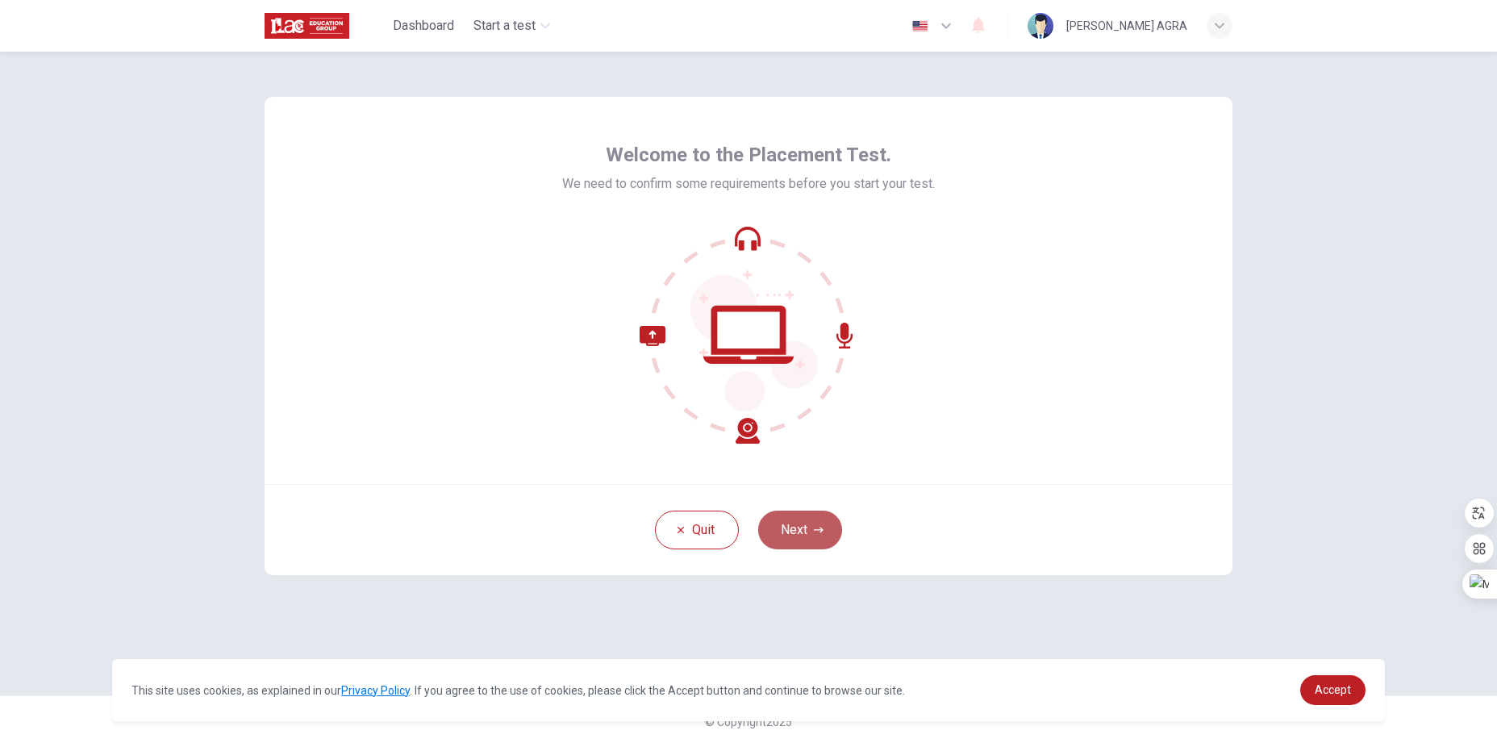
click at [816, 527] on icon "button" at bounding box center [819, 530] width 10 height 10
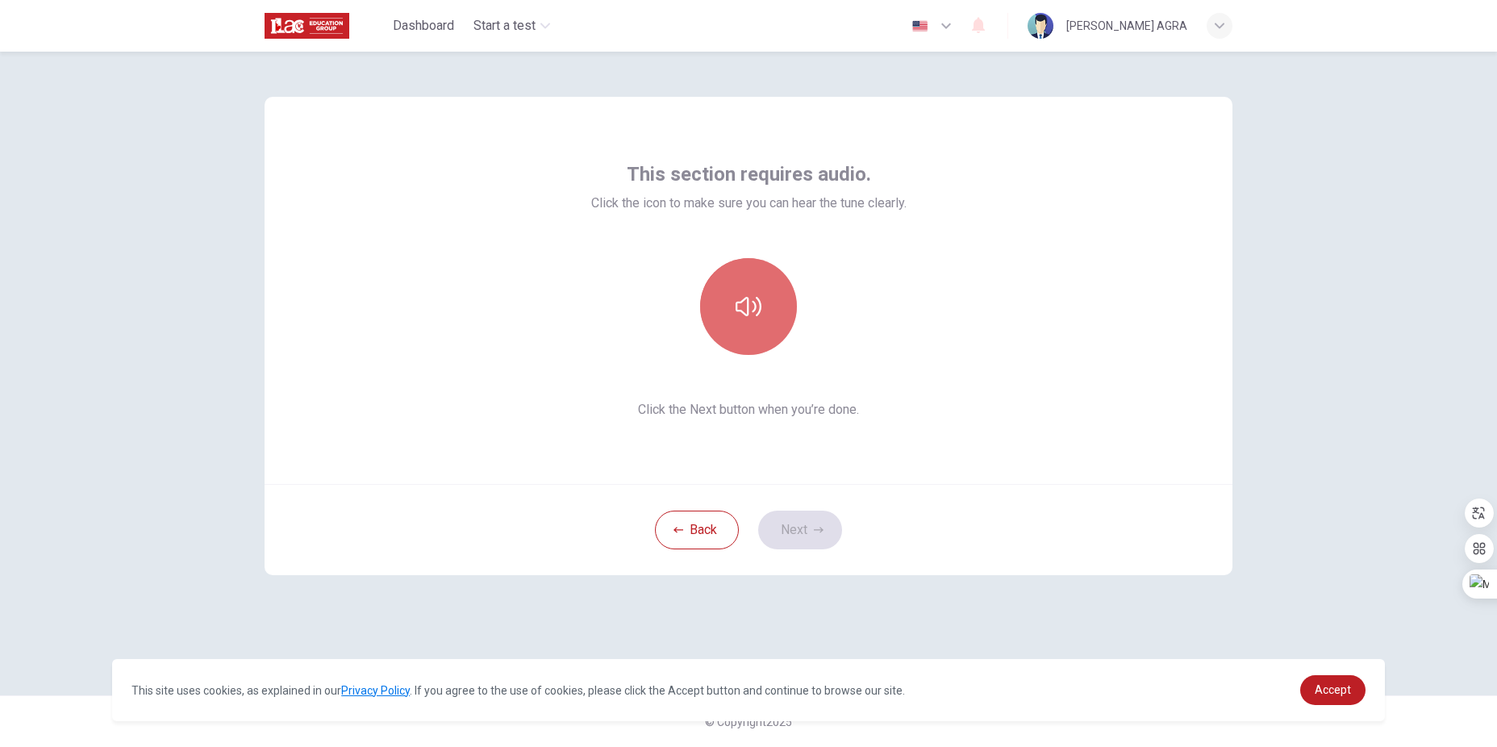
click at [714, 294] on button "button" at bounding box center [748, 306] width 97 height 97
click at [811, 512] on button "Next" at bounding box center [800, 529] width 84 height 39
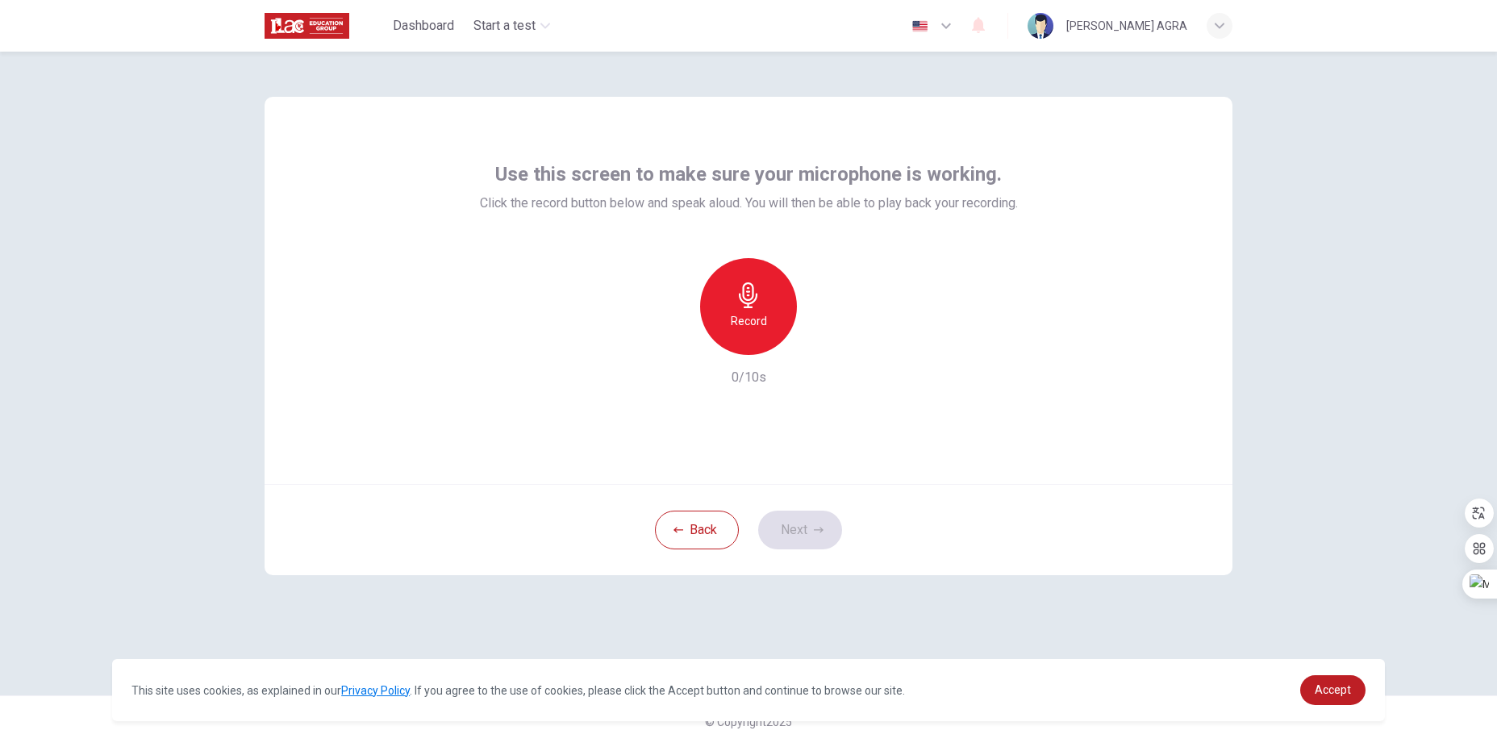
click at [765, 315] on h6 "Record" at bounding box center [749, 320] width 36 height 19
click at [819, 533] on icon "button" at bounding box center [819, 530] width 10 height 10
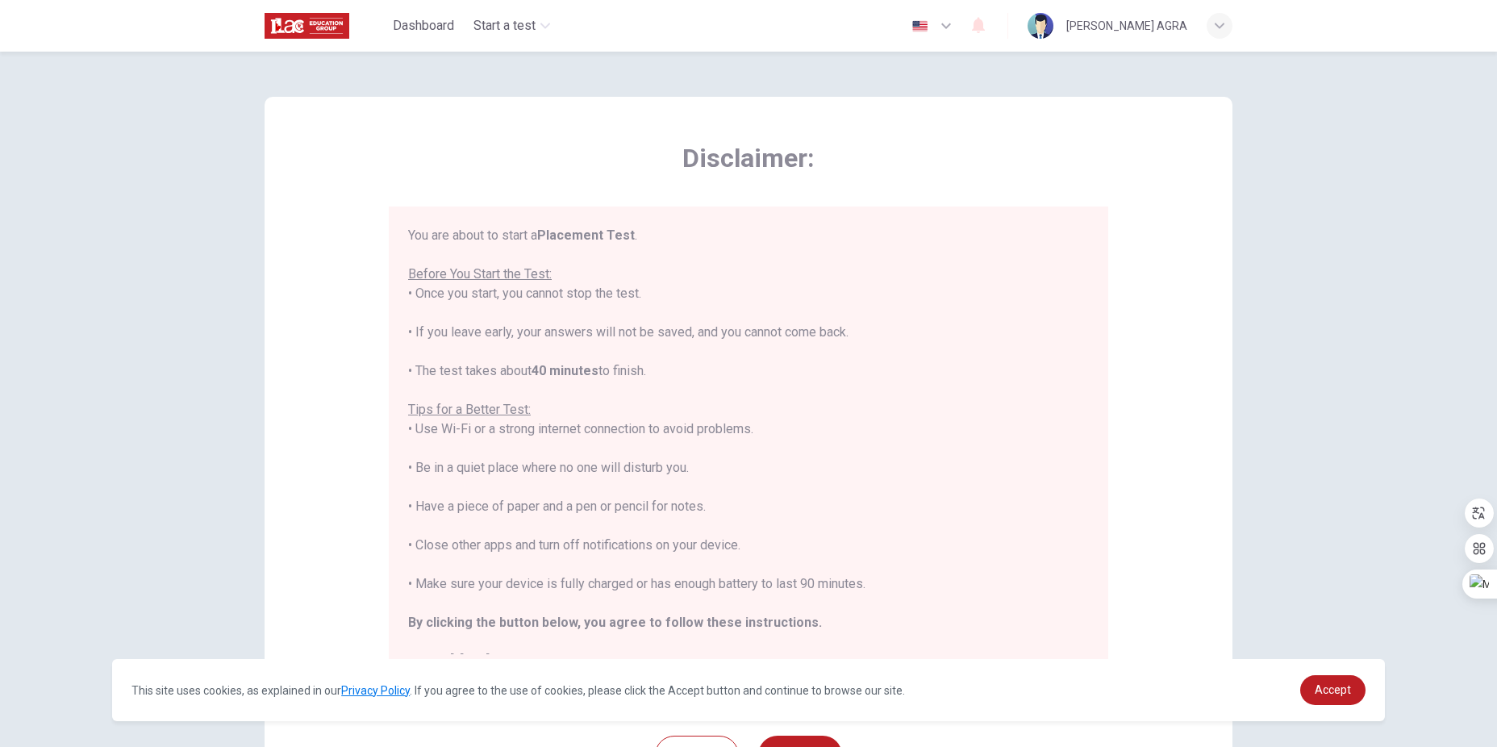
scroll to position [19, 0]
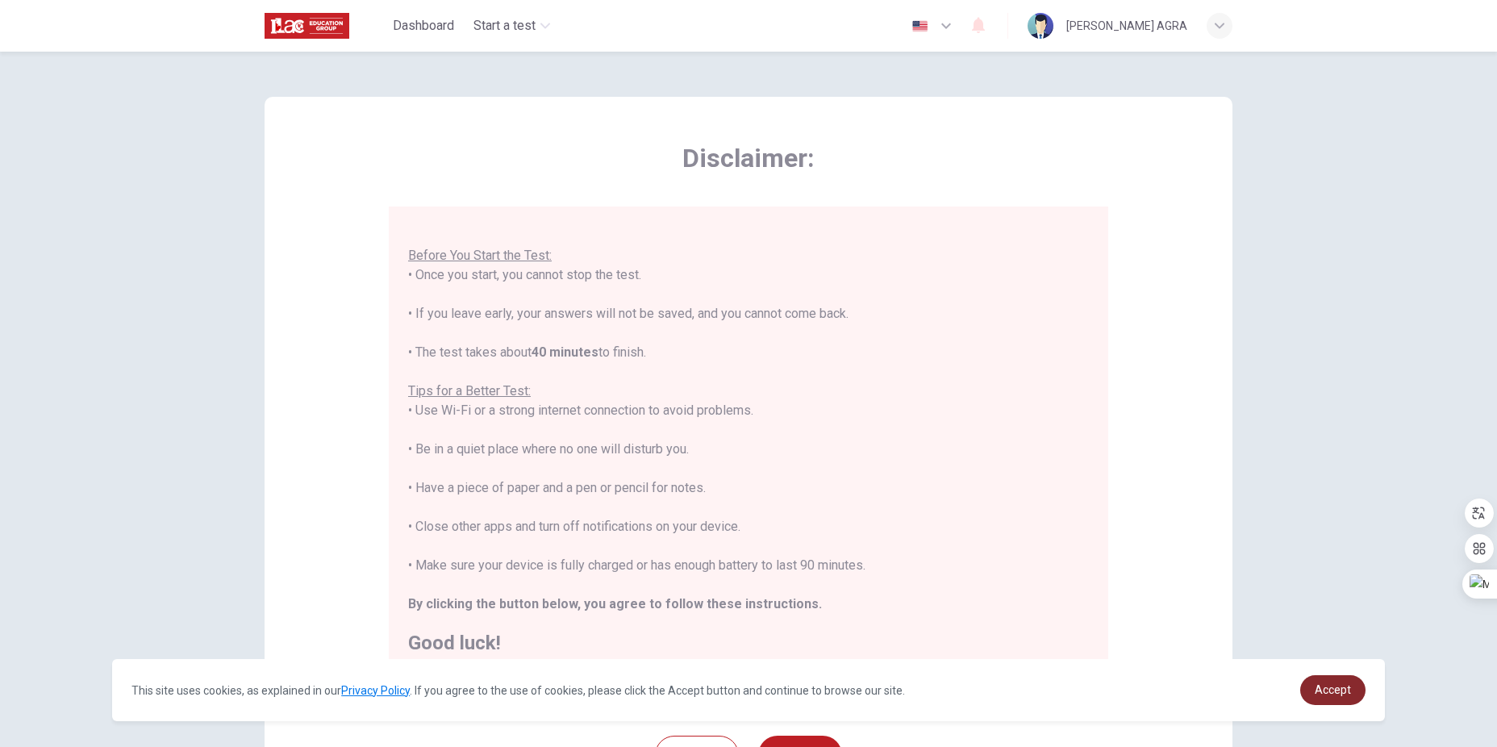
click at [1323, 691] on span "Accept" at bounding box center [1332, 689] width 36 height 13
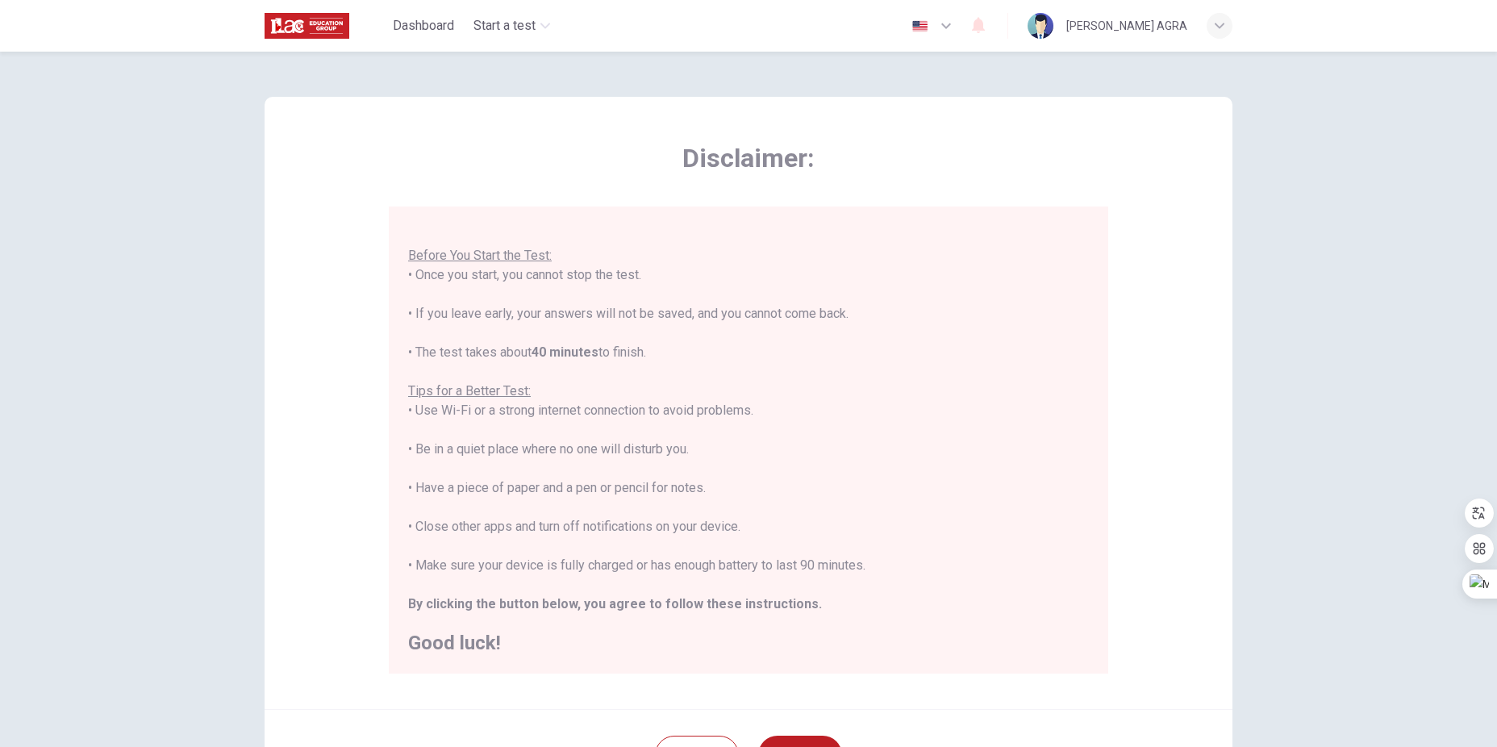
scroll to position [67, 0]
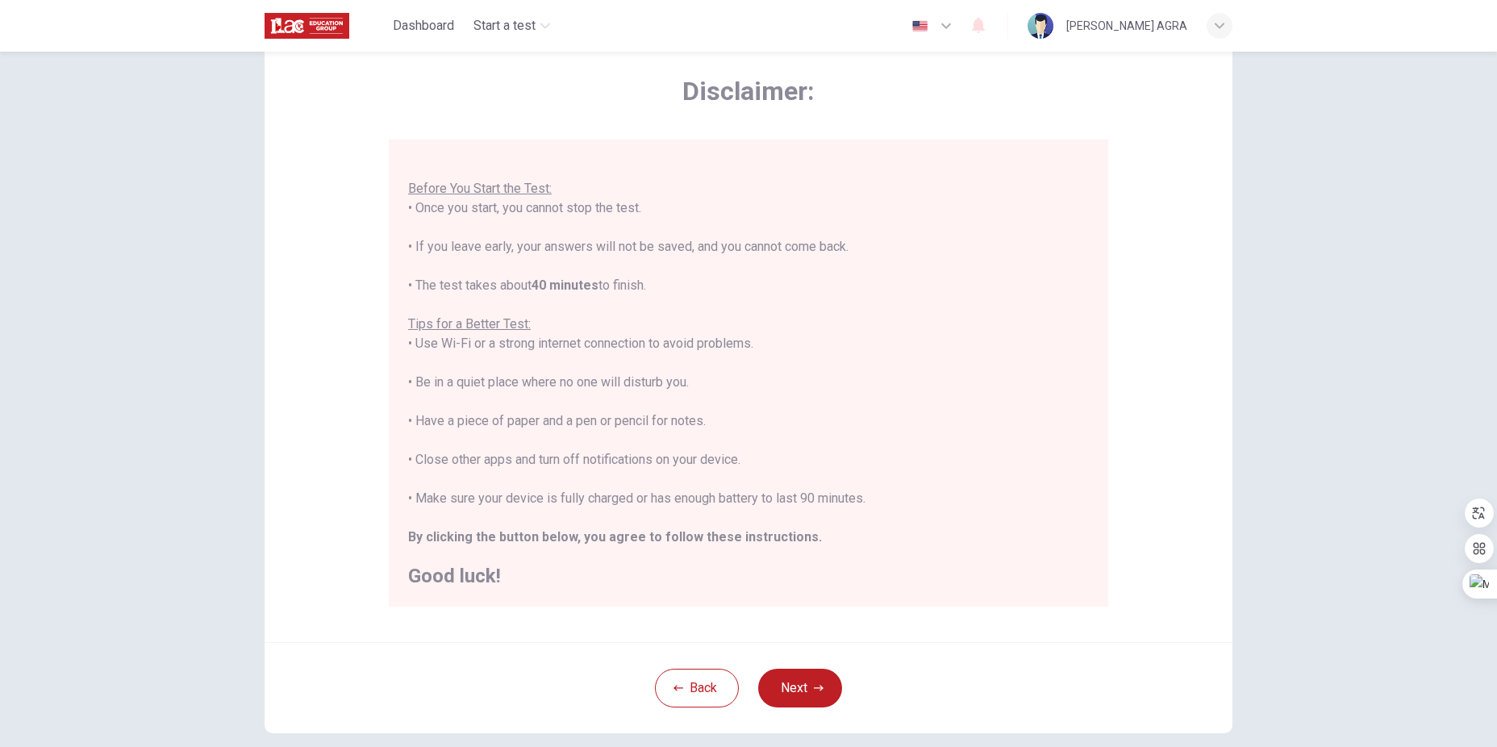
drag, startPoint x: 722, startPoint y: 422, endPoint x: 377, endPoint y: 419, distance: 345.2
click at [377, 417] on div "Disclaimer: You are about to start a Placement Test . Before You Start the Test…" at bounding box center [749, 336] width 968 height 612
click at [842, 465] on div "You are about to start a Placement Test . Before You Start the Test: • Once you…" at bounding box center [748, 362] width 681 height 445
click at [803, 681] on button "Next" at bounding box center [800, 688] width 84 height 39
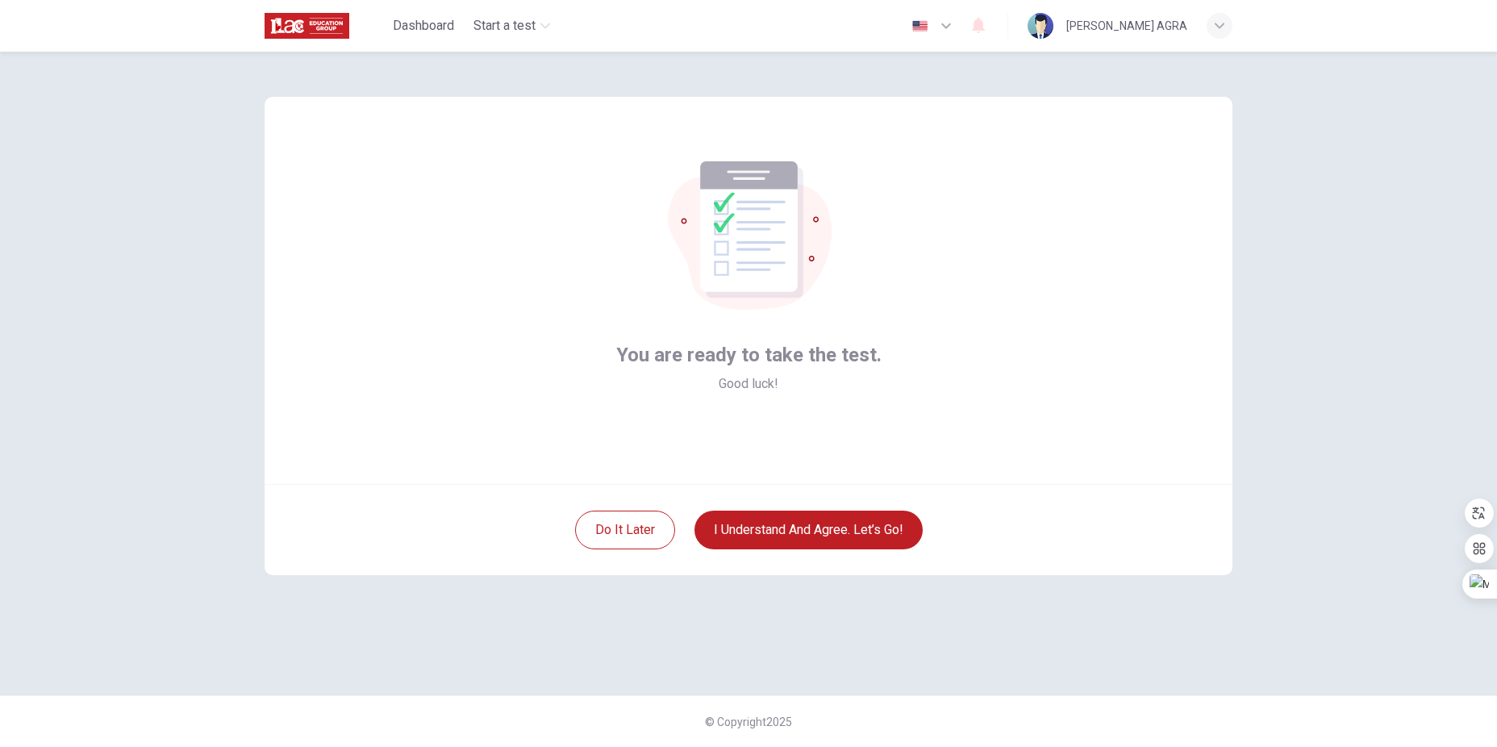
scroll to position [0, 0]
click at [820, 532] on button "I understand and agree. Let’s go!" at bounding box center [808, 529] width 228 height 39
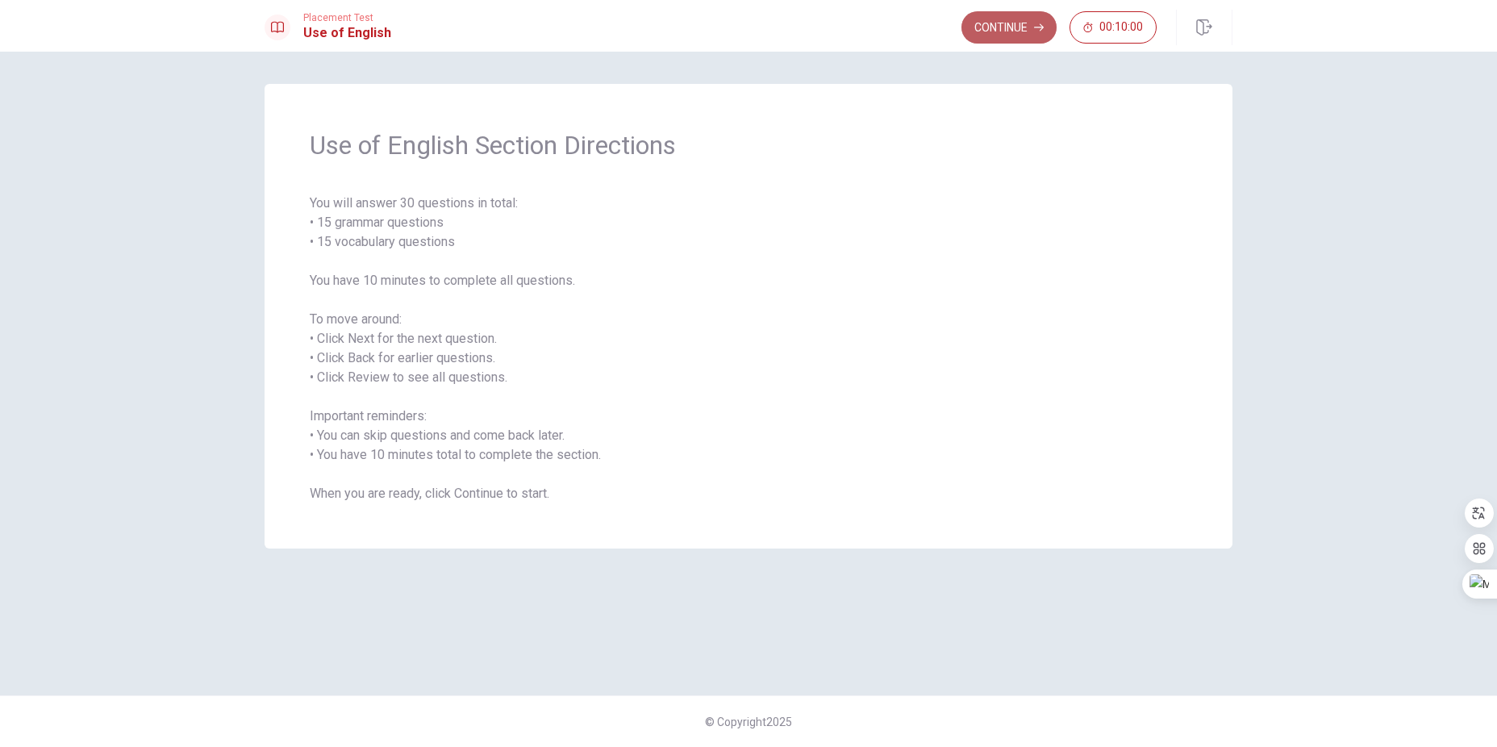
click at [1031, 23] on button "Continue" at bounding box center [1008, 27] width 95 height 32
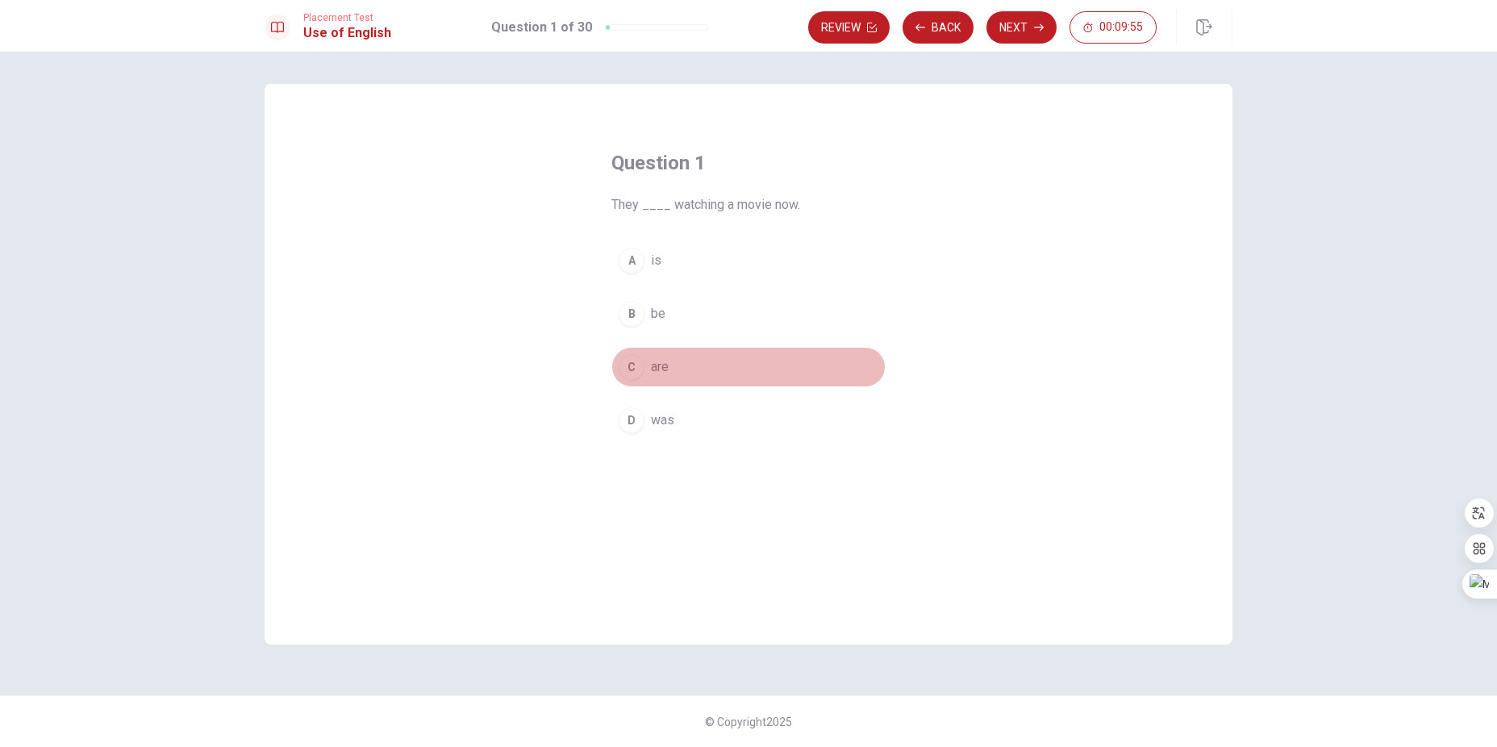
click at [633, 369] on div "C" at bounding box center [632, 367] width 26 height 26
click at [1042, 27] on icon "button" at bounding box center [1039, 27] width 10 height 7
click at [652, 311] on span "celebrates" at bounding box center [681, 313] width 60 height 19
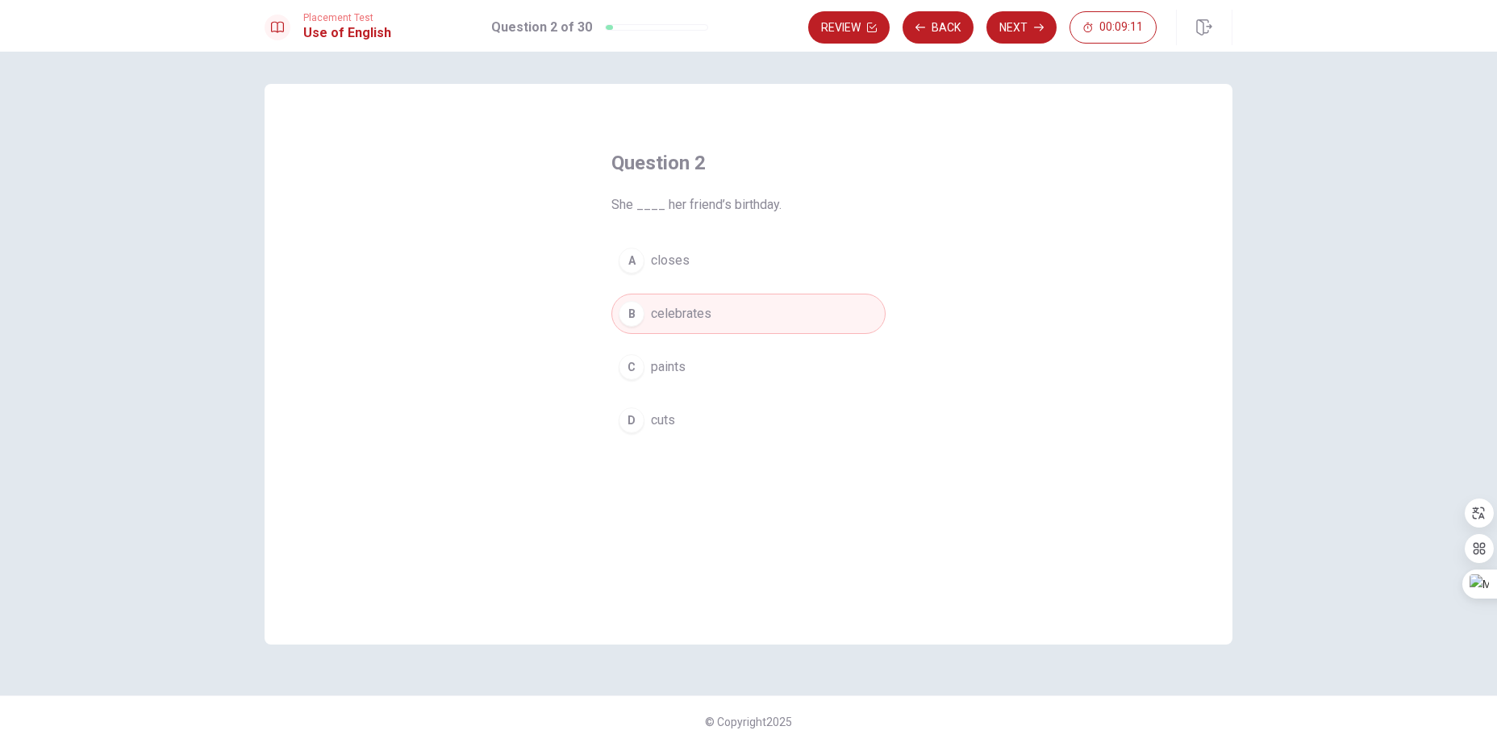
click at [1021, 10] on div "Review Back Next 00:09:11" at bounding box center [1020, 27] width 424 height 35
click at [1019, 25] on button "Next" at bounding box center [1021, 27] width 70 height 32
click at [682, 370] on span "has lived" at bounding box center [676, 366] width 51 height 19
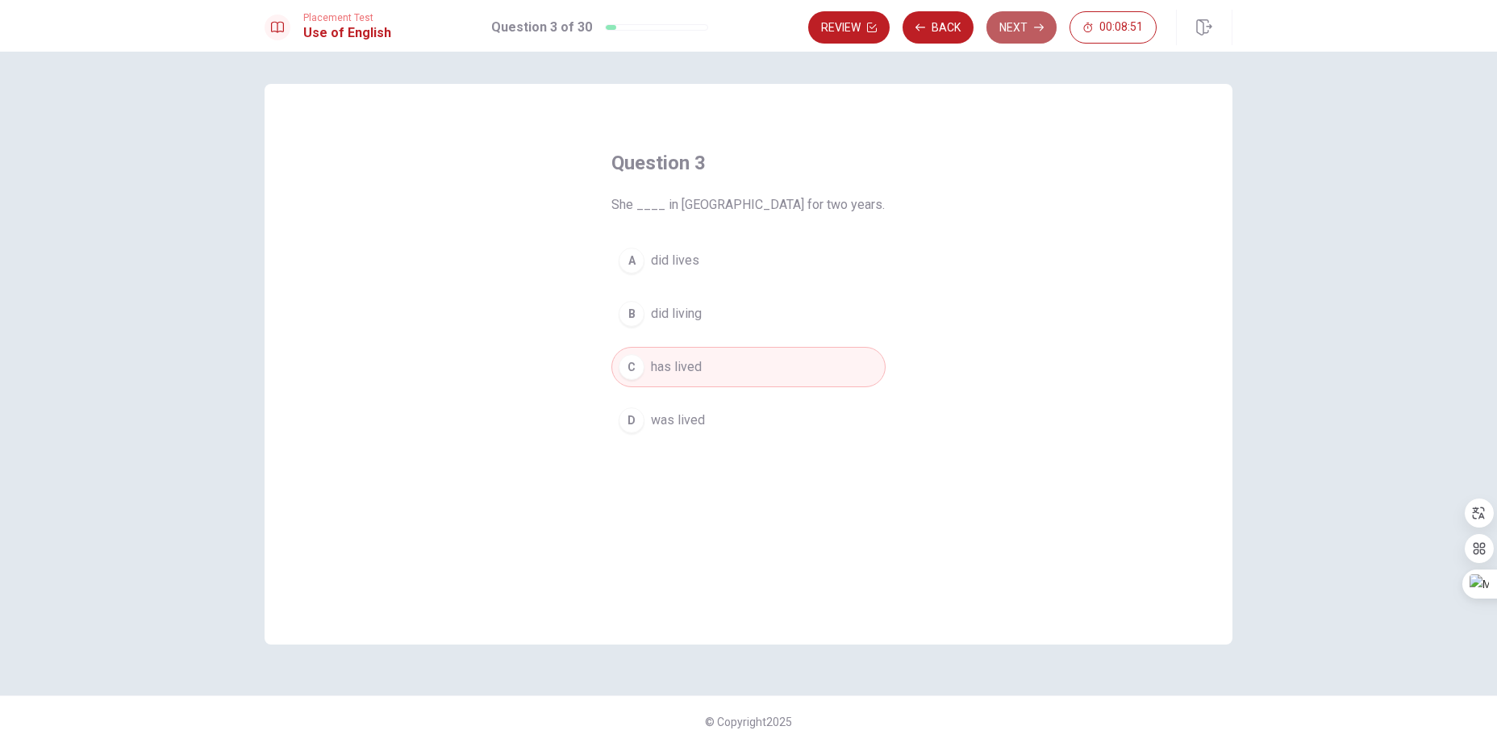
click at [1014, 31] on button "Next" at bounding box center [1021, 27] width 70 height 32
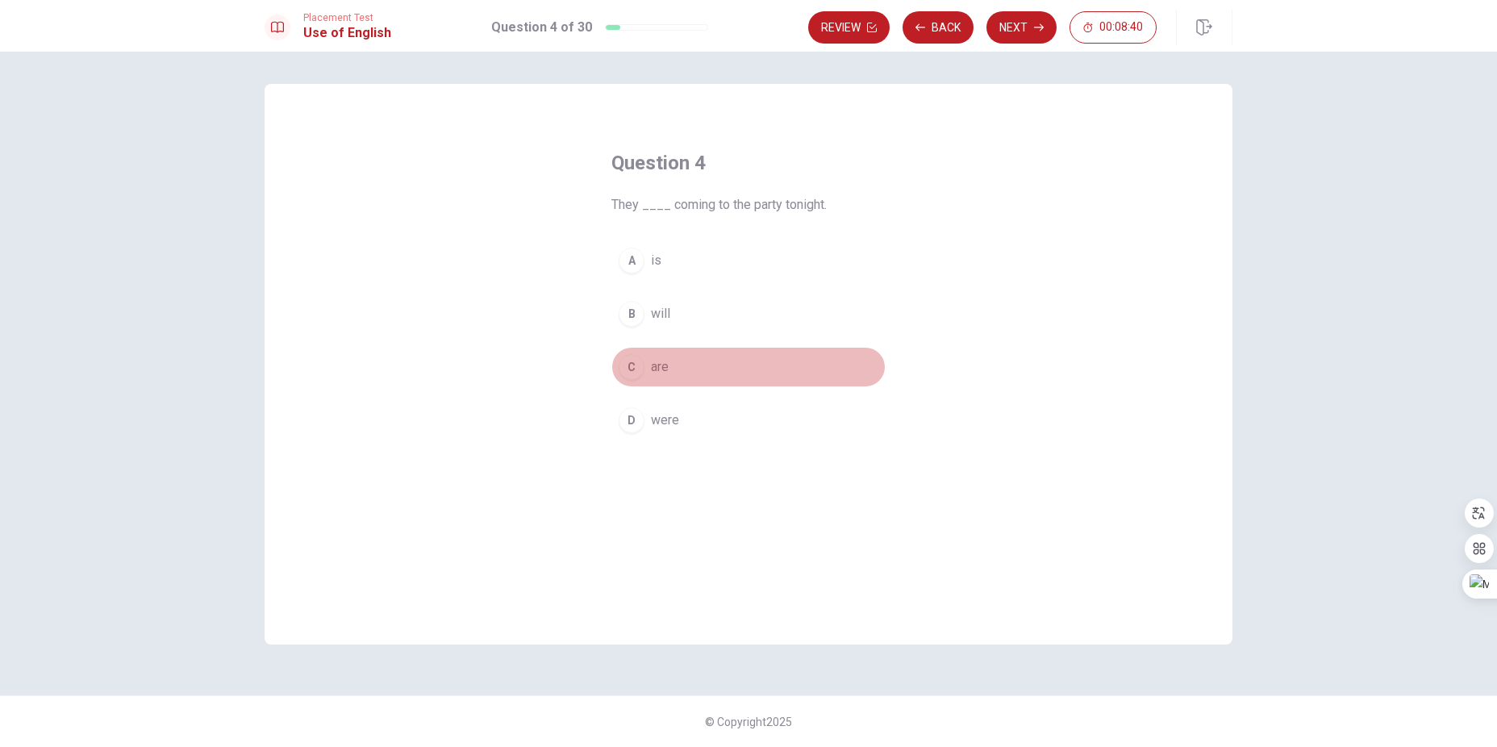
click at [661, 367] on span "are" at bounding box center [660, 366] width 18 height 19
click at [1036, 32] on button "Next" at bounding box center [1021, 27] width 70 height 32
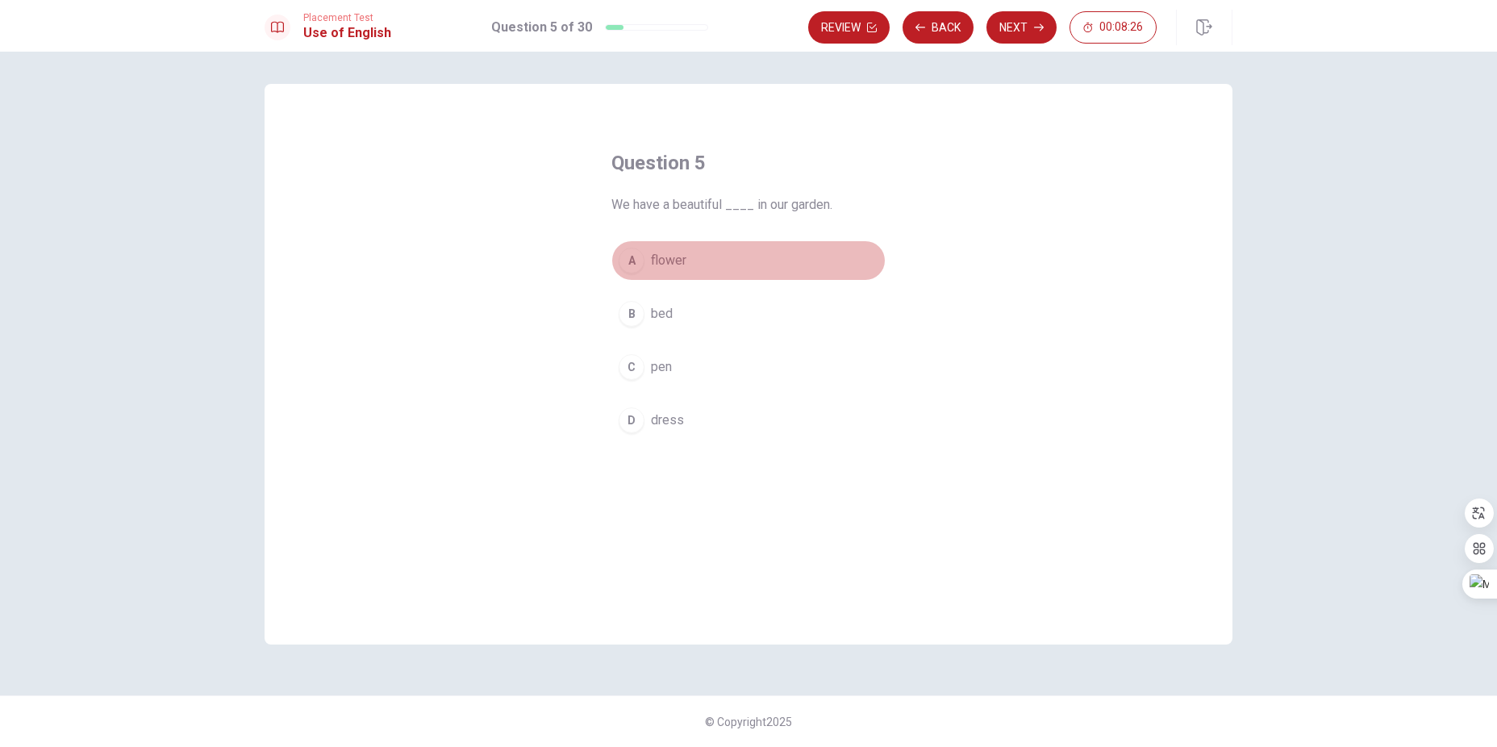
click at [668, 263] on span "flower" at bounding box center [668, 260] width 35 height 19
click at [1029, 19] on button "Next" at bounding box center [1021, 27] width 70 height 32
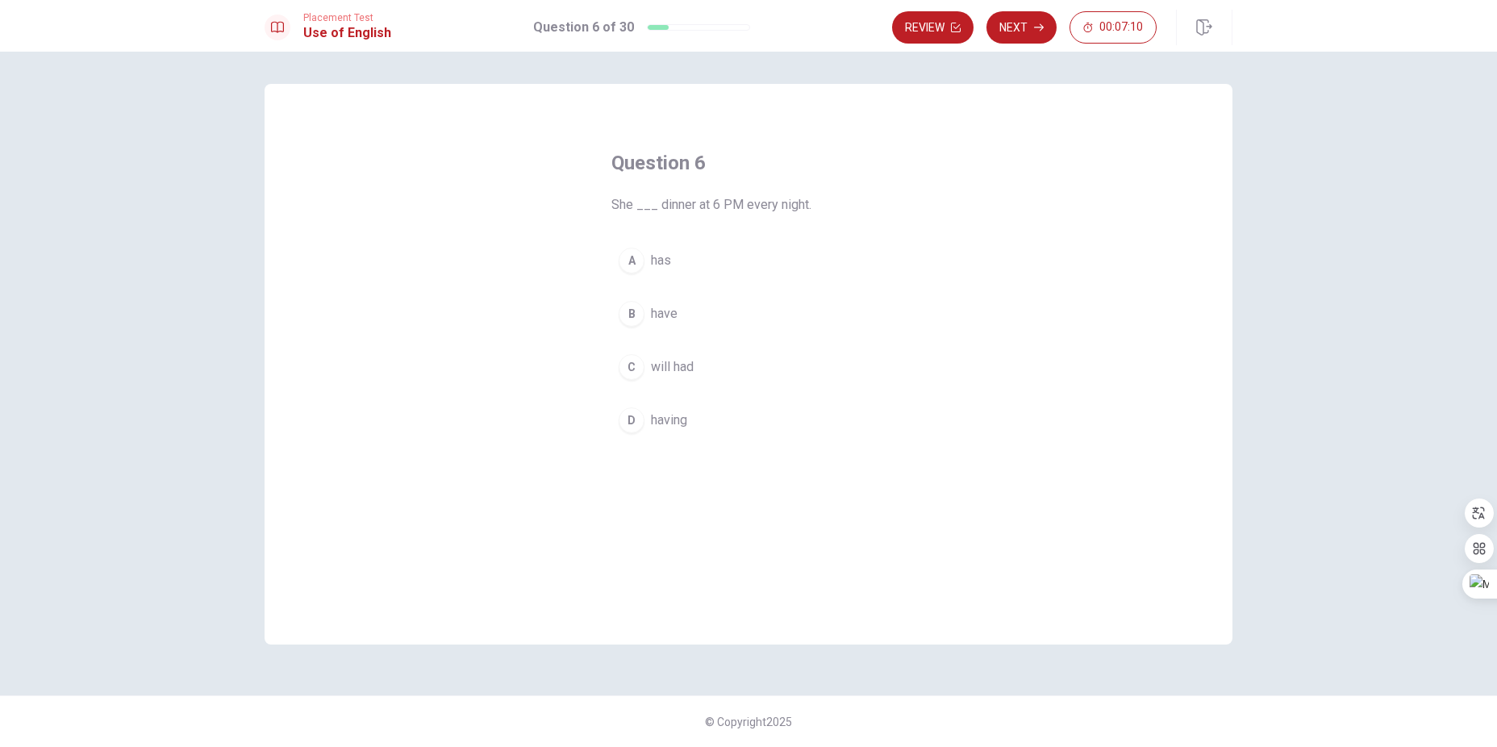
click at [665, 260] on span "has" at bounding box center [661, 260] width 20 height 19
click at [1040, 32] on button "Next" at bounding box center [1021, 27] width 70 height 32
click at [671, 422] on span "will be" at bounding box center [669, 419] width 37 height 19
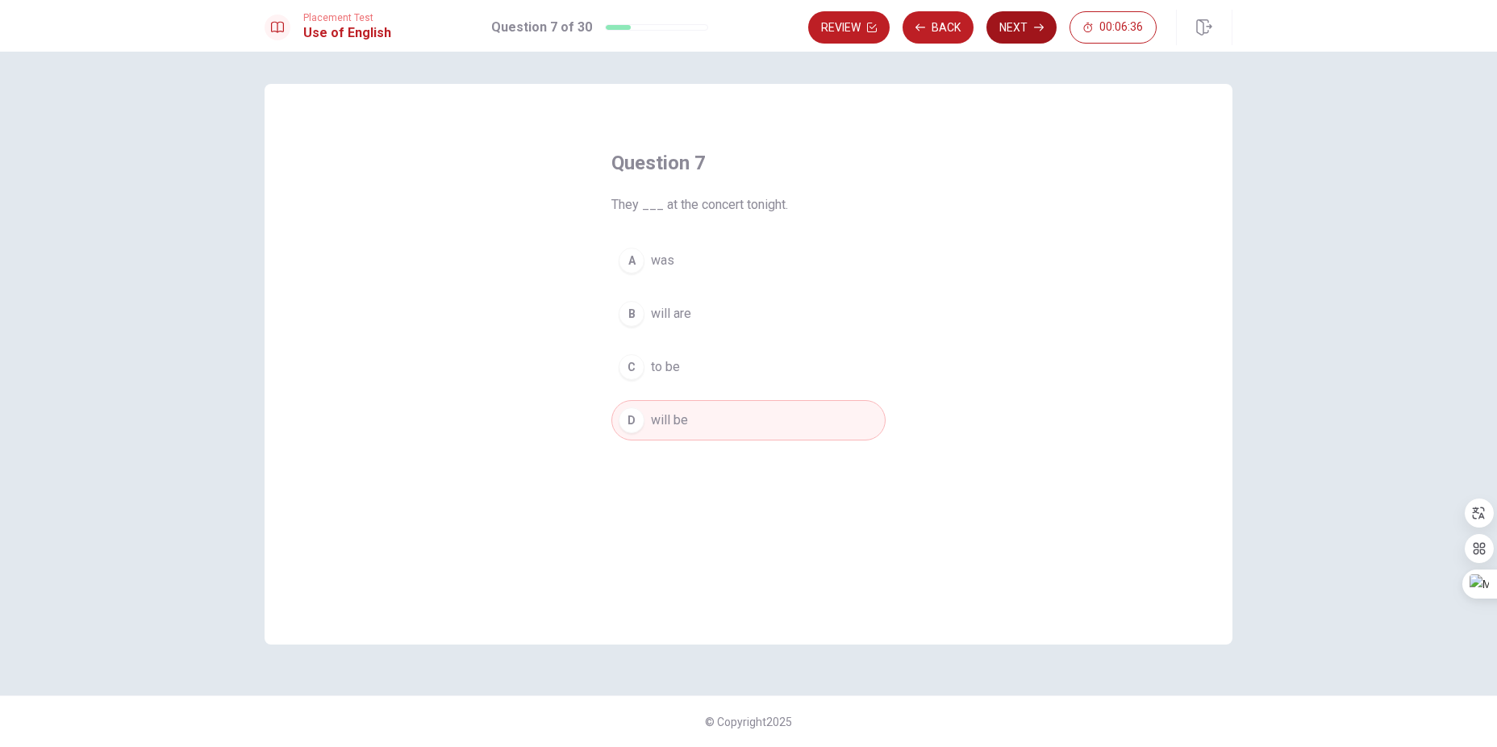
click at [1026, 35] on button "Next" at bounding box center [1021, 27] width 70 height 32
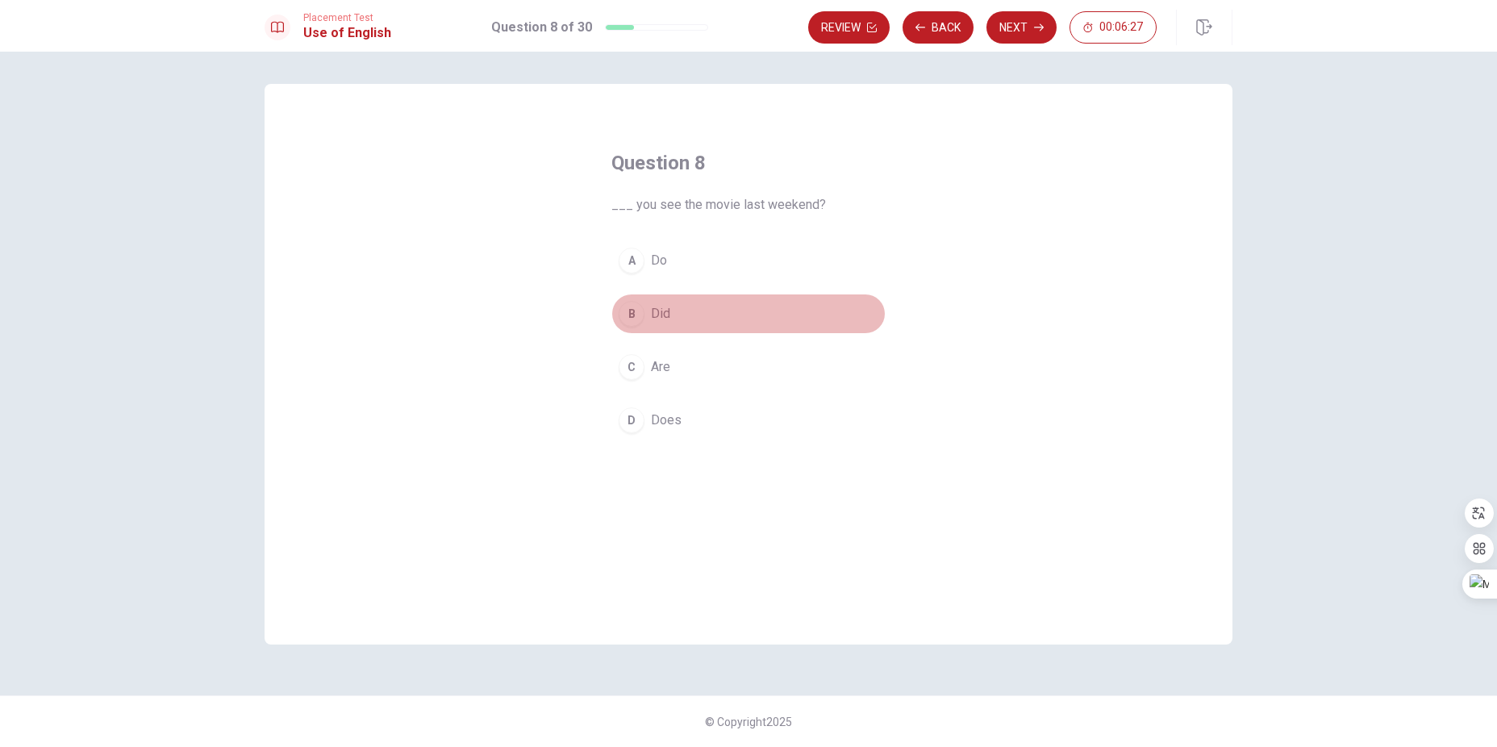
click at [665, 313] on span "Did" at bounding box center [660, 313] width 19 height 19
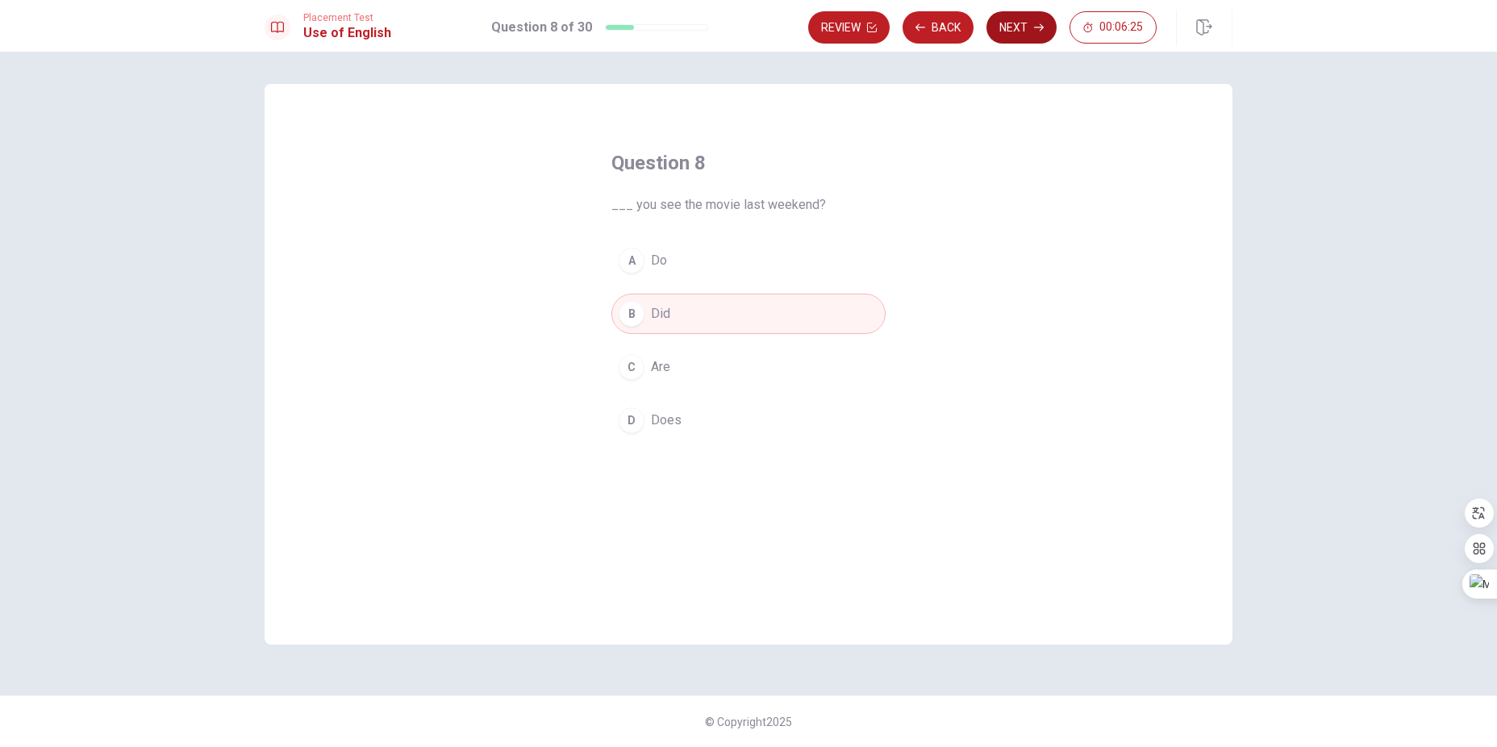
click at [1026, 27] on button "Next" at bounding box center [1021, 27] width 70 height 32
click at [698, 368] on span "can opener" at bounding box center [682, 366] width 62 height 19
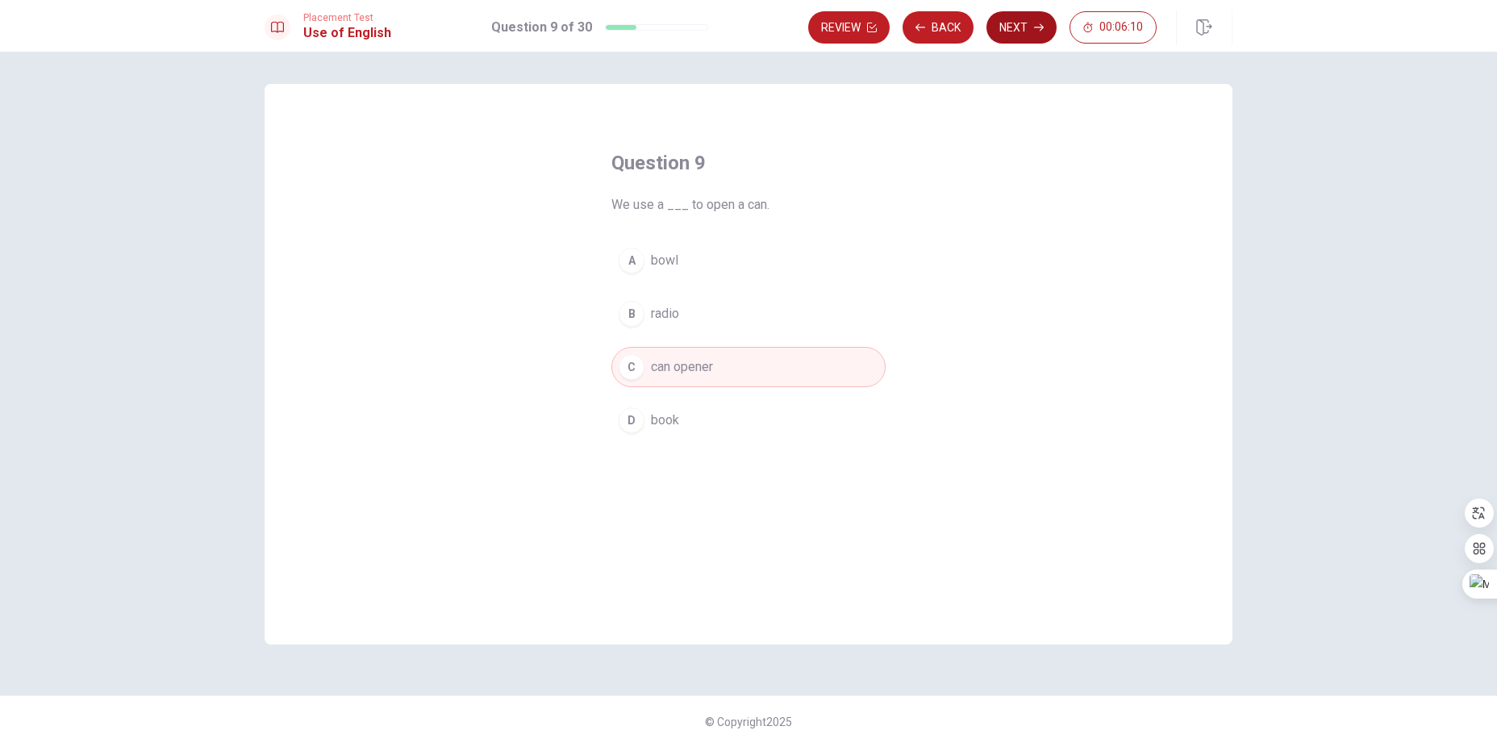
click at [1008, 31] on button "Next" at bounding box center [1021, 27] width 70 height 32
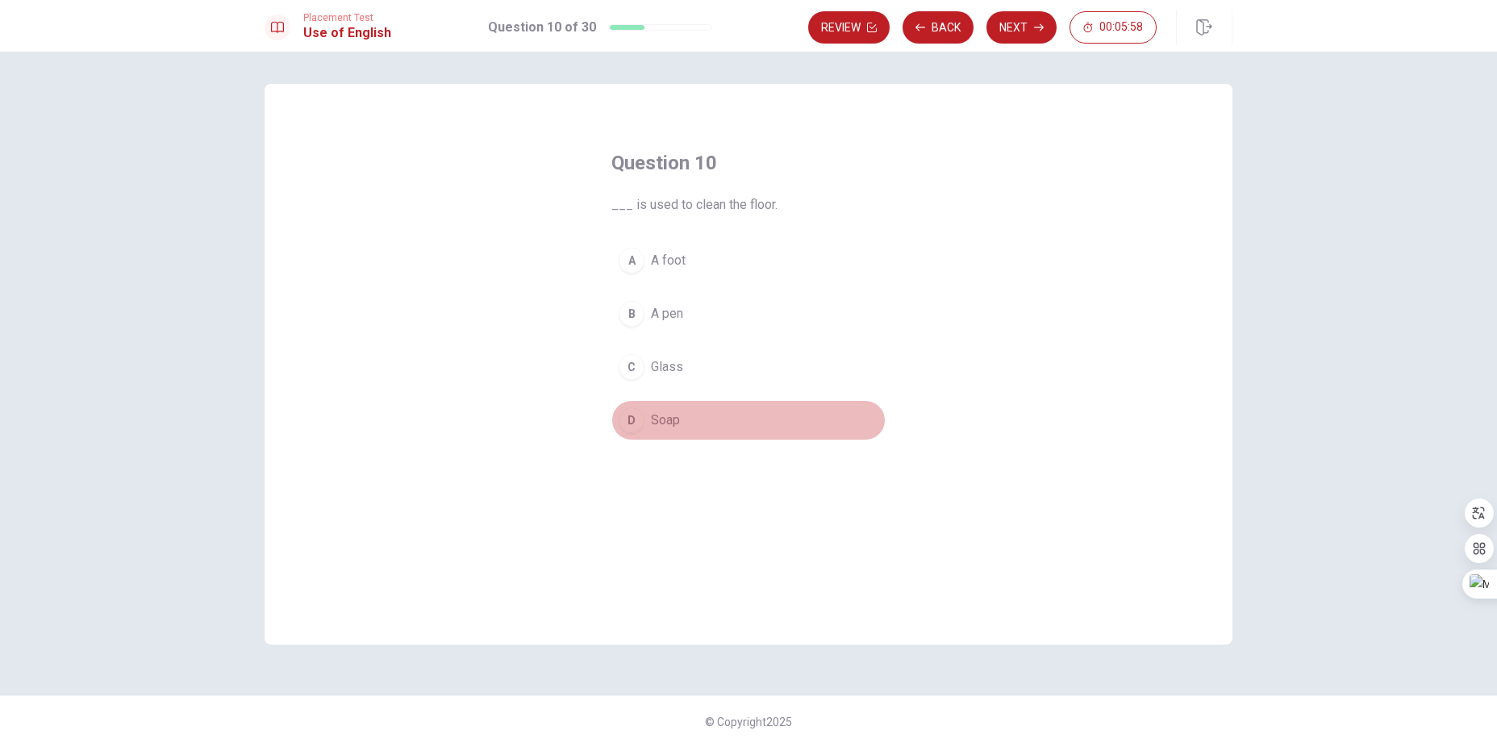
click at [672, 427] on span "Soap" at bounding box center [665, 419] width 29 height 19
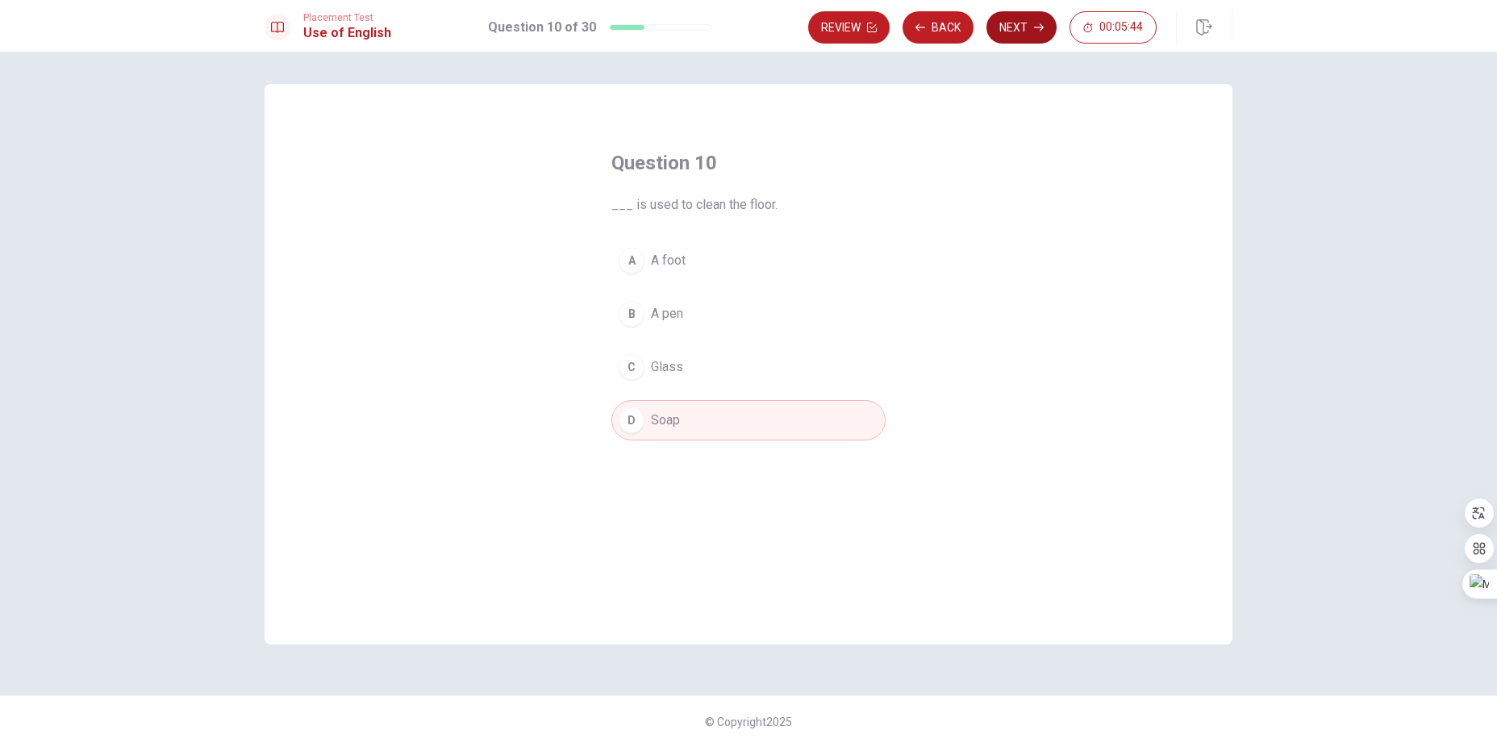
click at [1010, 24] on button "Next" at bounding box center [1021, 27] width 70 height 32
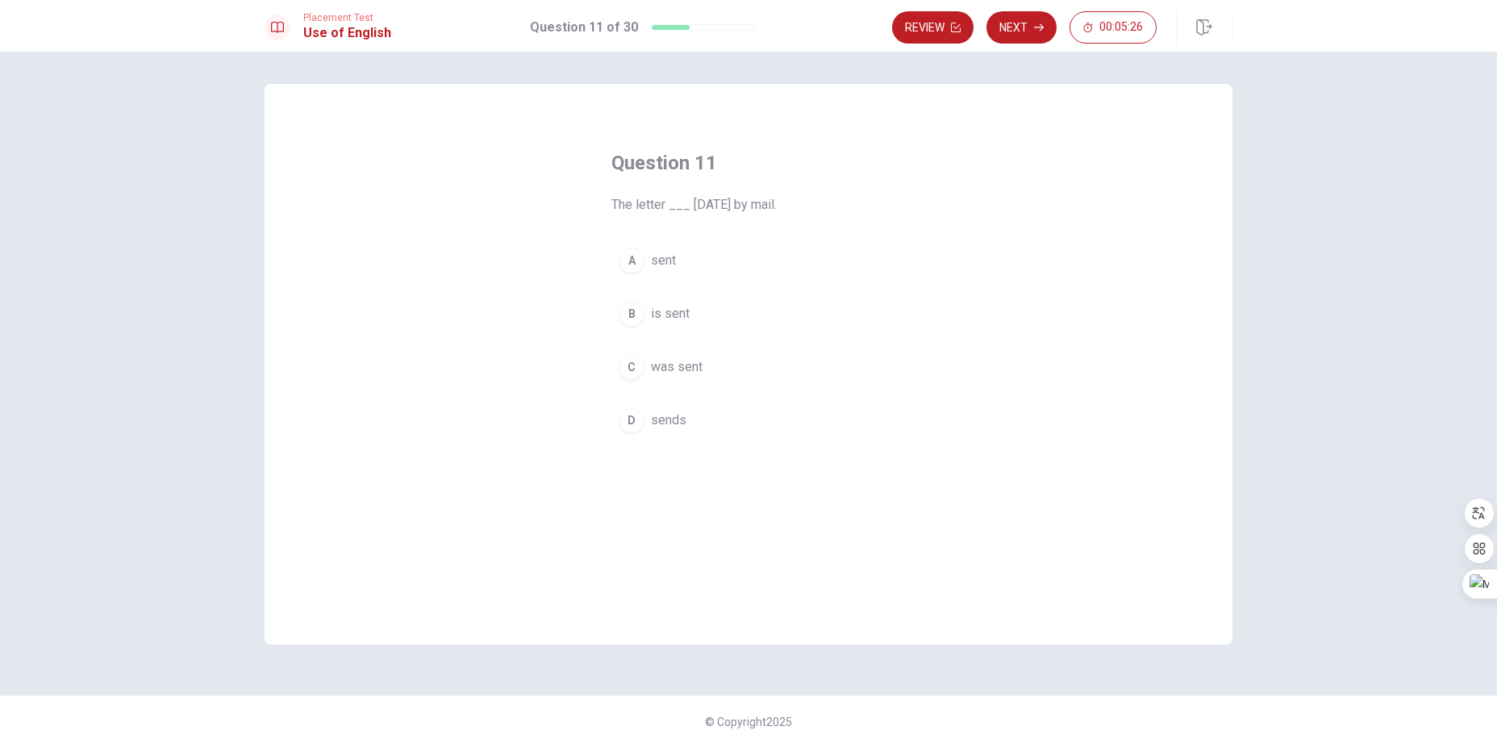
click at [671, 371] on span "was sent" at bounding box center [677, 366] width 52 height 19
click at [1024, 30] on button "Next" at bounding box center [1021, 27] width 70 height 32
click at [685, 423] on span "prepared" at bounding box center [676, 419] width 51 height 19
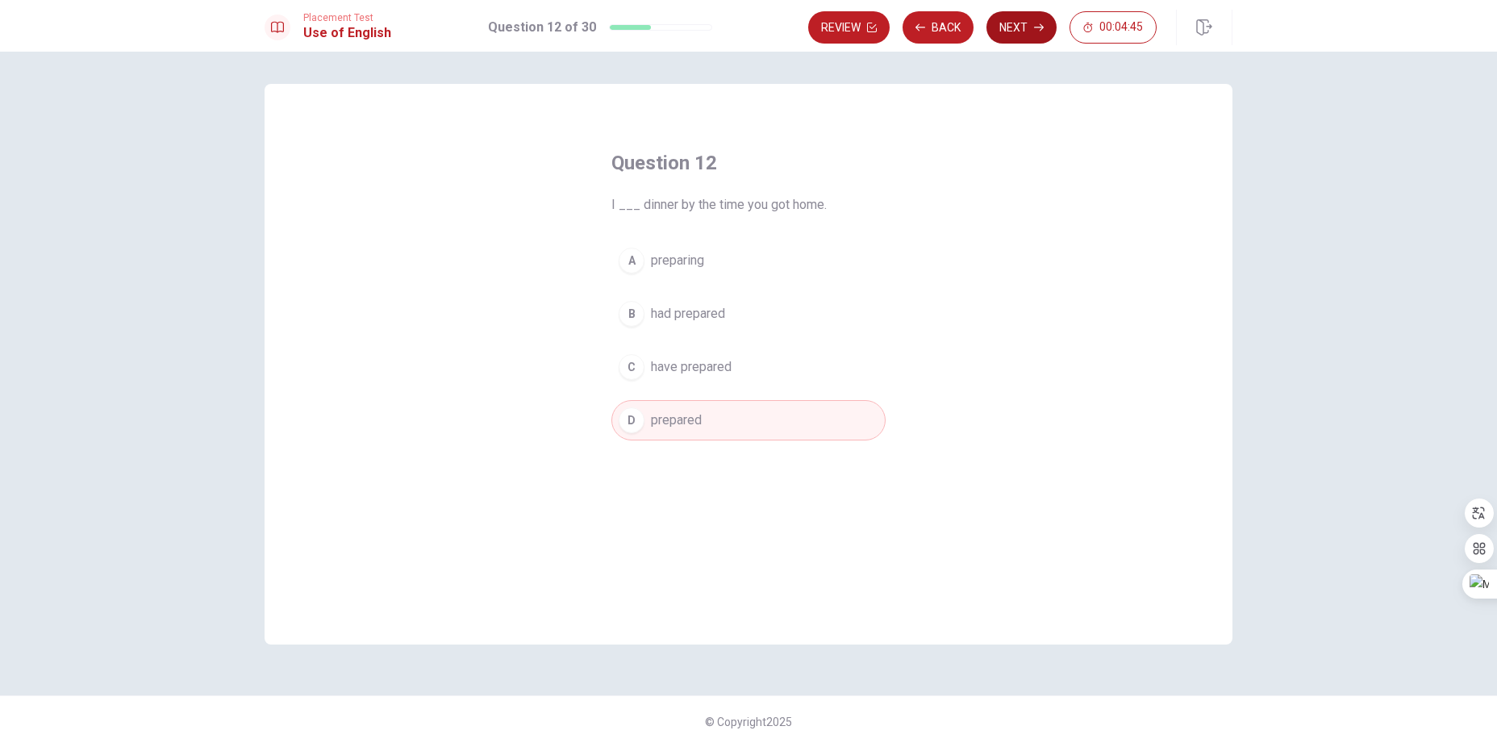
click at [1025, 29] on button "Next" at bounding box center [1021, 27] width 70 height 32
click at [672, 368] on span "brush" at bounding box center [666, 366] width 31 height 19
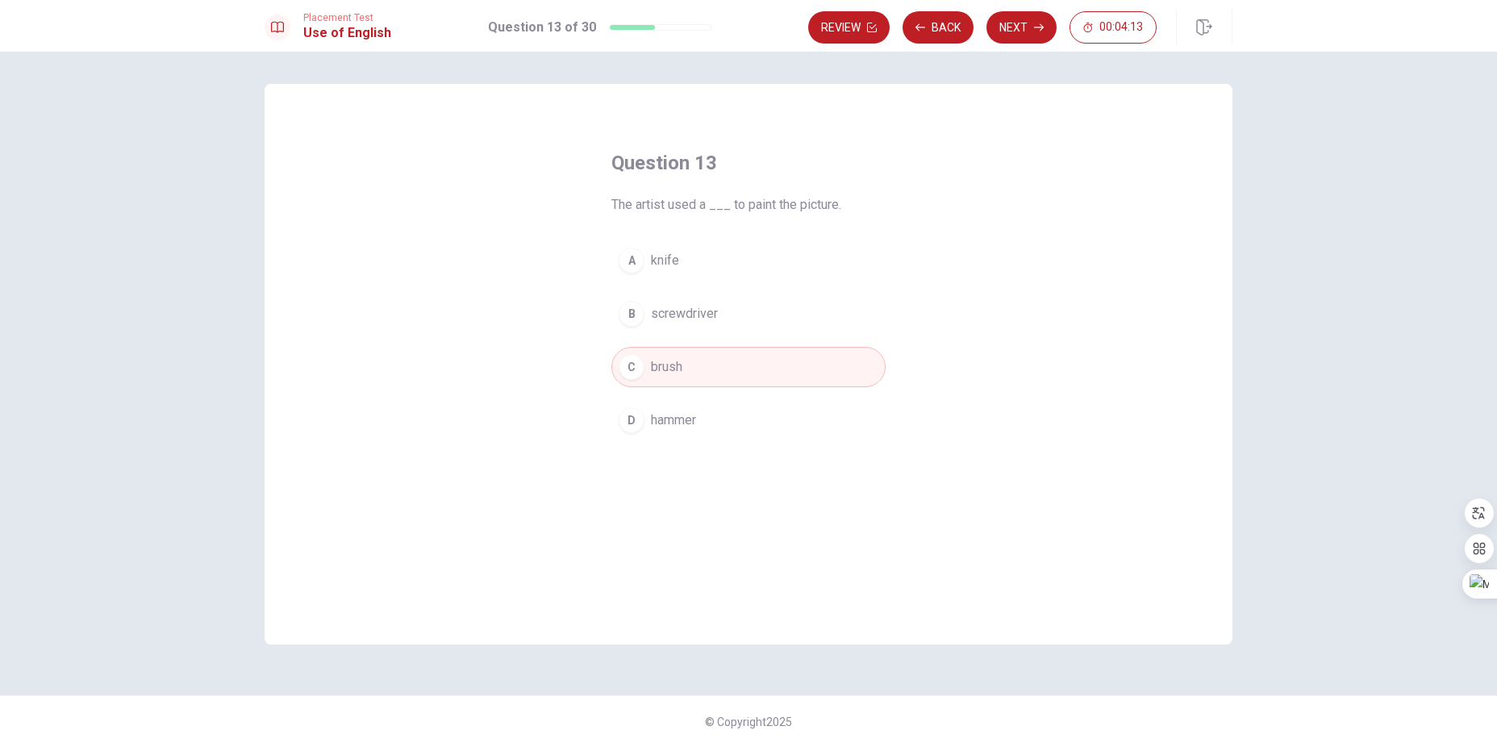
click at [1014, 33] on button "Next" at bounding box center [1021, 27] width 70 height 32
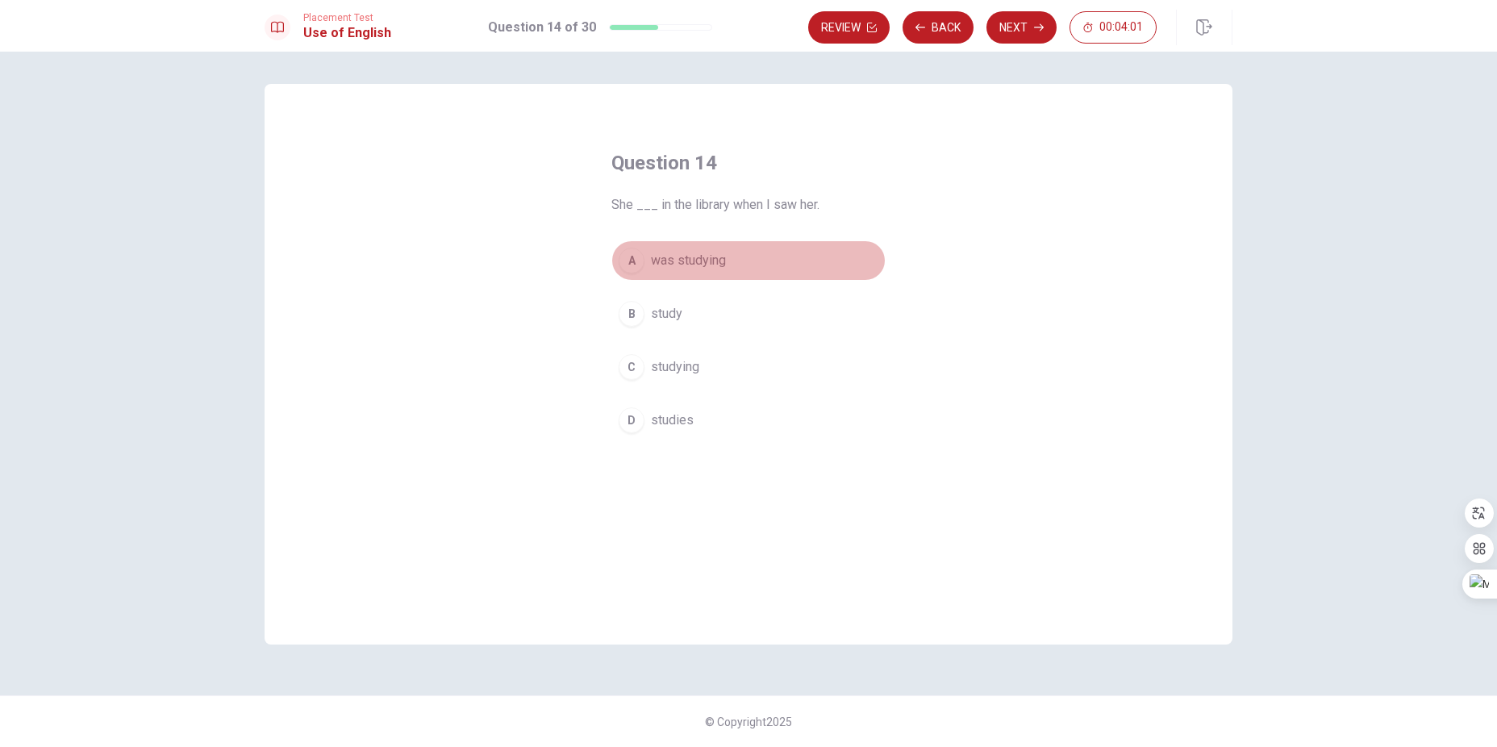
click at [696, 264] on span "was studying" at bounding box center [688, 260] width 75 height 19
click at [1040, 18] on button "Next" at bounding box center [1021, 27] width 70 height 32
click at [660, 313] on span "Has" at bounding box center [662, 313] width 23 height 19
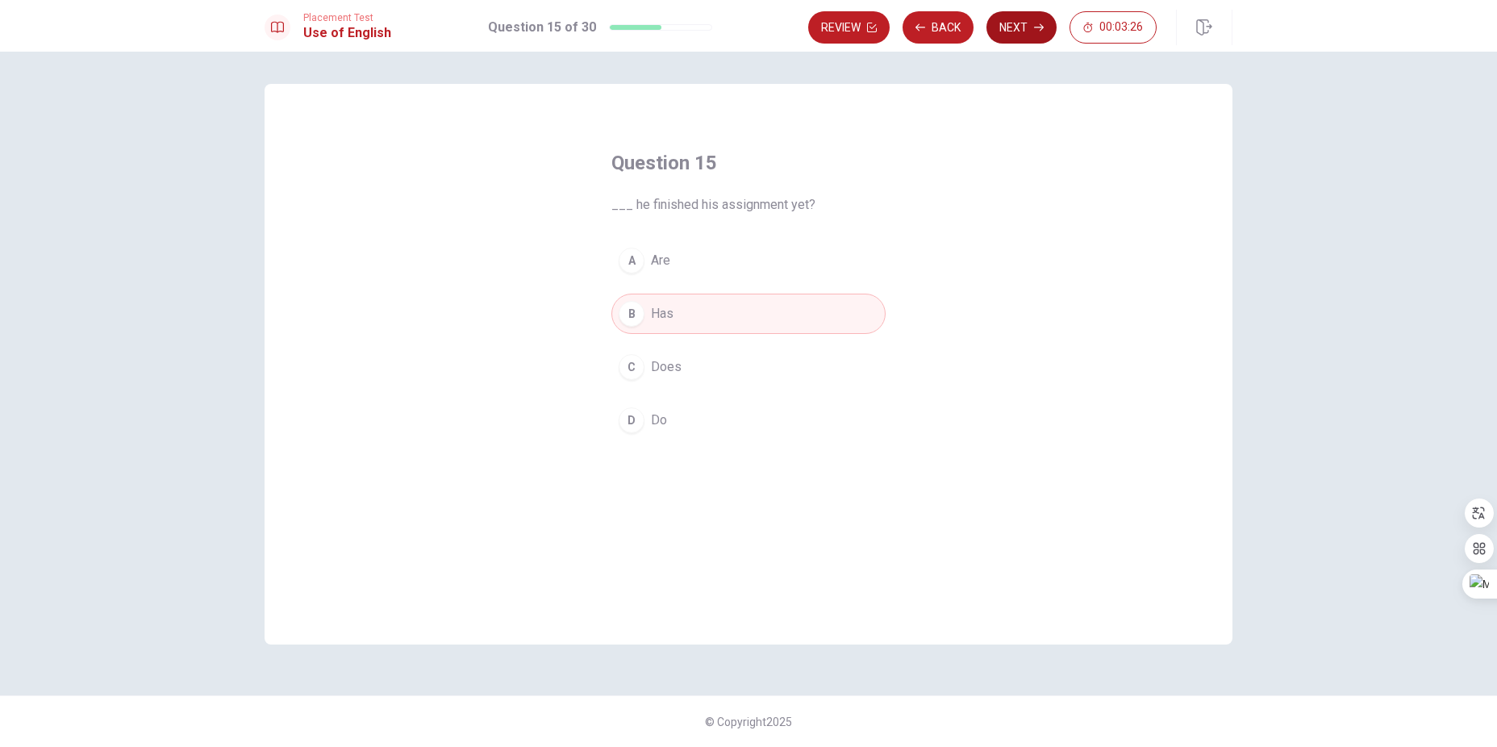
click at [1021, 25] on button "Next" at bounding box center [1021, 27] width 70 height 32
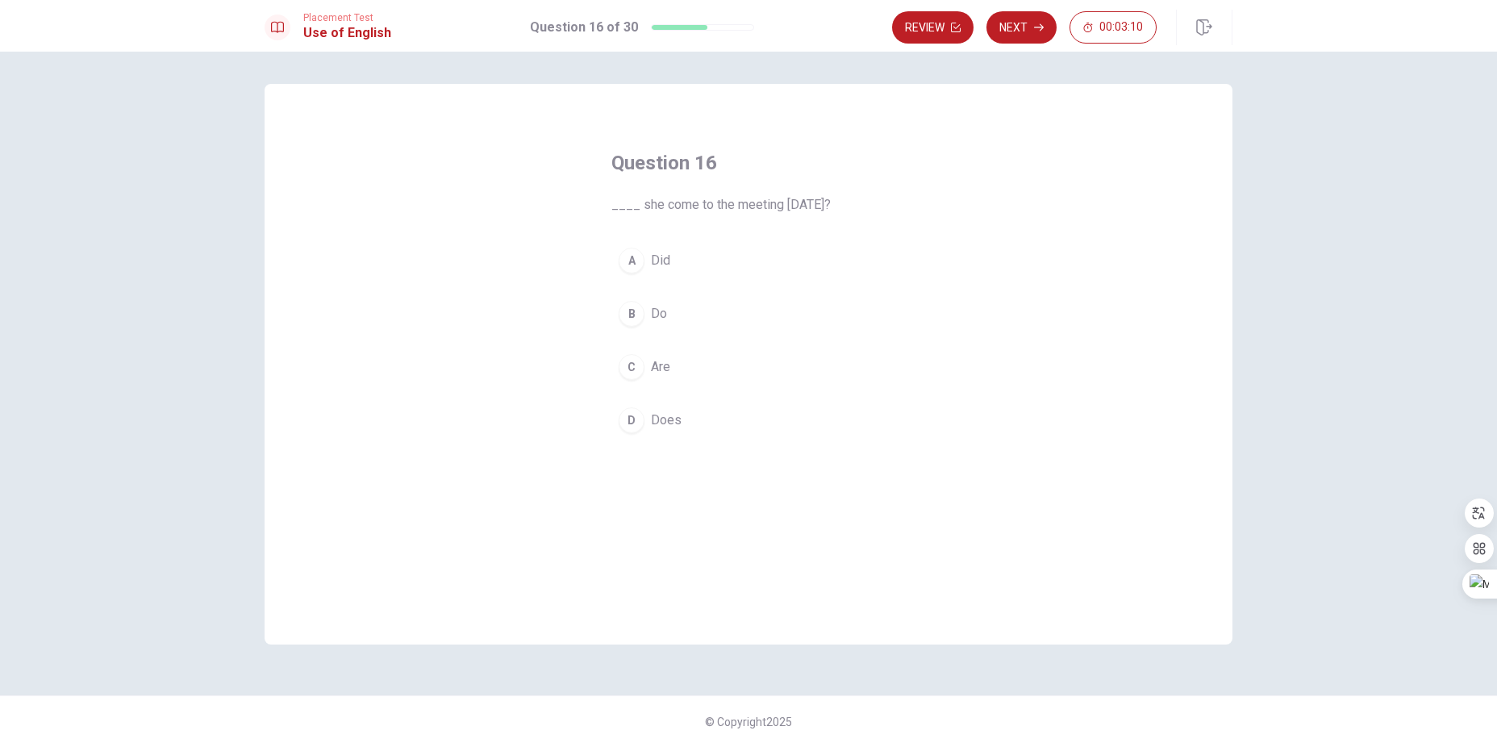
click at [698, 256] on button "A Did" at bounding box center [748, 260] width 274 height 40
click at [1023, 26] on button "Next" at bounding box center [1021, 27] width 70 height 32
click at [703, 366] on span "is coming" at bounding box center [678, 366] width 55 height 19
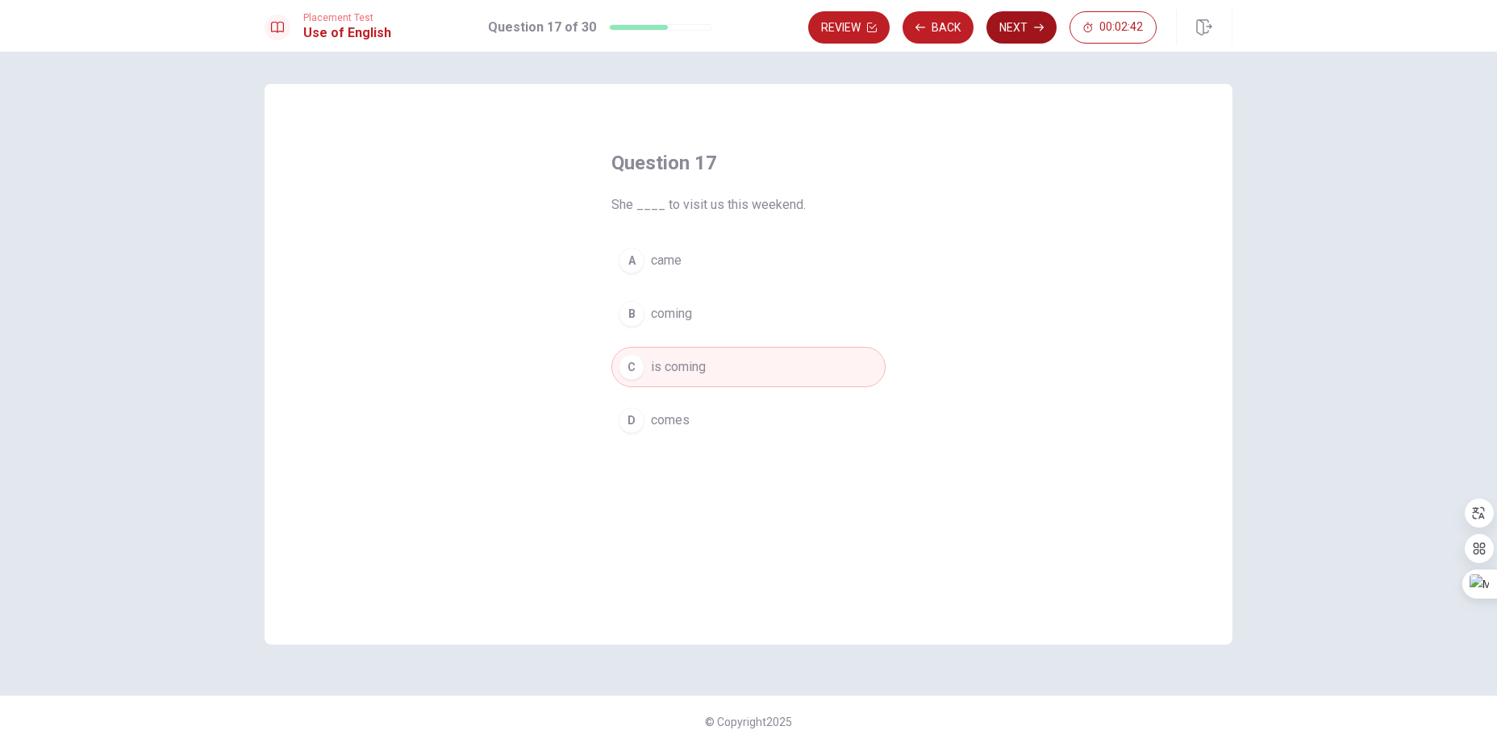
click at [1028, 29] on button "Next" at bounding box center [1021, 27] width 70 height 32
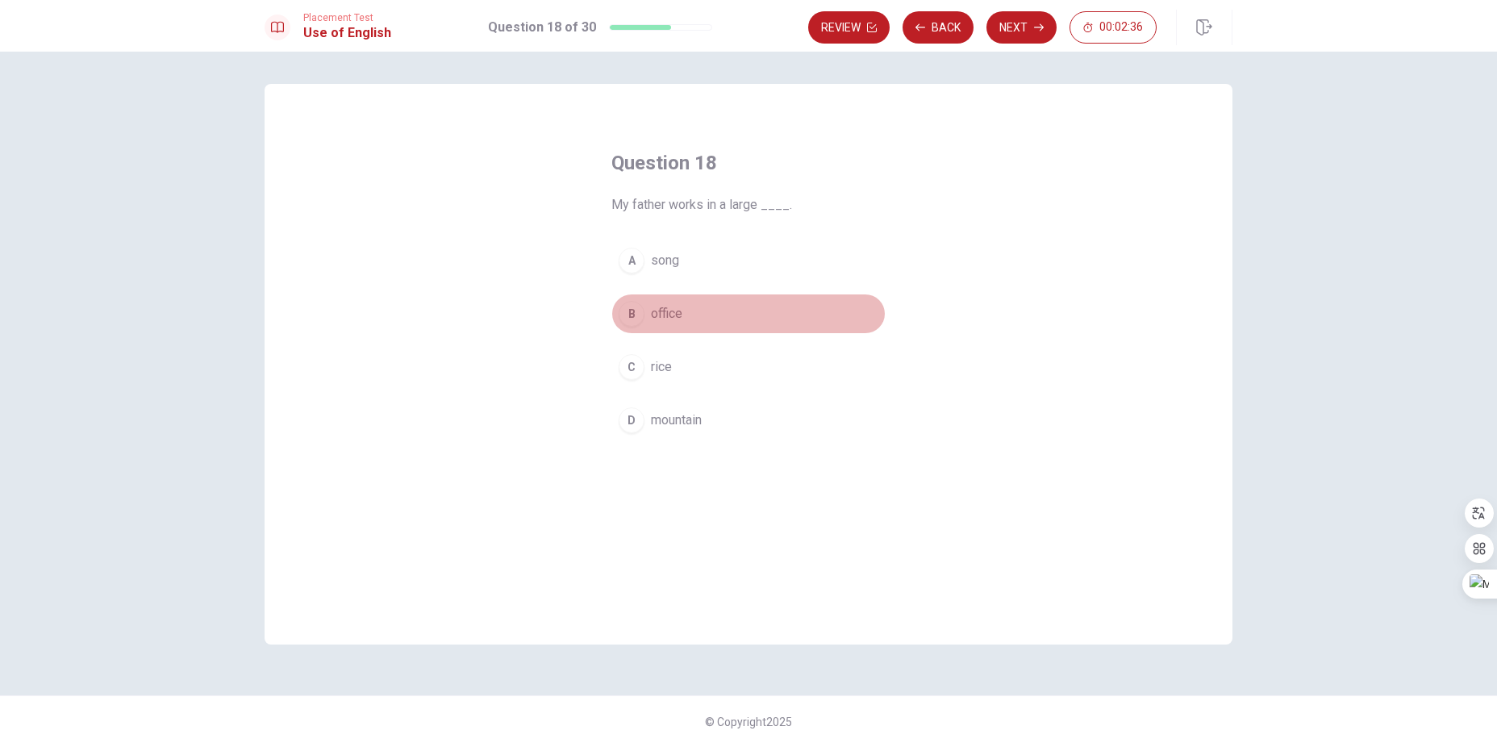
click at [669, 318] on span "office" at bounding box center [666, 313] width 31 height 19
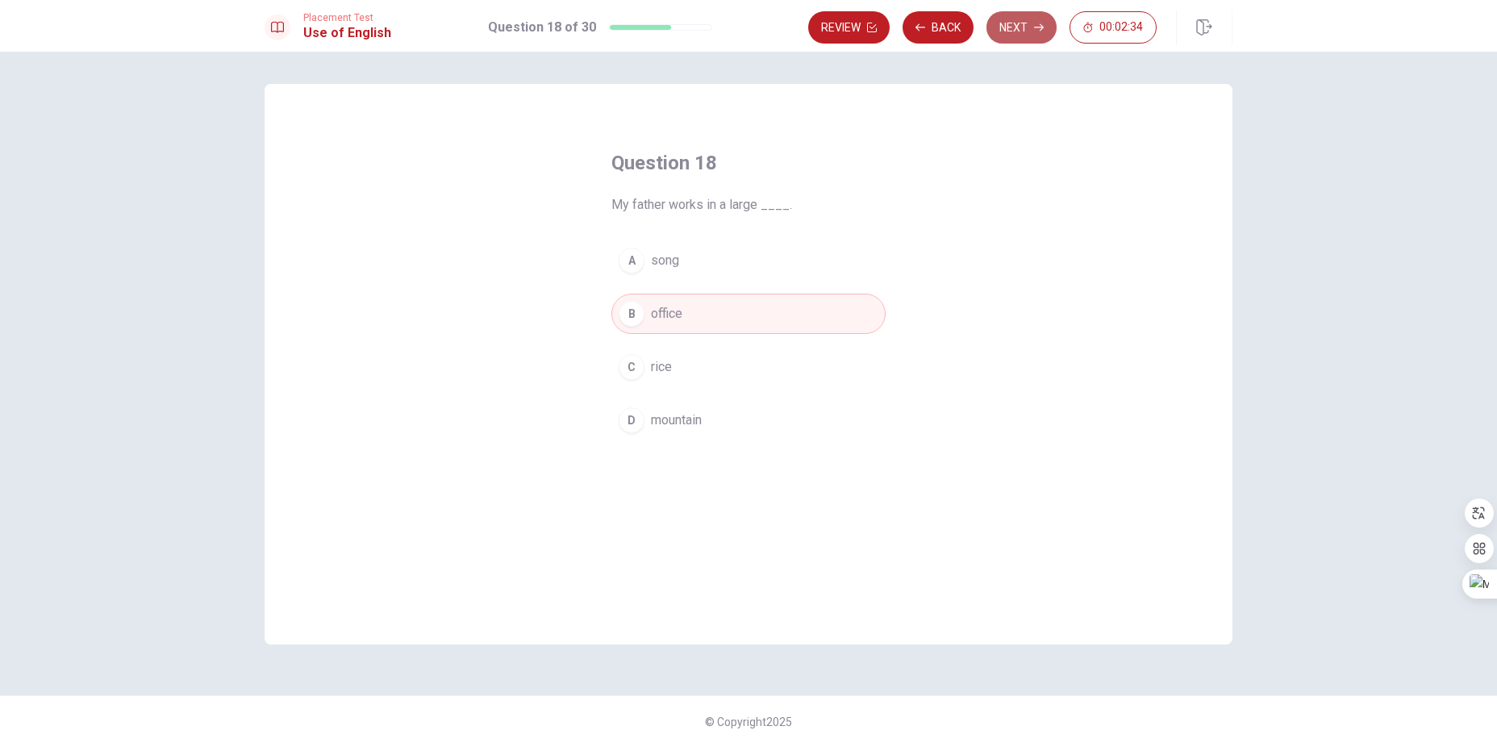
click at [1035, 35] on button "Next" at bounding box center [1021, 27] width 70 height 32
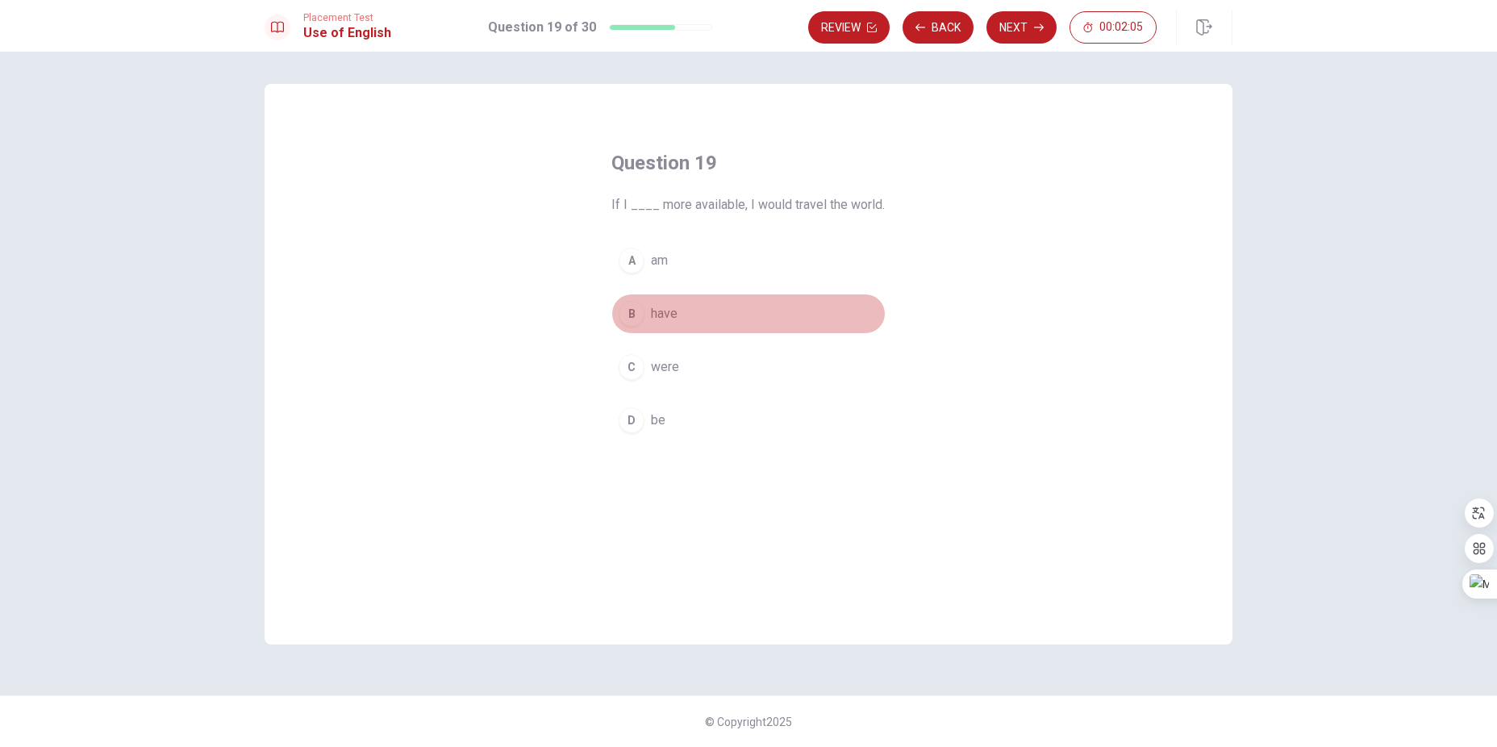
click at [659, 317] on span "have" at bounding box center [664, 313] width 27 height 19
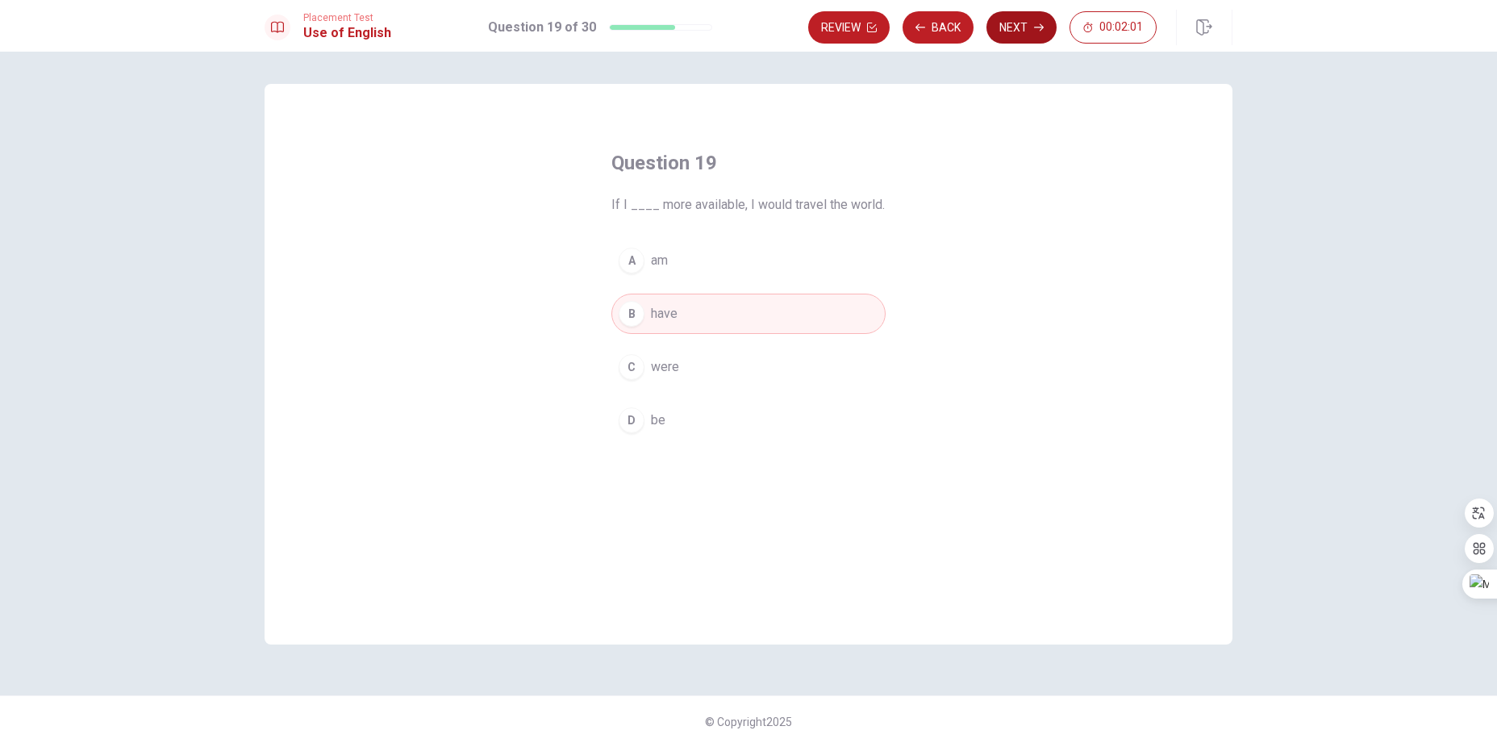
click at [1023, 31] on button "Next" at bounding box center [1021, 27] width 70 height 32
click at [702, 266] on span "hardworking" at bounding box center [685, 260] width 69 height 19
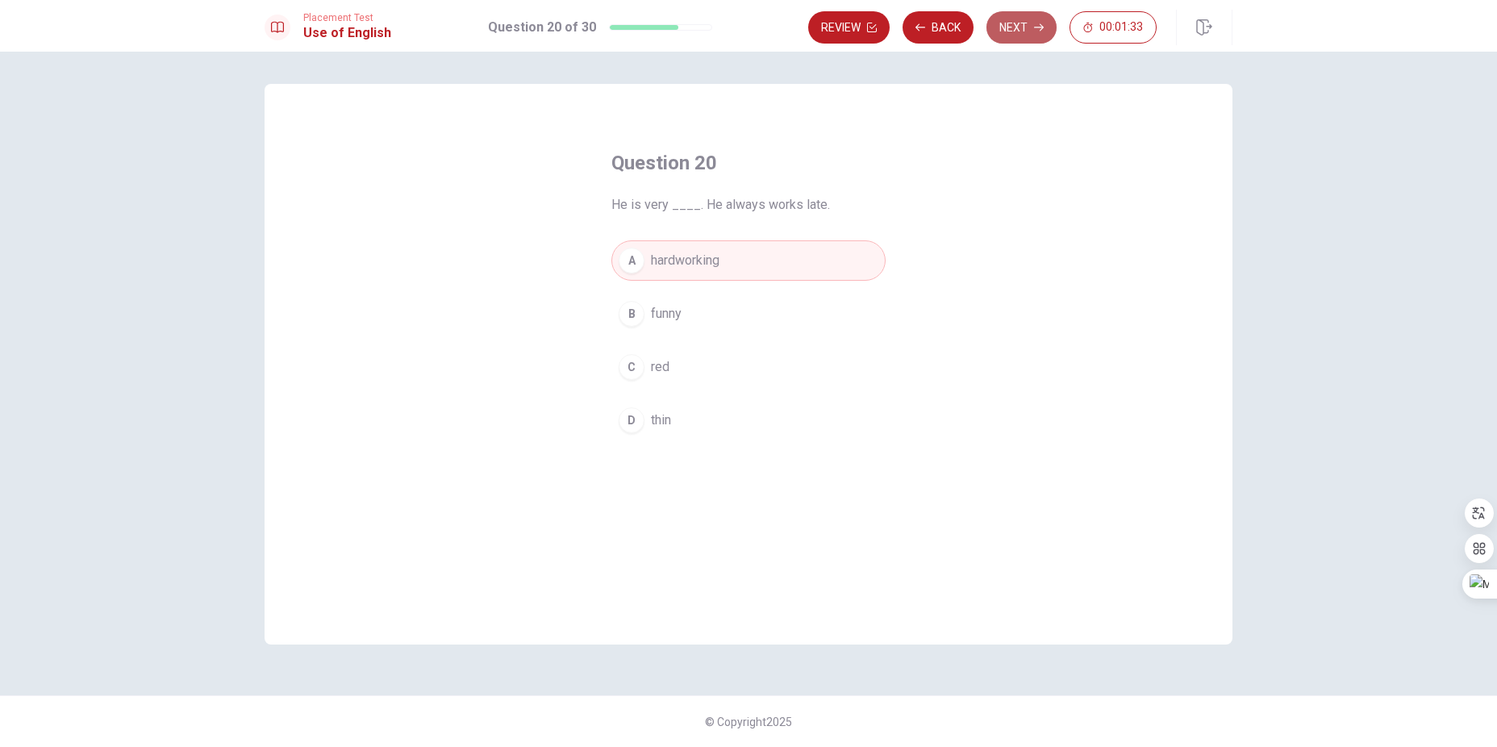
click at [1026, 23] on button "Next" at bounding box center [1021, 27] width 70 height 32
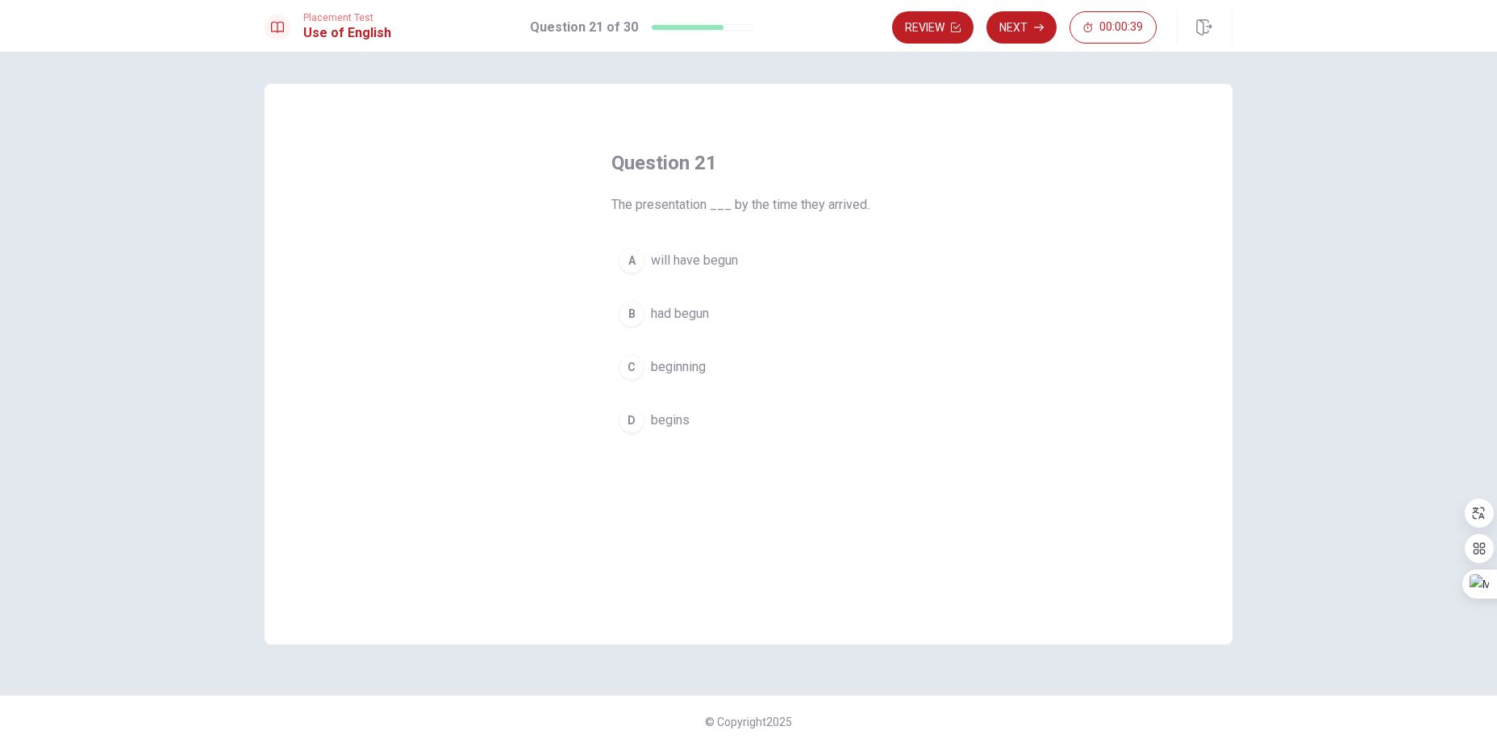
click at [715, 261] on span "will have begun" at bounding box center [694, 260] width 87 height 19
click at [1031, 27] on button "Next" at bounding box center [1021, 27] width 70 height 32
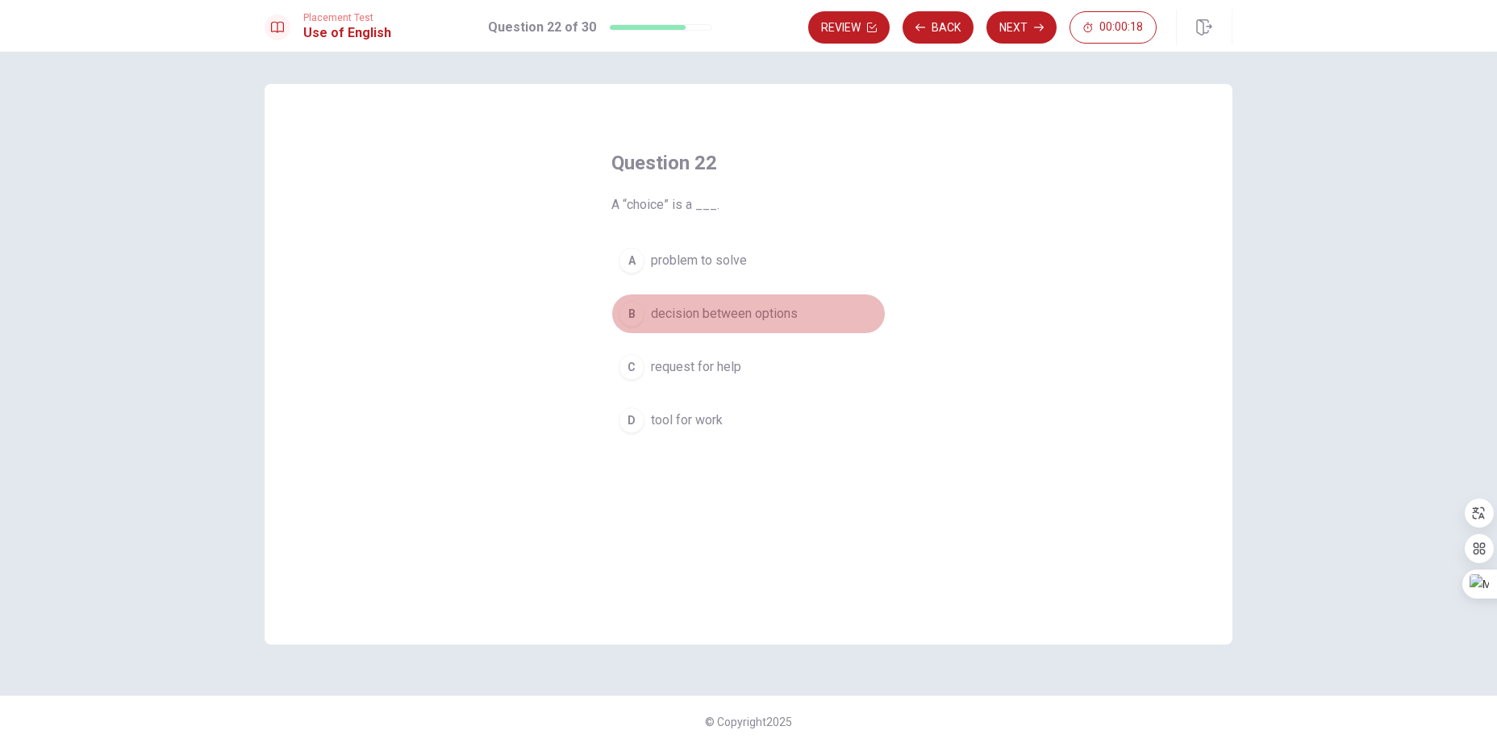
click at [710, 316] on span "decision between options" at bounding box center [724, 313] width 147 height 19
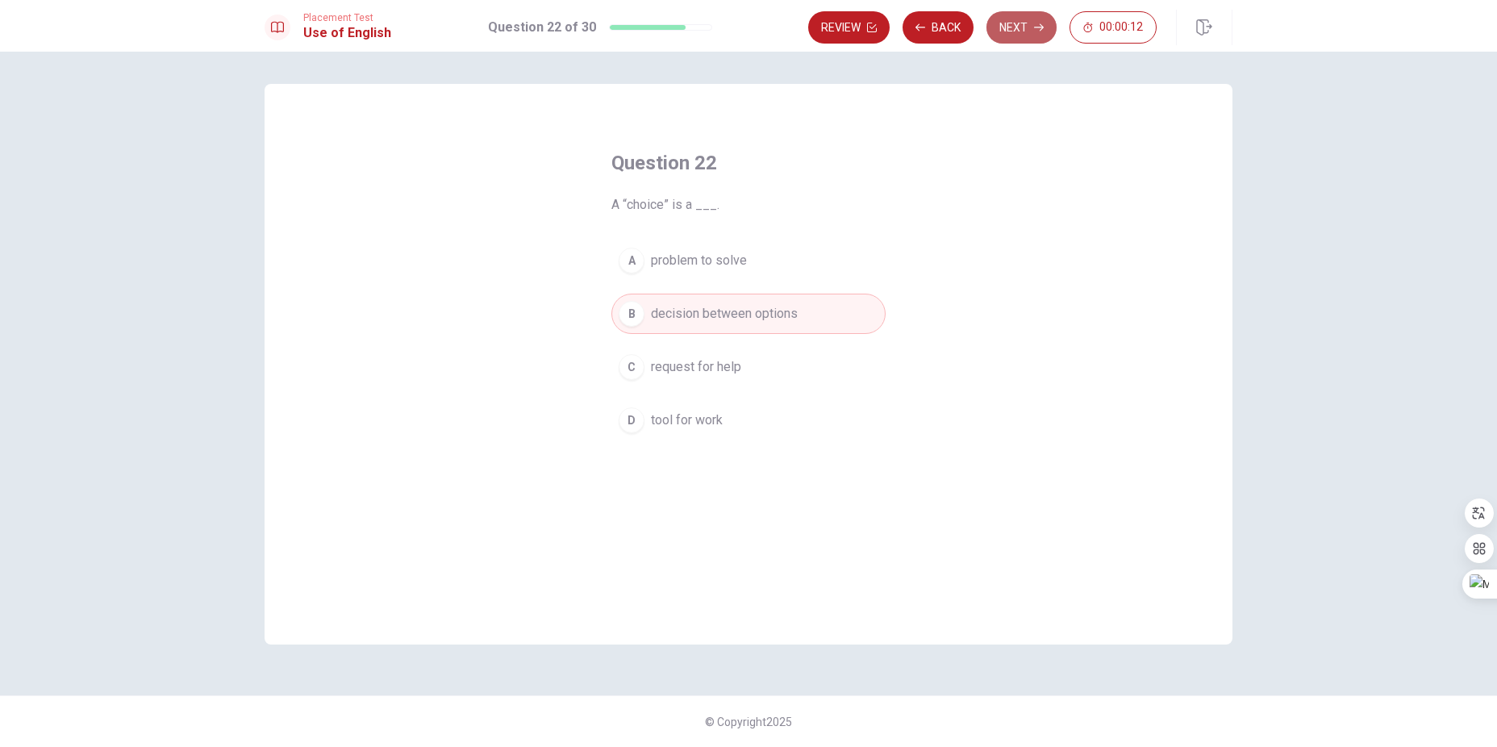
click at [1035, 27] on icon "button" at bounding box center [1039, 28] width 10 height 10
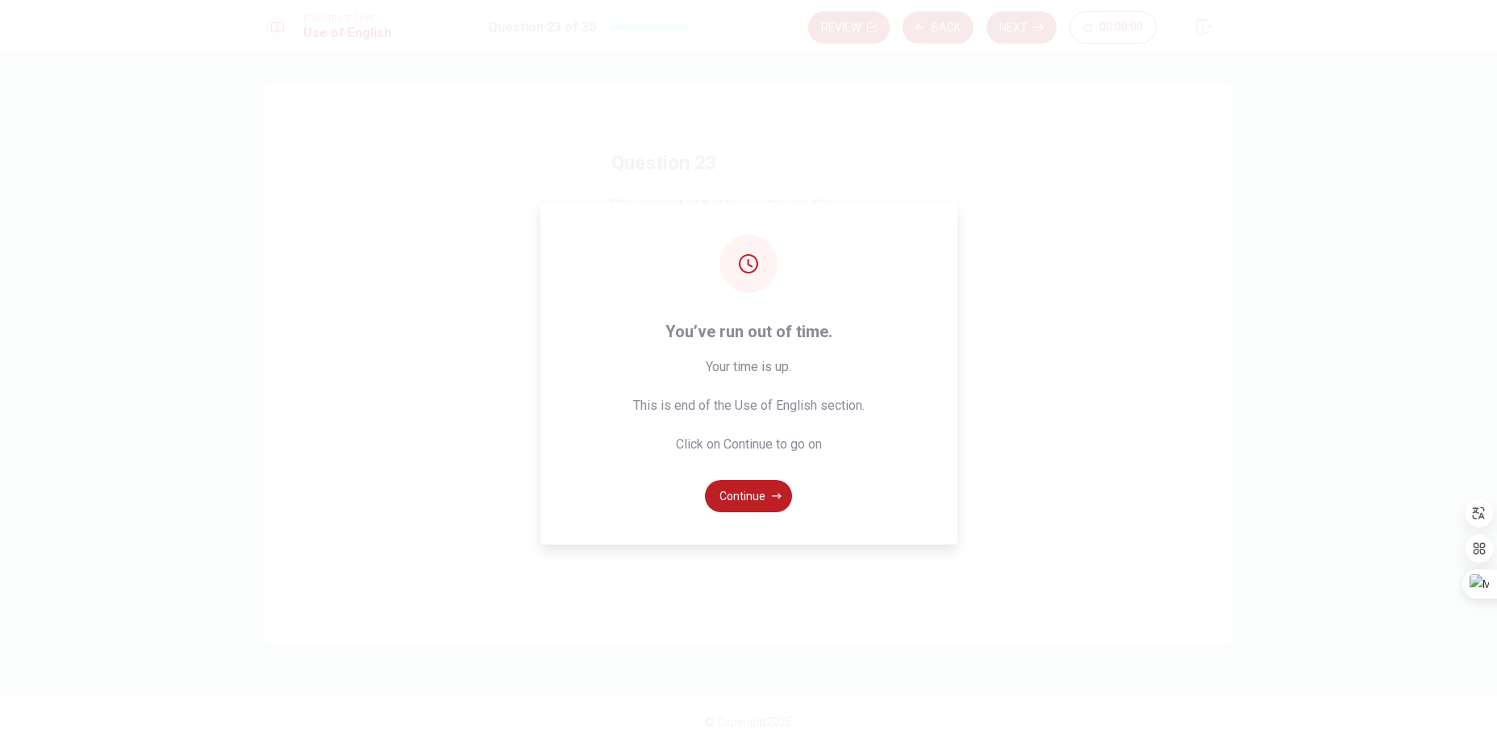
click at [742, 497] on button "Continue" at bounding box center [748, 496] width 87 height 32
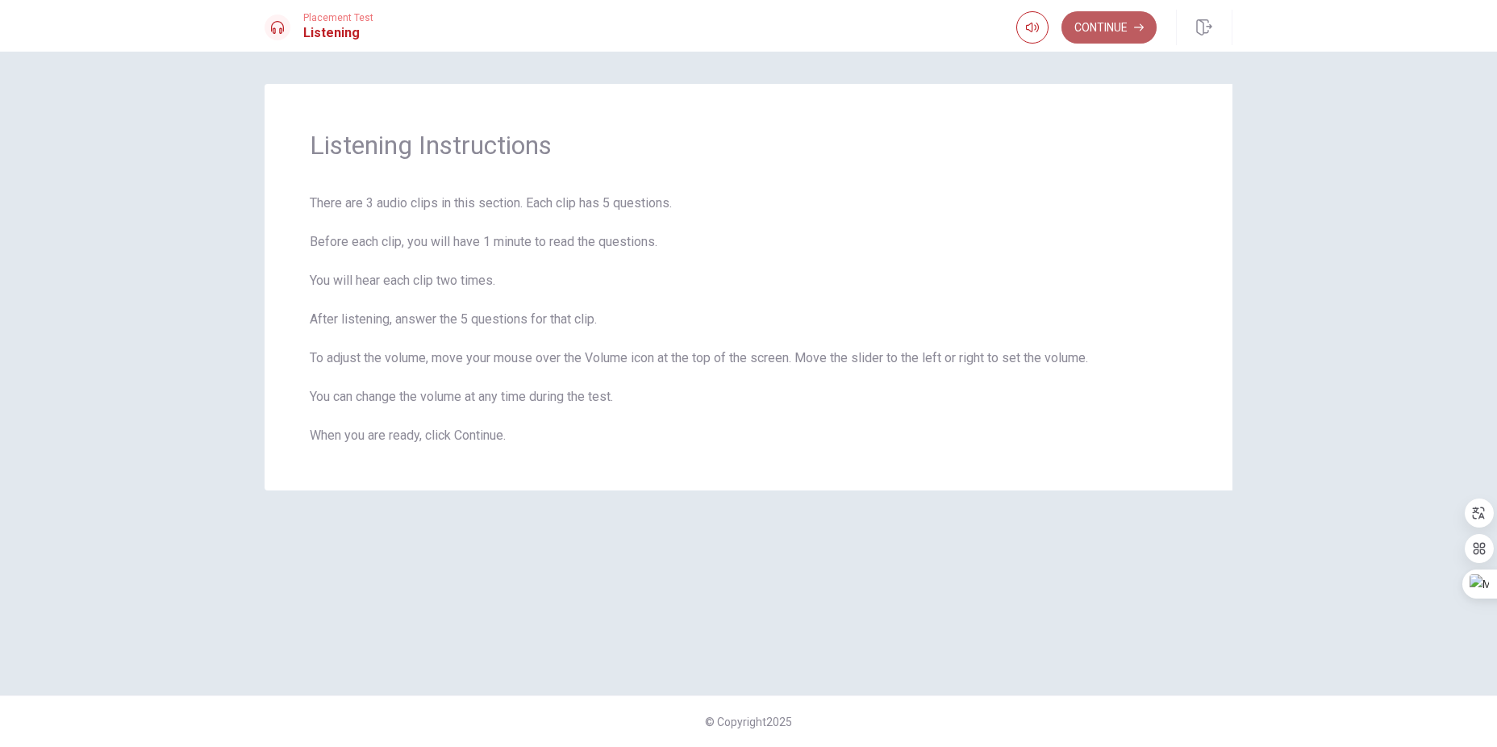
click at [1119, 30] on button "Continue" at bounding box center [1108, 27] width 95 height 32
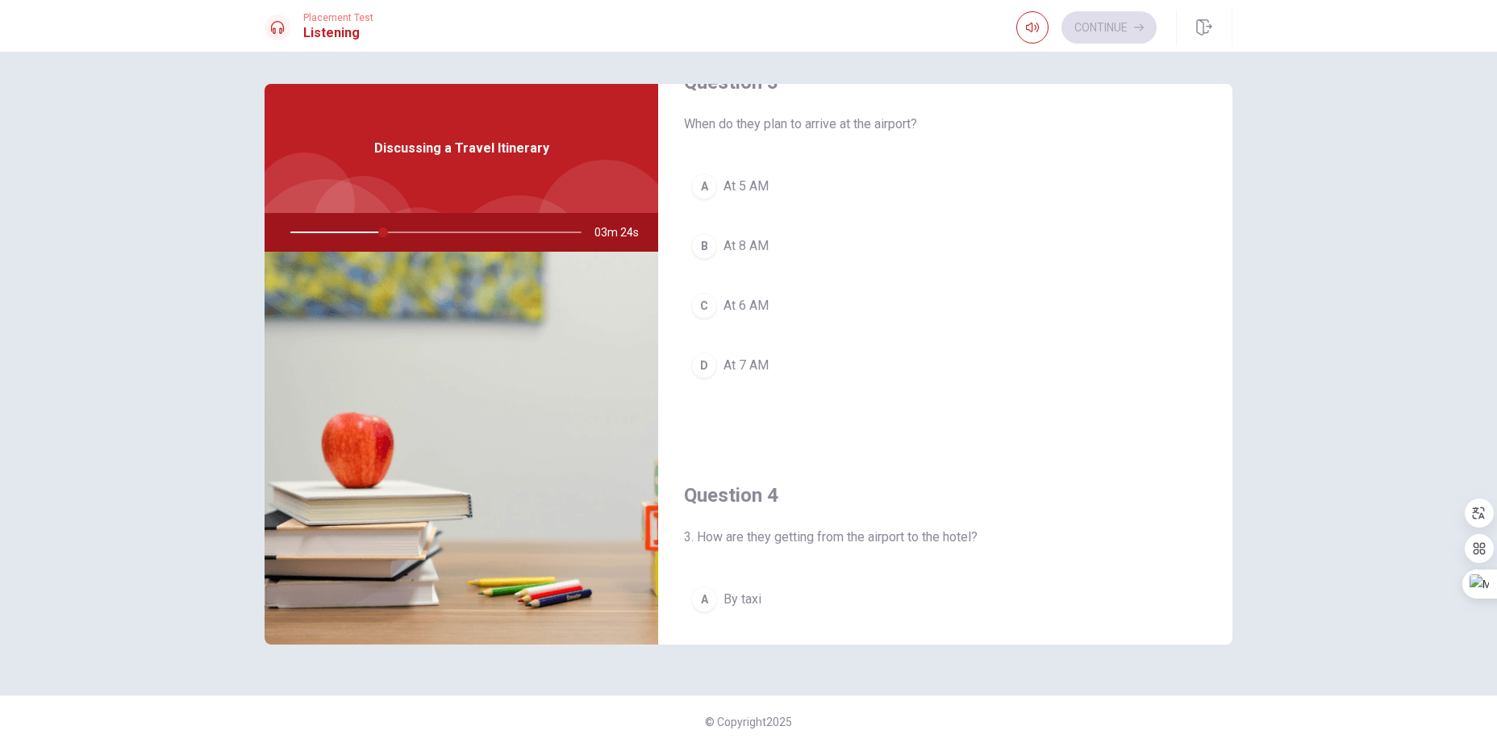
scroll to position [867, 0]
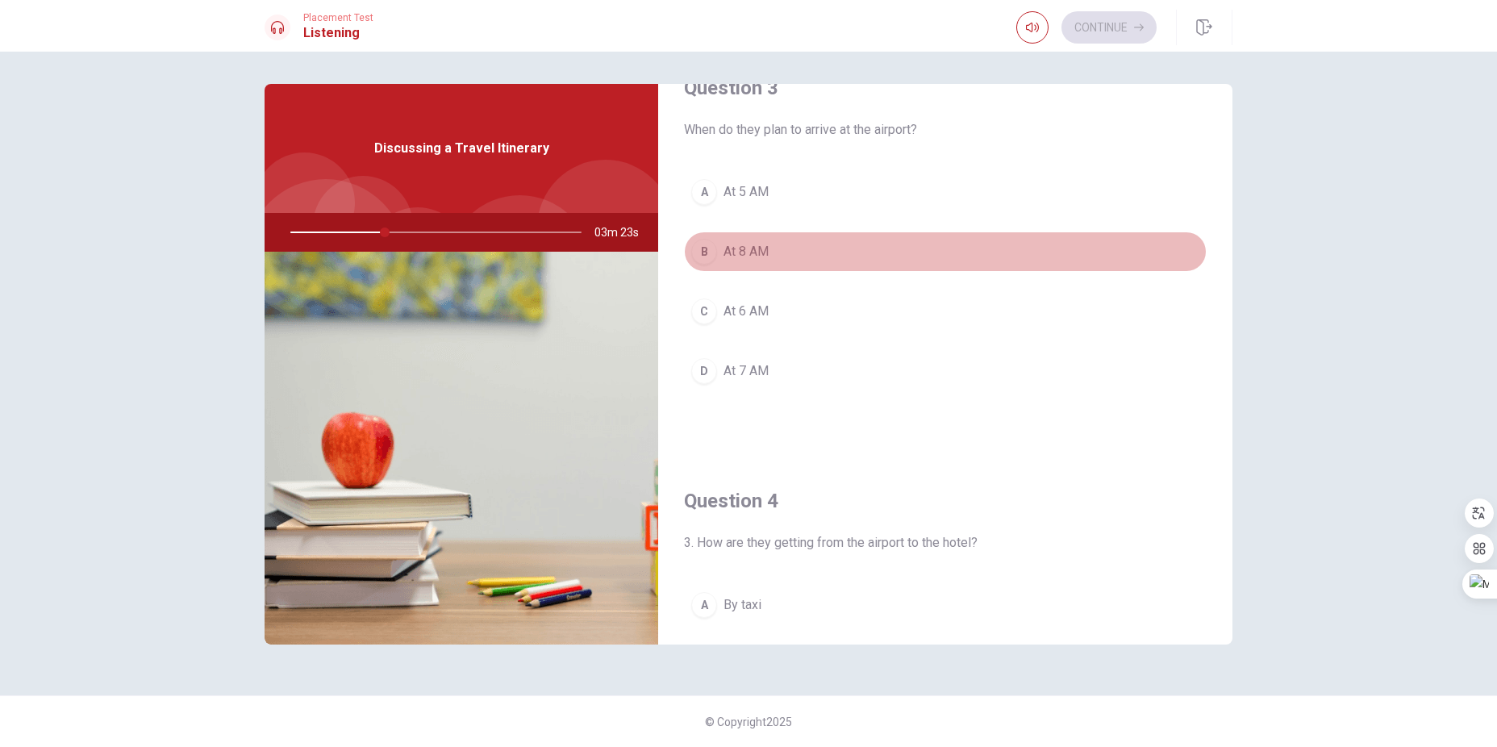
click at [732, 252] on span "At 8 AM" at bounding box center [745, 251] width 45 height 19
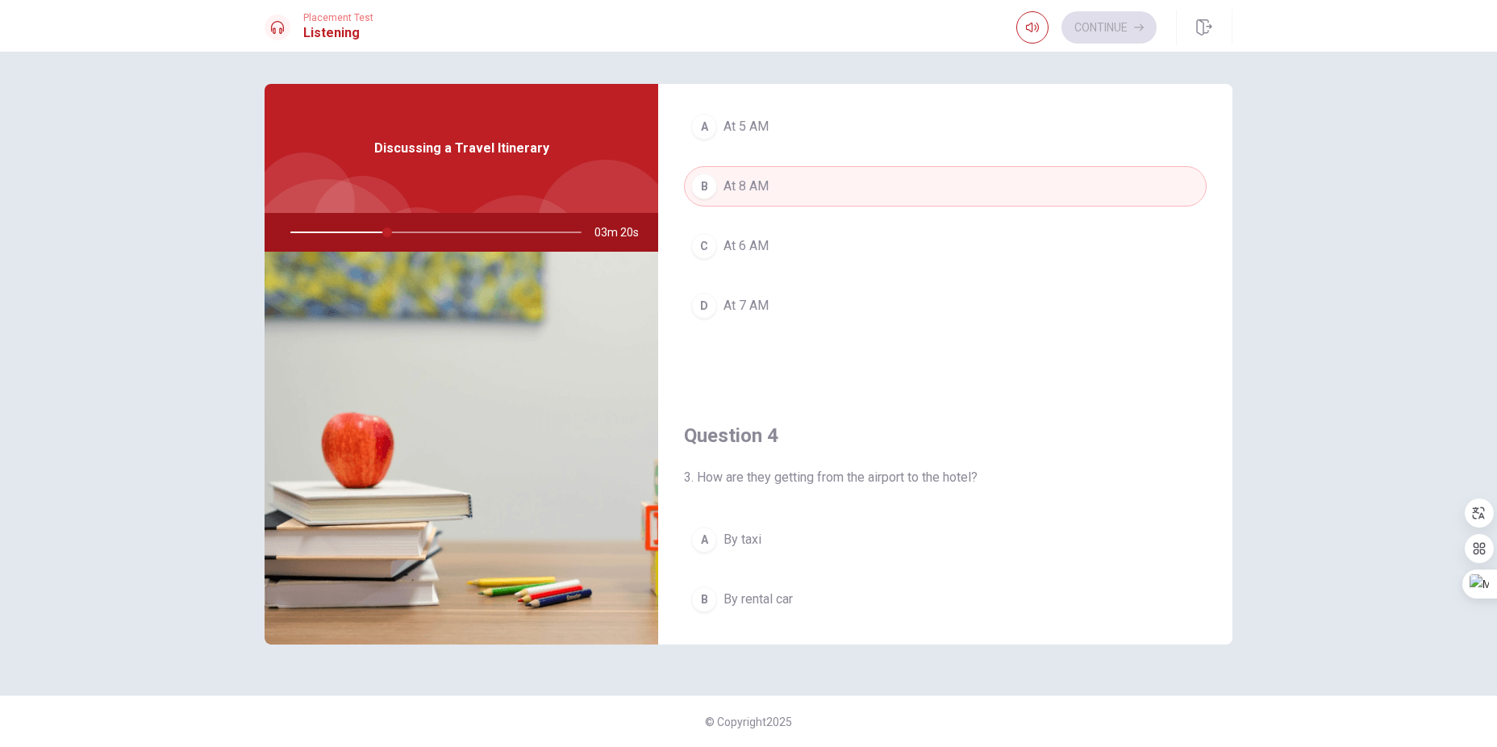
scroll to position [939, 0]
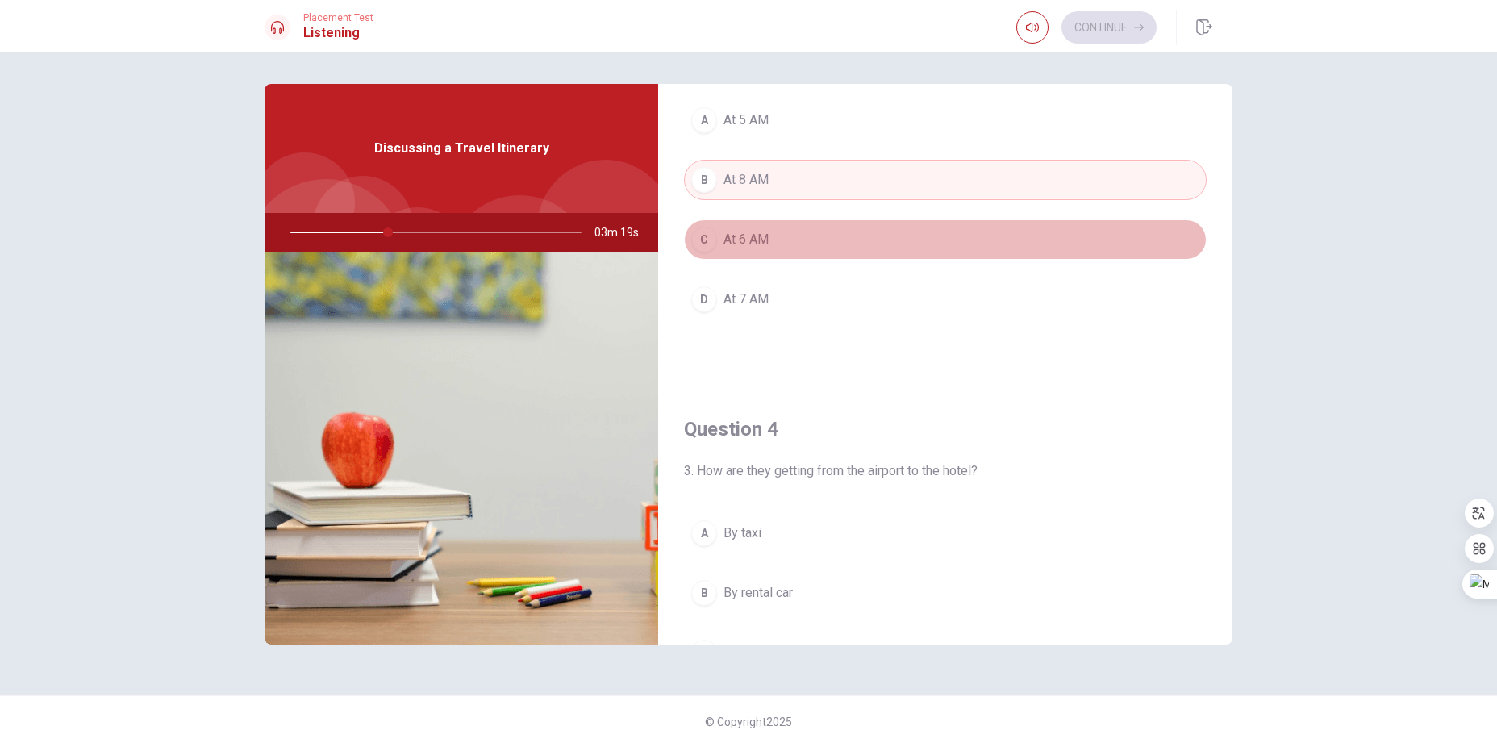
click at [754, 238] on span "At 6 AM" at bounding box center [745, 239] width 45 height 19
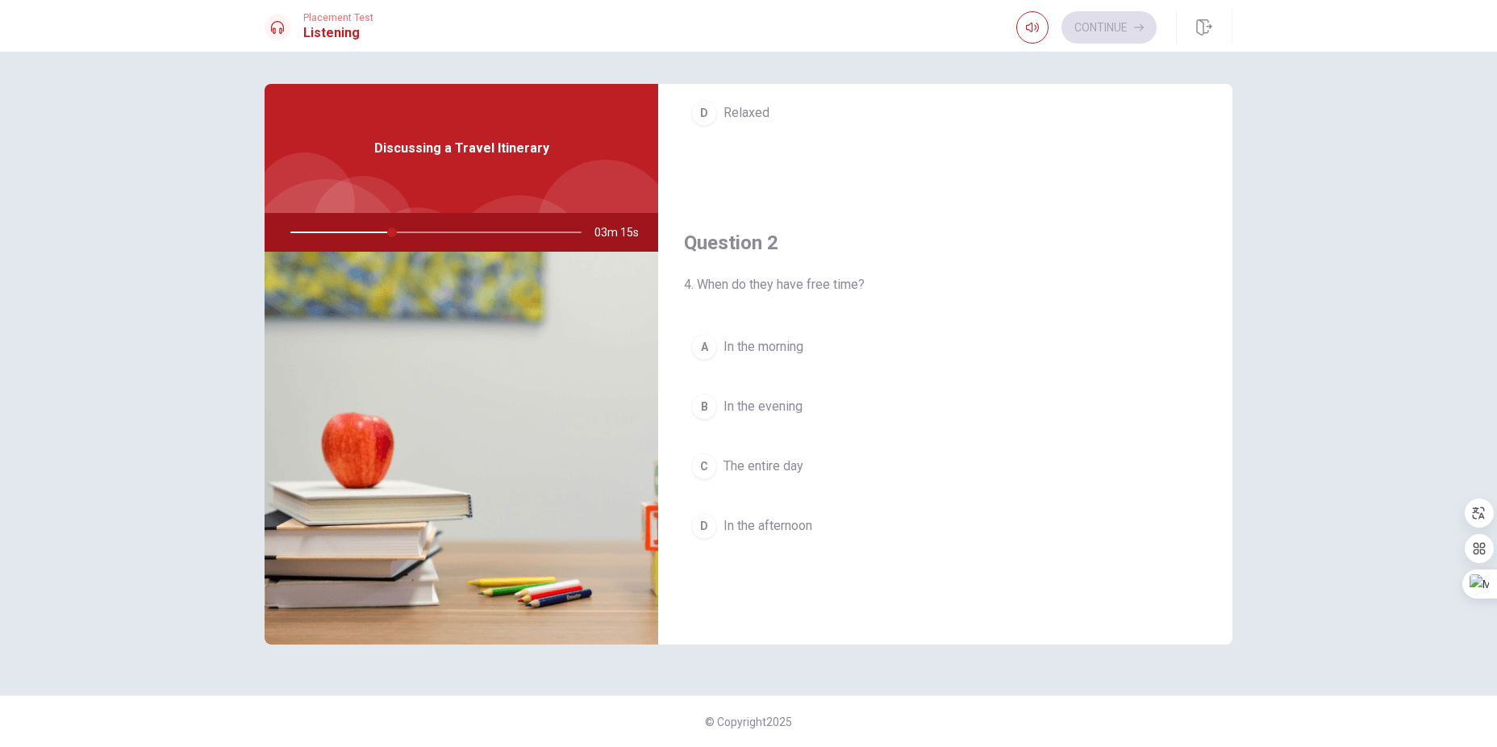
scroll to position [313, 0]
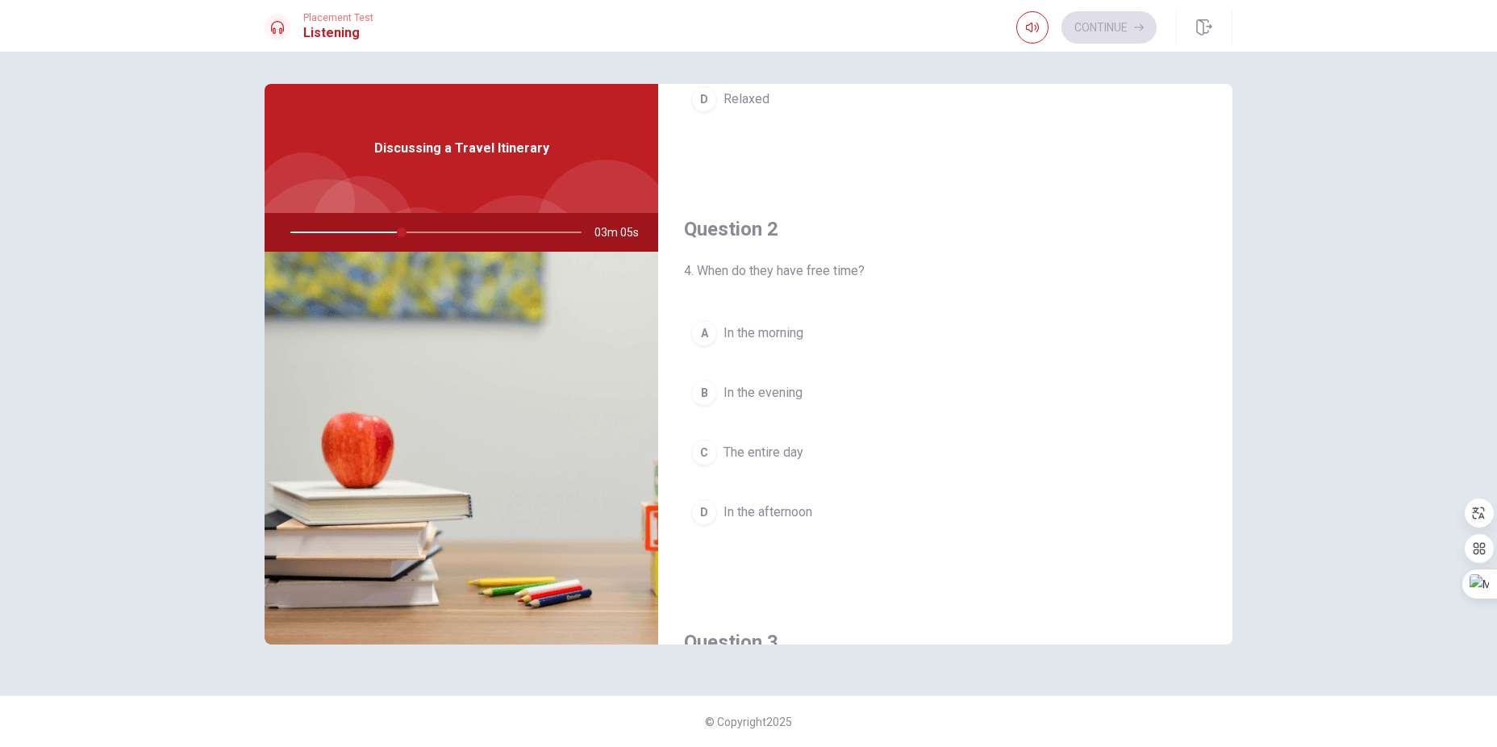
click at [778, 516] on span "In the afternoon" at bounding box center [767, 511] width 89 height 19
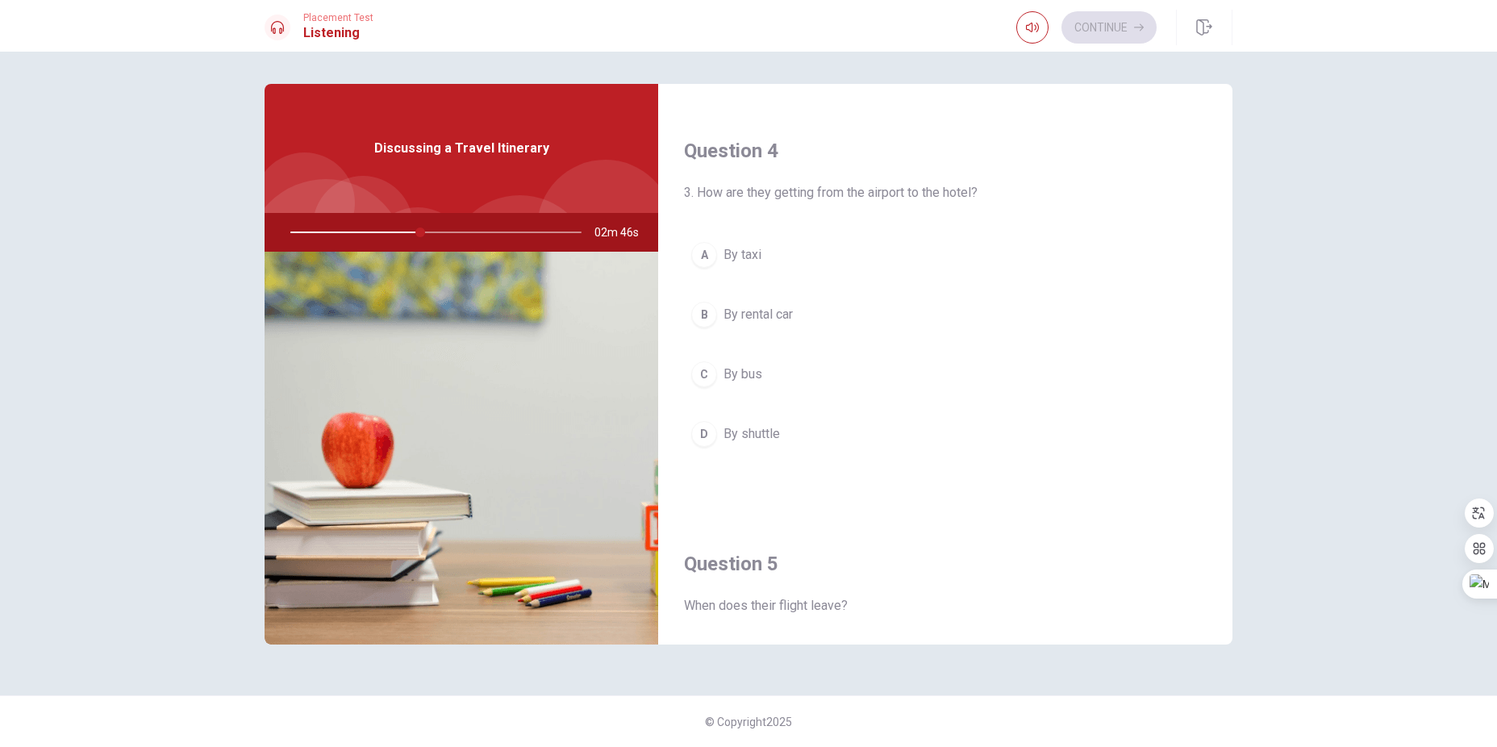
scroll to position [1219, 0]
click at [758, 428] on span "By shuttle" at bounding box center [751, 432] width 56 height 19
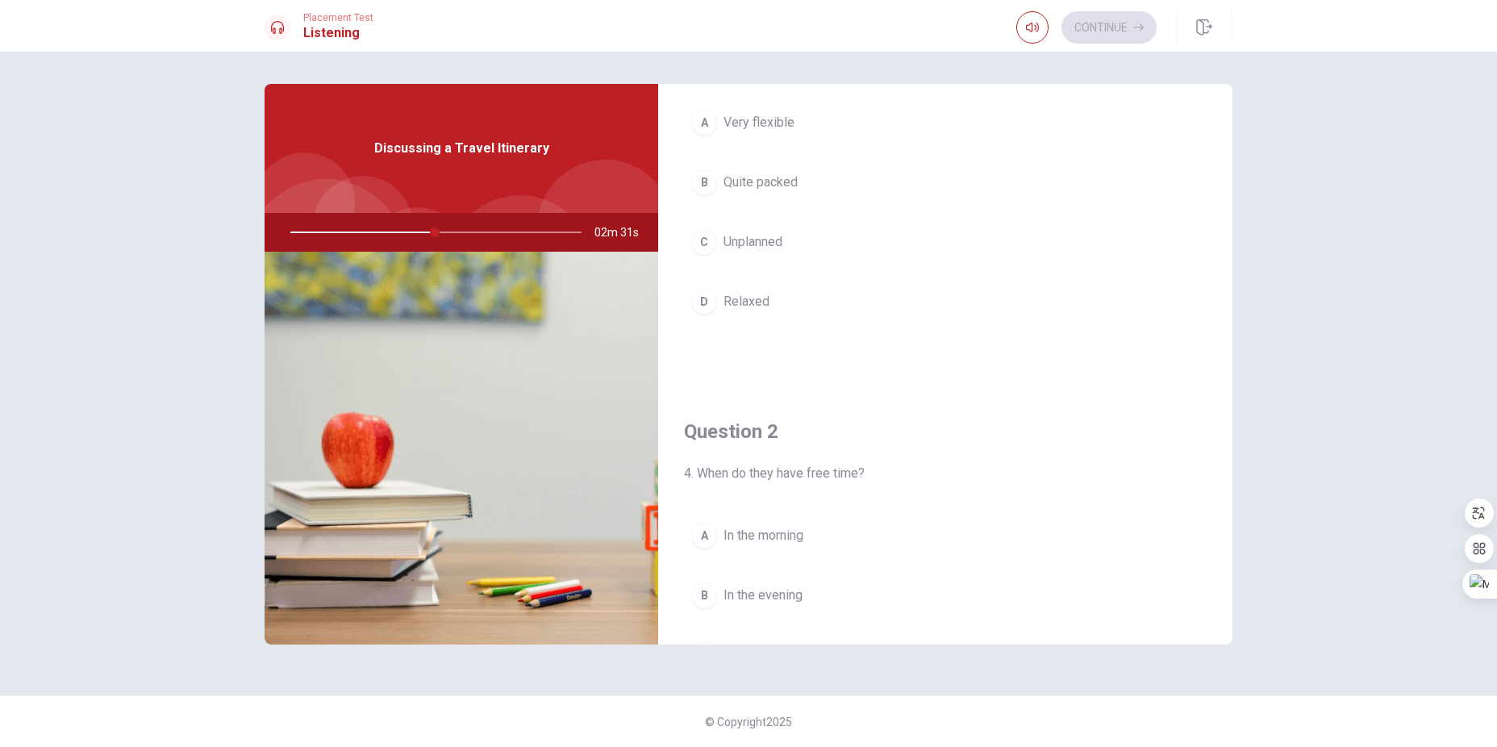
scroll to position [0, 0]
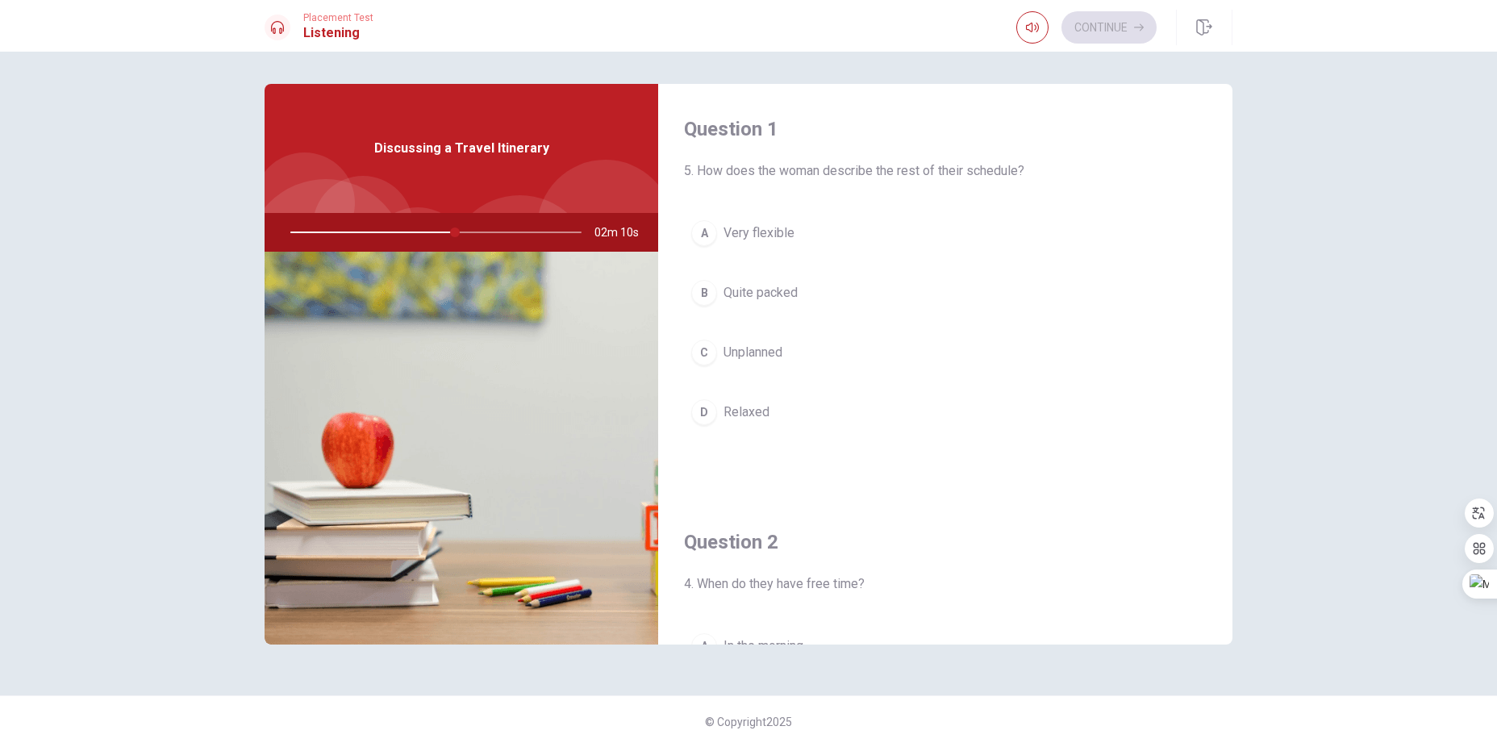
drag, startPoint x: 412, startPoint y: 234, endPoint x: 393, endPoint y: 234, distance: 19.4
click at [411, 234] on div at bounding box center [432, 232] width 323 height 39
drag, startPoint x: 456, startPoint y: 234, endPoint x: 370, endPoint y: 235, distance: 86.3
click at [370, 235] on div at bounding box center [432, 232] width 323 height 39
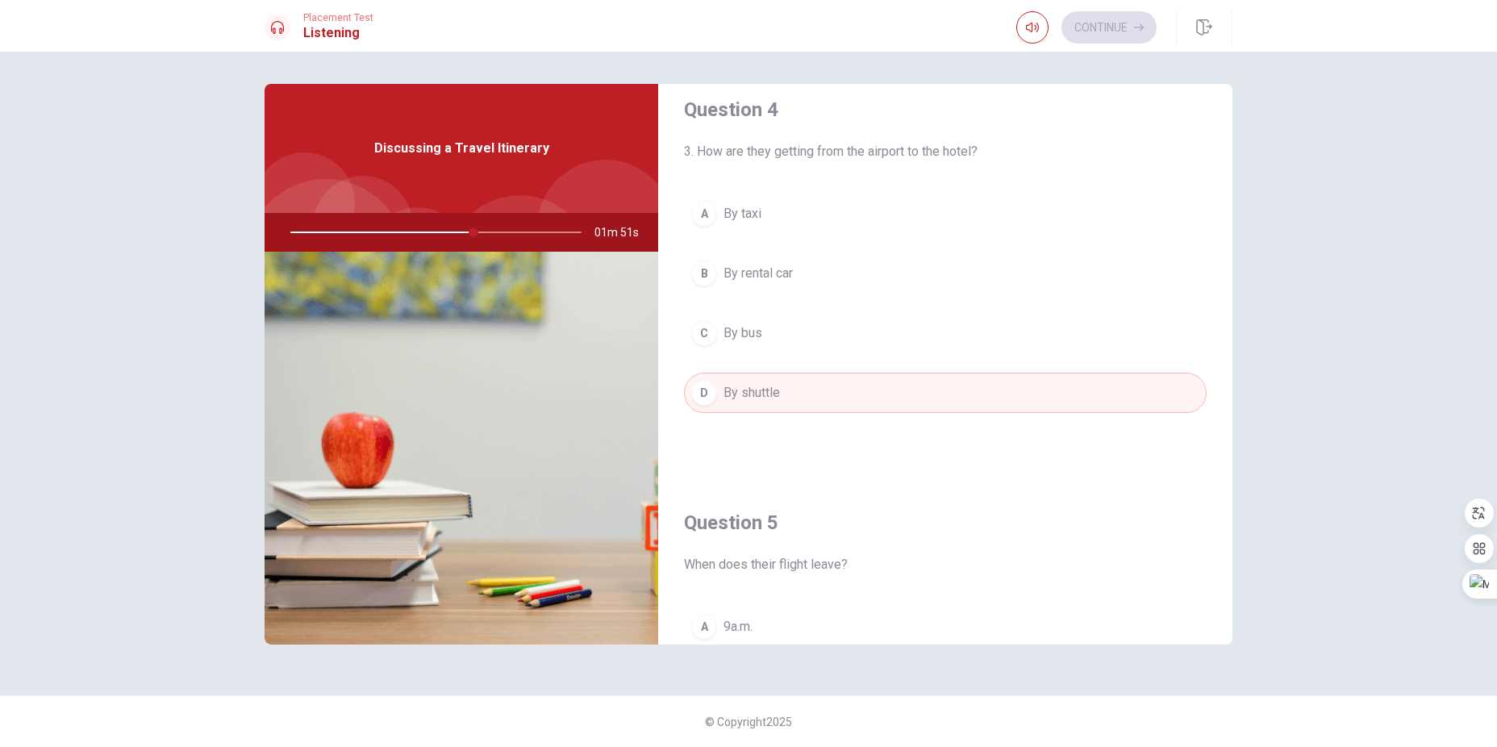
scroll to position [1504, 0]
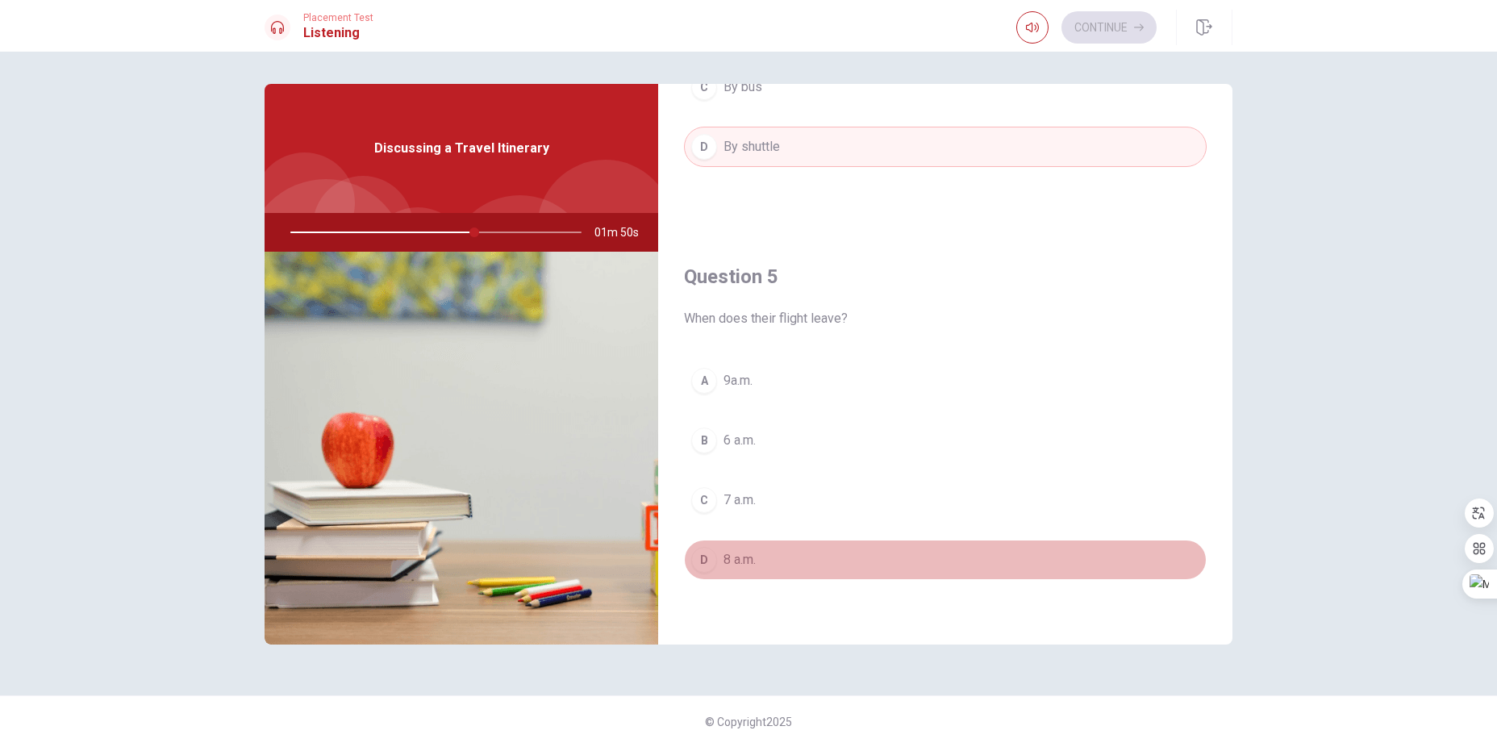
drag, startPoint x: 733, startPoint y: 565, endPoint x: 800, endPoint y: 502, distance: 91.9
click at [732, 565] on span "8 a.m." at bounding box center [739, 559] width 32 height 19
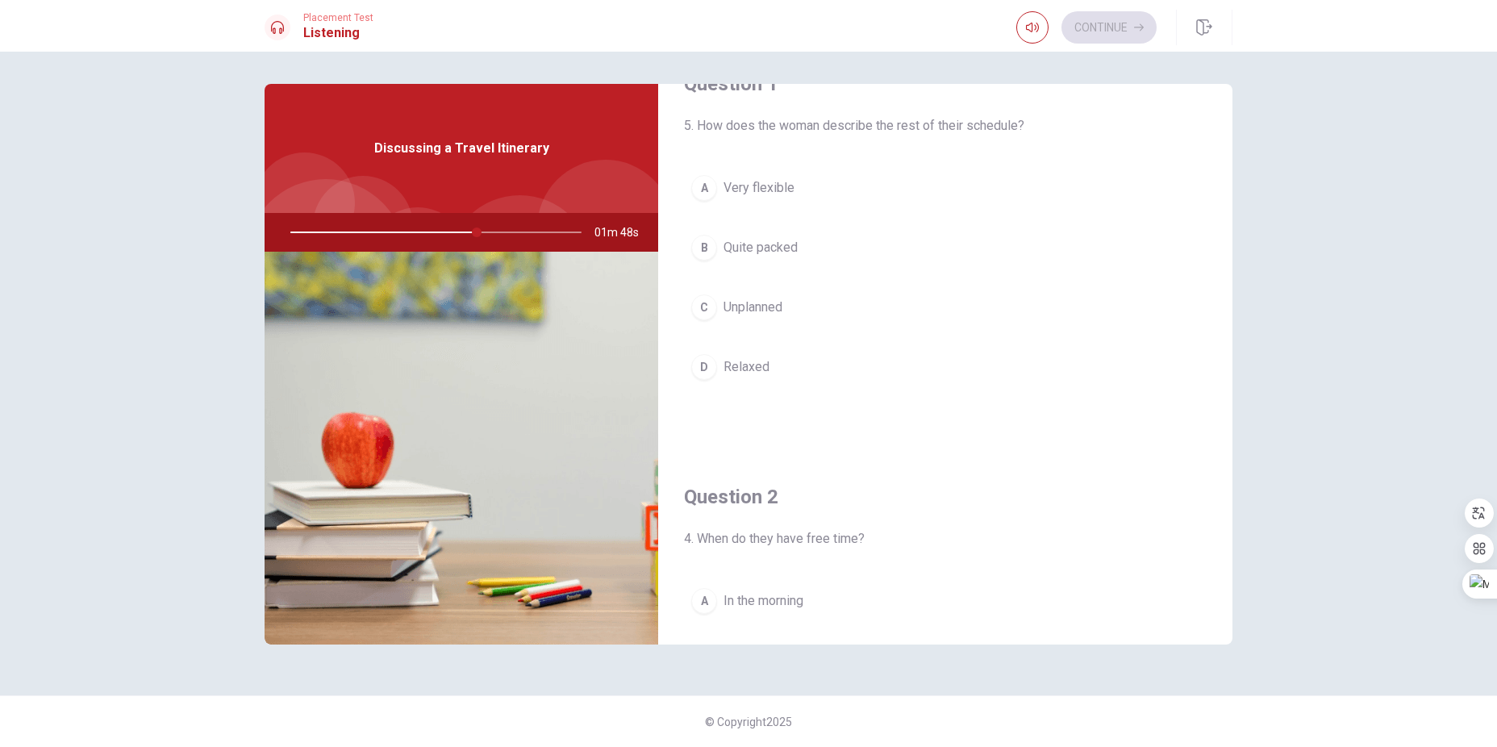
scroll to position [0, 0]
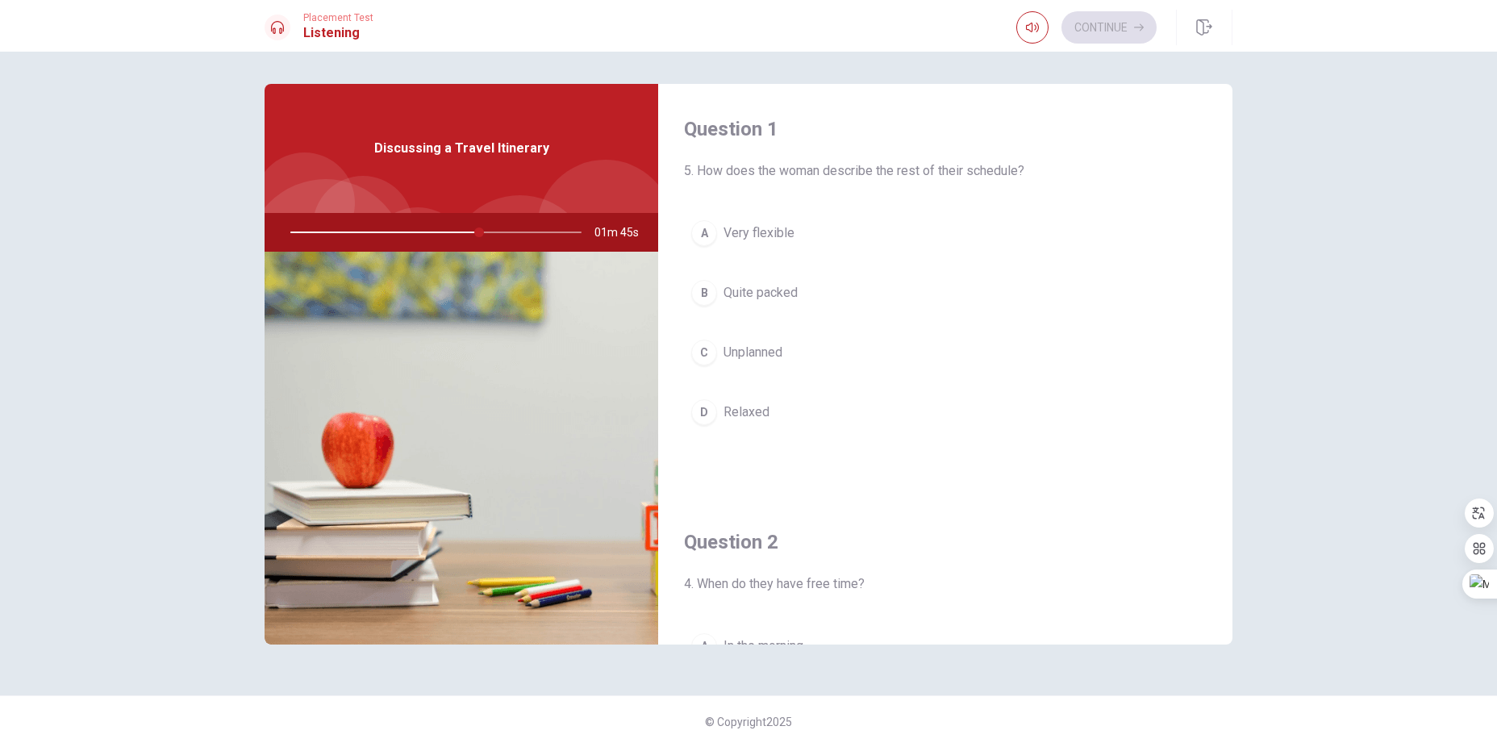
drag, startPoint x: 473, startPoint y: 234, endPoint x: 405, endPoint y: 235, distance: 68.6
click at [401, 235] on div at bounding box center [432, 232] width 323 height 39
click at [332, 233] on div at bounding box center [432, 232] width 323 height 39
click at [790, 293] on span "Quite packed" at bounding box center [760, 292] width 74 height 19
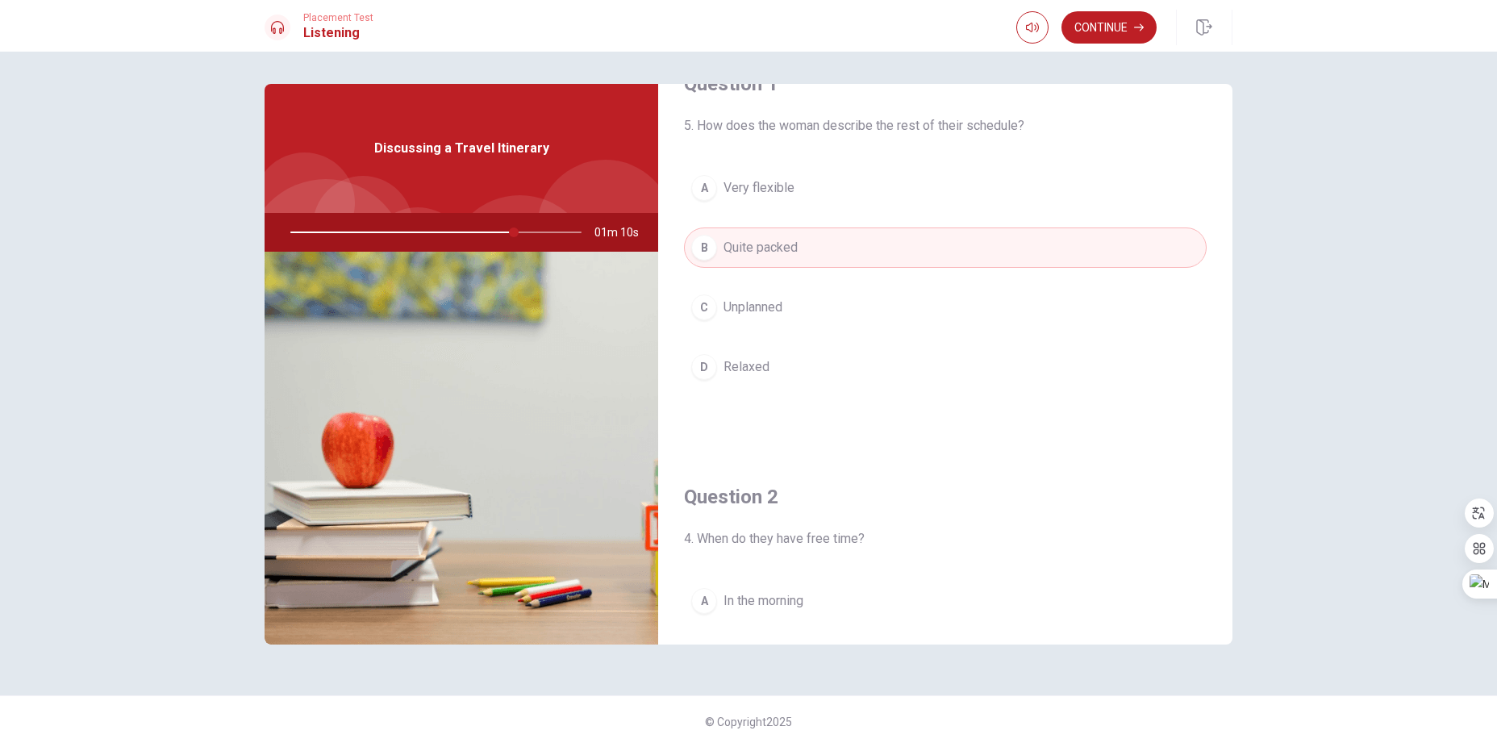
scroll to position [48, 0]
click at [1110, 29] on button "Continue" at bounding box center [1108, 27] width 95 height 32
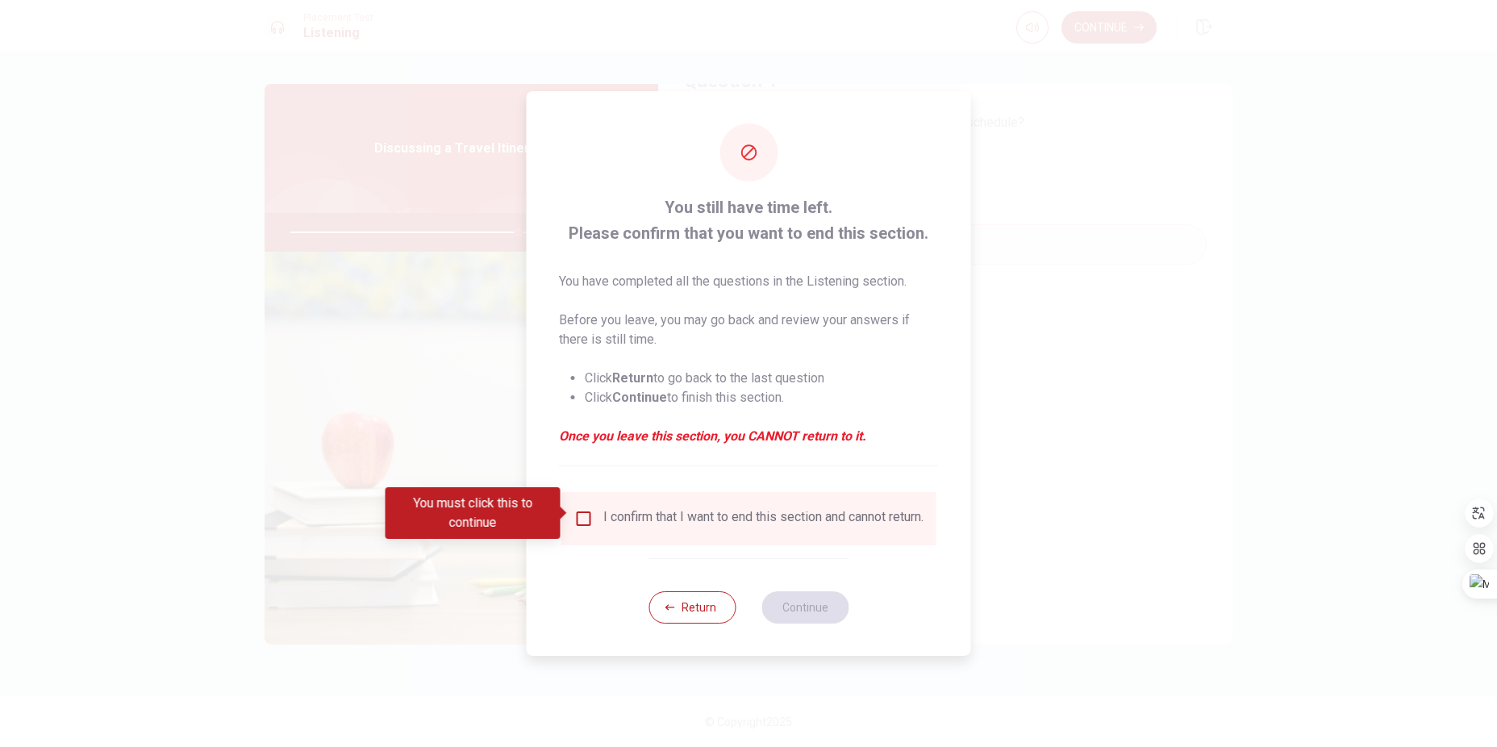
drag, startPoint x: 582, startPoint y: 514, endPoint x: 769, endPoint y: 581, distance: 197.9
click at [582, 514] on input "You must click this to continue" at bounding box center [583, 518] width 19 height 19
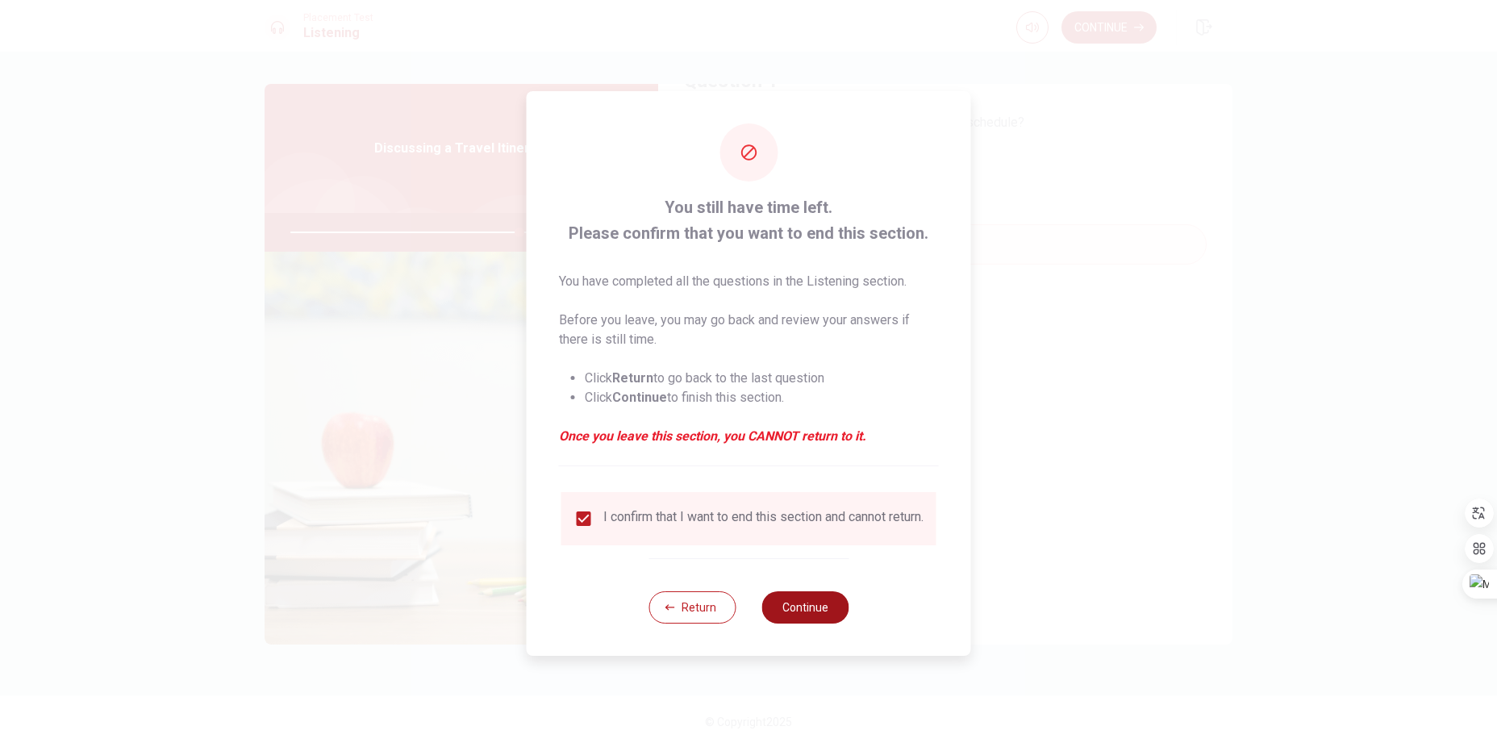
click at [825, 609] on button "Continue" at bounding box center [804, 607] width 87 height 32
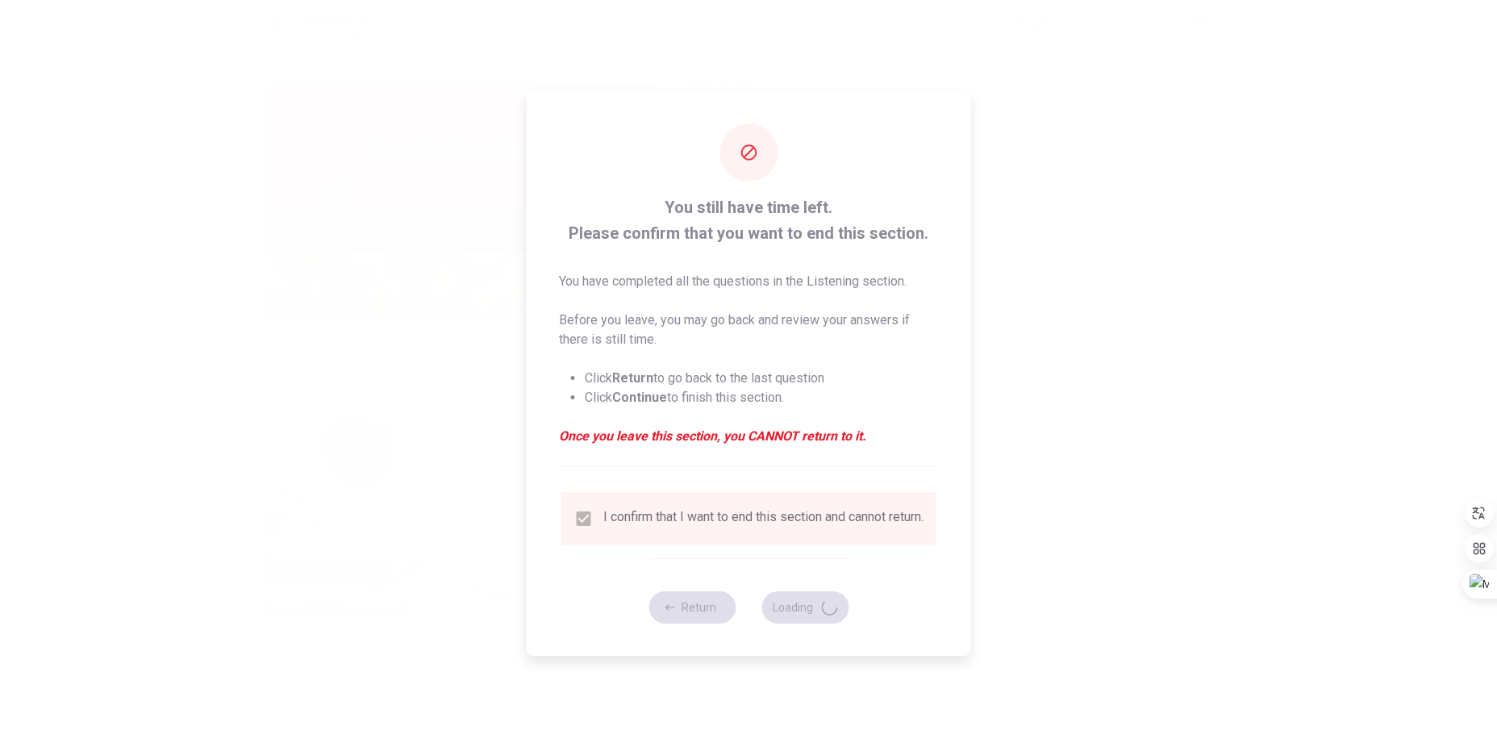
type input "79"
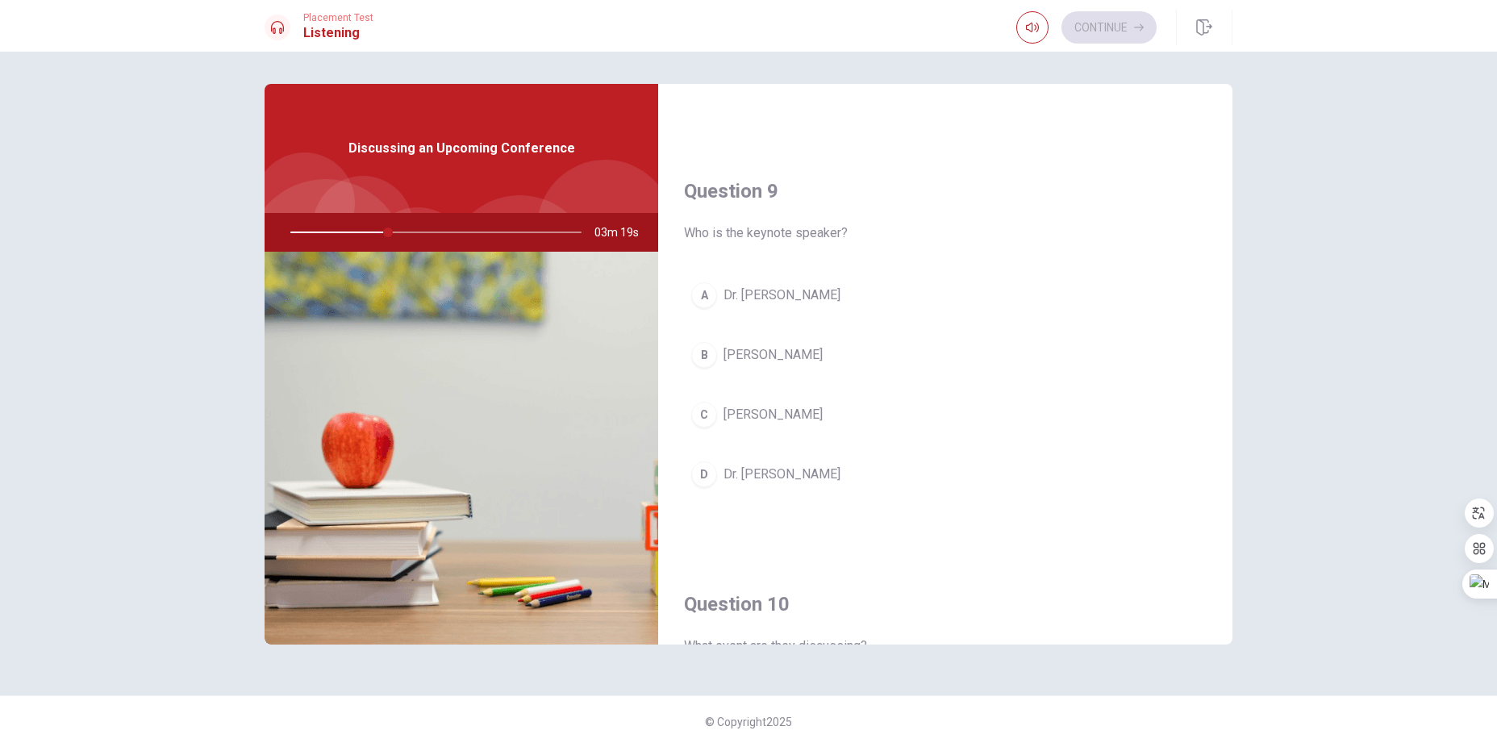
scroll to position [1180, 0]
click at [767, 355] on span "[PERSON_NAME]" at bounding box center [772, 351] width 99 height 19
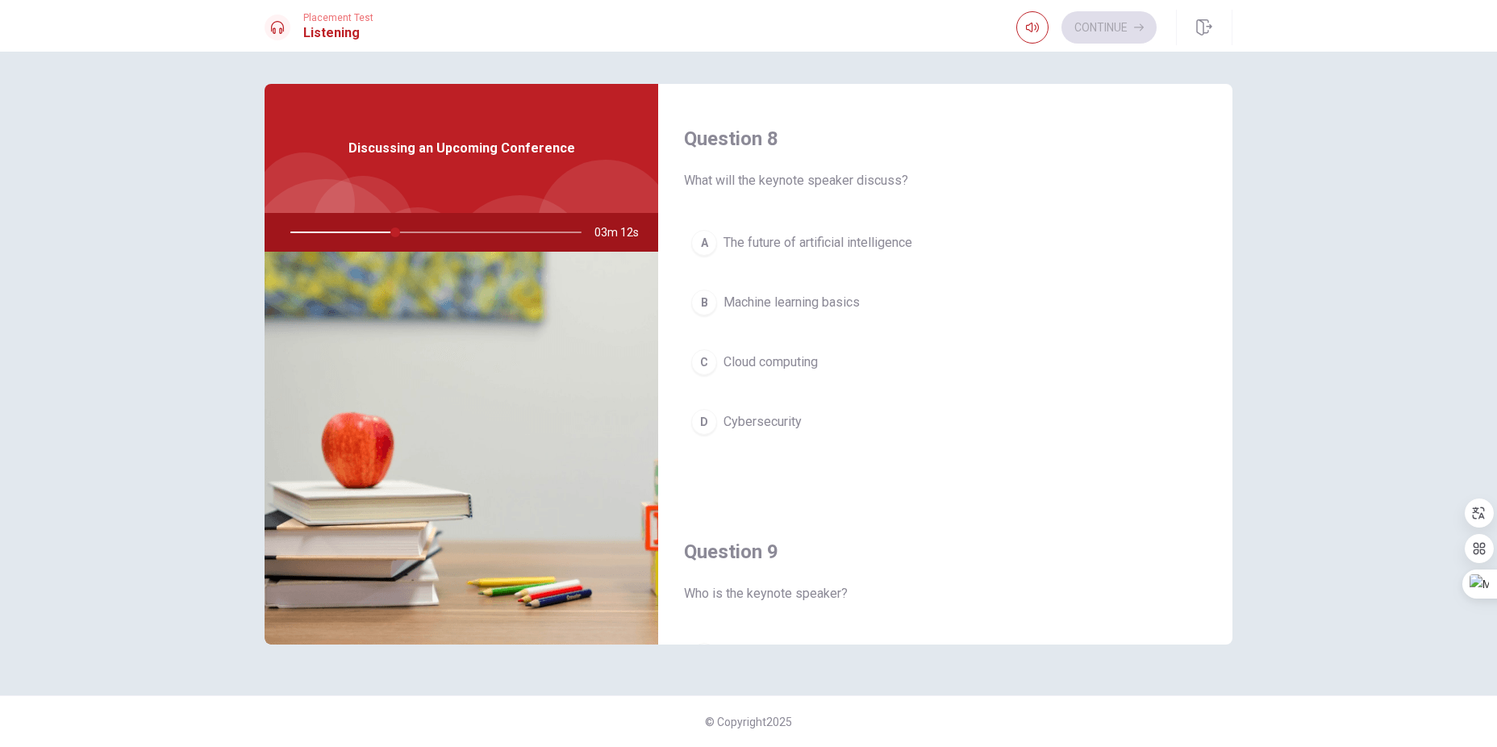
scroll to position [813, 0]
click at [810, 245] on span "The future of artificial intelligence" at bounding box center [817, 245] width 189 height 19
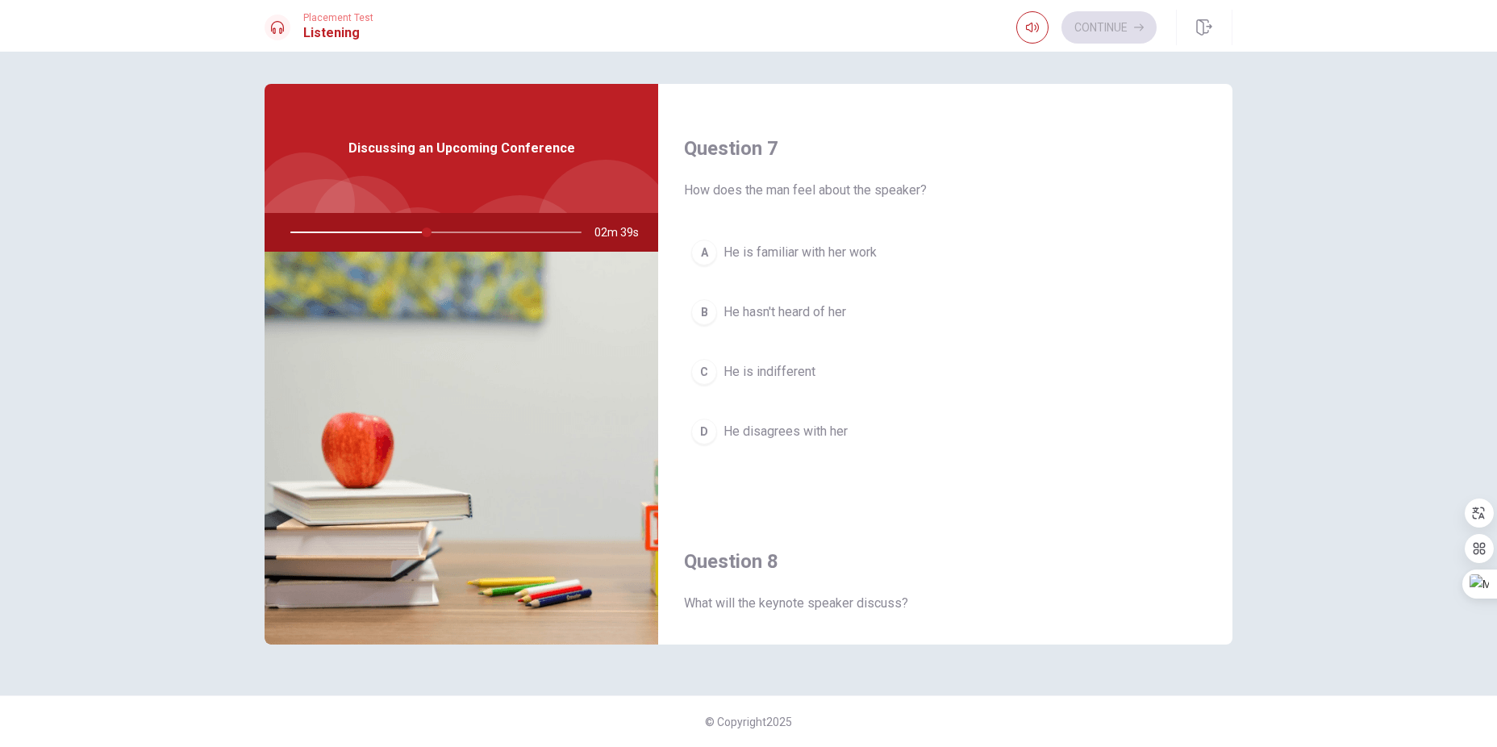
scroll to position [392, 0]
click at [813, 253] on span "He is familiar with her work" at bounding box center [799, 253] width 153 height 19
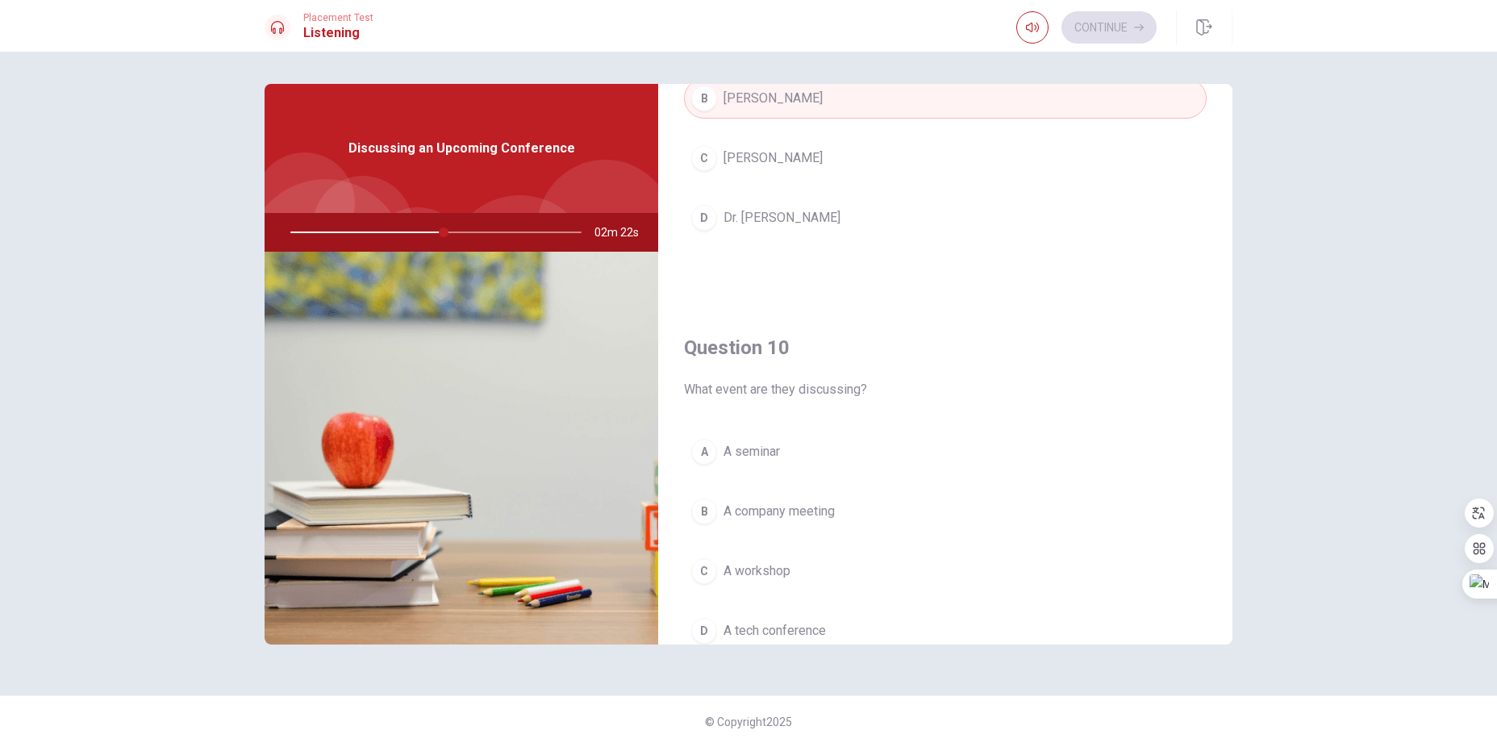
scroll to position [1504, 0]
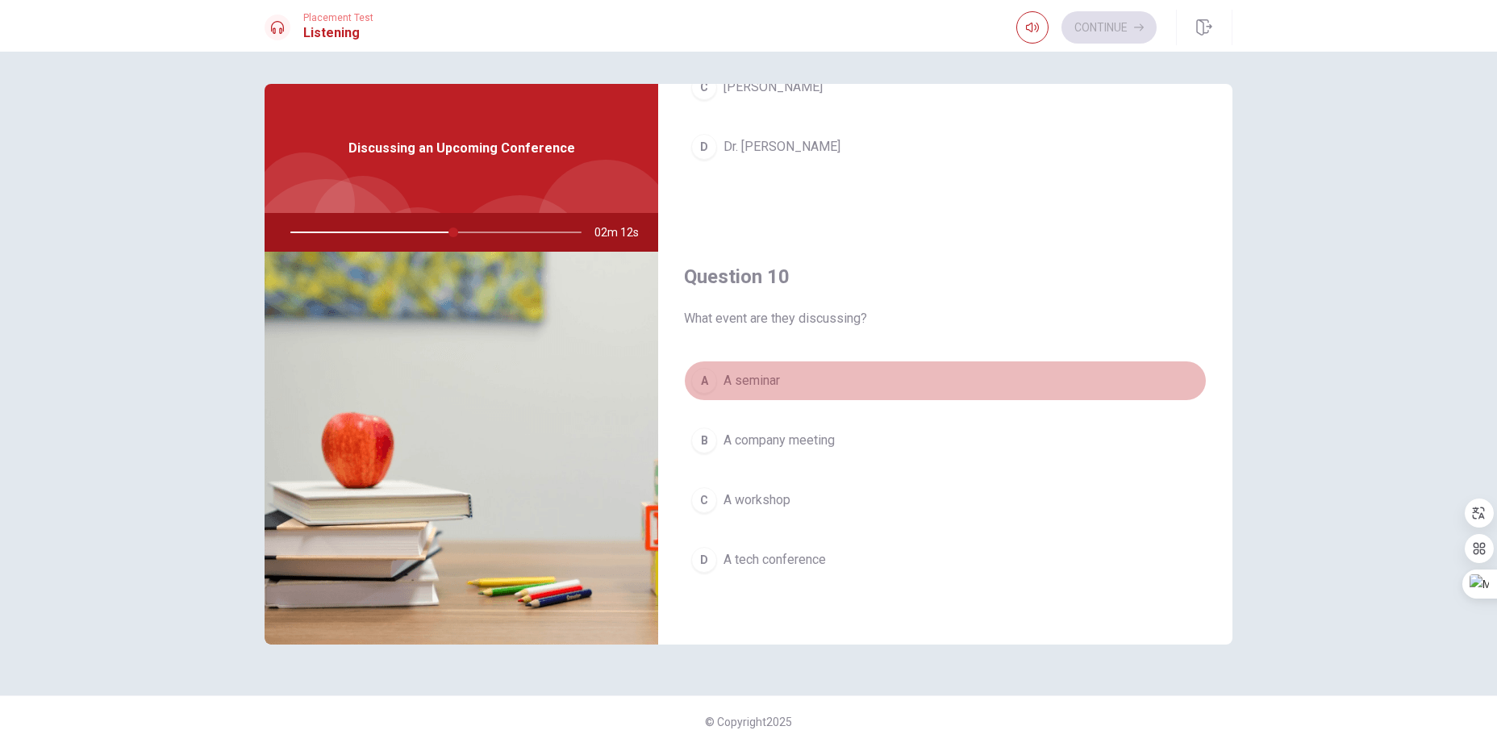
click at [776, 385] on span "A seminar" at bounding box center [751, 380] width 56 height 19
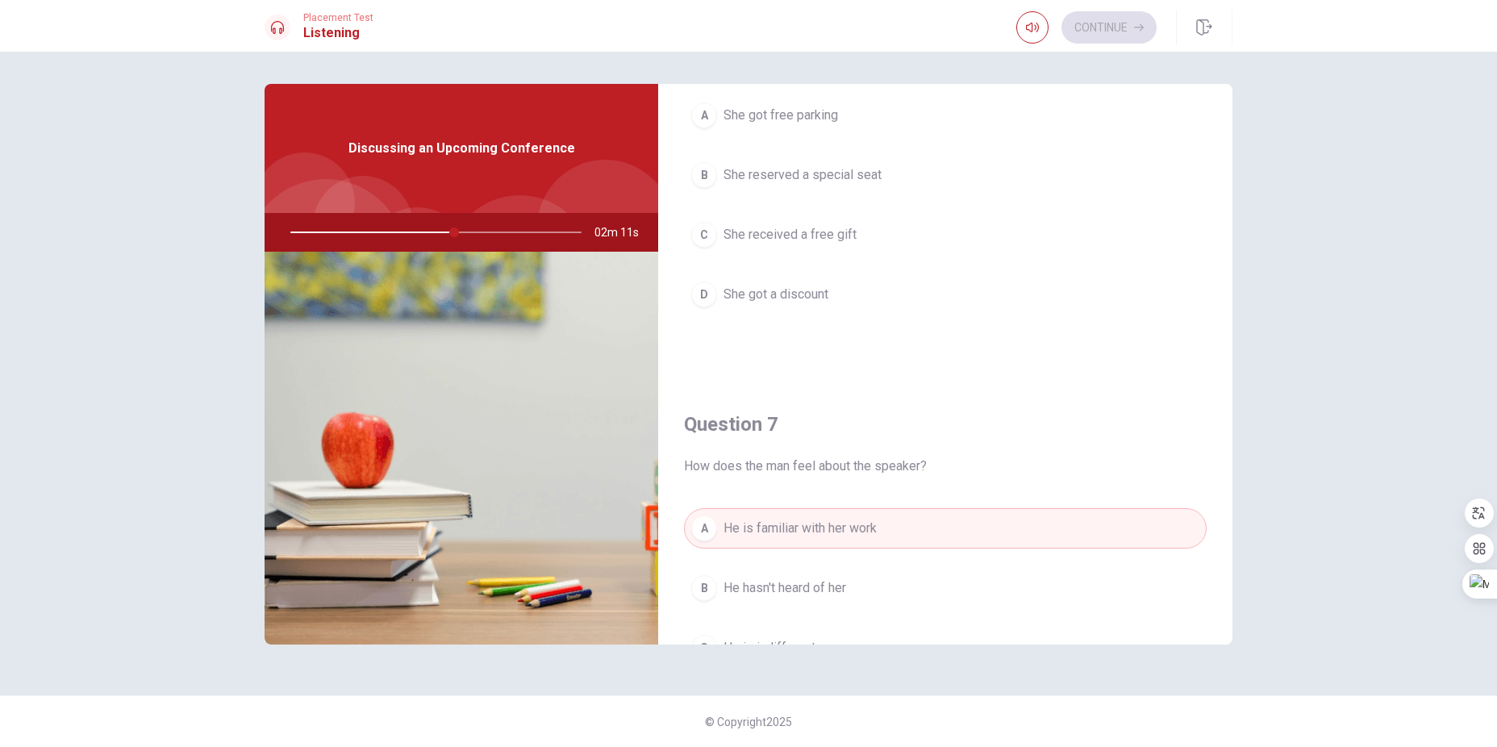
scroll to position [0, 0]
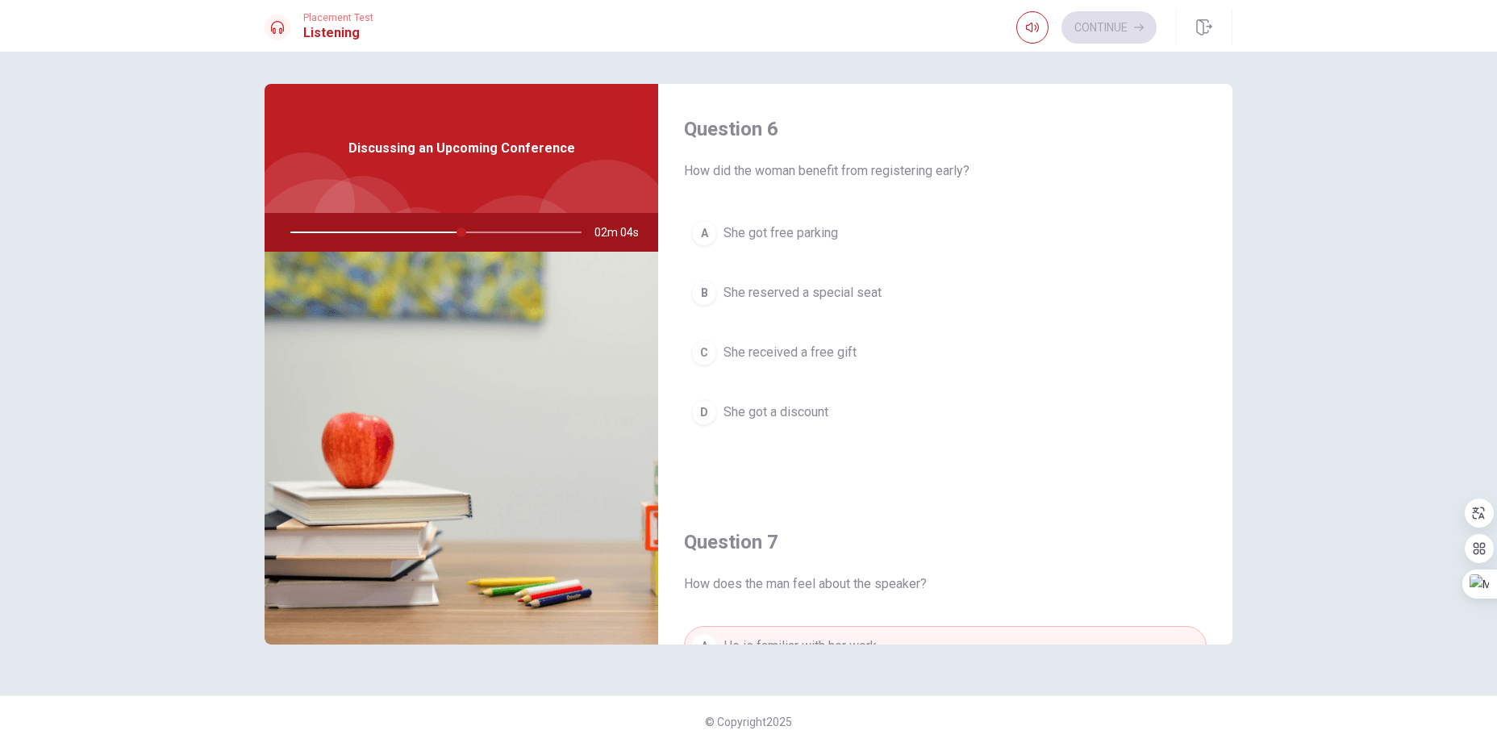
click at [785, 415] on span "She got a discount" at bounding box center [775, 411] width 105 height 19
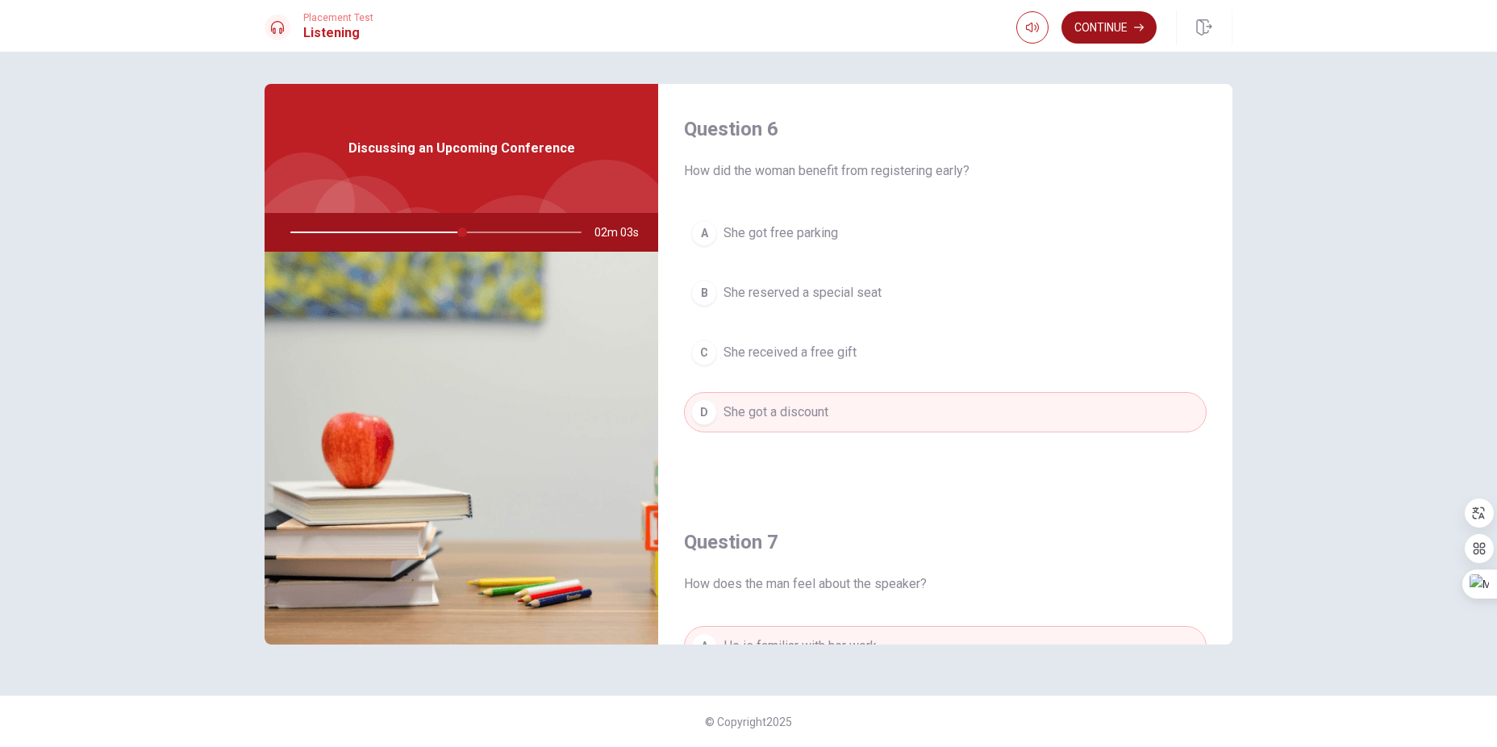
click at [1107, 27] on button "Continue" at bounding box center [1108, 27] width 95 height 32
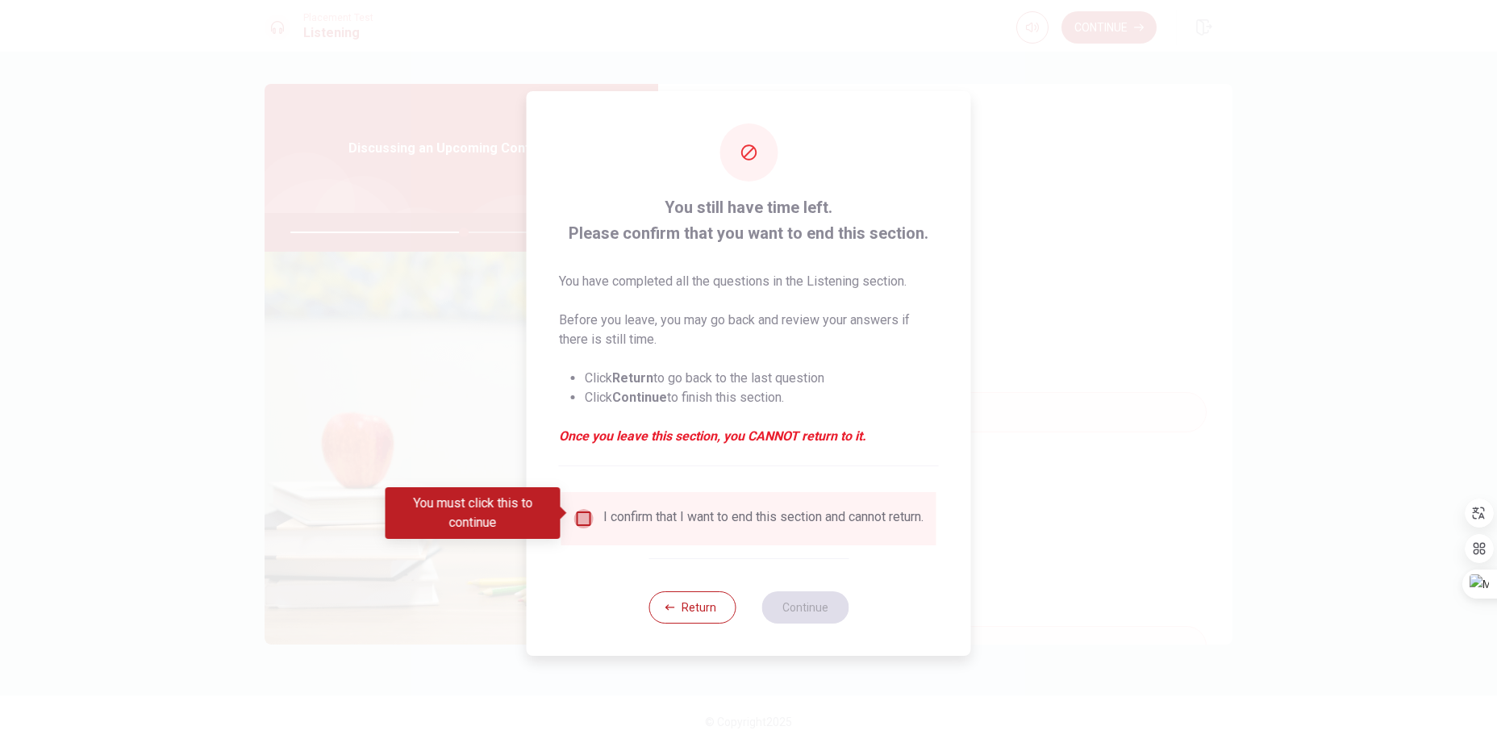
click at [582, 516] on input "You must click this to continue" at bounding box center [583, 518] width 19 height 19
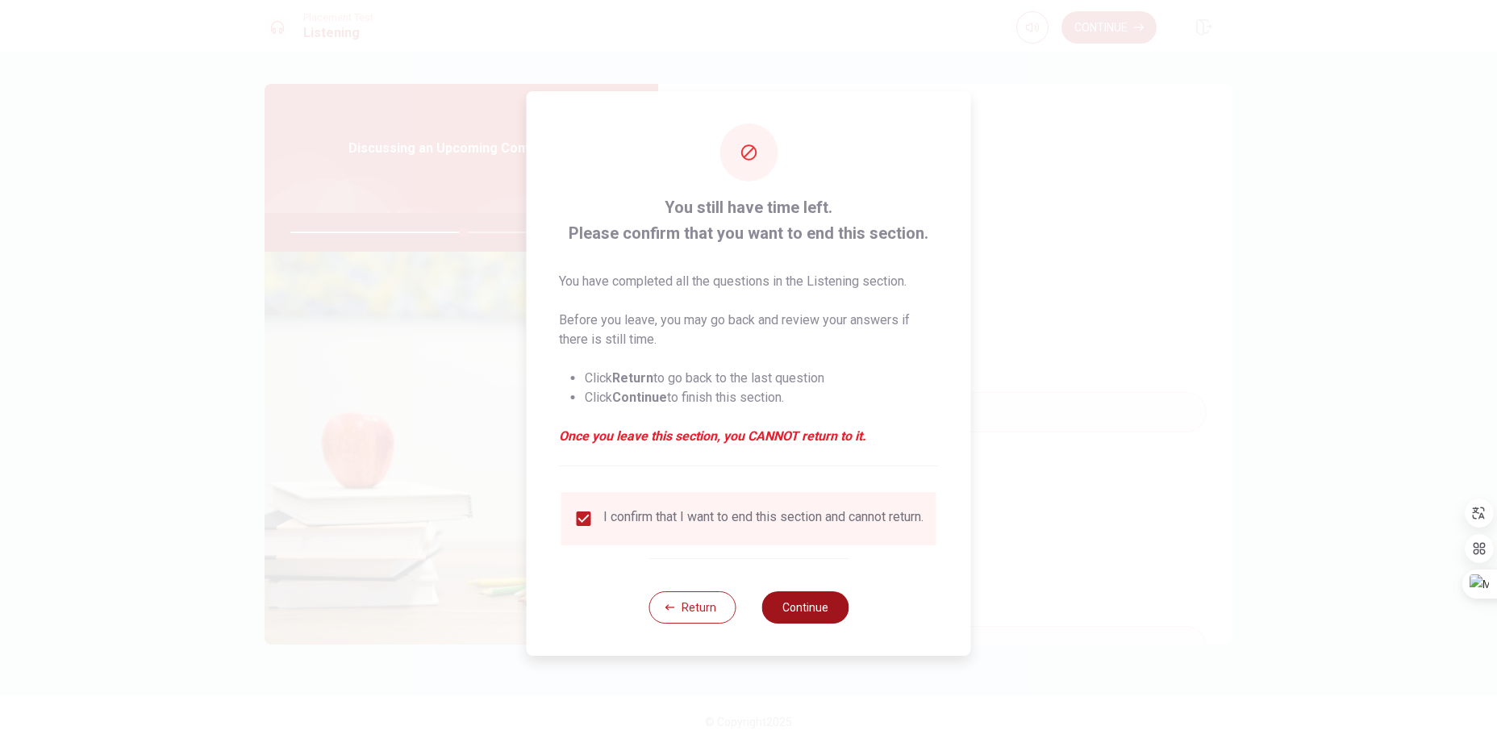
click at [792, 607] on button "Continue" at bounding box center [804, 607] width 87 height 32
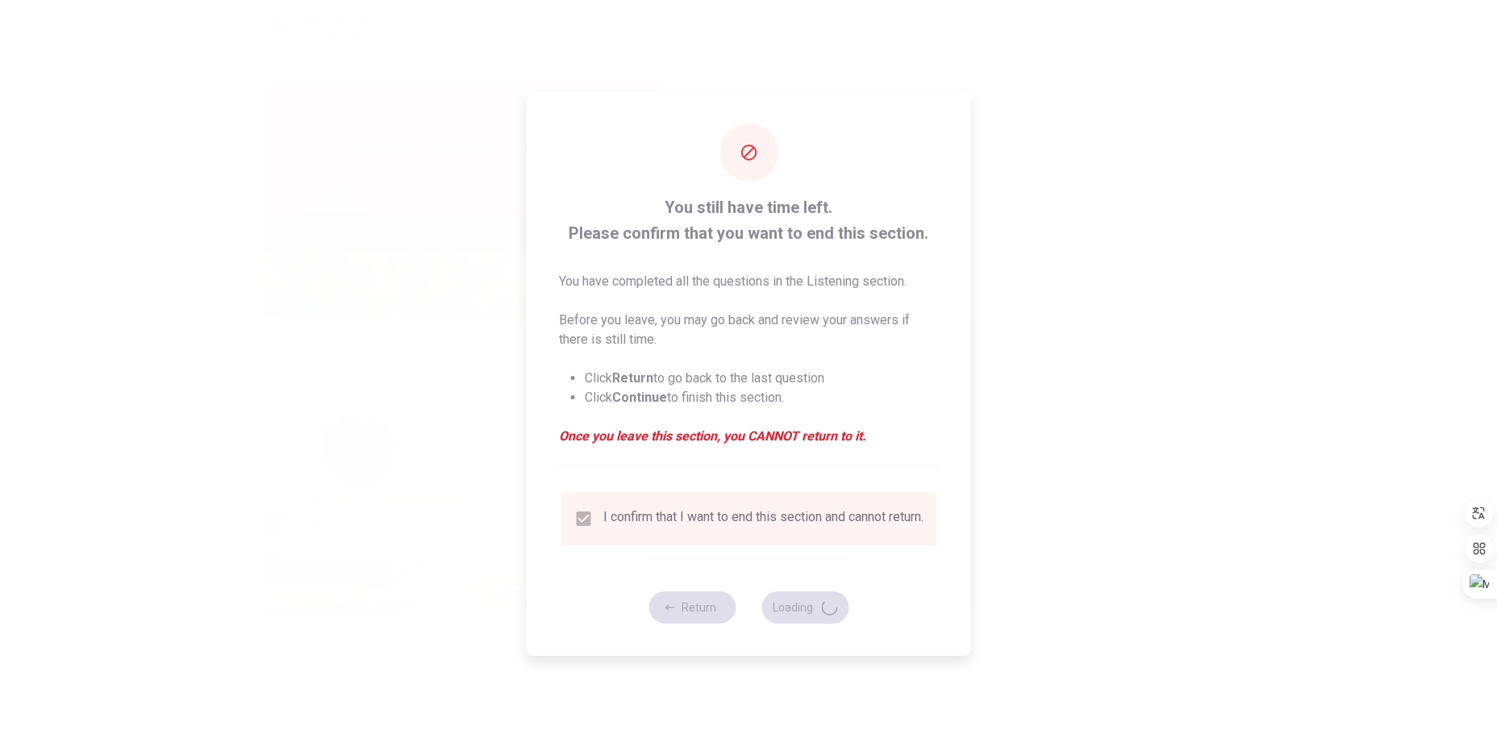
type input "60"
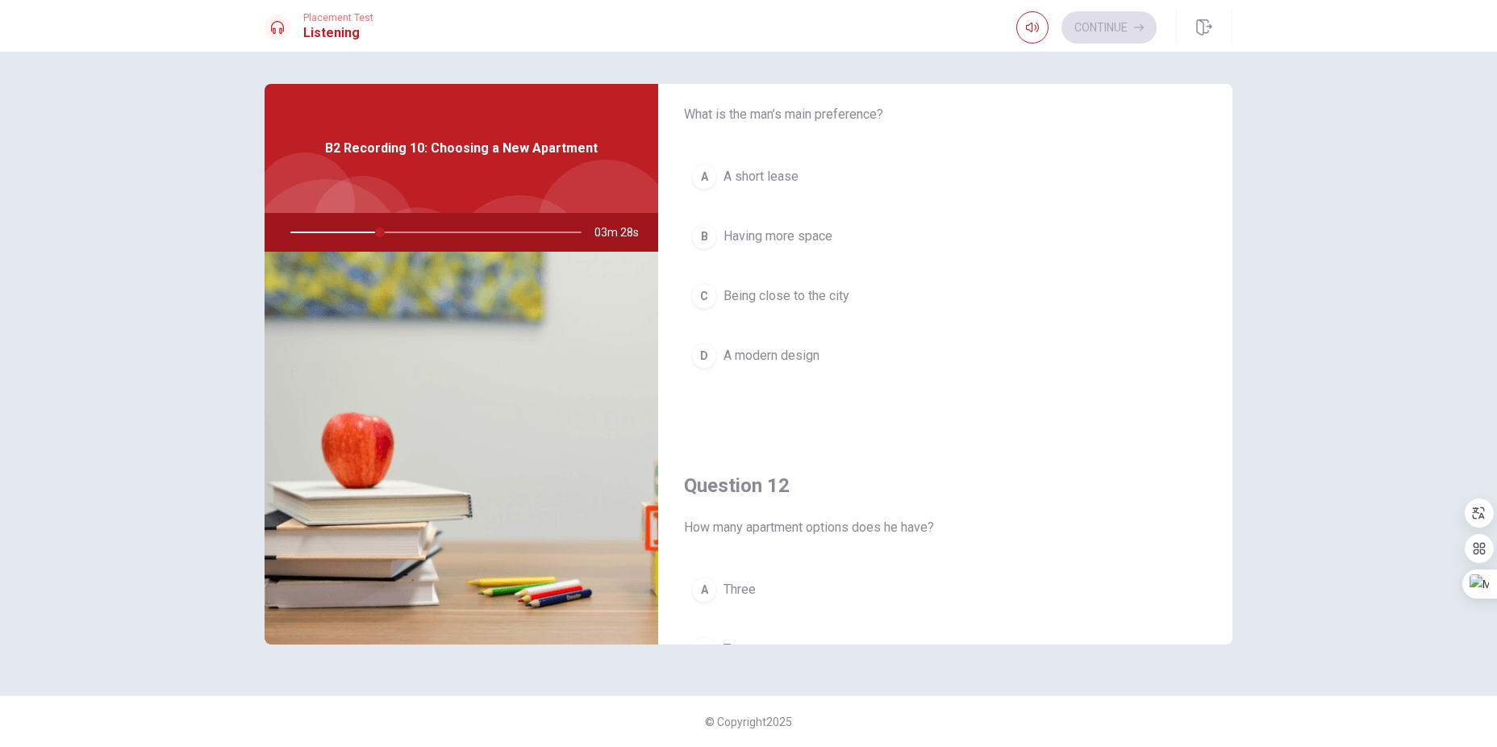
scroll to position [51, 0]
click at [797, 239] on span "Having more space" at bounding box center [777, 241] width 109 height 19
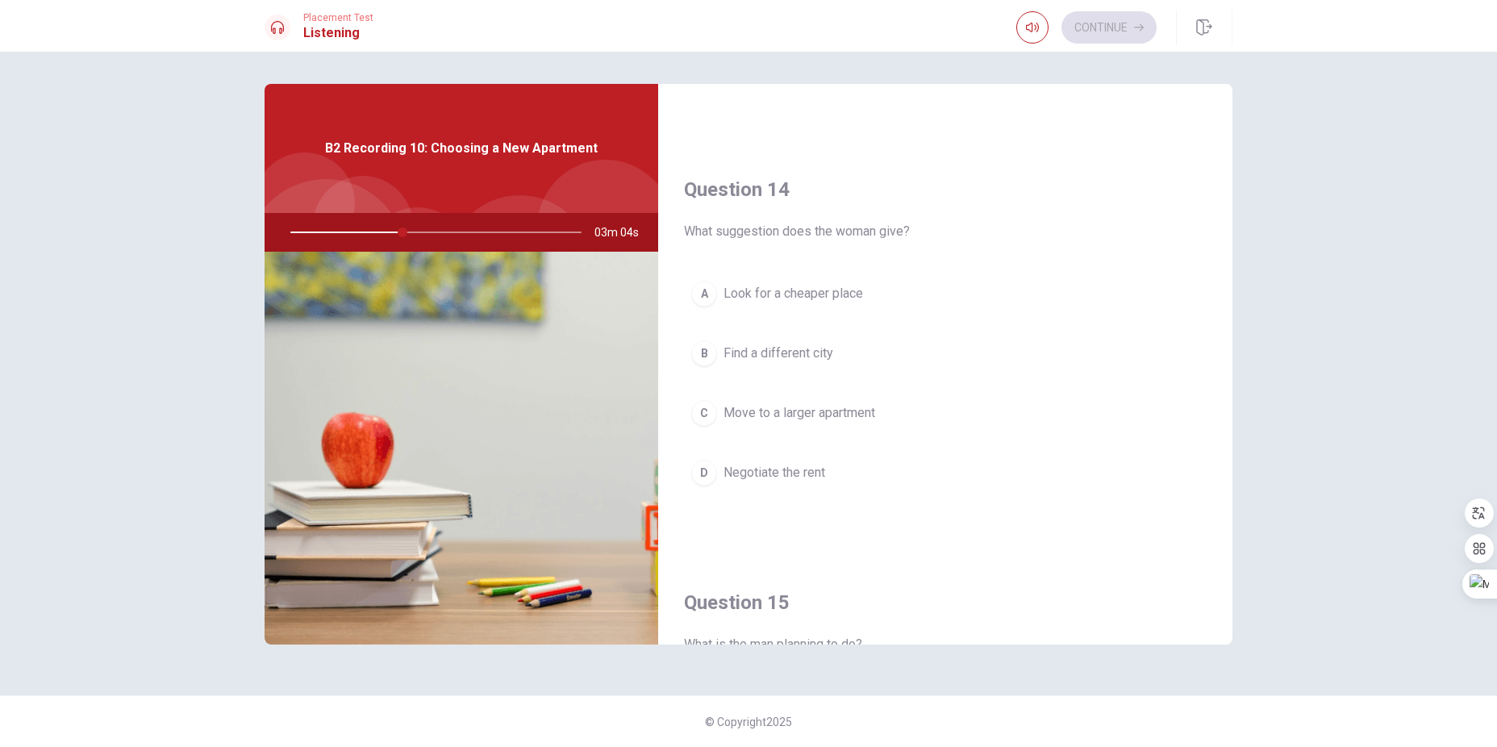
scroll to position [1180, 0]
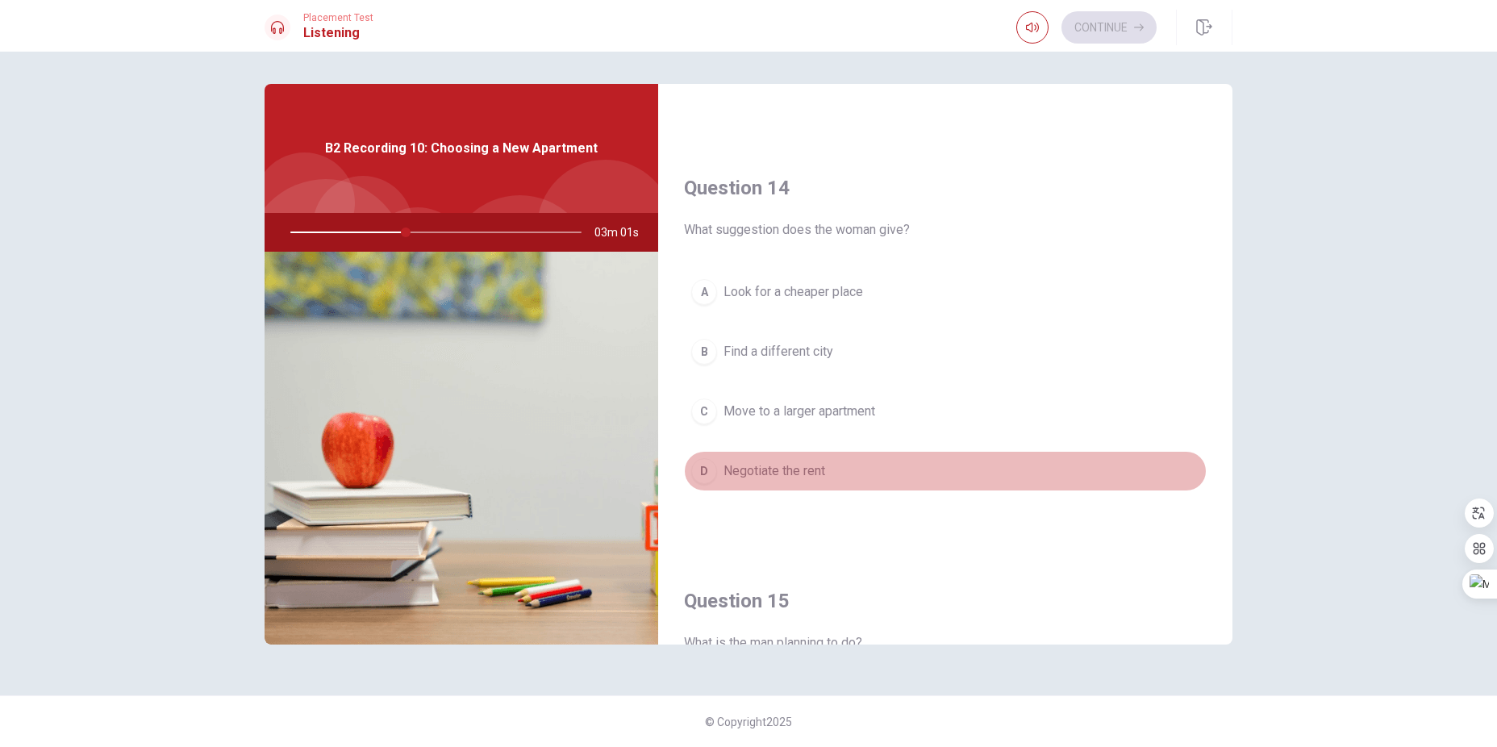
drag, startPoint x: 814, startPoint y: 474, endPoint x: 930, endPoint y: 485, distance: 116.7
click at [814, 474] on span "Negotiate the rent" at bounding box center [774, 470] width 102 height 19
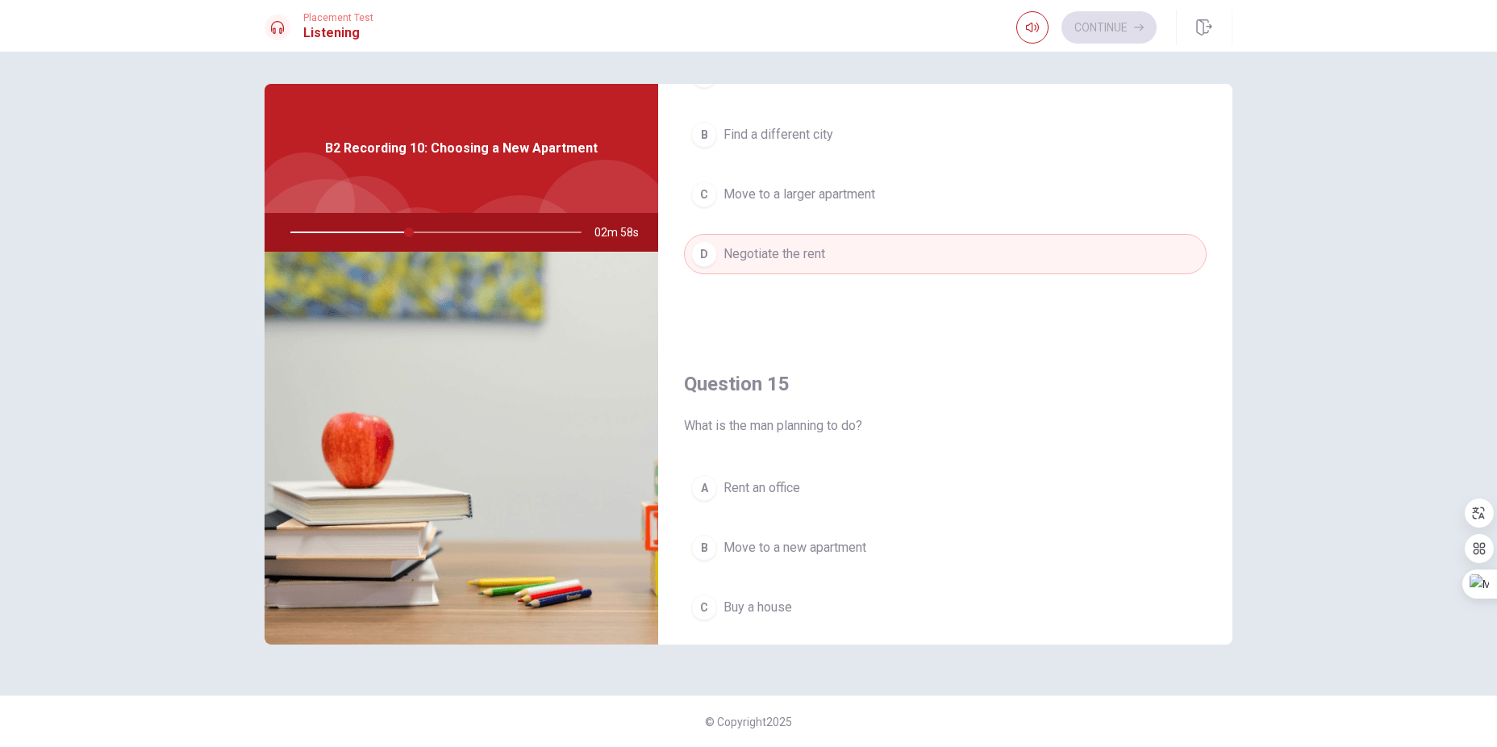
scroll to position [1504, 0]
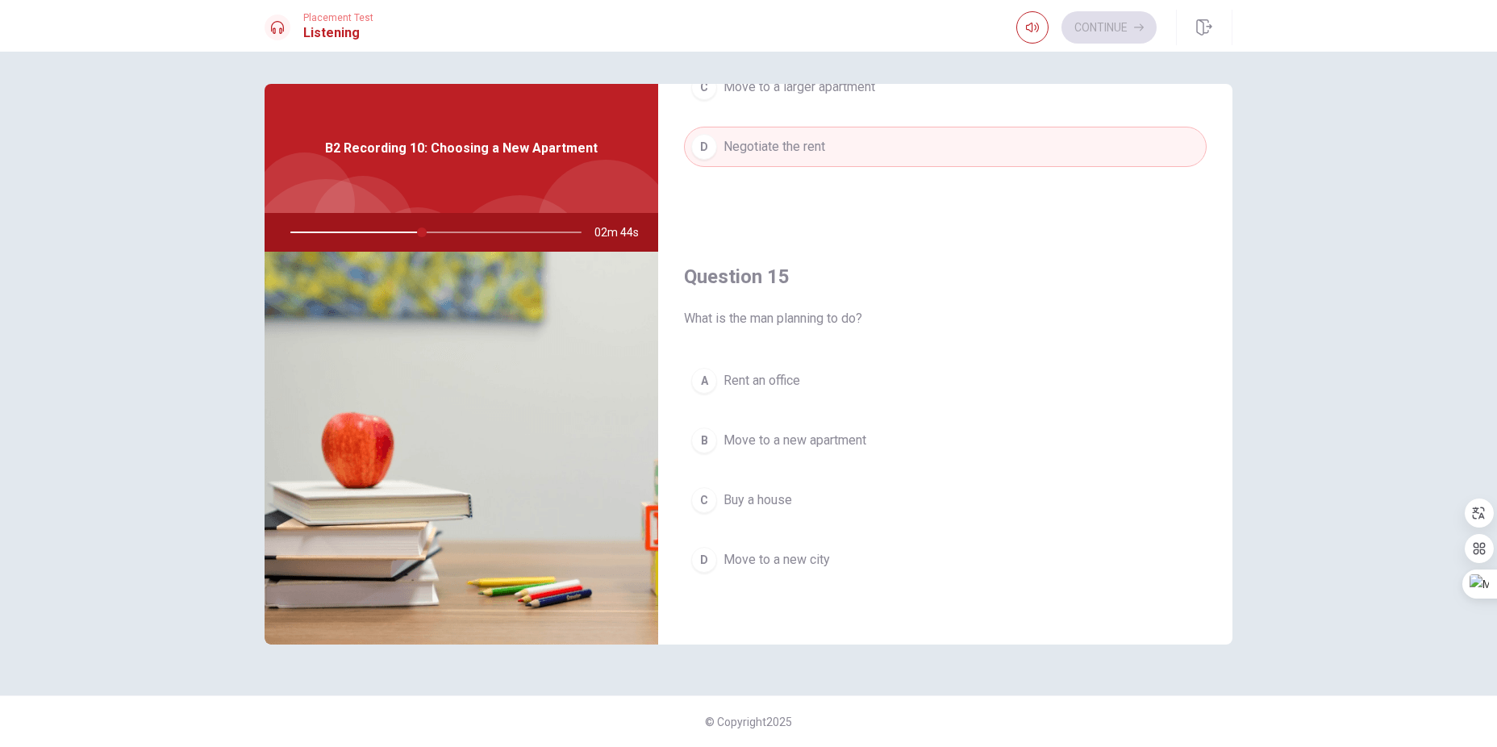
click at [805, 446] on span "Move to a new apartment" at bounding box center [794, 440] width 143 height 19
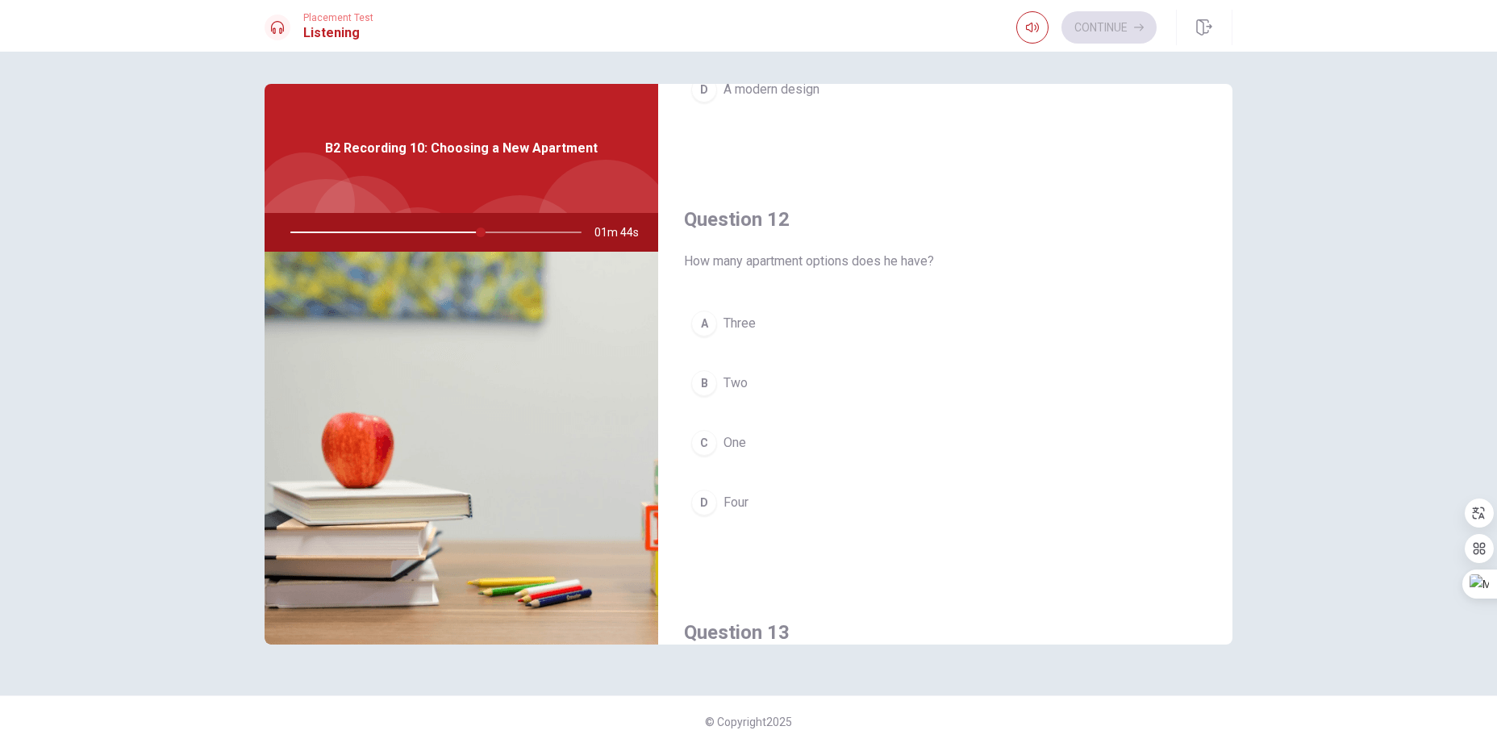
scroll to position [369, 0]
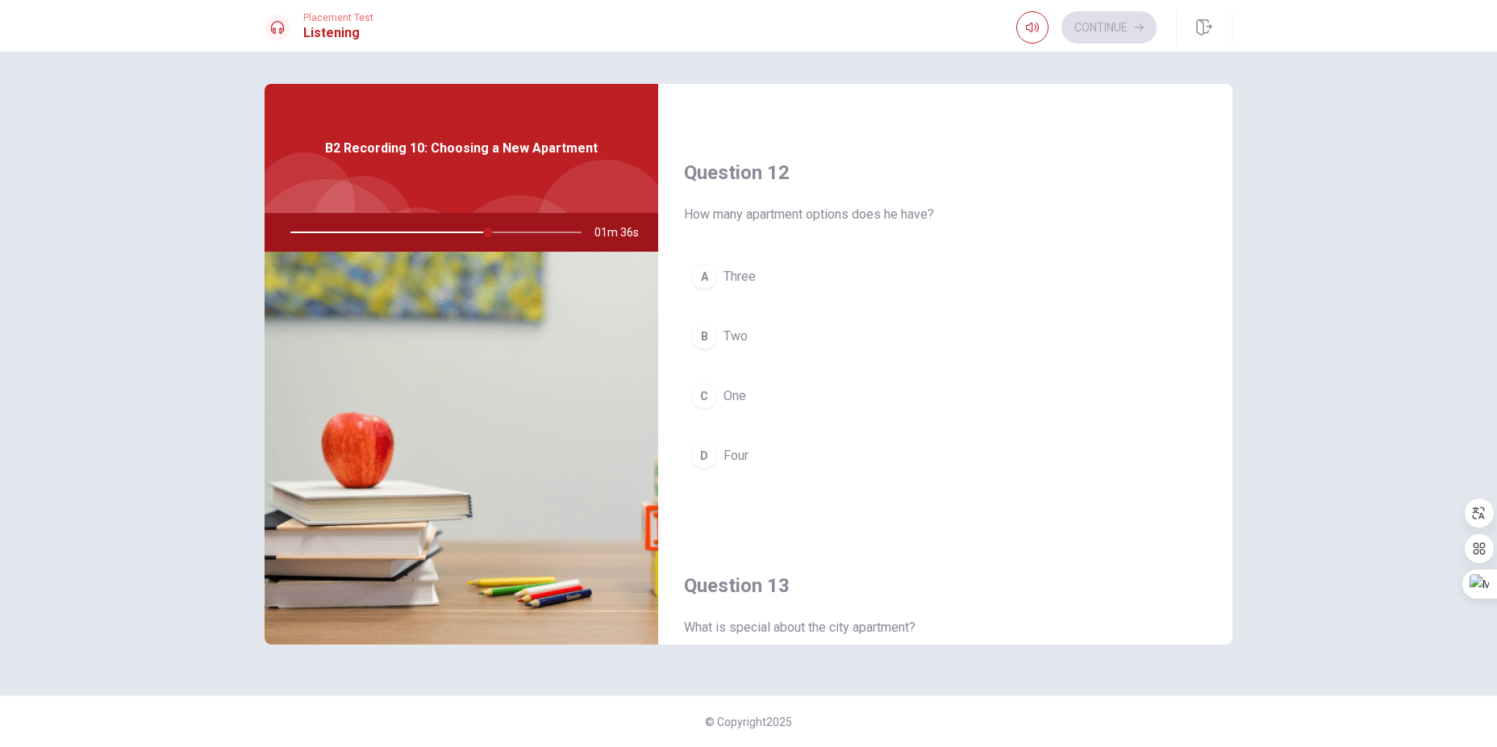
click at [740, 276] on span "Three" at bounding box center [739, 276] width 32 height 19
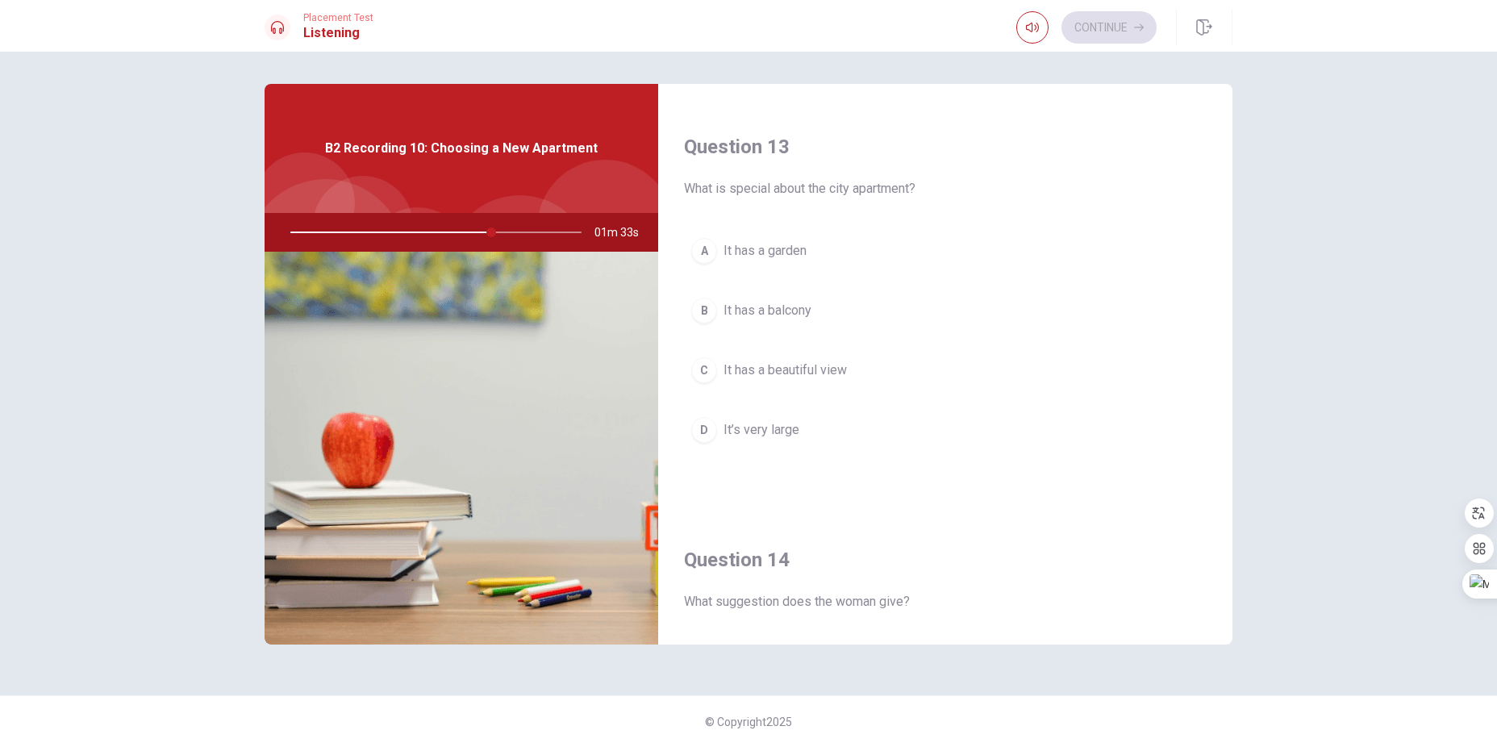
scroll to position [811, 0]
click at [807, 433] on button "D It’s very large" at bounding box center [945, 426] width 523 height 40
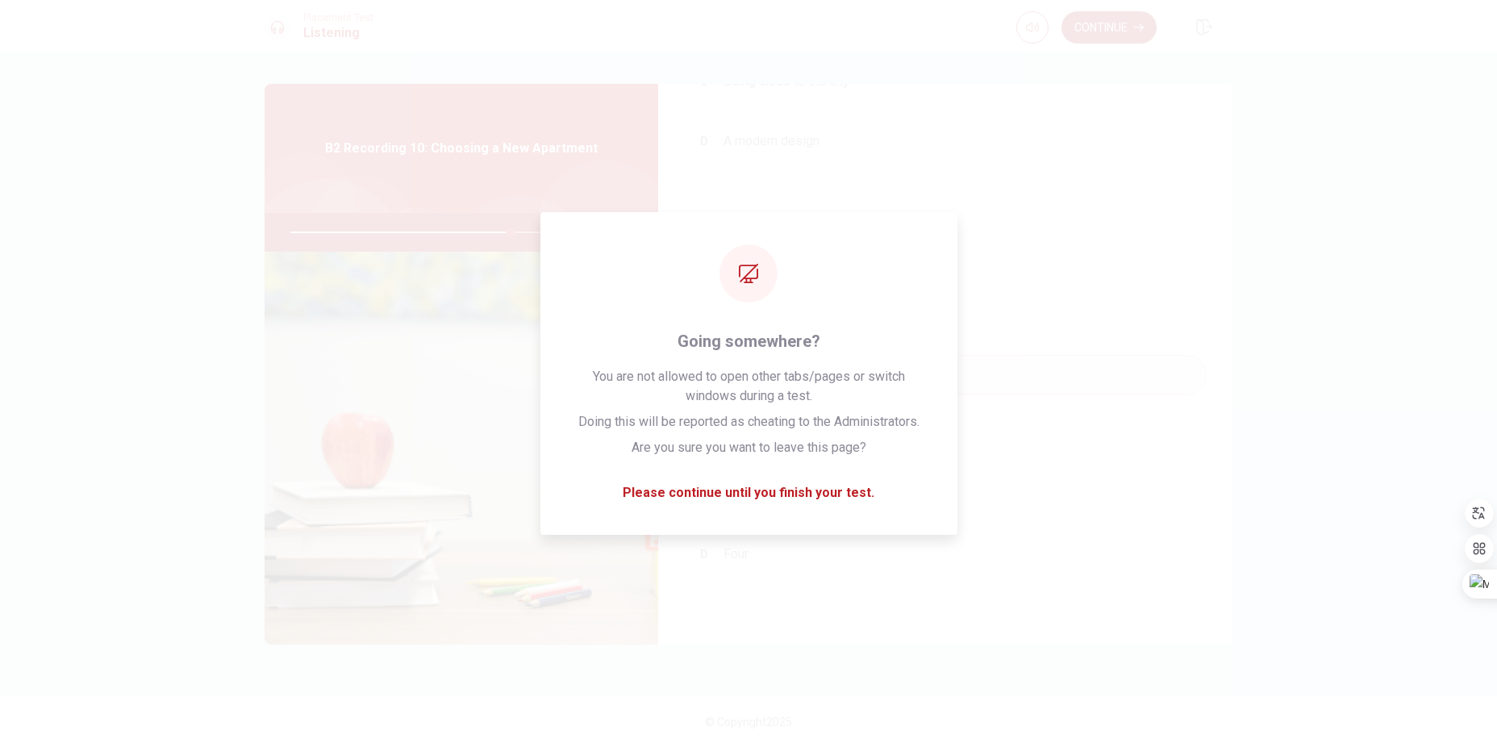
scroll to position [269, 0]
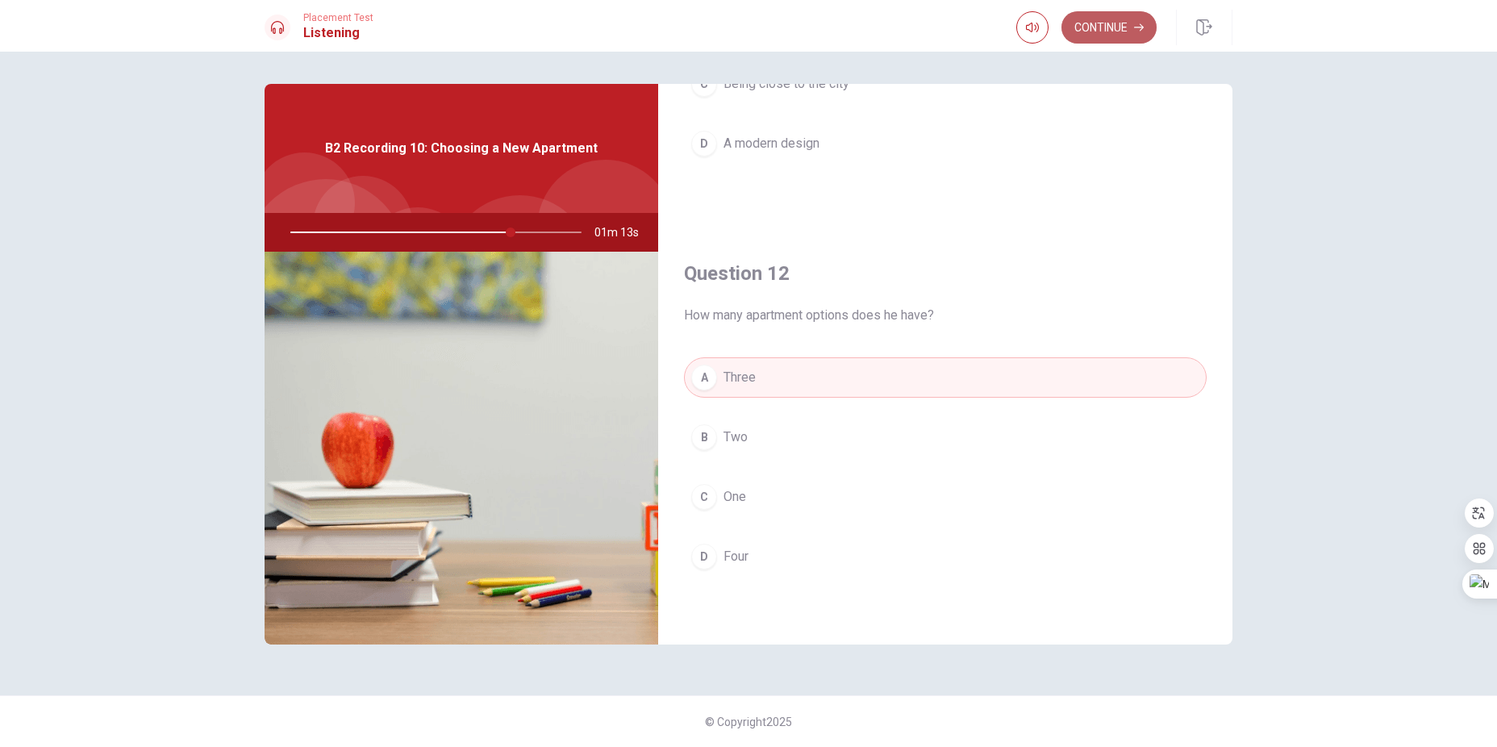
click at [1115, 35] on button "Continue" at bounding box center [1108, 27] width 95 height 32
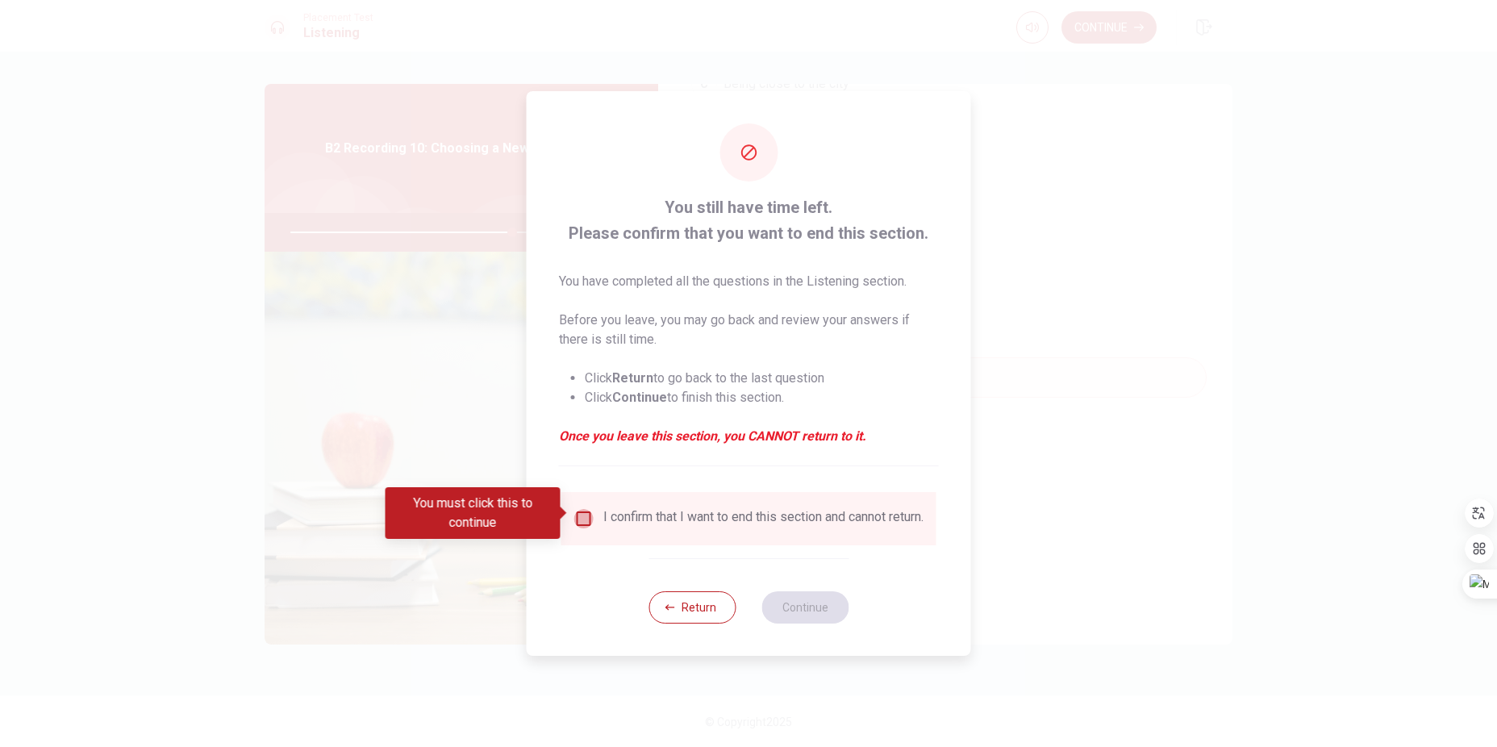
click at [586, 510] on input "You must click this to continue" at bounding box center [583, 518] width 19 height 19
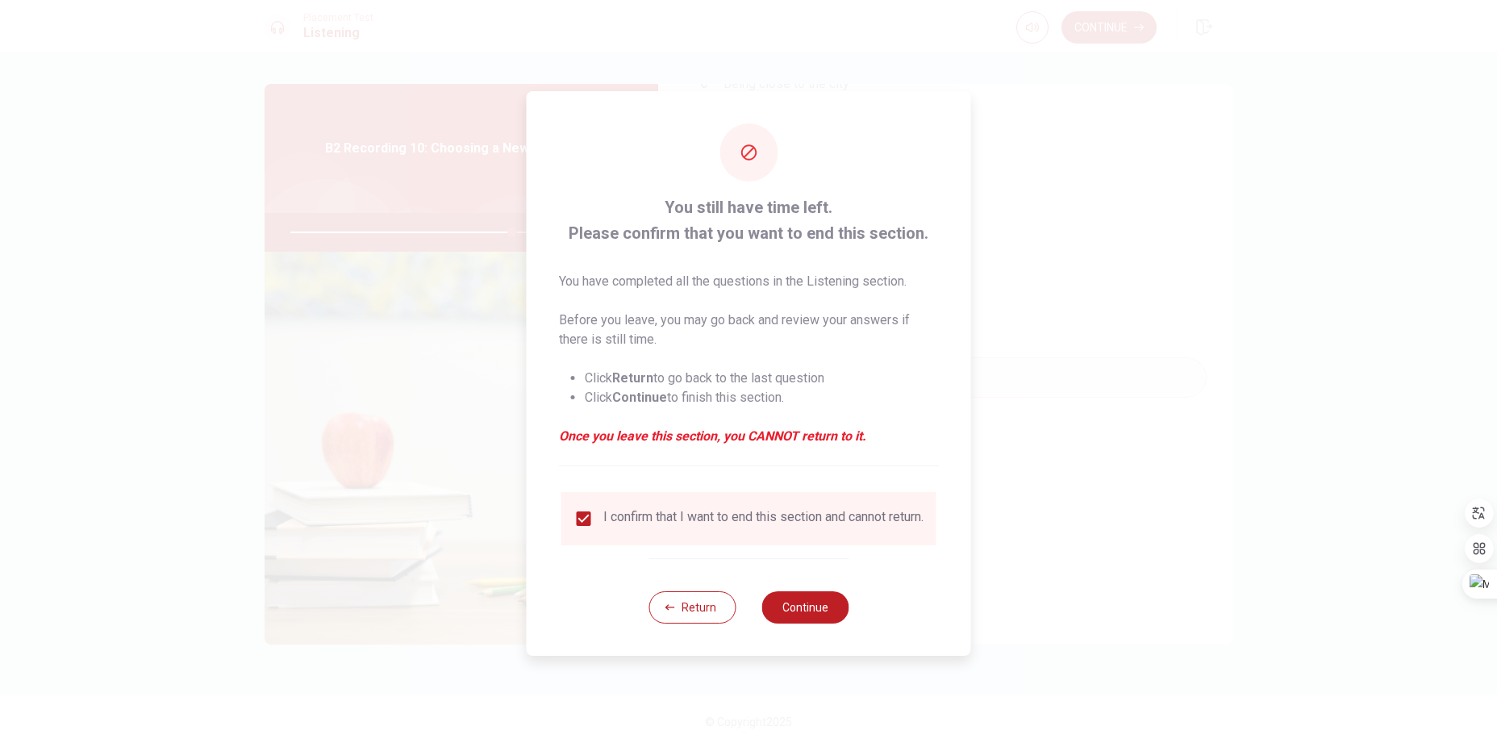
drag, startPoint x: 820, startPoint y: 613, endPoint x: 893, endPoint y: 561, distance: 89.1
click at [819, 612] on button "Continue" at bounding box center [804, 607] width 87 height 32
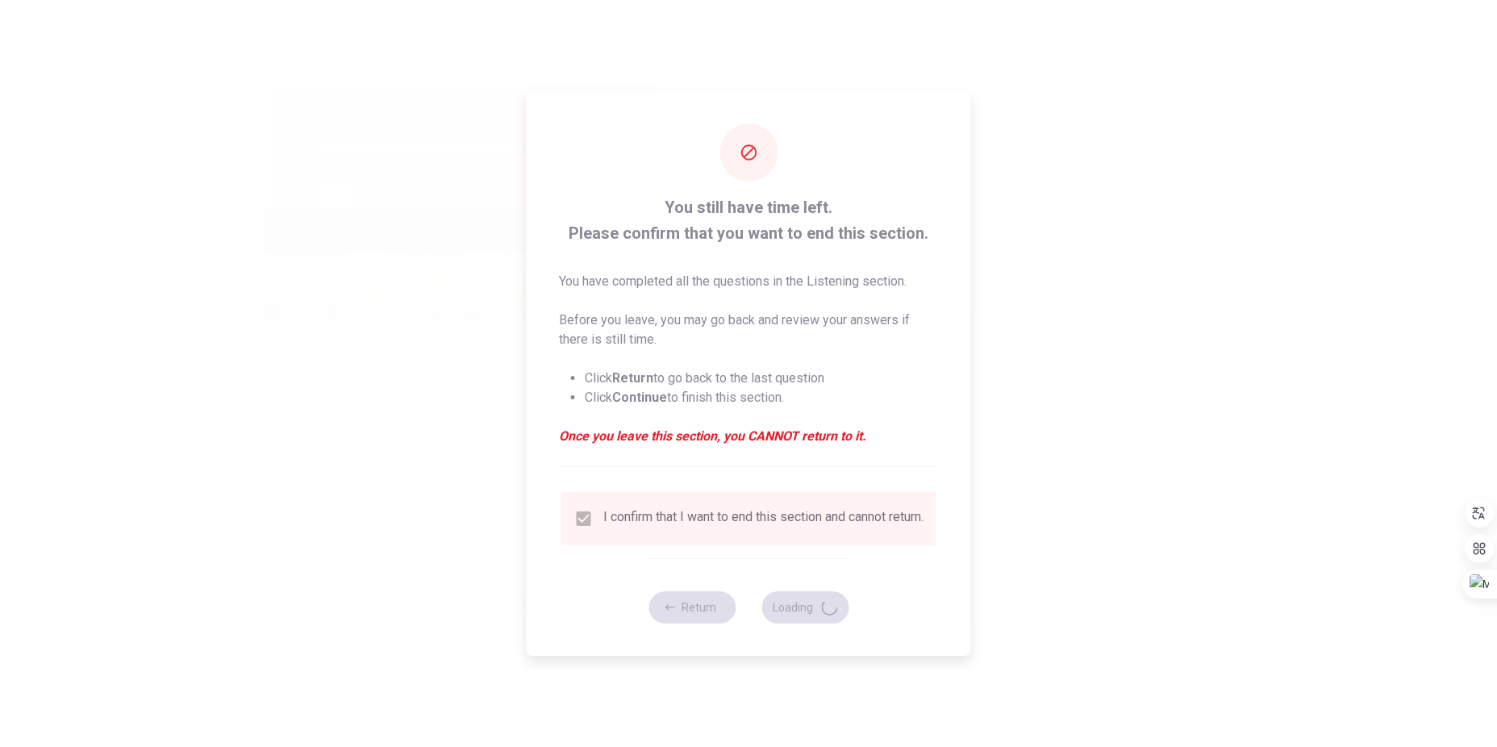
type input "77"
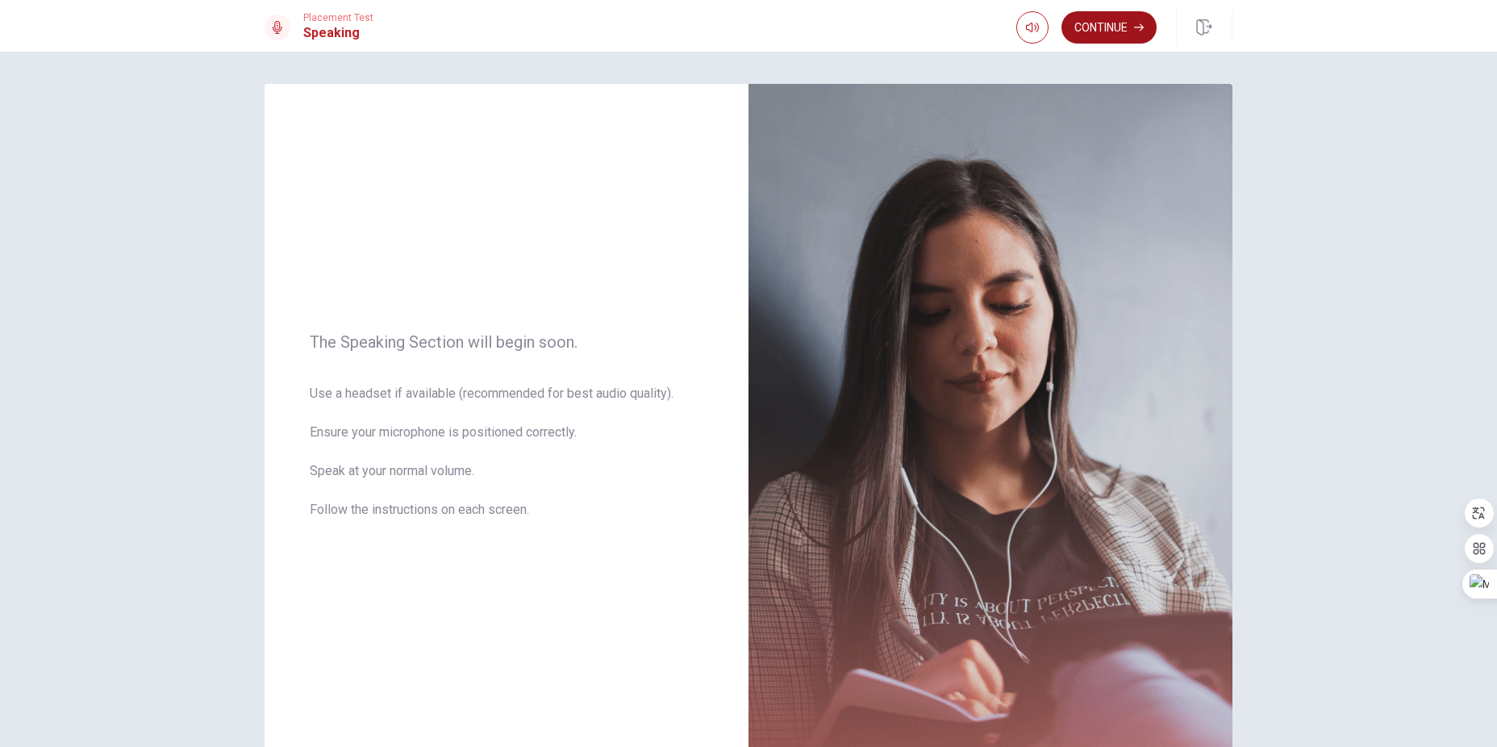
click at [1110, 36] on button "Continue" at bounding box center [1108, 27] width 95 height 32
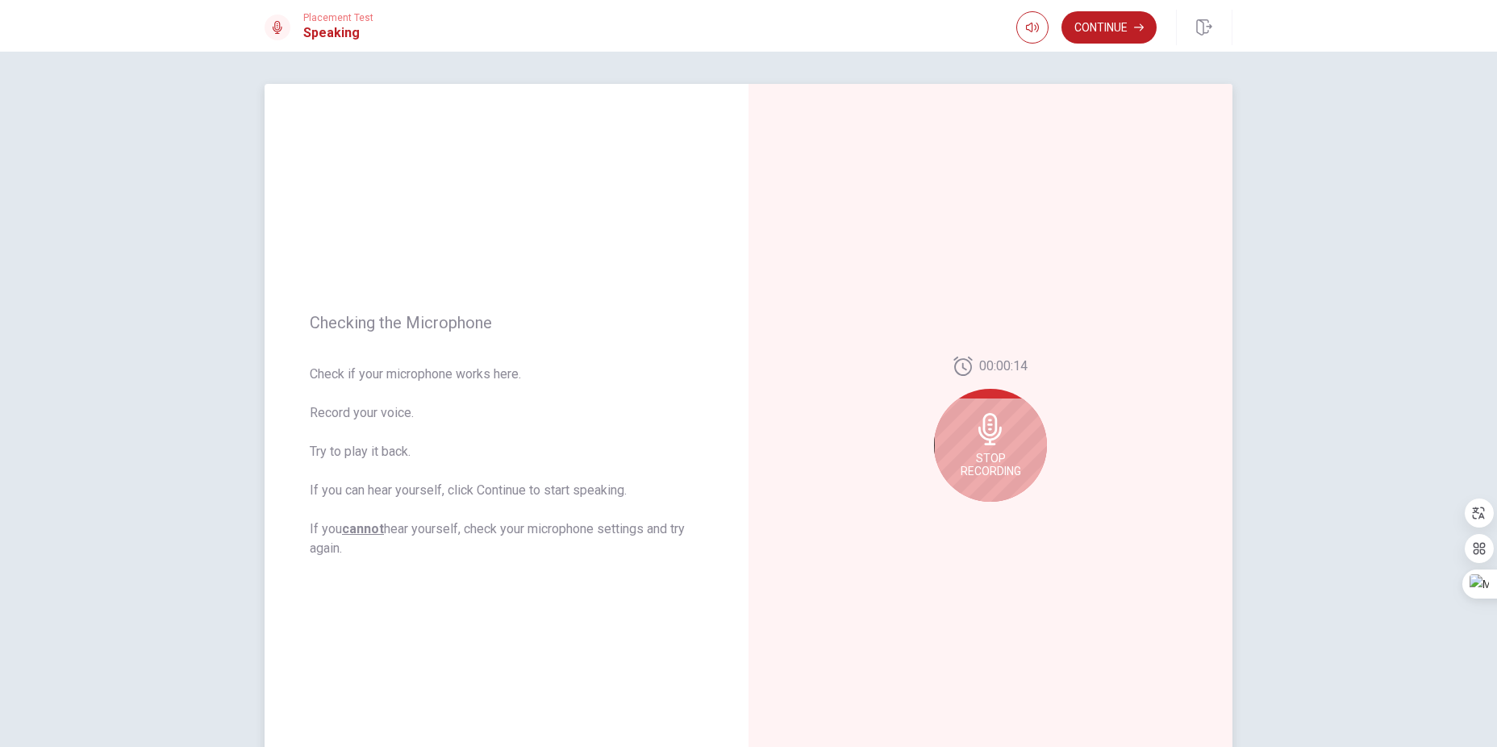
click at [1014, 469] on span "Stop Recording" at bounding box center [990, 465] width 60 height 26
click at [1009, 520] on button "Play Audio" at bounding box center [1008, 514] width 23 height 23
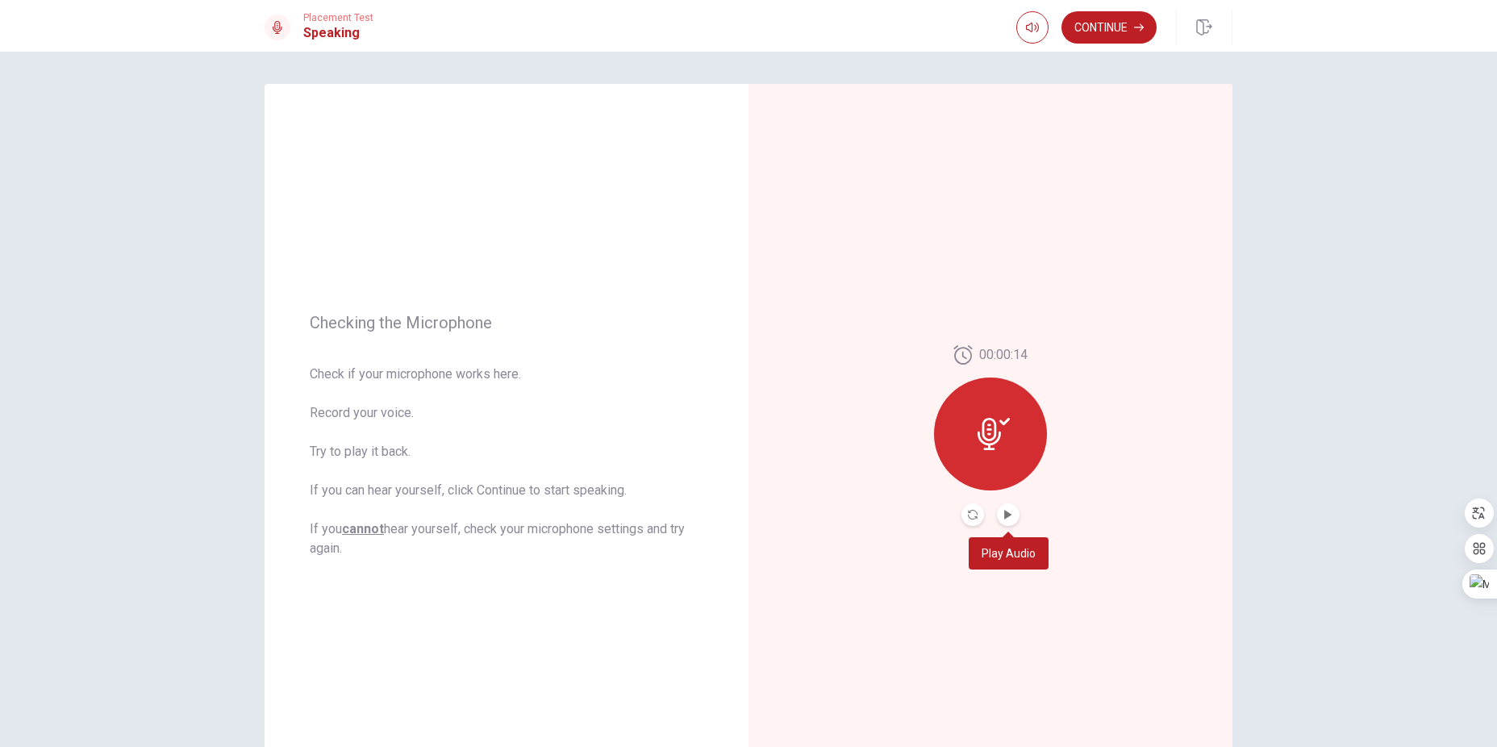
click at [1011, 517] on icon "Play Audio" at bounding box center [1008, 515] width 10 height 10
click at [1011, 517] on icon "Pause Audio" at bounding box center [1008, 515] width 8 height 10
drag, startPoint x: 1011, startPoint y: 517, endPoint x: 1008, endPoint y: 469, distance: 47.7
click at [1011, 517] on icon "Play Audio" at bounding box center [1008, 515] width 10 height 10
click at [1000, 443] on icon at bounding box center [993, 434] width 32 height 32
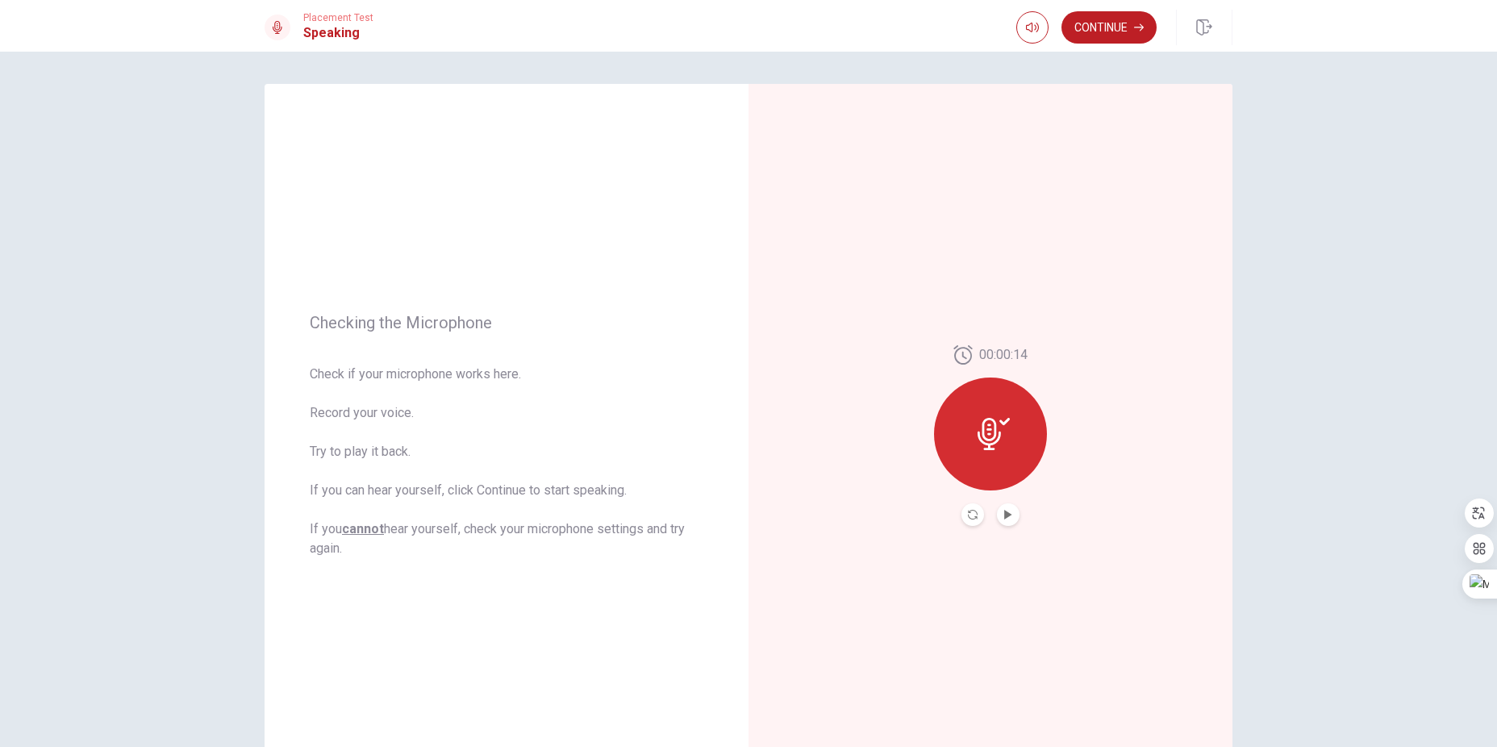
click at [1002, 415] on div at bounding box center [990, 433] width 113 height 113
click at [970, 514] on icon "Record Again" at bounding box center [973, 512] width 10 height 10
click at [990, 454] on span "Stop Recording" at bounding box center [990, 462] width 60 height 26
click at [977, 510] on button "Record Again" at bounding box center [972, 512] width 23 height 23
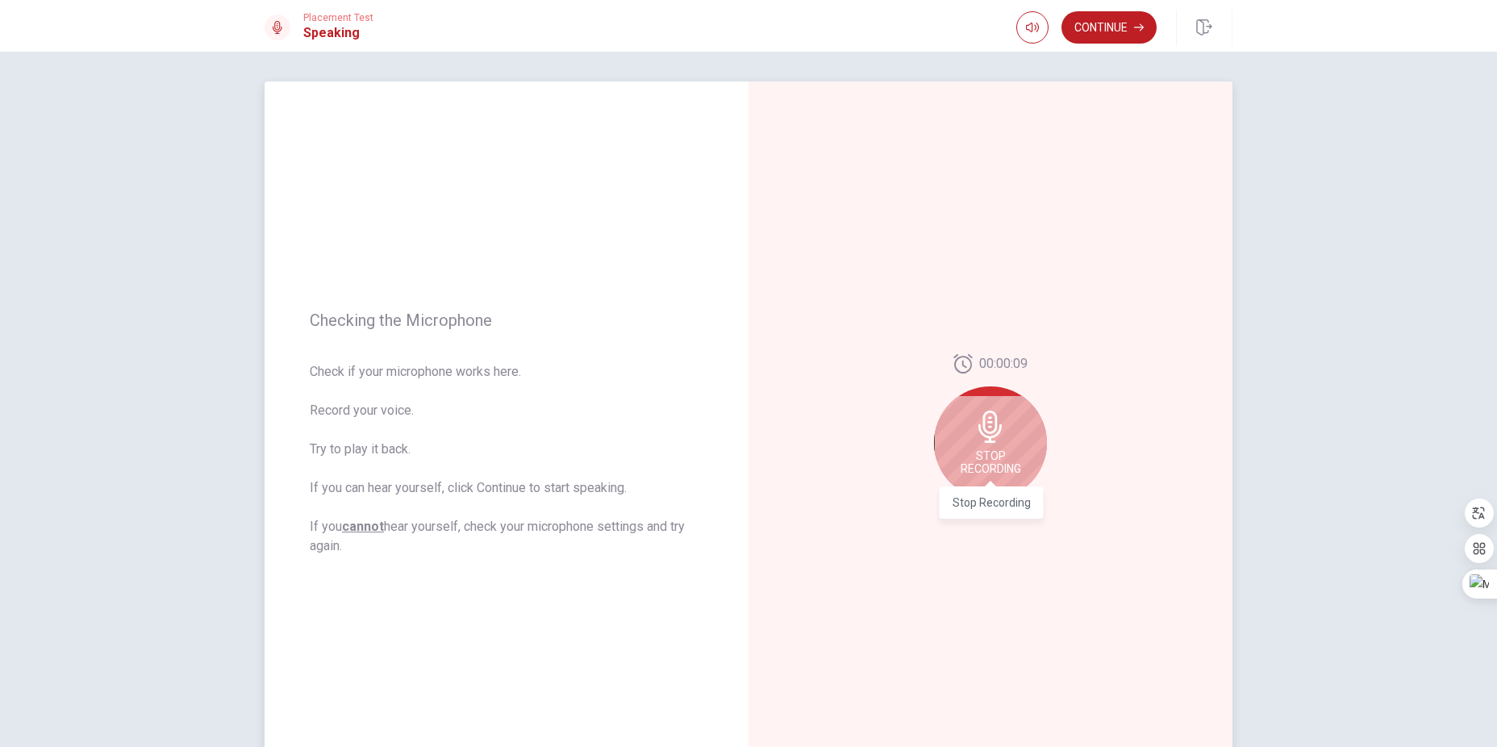
click at [1011, 451] on span "Stop Recording" at bounding box center [990, 462] width 60 height 26
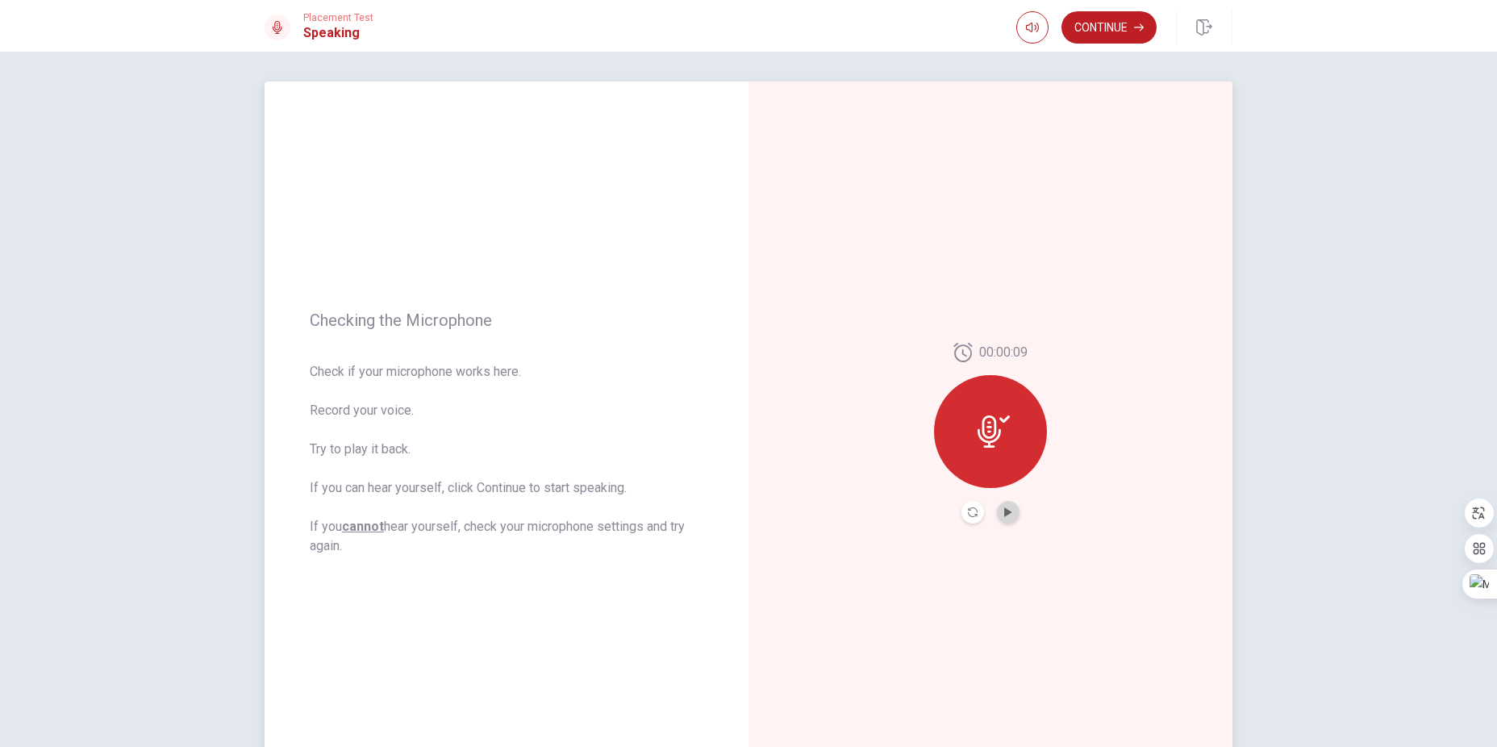
click at [1007, 519] on button "Play Audio" at bounding box center [1008, 512] width 23 height 23
click at [1010, 513] on icon "Pause Audio" at bounding box center [1008, 512] width 8 height 10
click at [1117, 34] on button "Continue" at bounding box center [1108, 27] width 95 height 32
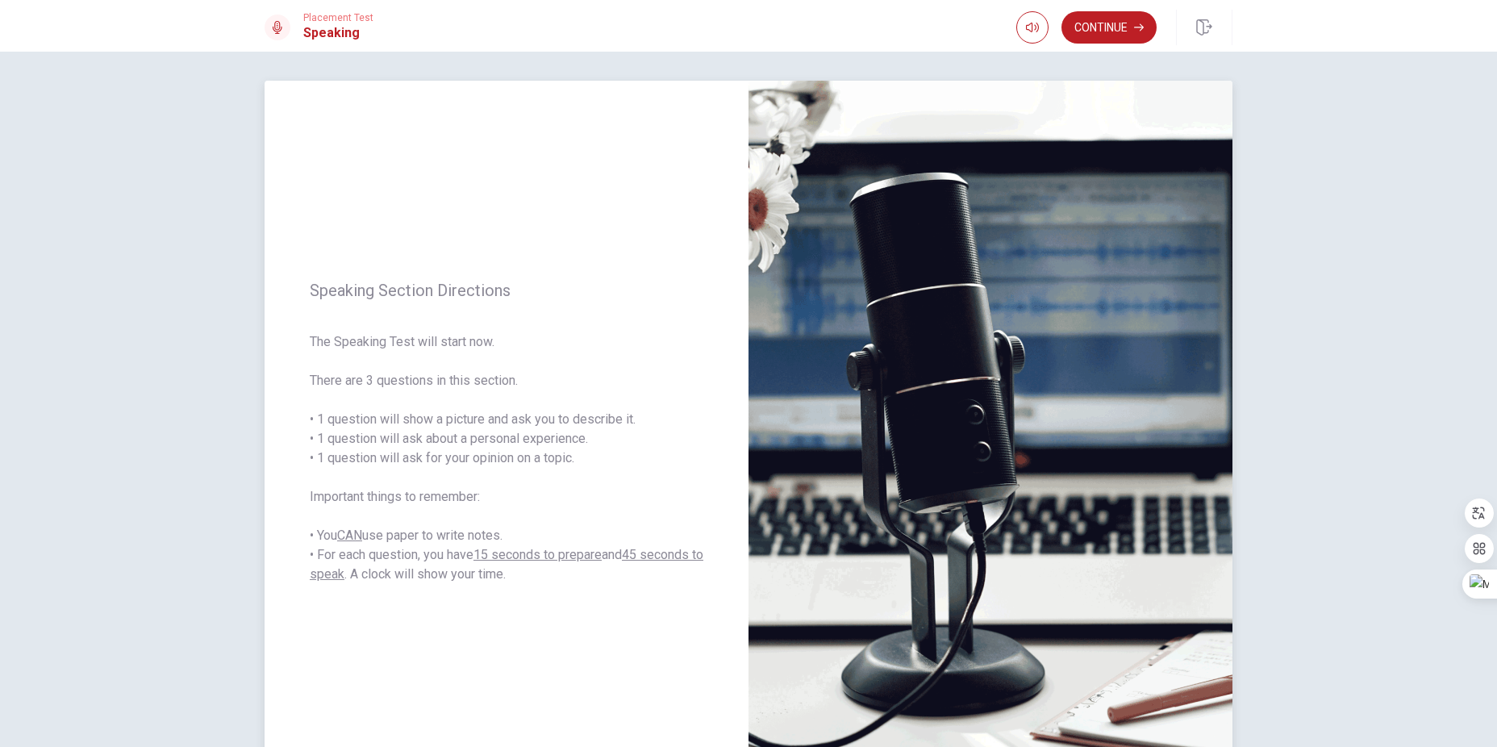
scroll to position [4, 0]
click at [1108, 20] on button "Continue" at bounding box center [1108, 27] width 95 height 32
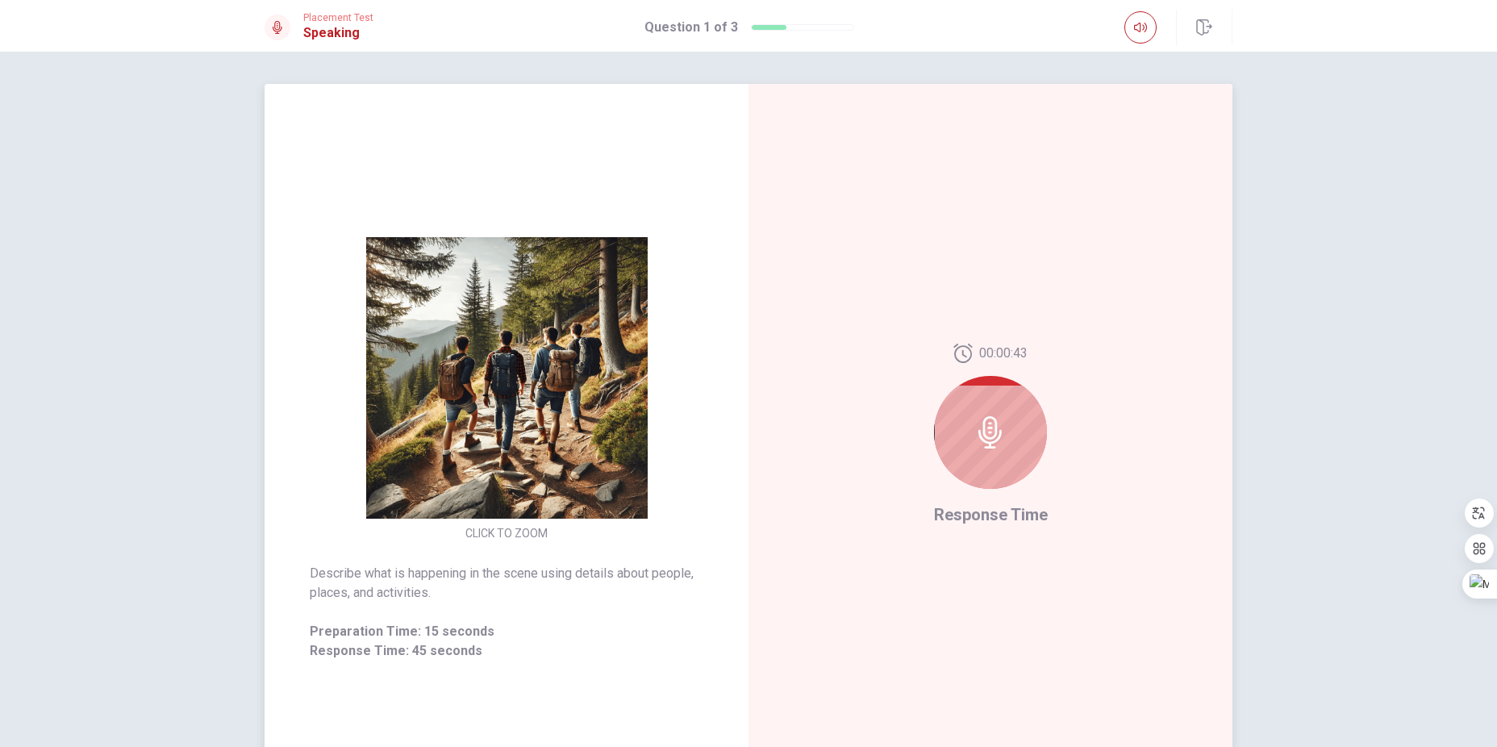
click at [1012, 420] on div at bounding box center [990, 432] width 113 height 113
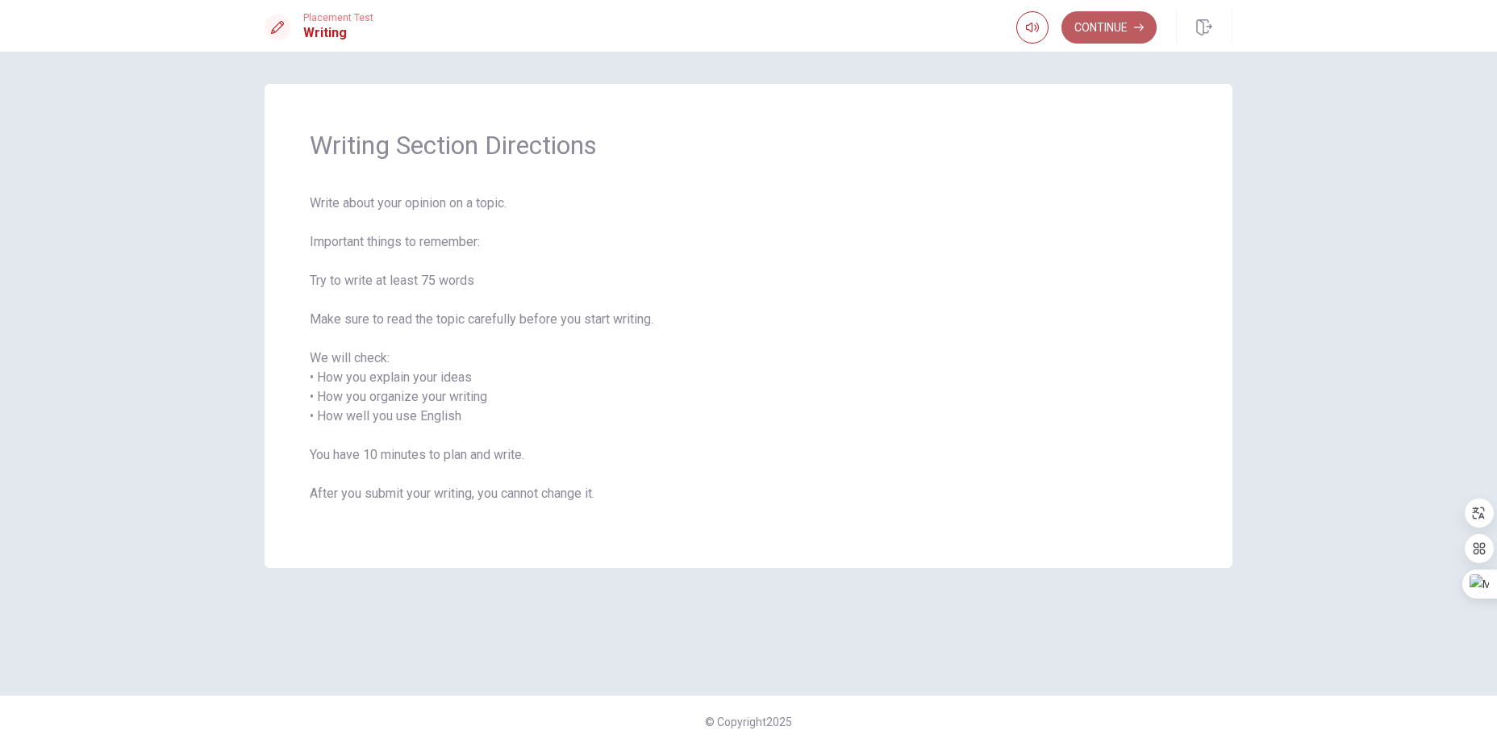
click at [1129, 35] on button "Continue" at bounding box center [1108, 27] width 95 height 32
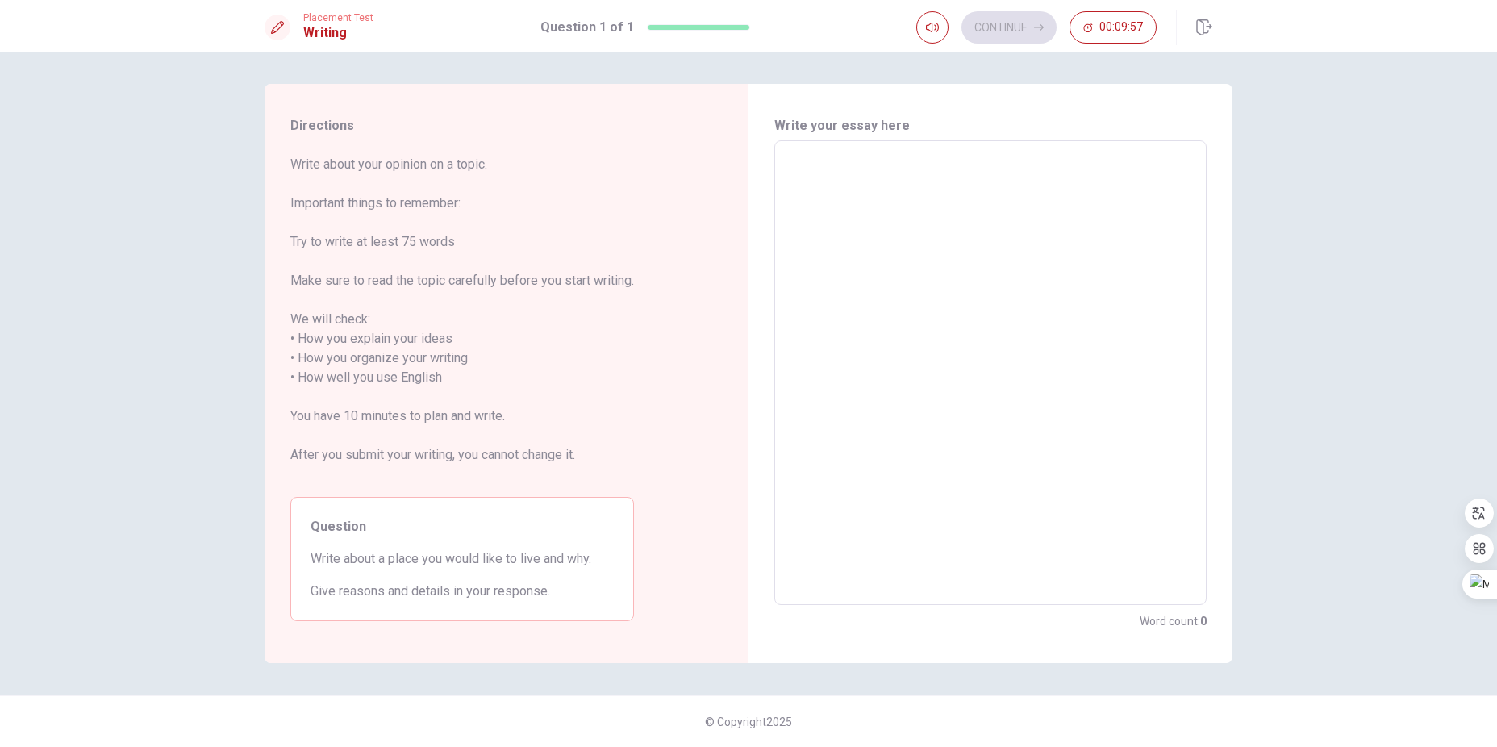
click at [873, 161] on textarea at bounding box center [990, 373] width 410 height 438
click at [819, 259] on textarea at bounding box center [990, 373] width 410 height 438
drag, startPoint x: 820, startPoint y: 259, endPoint x: 833, endPoint y: 259, distance: 12.9
click at [820, 259] on textarea at bounding box center [990, 373] width 410 height 438
type textarea "lk;"
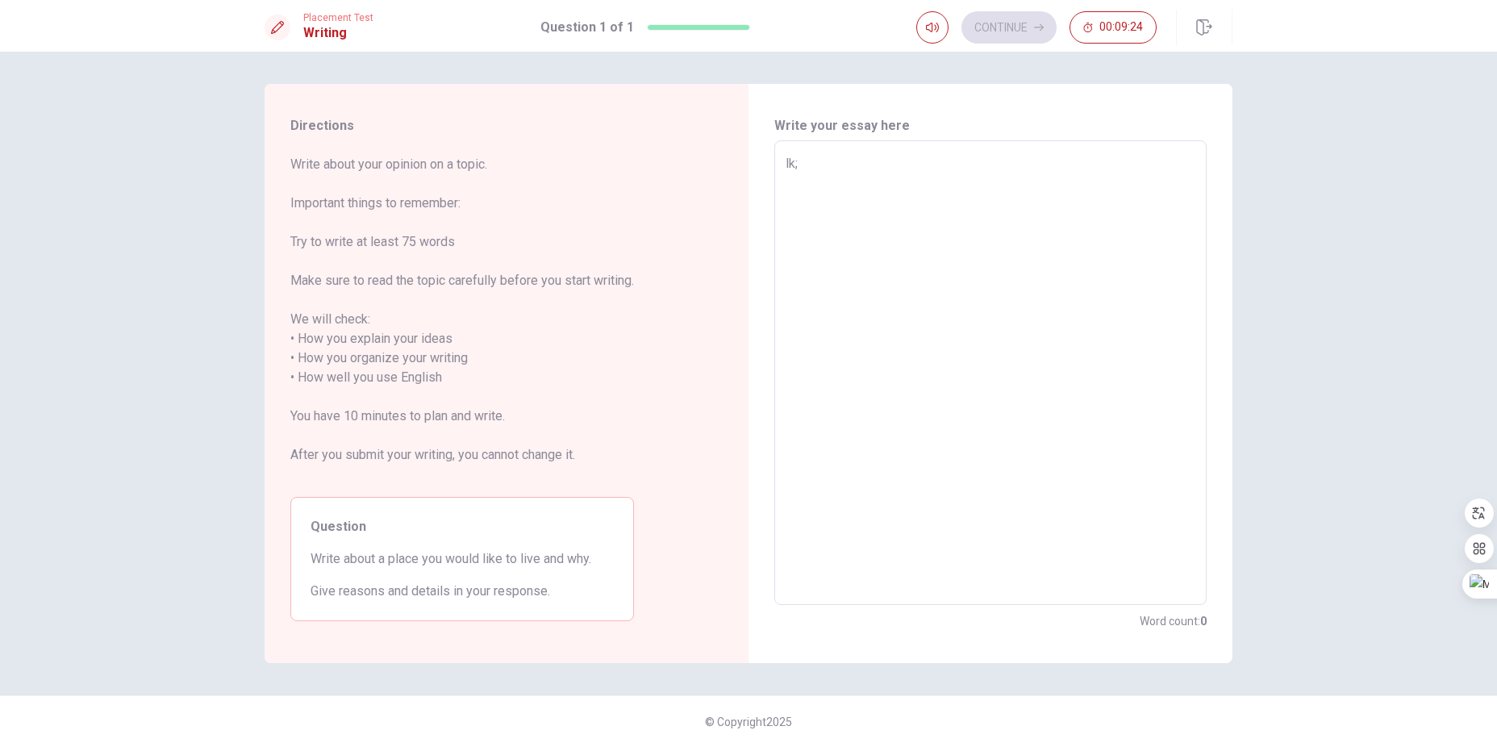
type textarea "x"
type textarea "lk;a"
type textarea "x"
type textarea "lk;as"
type textarea "x"
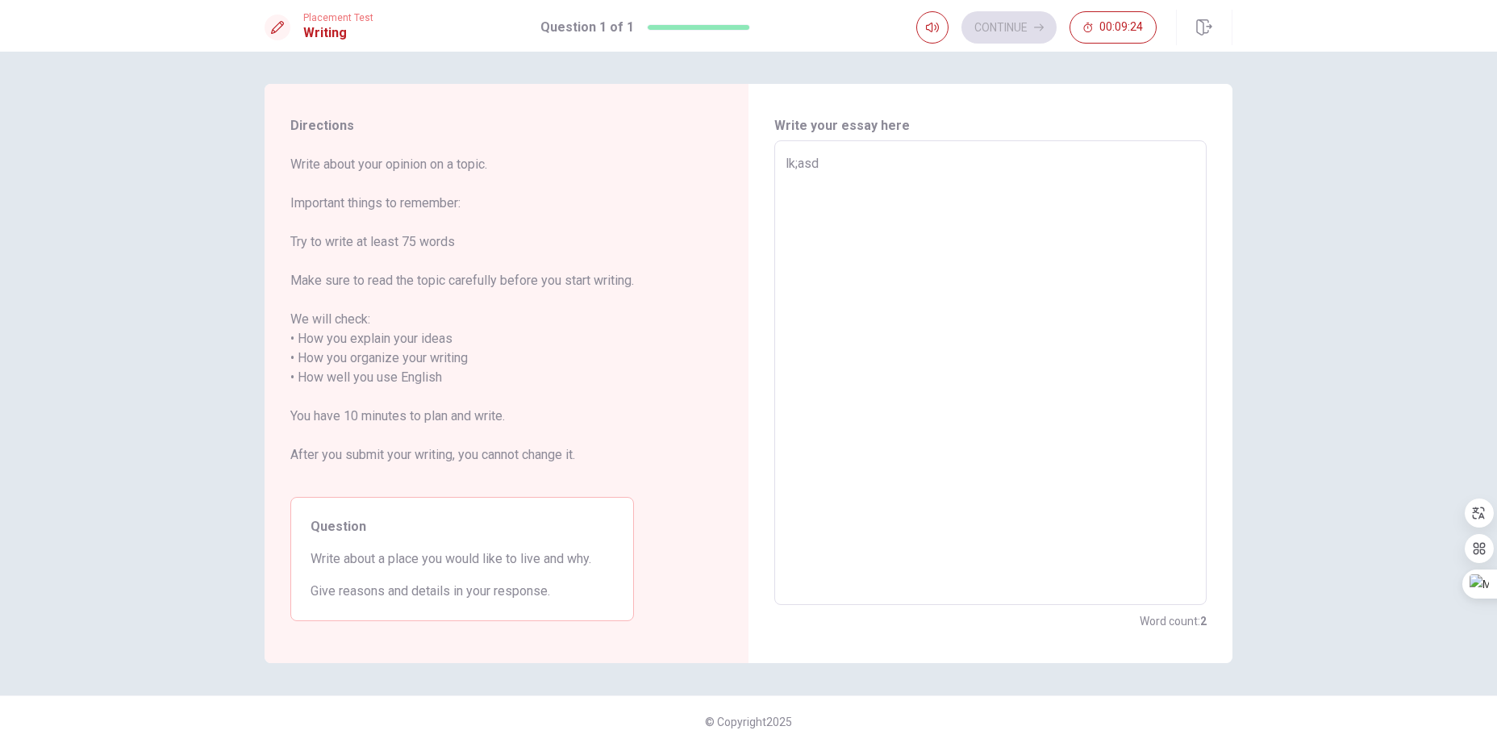
type textarea "lk;asdf"
type textarea "x"
type textarea "lk;asdfa"
type textarea "x"
type textarea "lk;asdf"
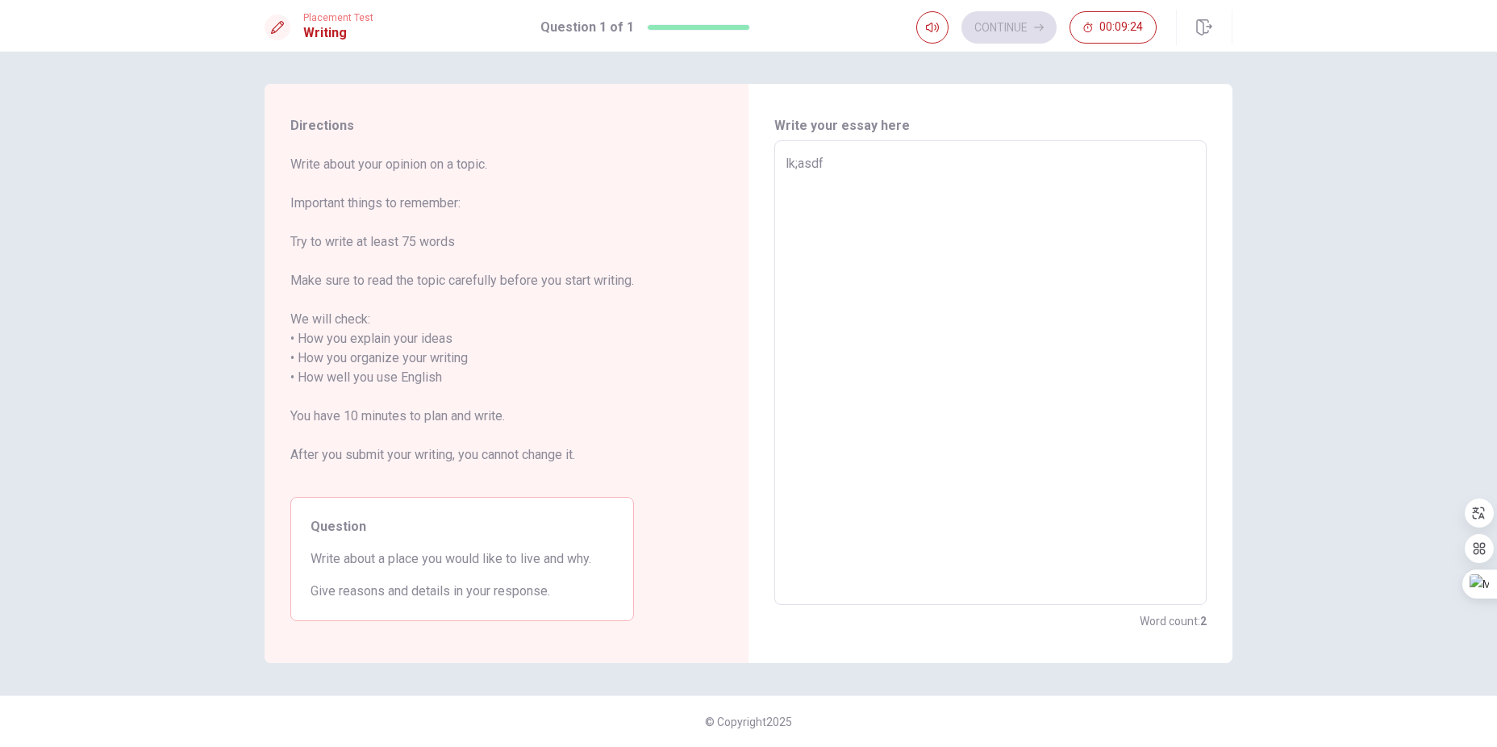
type textarea "x"
type textarea "lk;asd"
type textarea "x"
type textarea "lk;as"
type textarea "x"
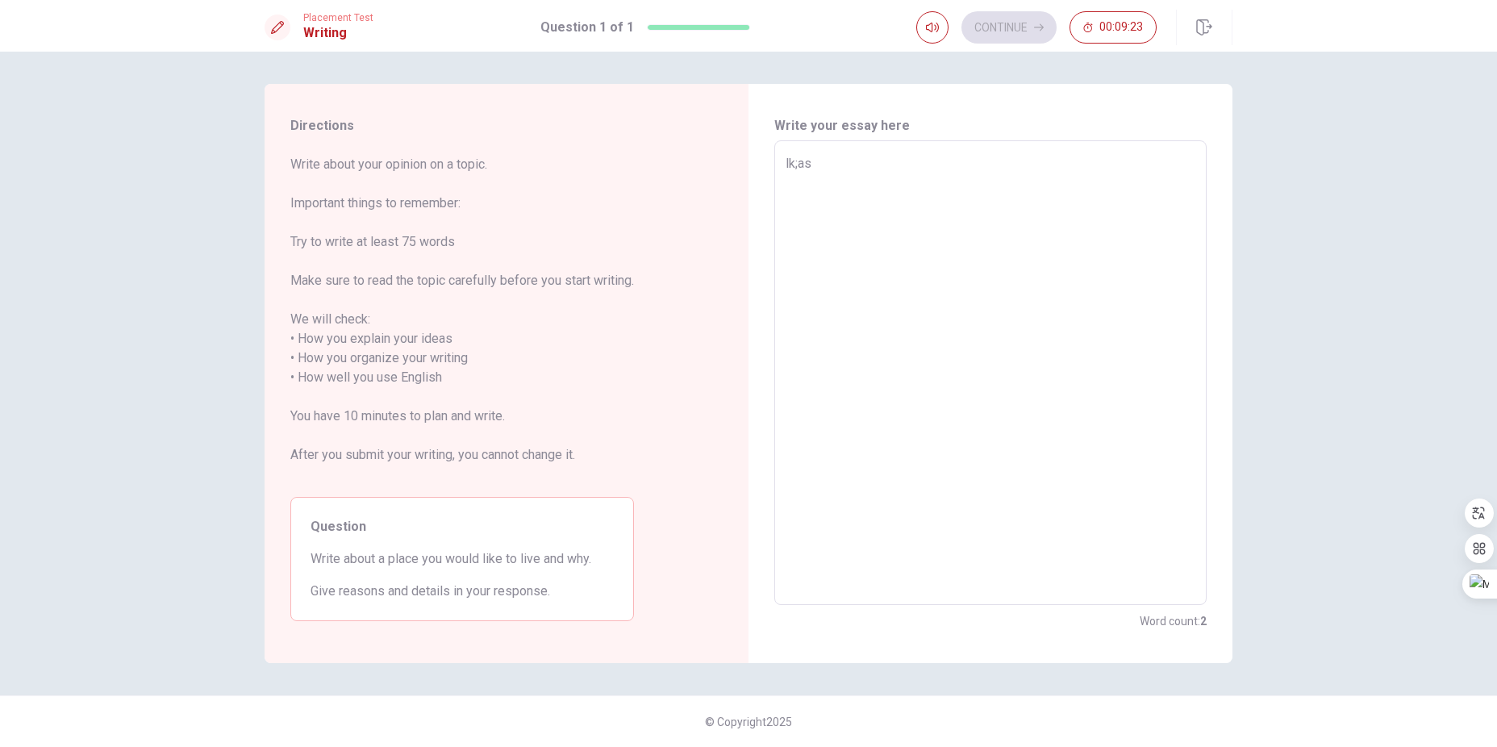
type textarea "lk;a"
type textarea "x"
type textarea "lk;"
type textarea "x"
type textarea "lk"
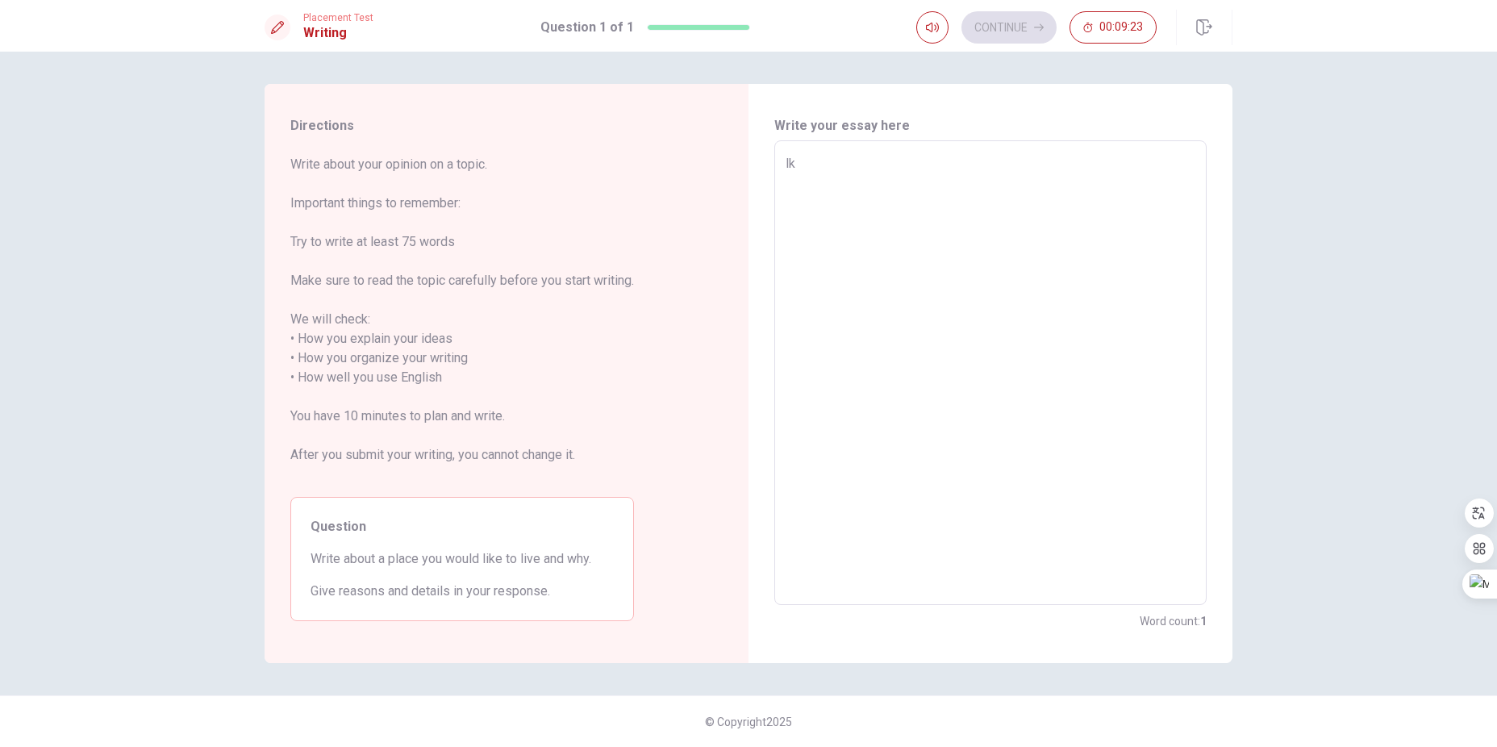
type textarea "x"
type textarea "l"
type textarea "x"
type textarea "T"
type textarea "x"
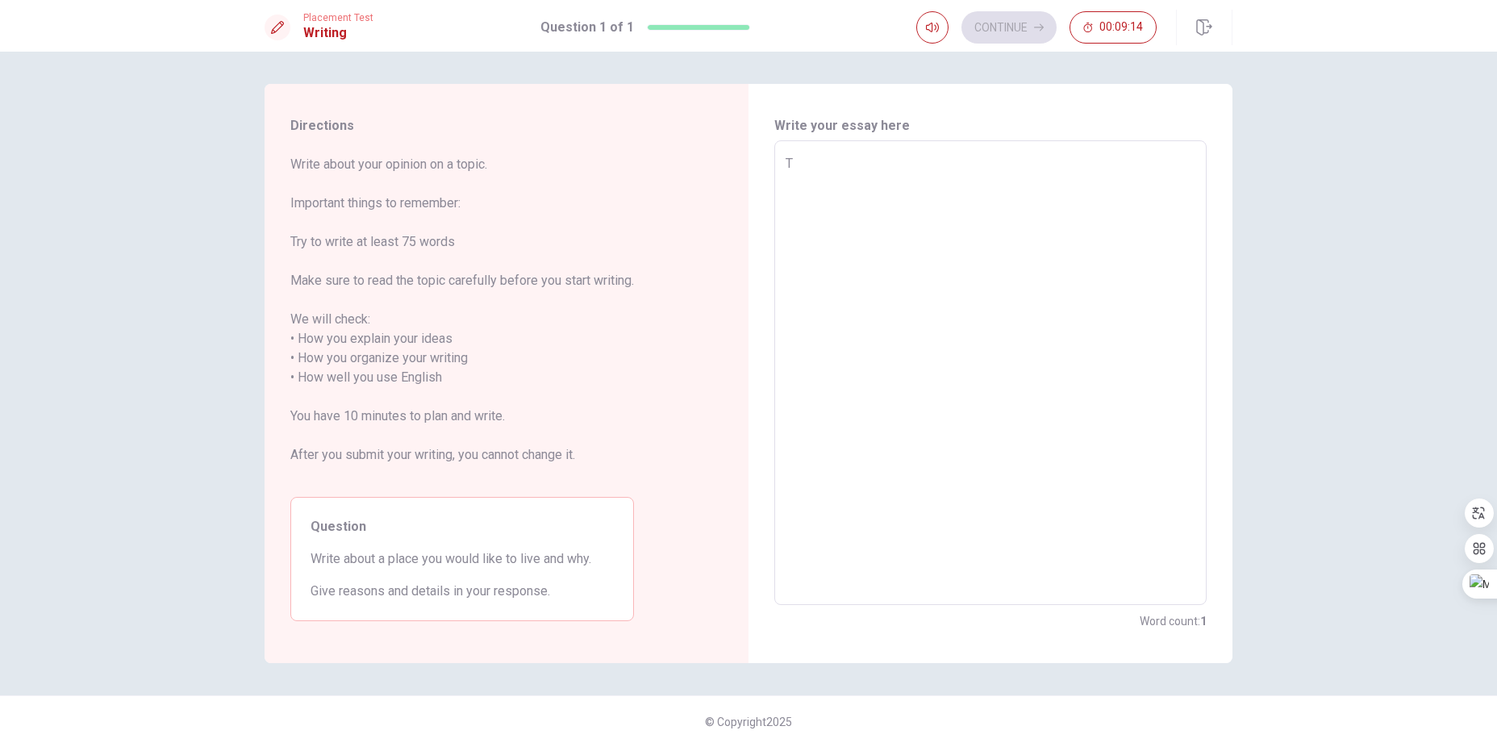
type textarea "To"
type textarea "x"
type textarea "Top"
type textarea "x"
type textarea "Topi"
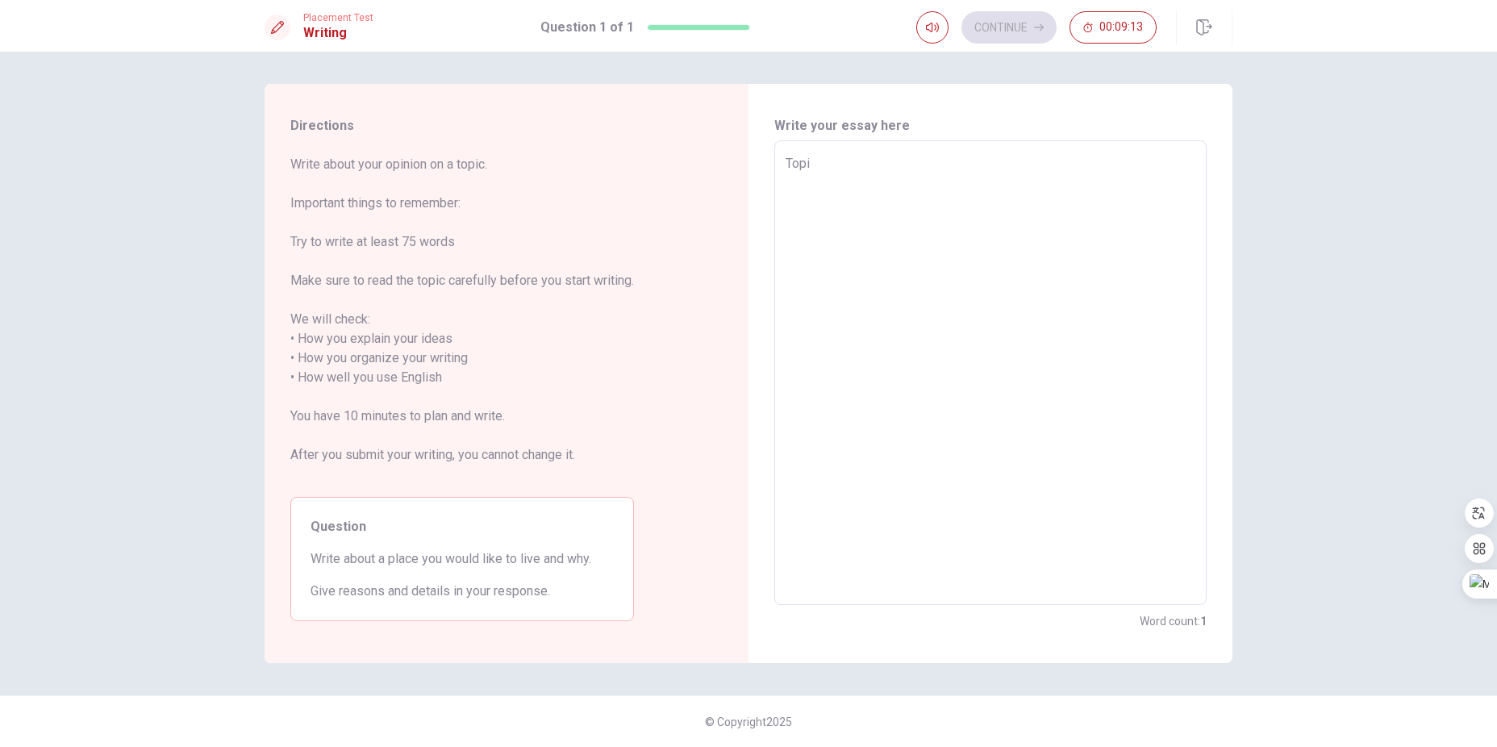
type textarea "x"
type textarea "Topic"
type textarea "x"
type textarea "Topic:"
type textarea "x"
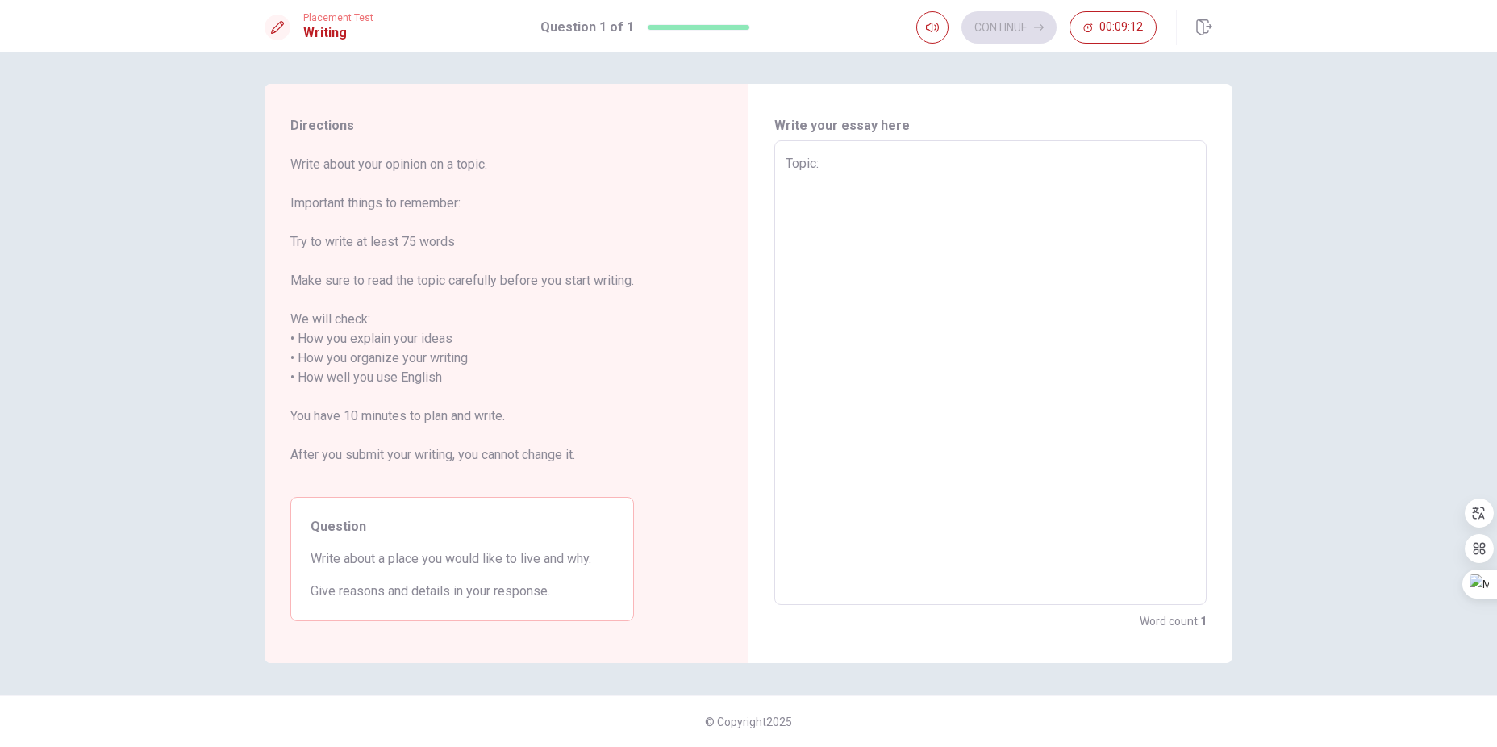
type textarea "Topic:"
type textarea "x"
type textarea "Topic: m"
type textarea "x"
type textarea "Topic: my"
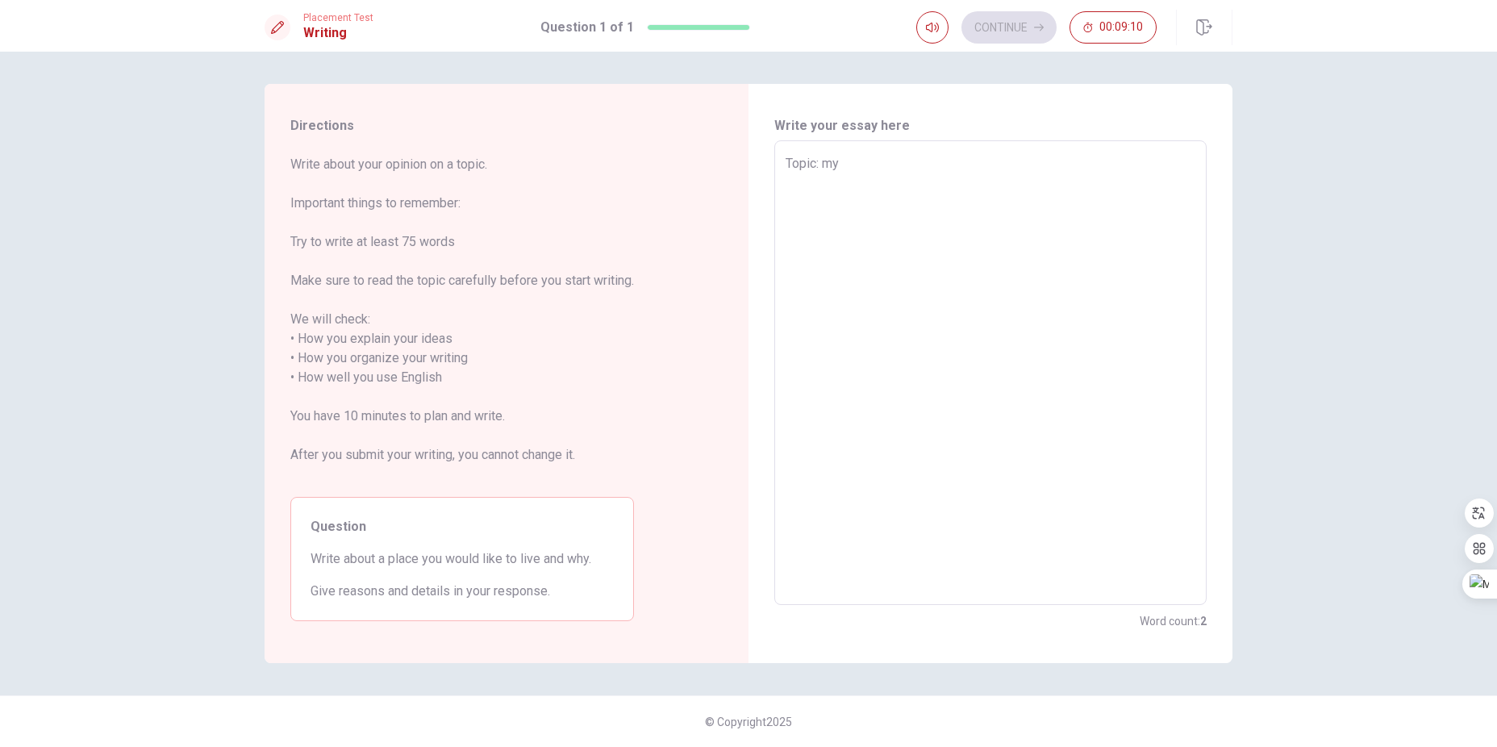
type textarea "x"
type textarea "Topic: my"
type textarea "x"
type textarea "Topic: my w"
type textarea "x"
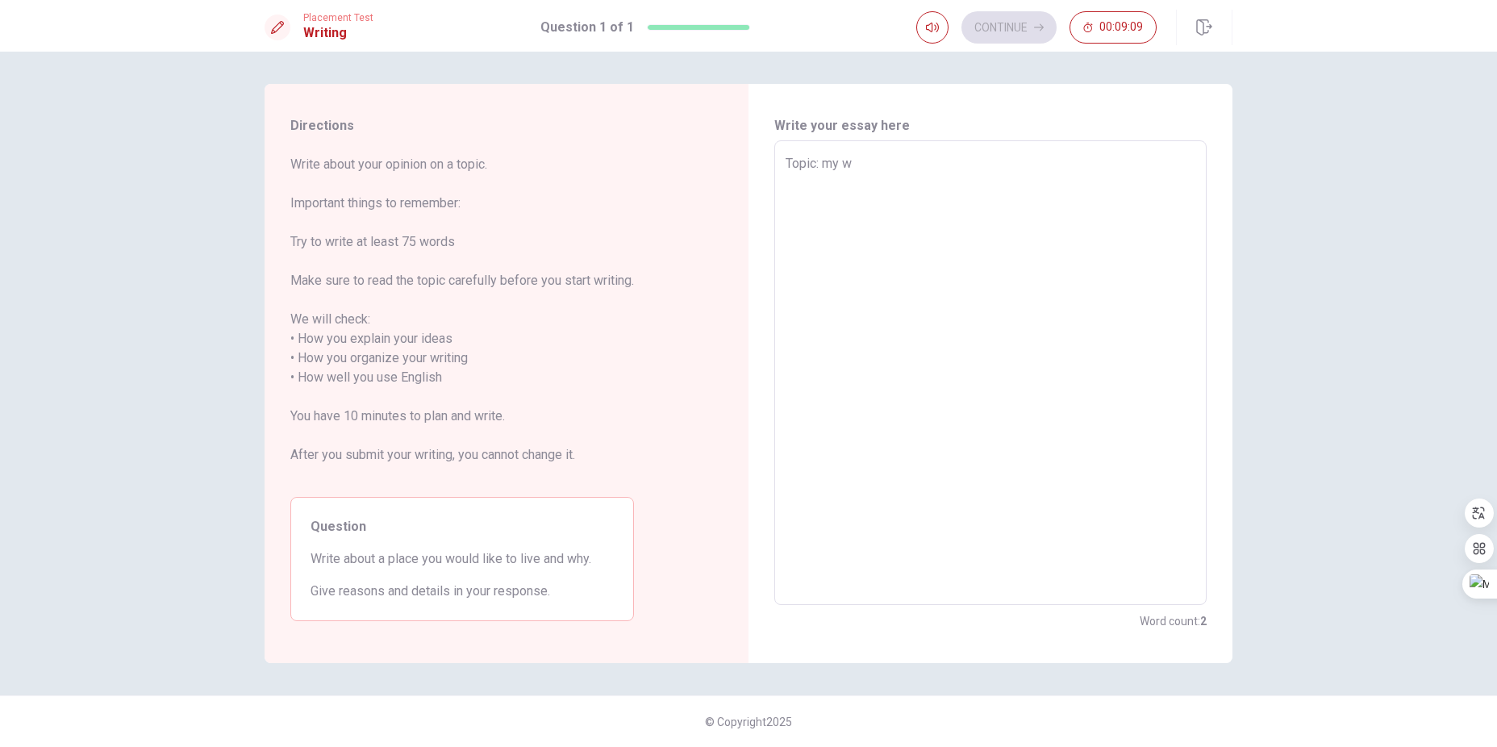
type textarea "Topic: my wo"
type textarea "x"
type textarea "Topic: my wor"
type textarea "x"
type textarea "Topic: my work"
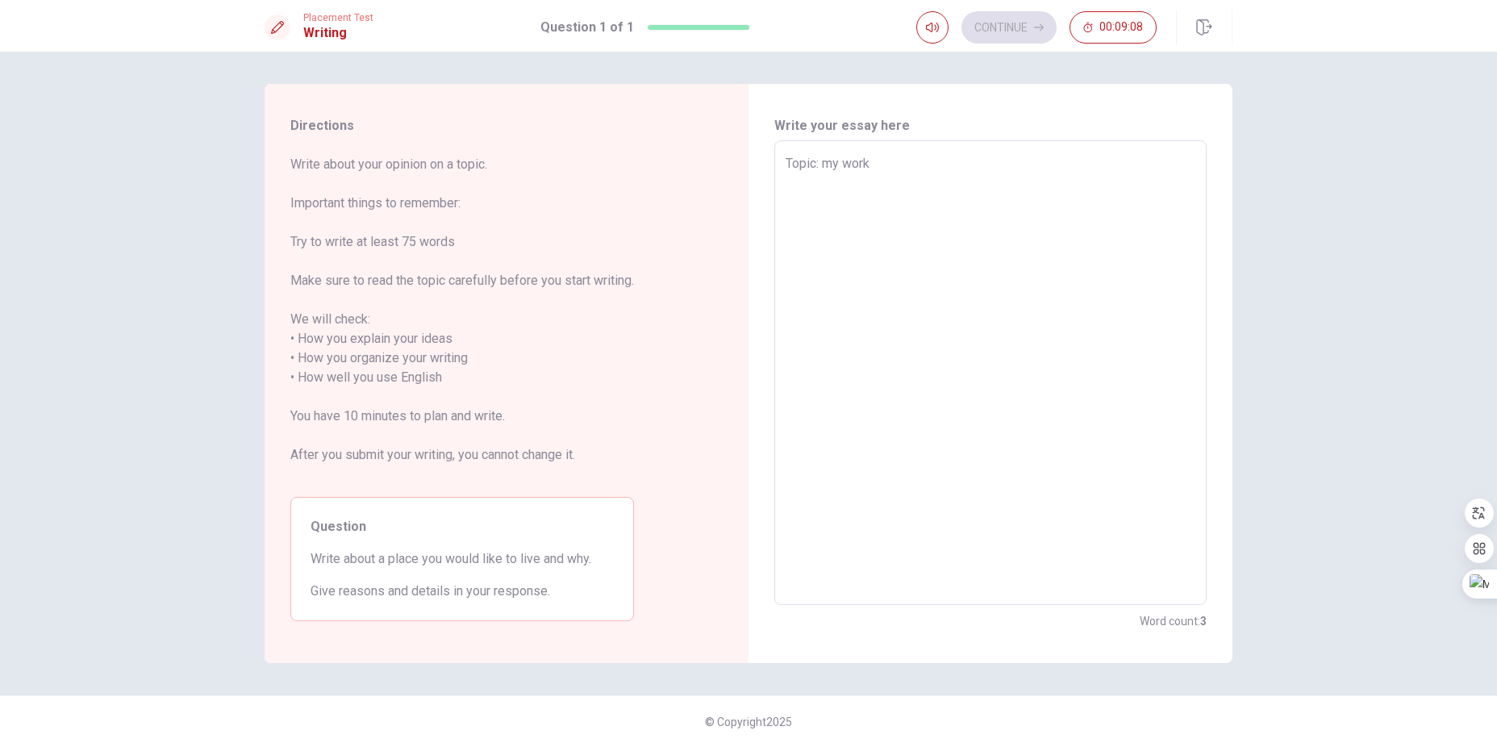
type textarea "x"
type textarea "Topic: my work"
type textarea "x"
type textarea "Topic: my work e"
type textarea "x"
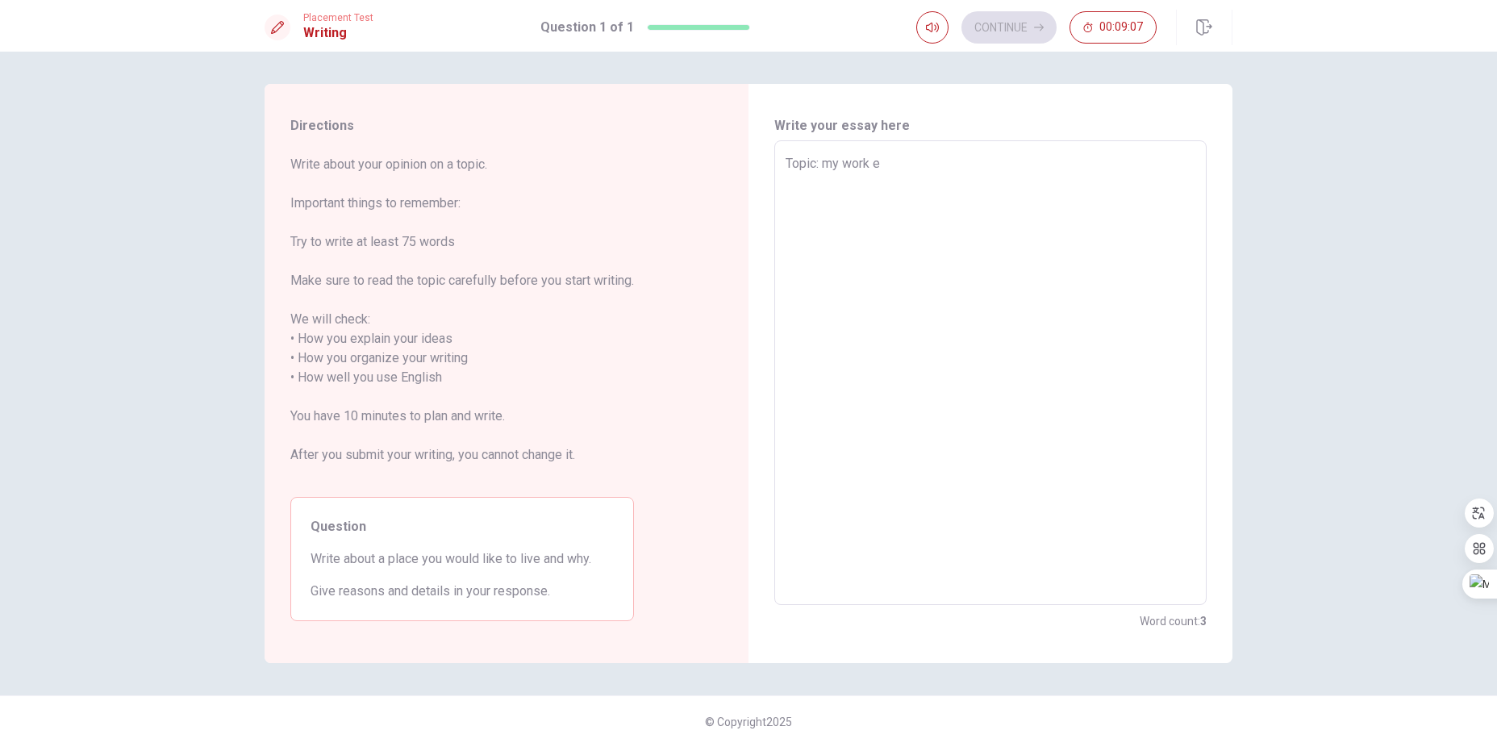
type textarea "Topic: my work ex"
type textarea "x"
type textarea "Topic: my work exp"
type textarea "x"
type textarea "Topic: my work expe"
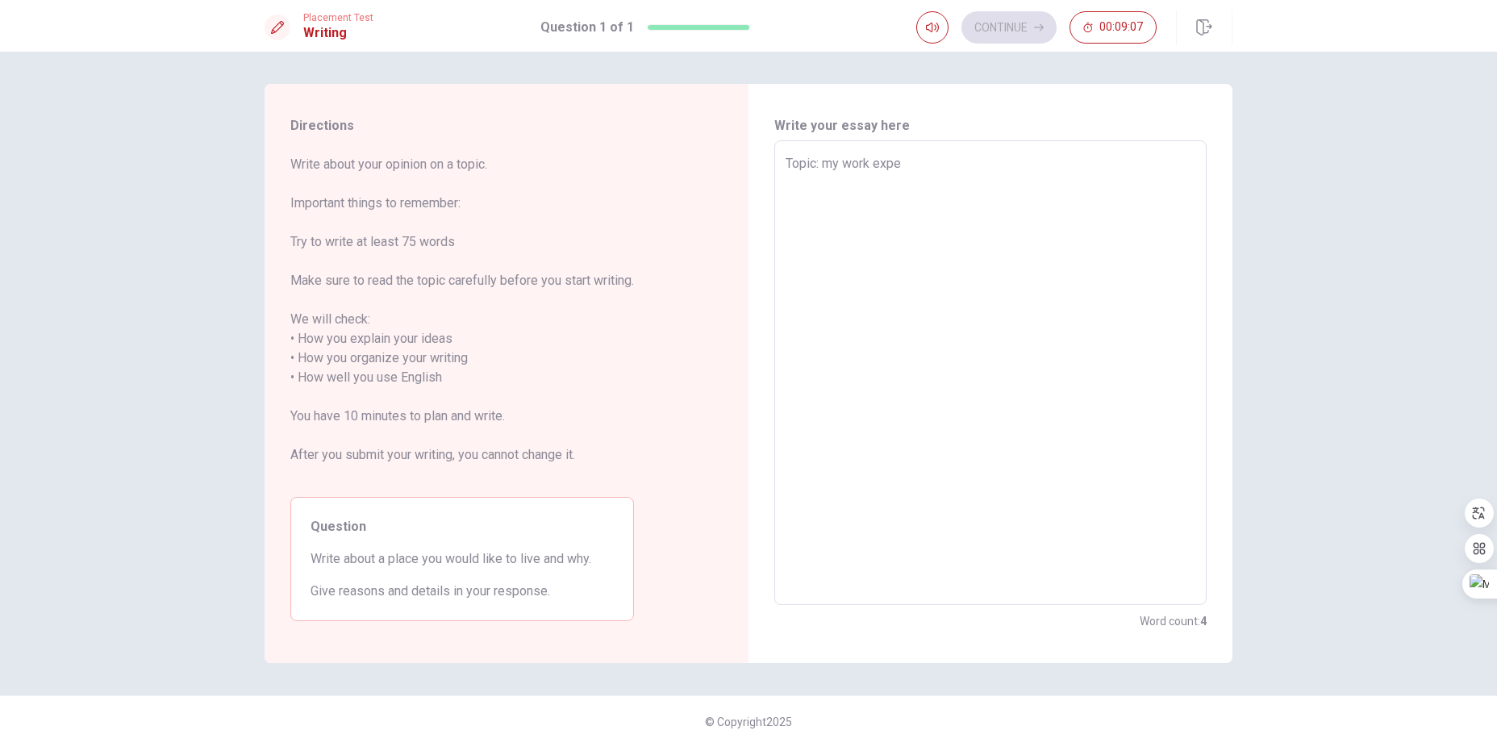
type textarea "x"
type textarea "Topic: my work expei"
type textarea "x"
type textarea "Topic: my work expe"
type textarea "x"
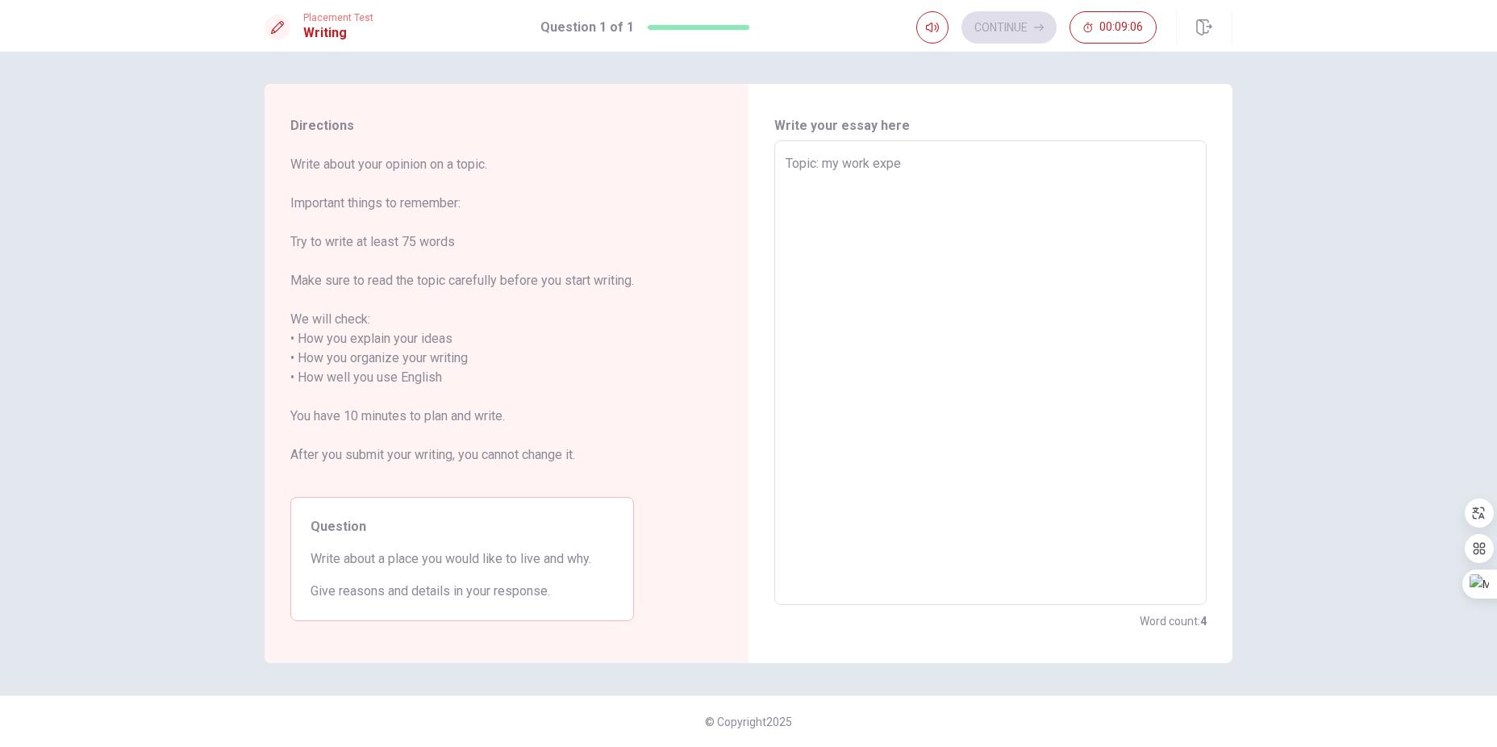
type textarea "Topic: my work exper"
type textarea "x"
type textarea "Topic: my work experi"
type textarea "x"
type textarea "Topic: my work experin"
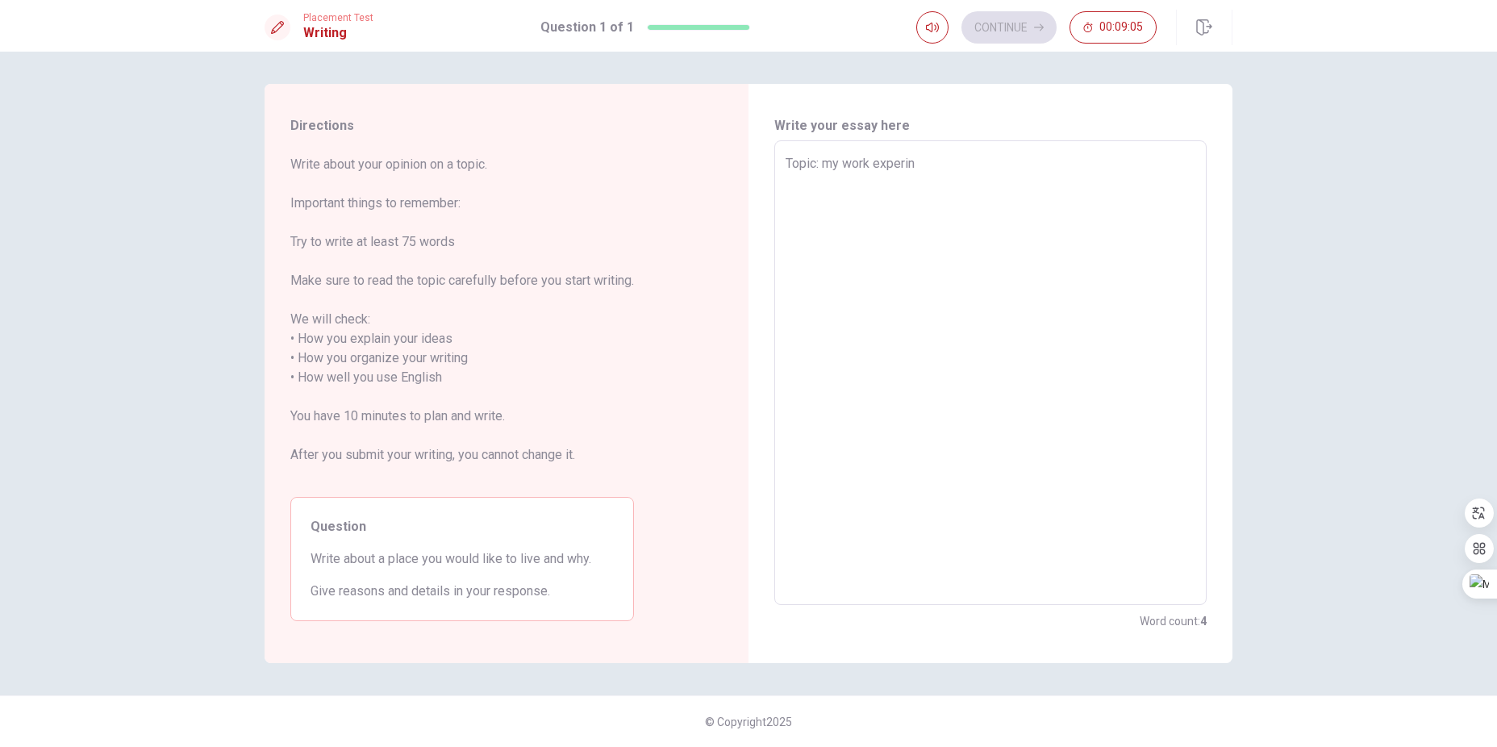
type textarea "x"
type textarea "Topic: my work experi"
type textarea "x"
type textarea "Topic: my work experie"
type textarea "x"
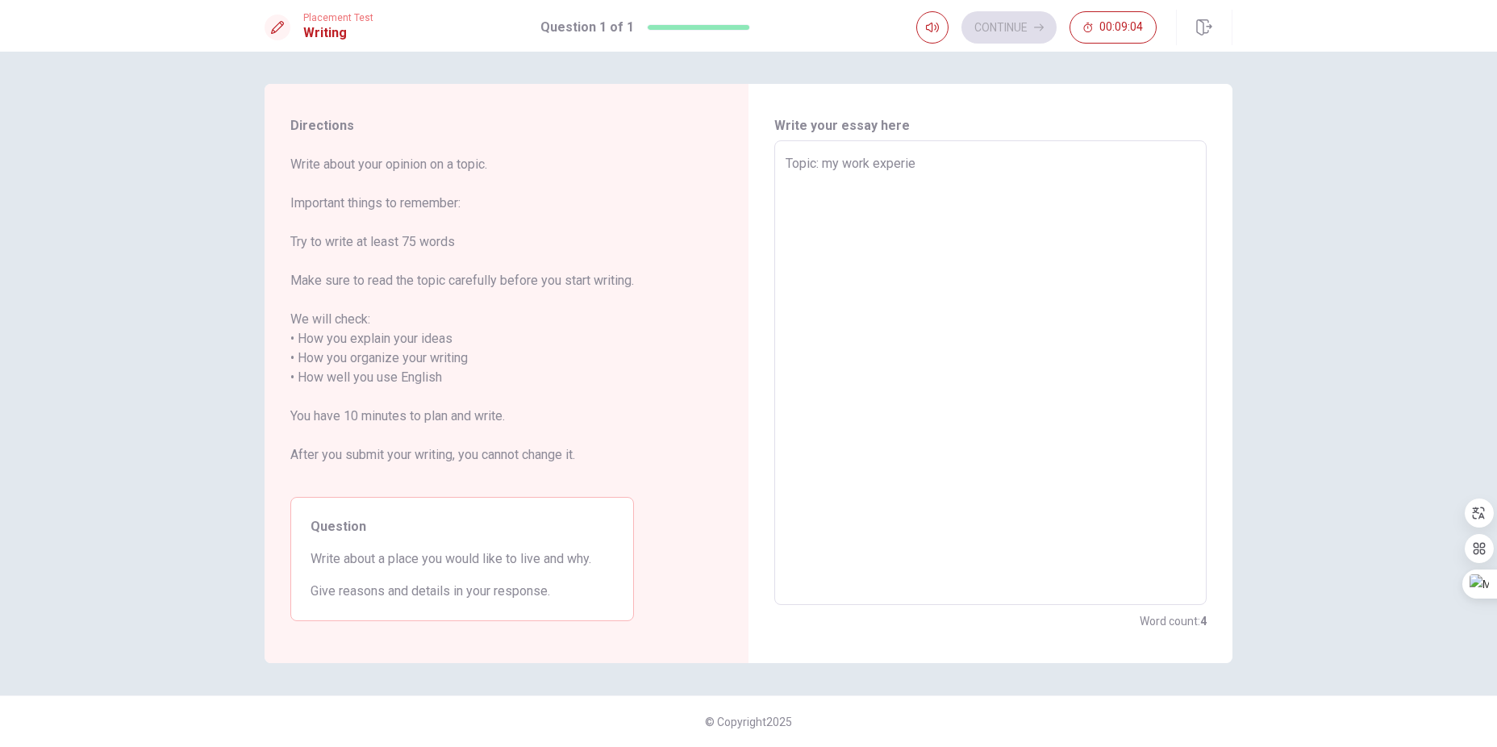
type textarea "Topic: my work experien"
type textarea "x"
type textarea "Topic: my work experienc"
type textarea "x"
type textarea "Topic: my work experience"
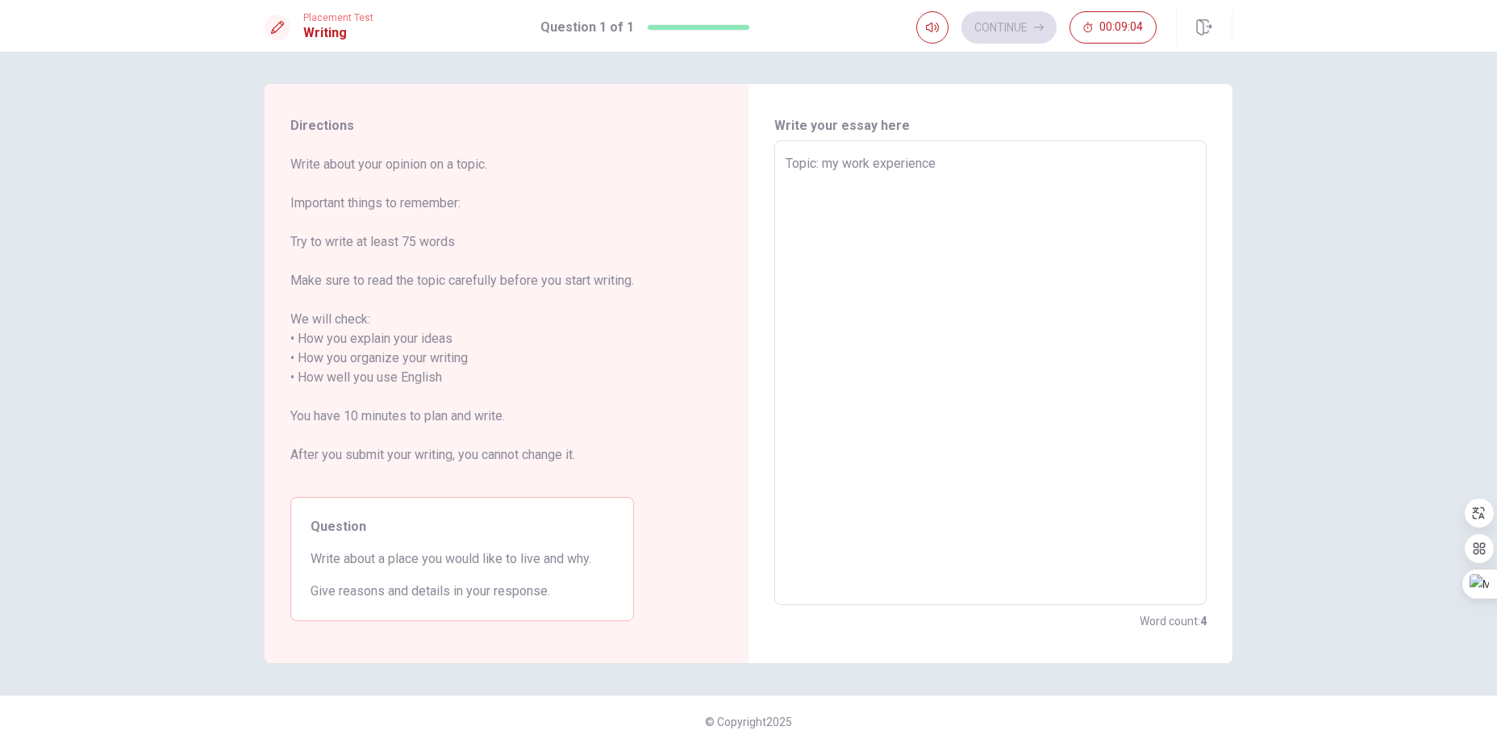
type textarea "x"
type textarea "Topic: my work experience"
type textarea "x"
type textarea "Topic: my work experience i"
type textarea "x"
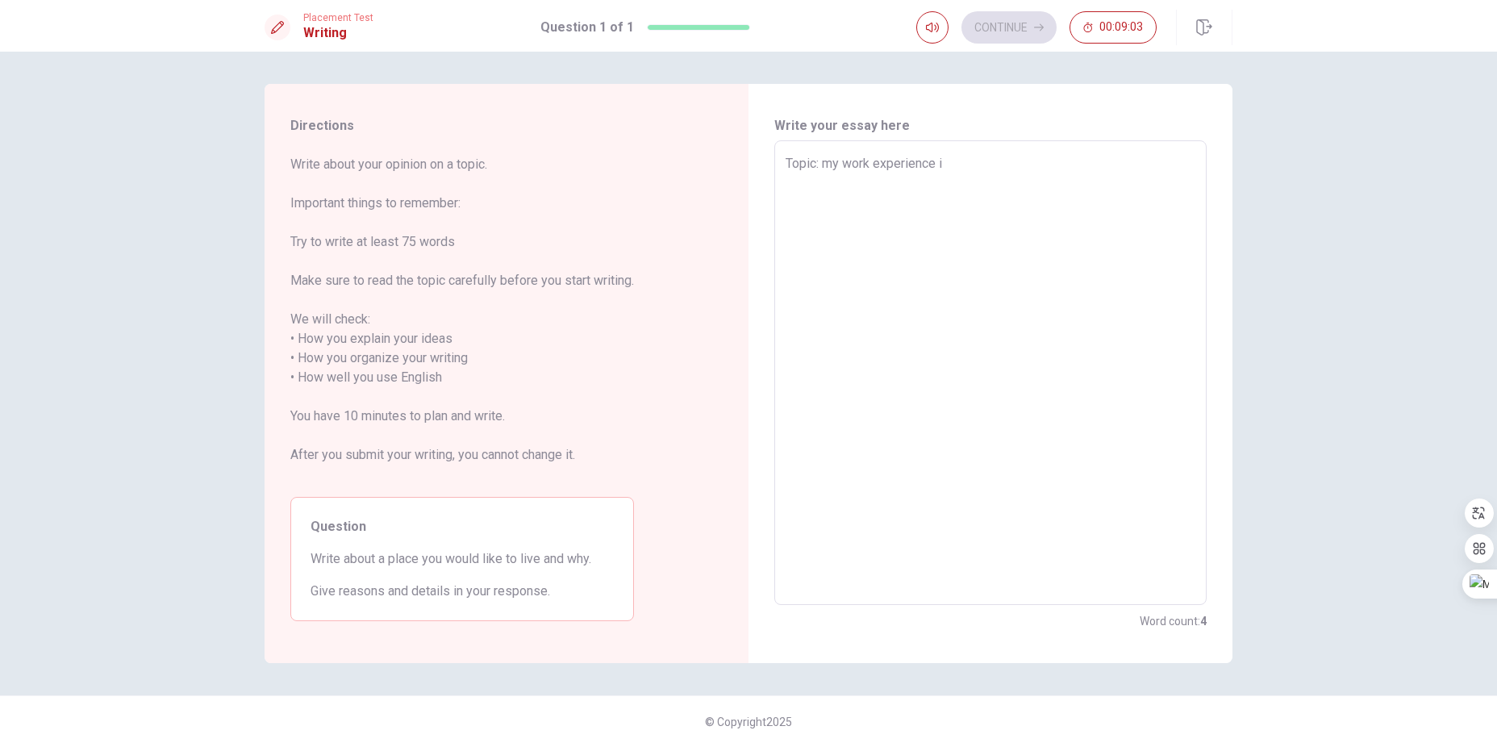
type textarea "Topic: my work experience in"
type textarea "x"
type textarea "Topic: my work experience in"
type textarea "x"
type textarea "Topic: my work experience in W"
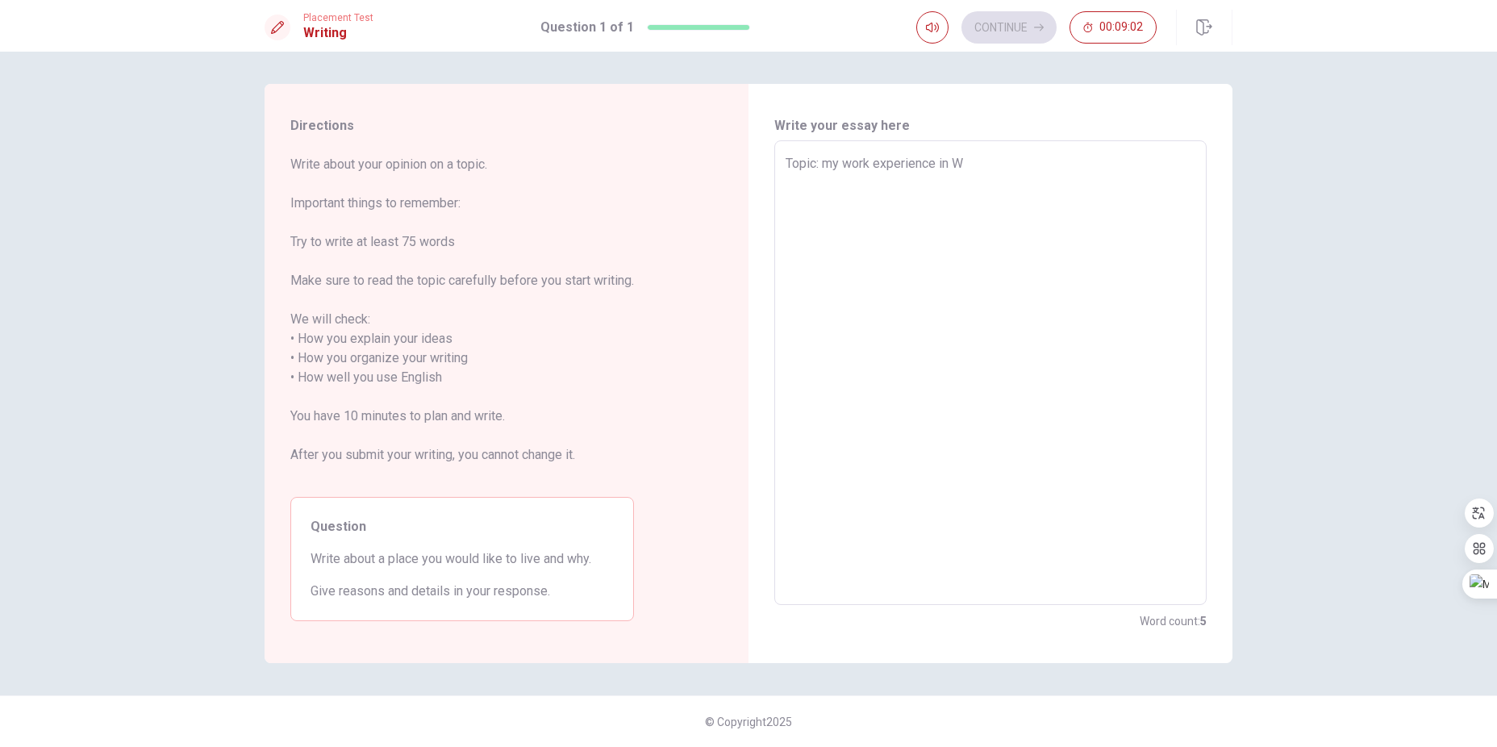
type textarea "x"
type textarea "Topic: my work experience in [GEOGRAPHIC_DATA]"
type textarea "x"
type textarea "Topic: my work experience in [GEOGRAPHIC_DATA]"
type textarea "x"
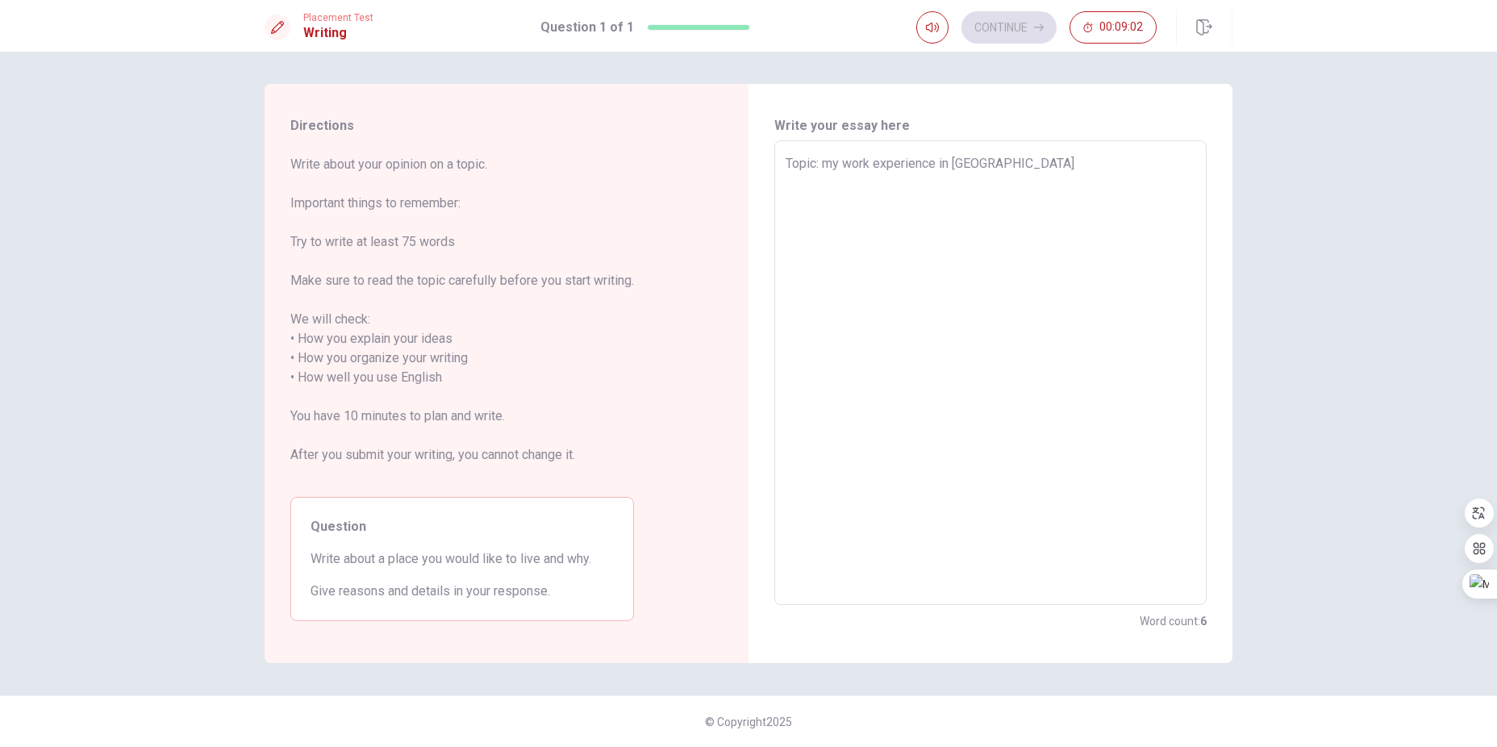
type textarea "Topic: my work experience in [GEOGRAPHIC_DATA]"
type textarea "x"
type textarea "Topic: my work experience in [GEOGRAPHIC_DATA]"
type textarea "x"
type textarea "Topic: my work experience in [GEOGRAPHIC_DATA]"
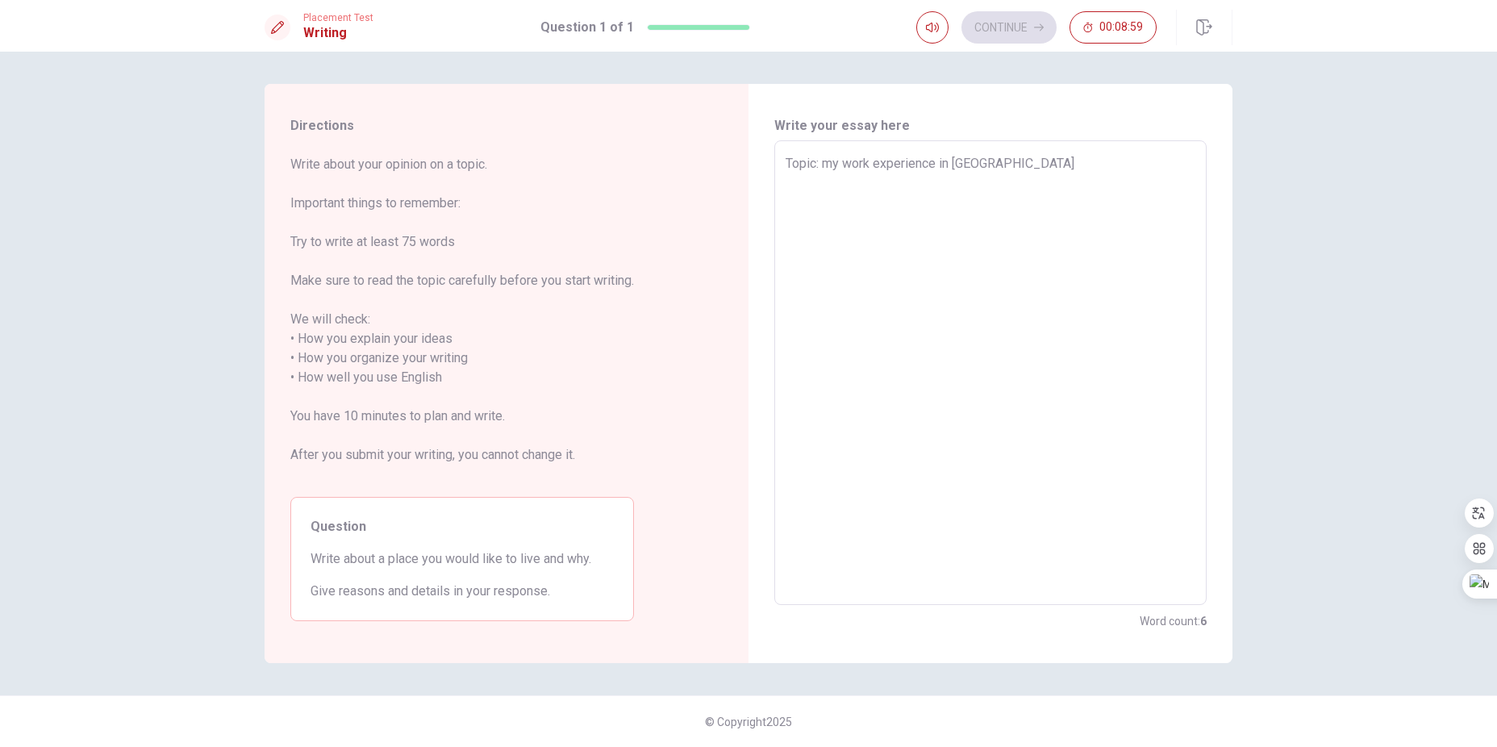
type textarea "x"
type textarea "Topic: my work experience in [GEOGRAPHIC_DATA]"
type textarea "x"
type textarea "Topic: my work experience in [GEOGRAPHIC_DATA]"
type textarea "x"
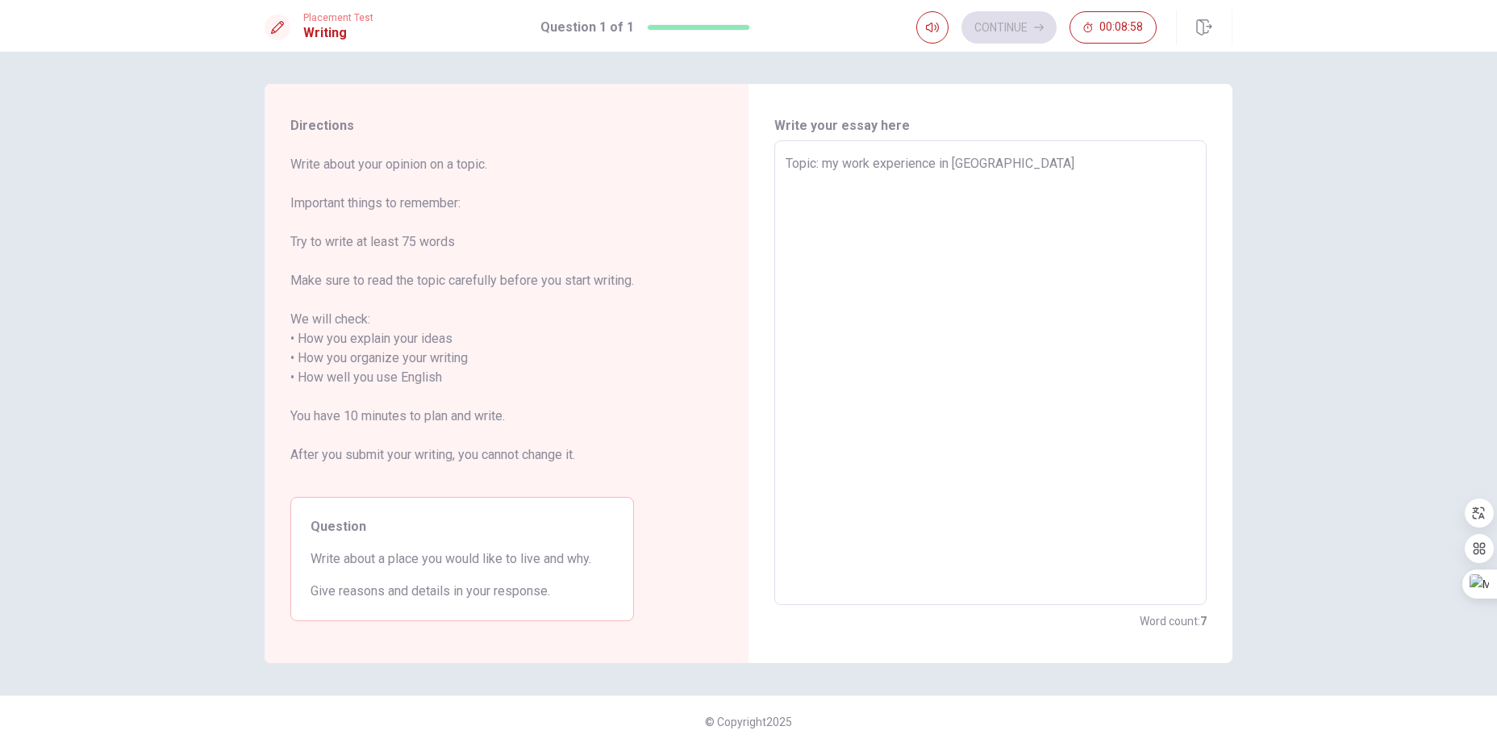
type textarea "Topic: my work experience in [GEOGRAPHIC_DATA]"
type textarea "x"
type textarea "Topic: my work experience in [GEOGRAPHIC_DATA]"
type textarea "x"
type textarea "Topic: my work experience in [GEOGRAPHIC_DATA]"
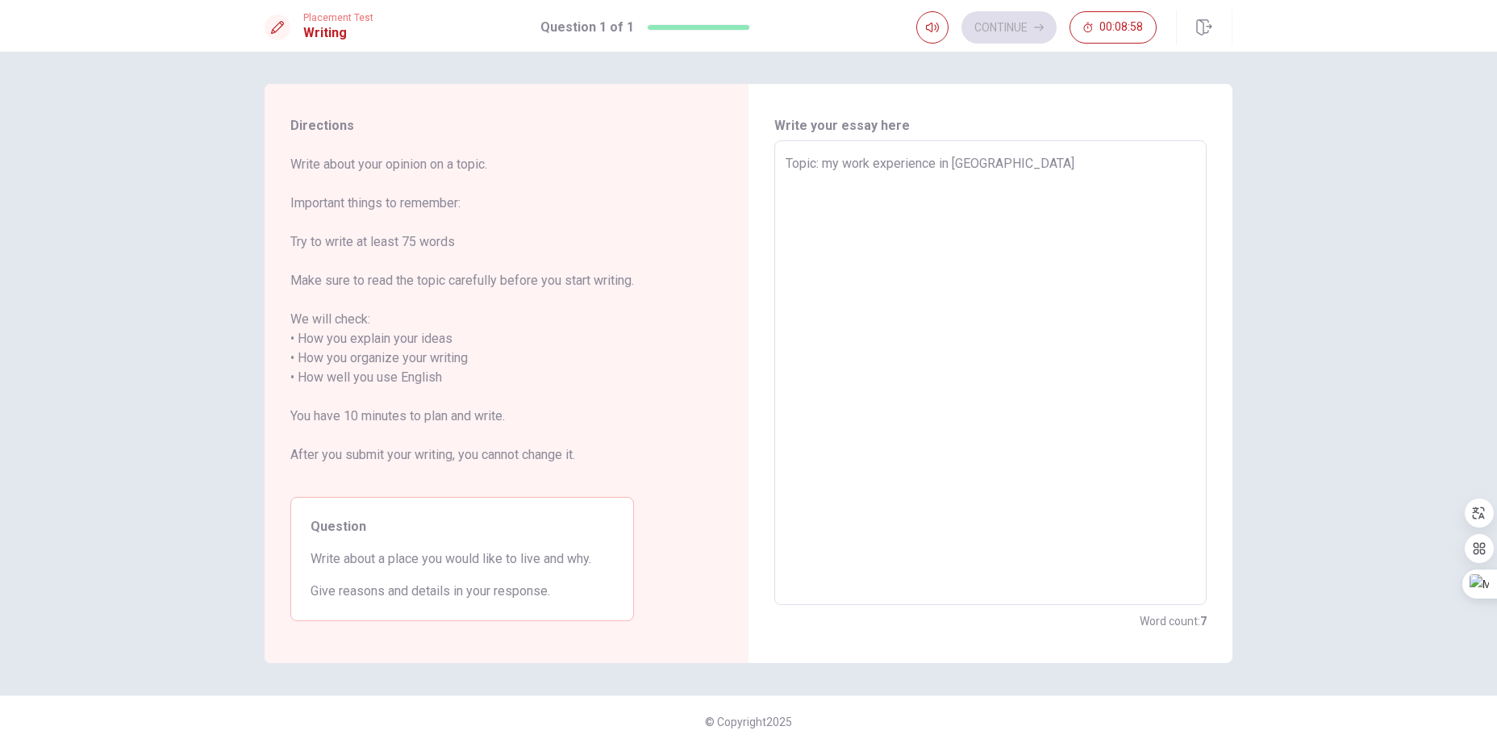
type textarea "x"
type textarea "Topic: my work experience in [GEOGRAPHIC_DATA] i"
type textarea "x"
type textarea "Topic: my work experience in [GEOGRAPHIC_DATA] is"
type textarea "x"
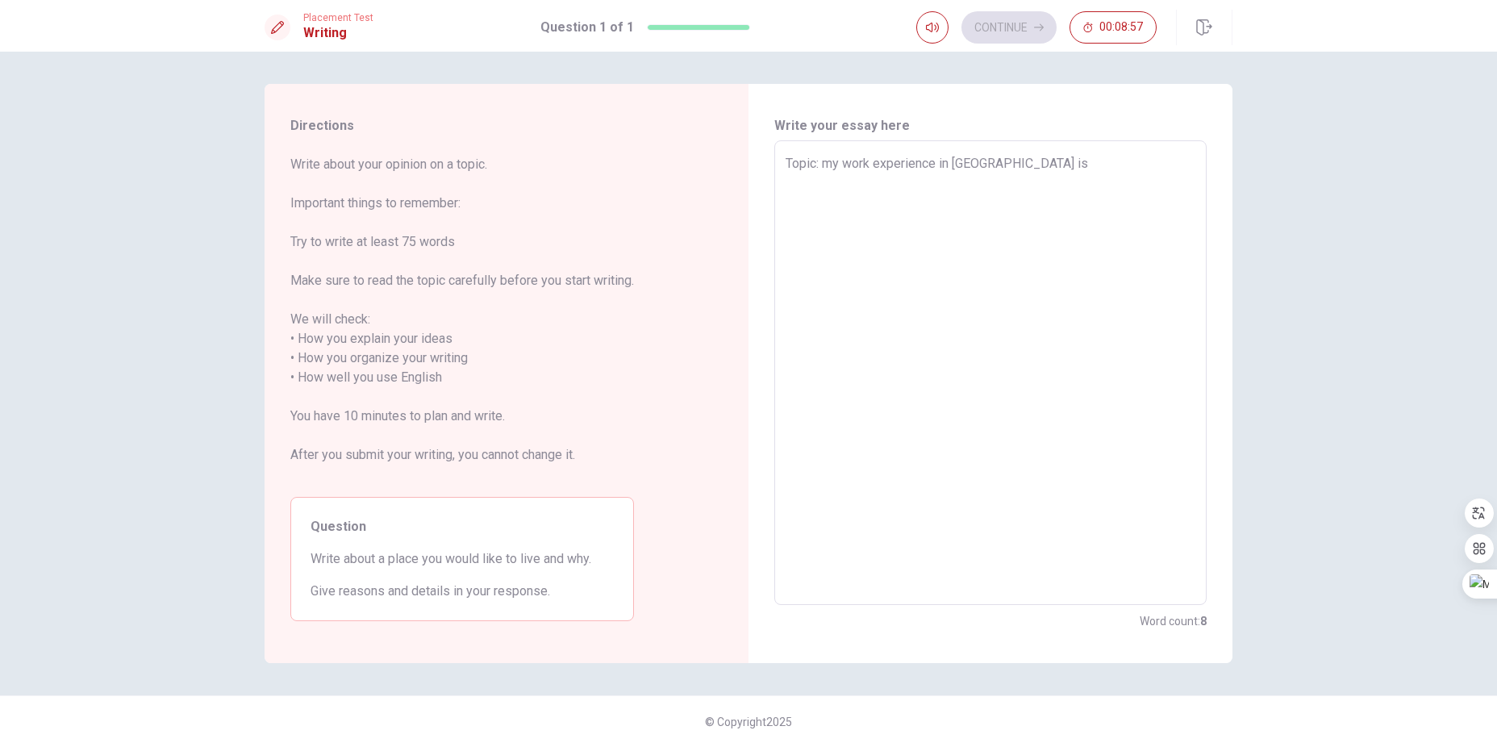
type textarea "Topic: my work experience in [GEOGRAPHIC_DATA] is"
type textarea "x"
type textarea "Topic: my work experience in [GEOGRAPHIC_DATA] is f"
type textarea "x"
type textarea "Topic: my work experience in [GEOGRAPHIC_DATA] is"
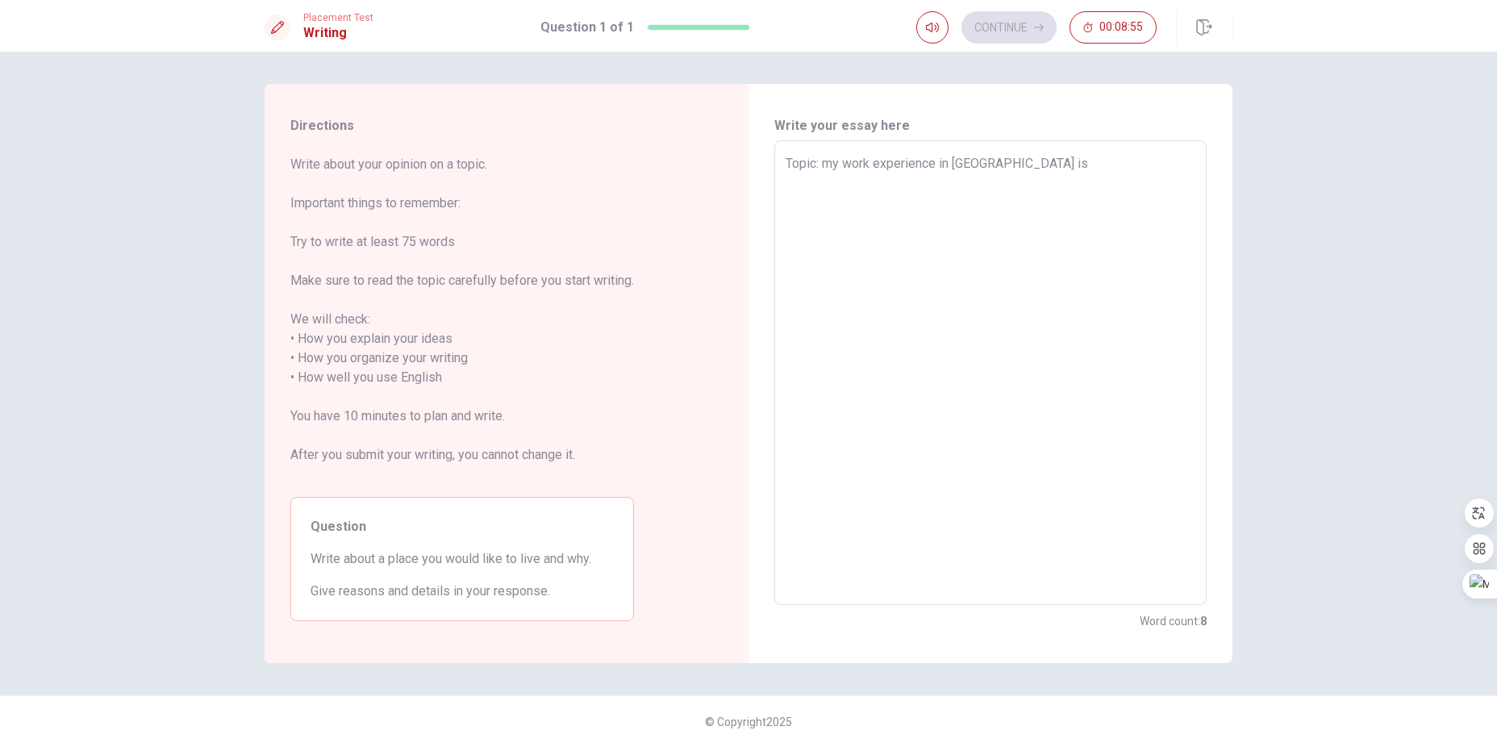
type textarea "x"
type textarea "Topic: my work experience in [GEOGRAPHIC_DATA] is a"
type textarea "x"
type textarea "Topic: my work experience in [GEOGRAPHIC_DATA] is a"
type textarea "x"
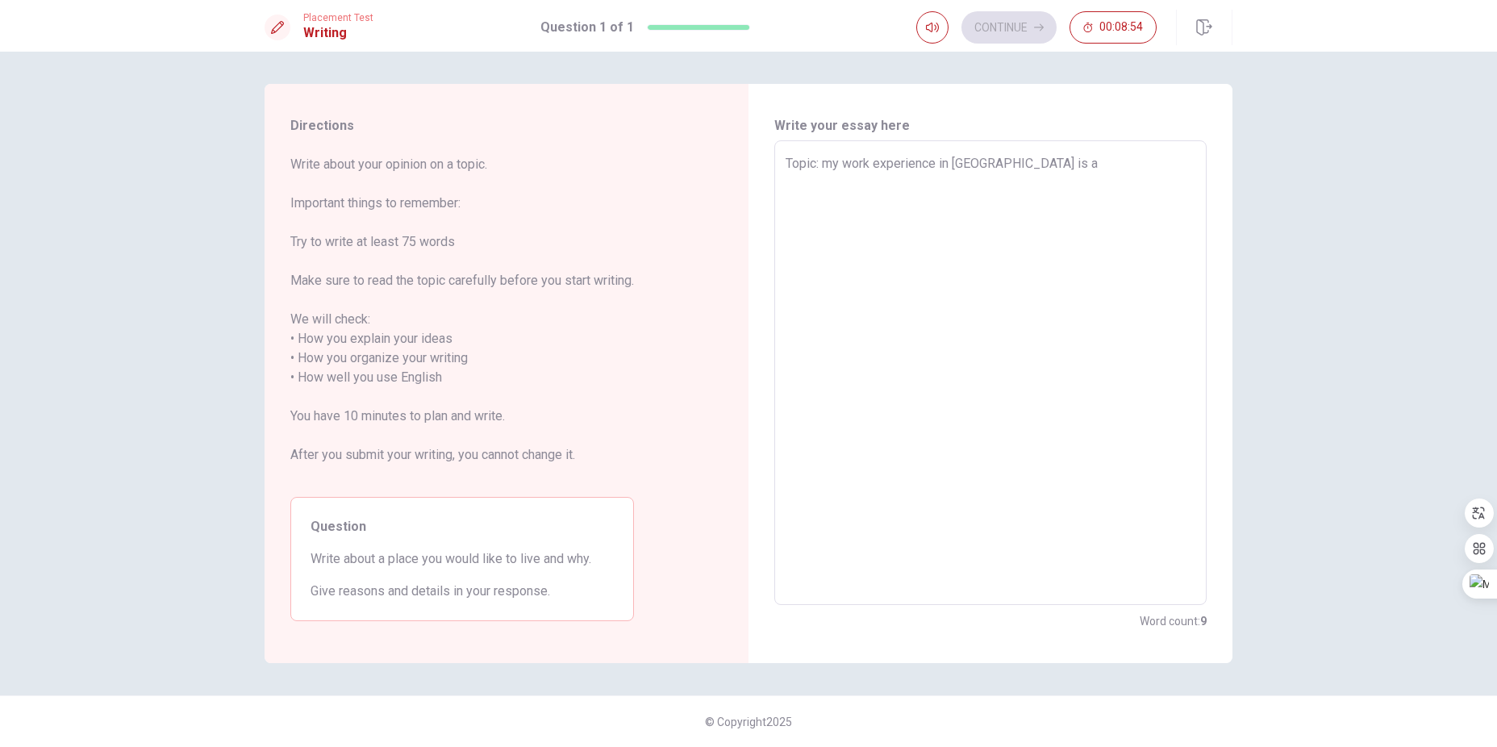
type textarea "Topic: my work experience in [GEOGRAPHIC_DATA] is a"
type textarea "x"
type textarea "Topic: my work experience in [GEOGRAPHIC_DATA] is an"
type textarea "x"
type textarea "Topic: my work experience in [GEOGRAPHIC_DATA] is an"
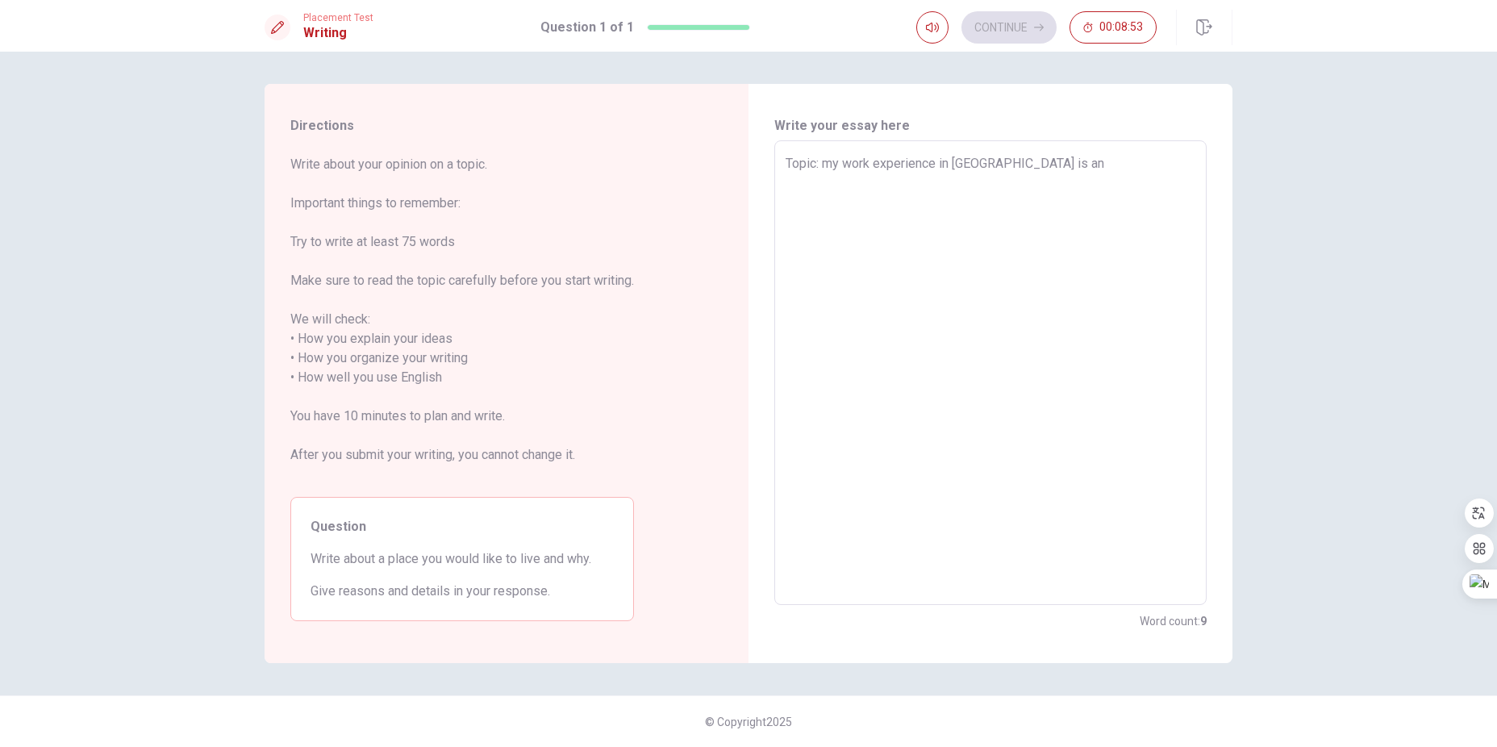
type textarea "x"
type textarea "Topic: my work experience in [GEOGRAPHIC_DATA] is an A"
type textarea "x"
type textarea "Topic: my work experience in [GEOGRAPHIC_DATA] is an Af"
type textarea "x"
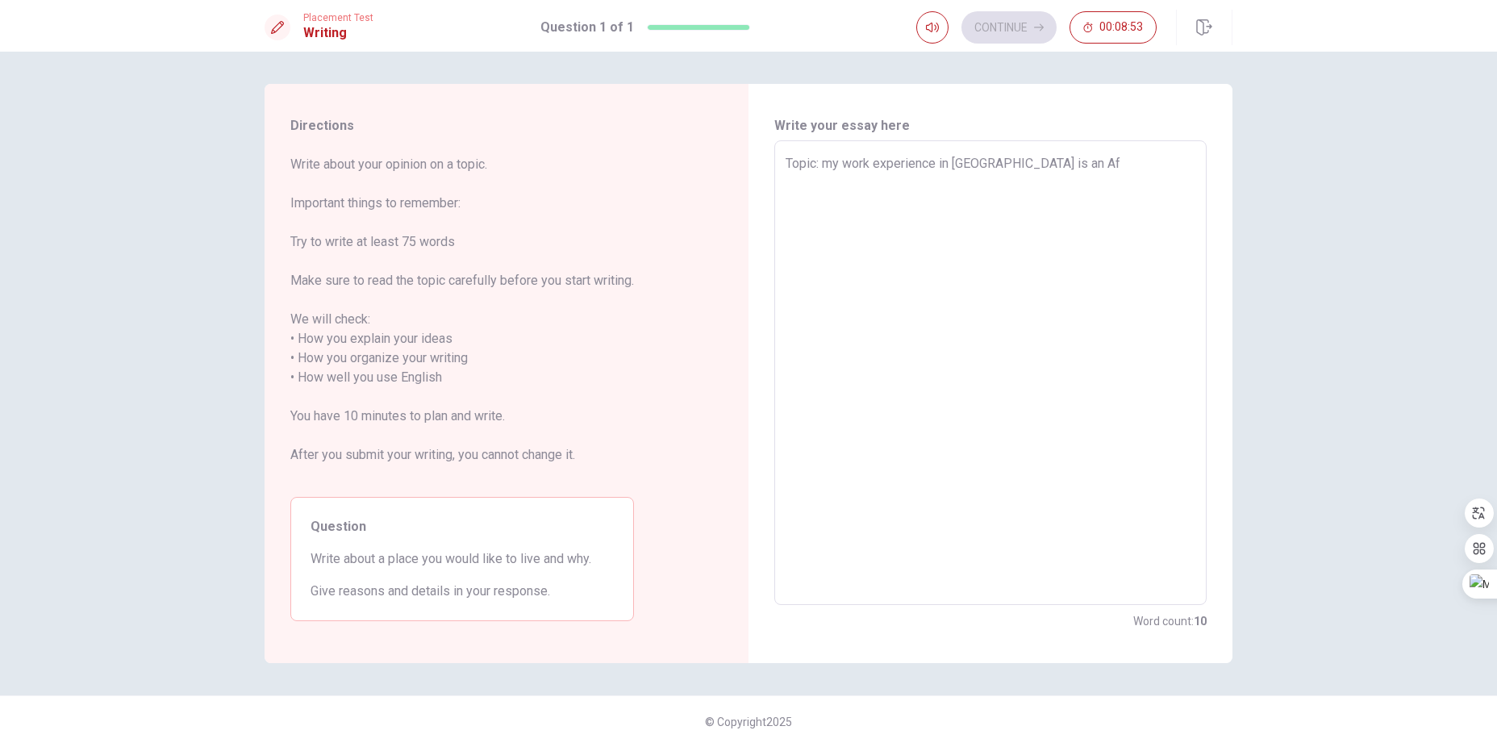
type textarea "Topic: my work experience in [GEOGRAPHIC_DATA] is an Afr"
type textarea "x"
type textarea "Topic: my work experience in [GEOGRAPHIC_DATA] is an Afri"
type textarea "x"
type textarea "Topic: my work experience in [GEOGRAPHIC_DATA] is an Afric"
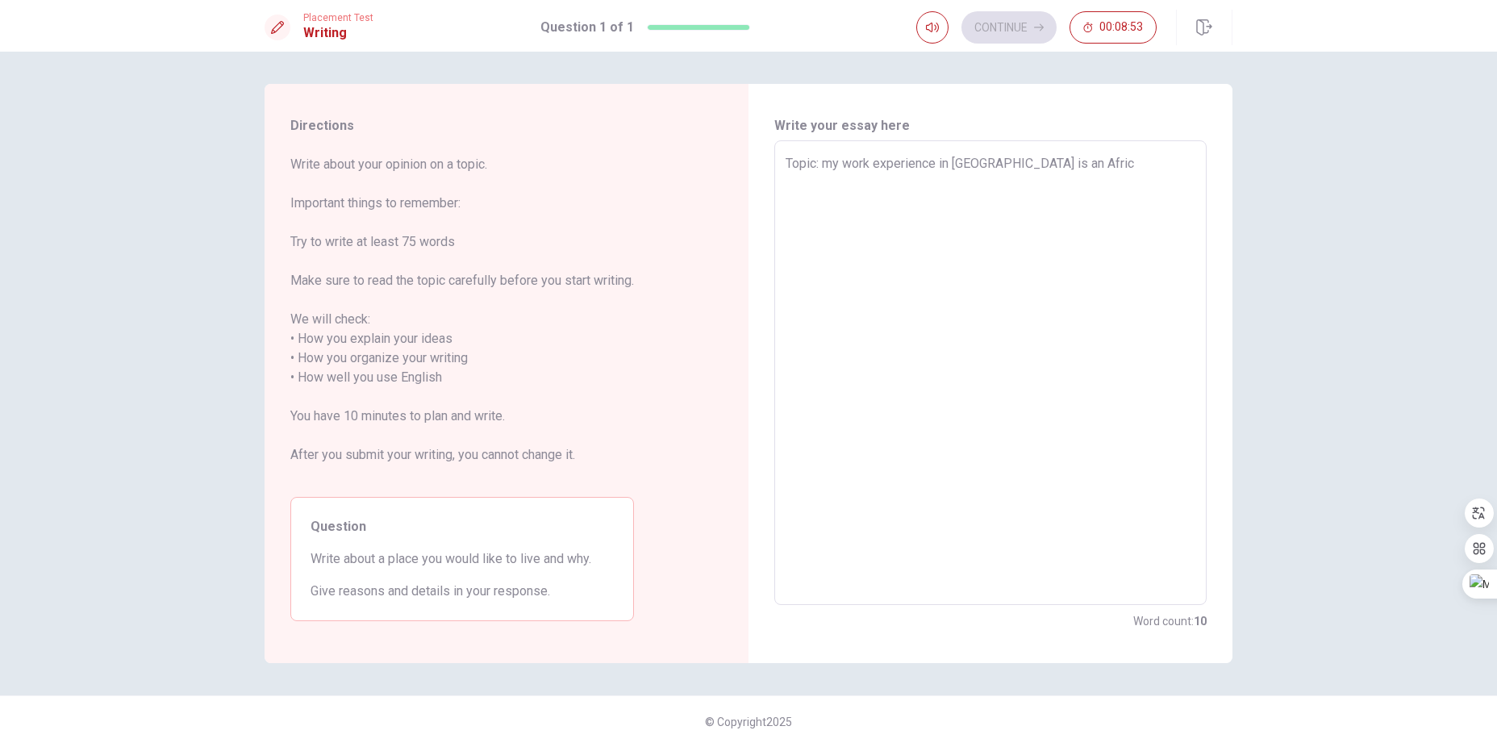
type textarea "x"
type textarea "Topic: my work experience in [GEOGRAPHIC_DATA] is an [GEOGRAPHIC_DATA]"
type textarea "x"
type textarea "Topic: my work experience in [GEOGRAPHIC_DATA] is an [DEMOGRAPHIC_DATA]"
type textarea "x"
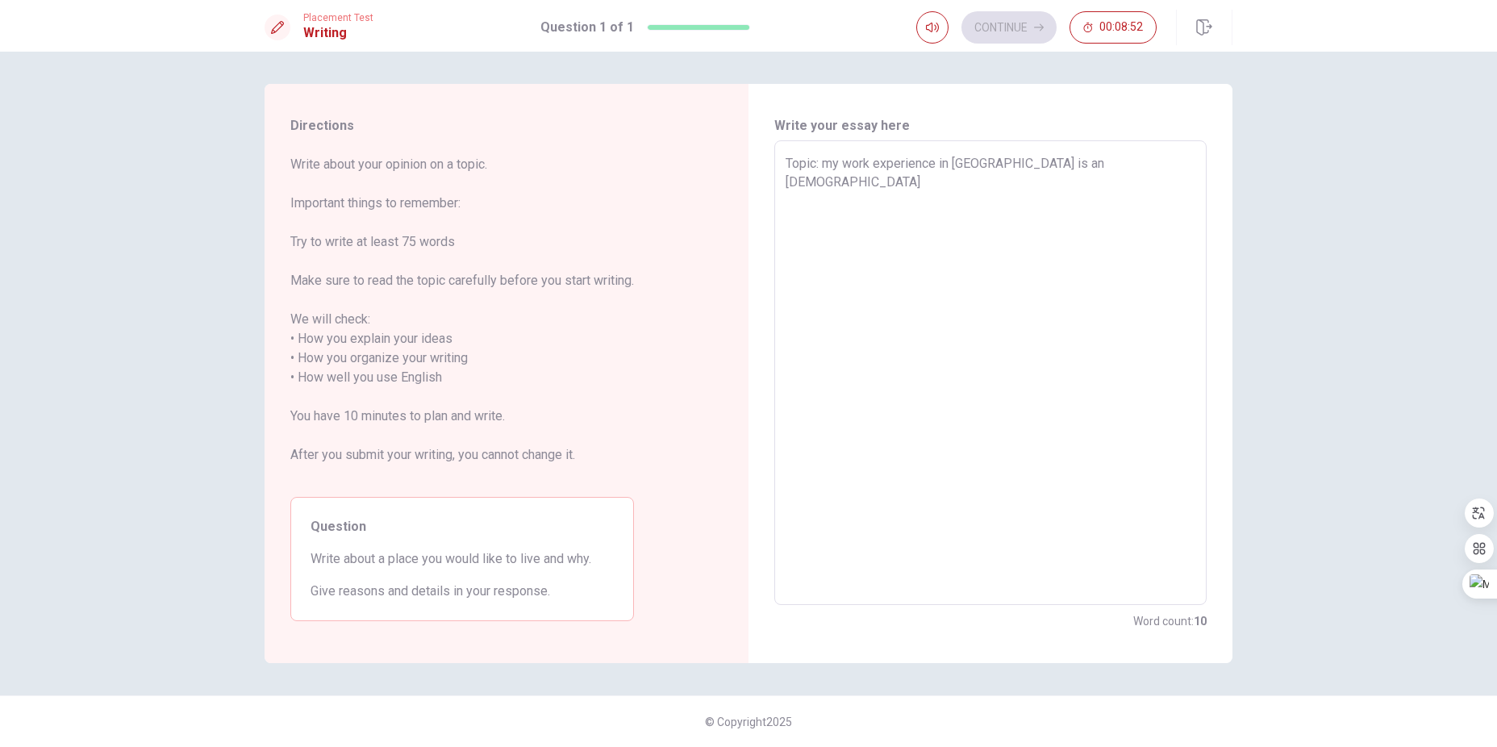
type textarea "Topic: my work experience in [GEOGRAPHIC_DATA] is an [DEMOGRAPHIC_DATA]"
type textarea "x"
type textarea "Topic: my work experience in [GEOGRAPHIC_DATA] is an [DEMOGRAPHIC_DATA] c"
type textarea "x"
type textarea "Topic: my work experience in [GEOGRAPHIC_DATA] is an African co"
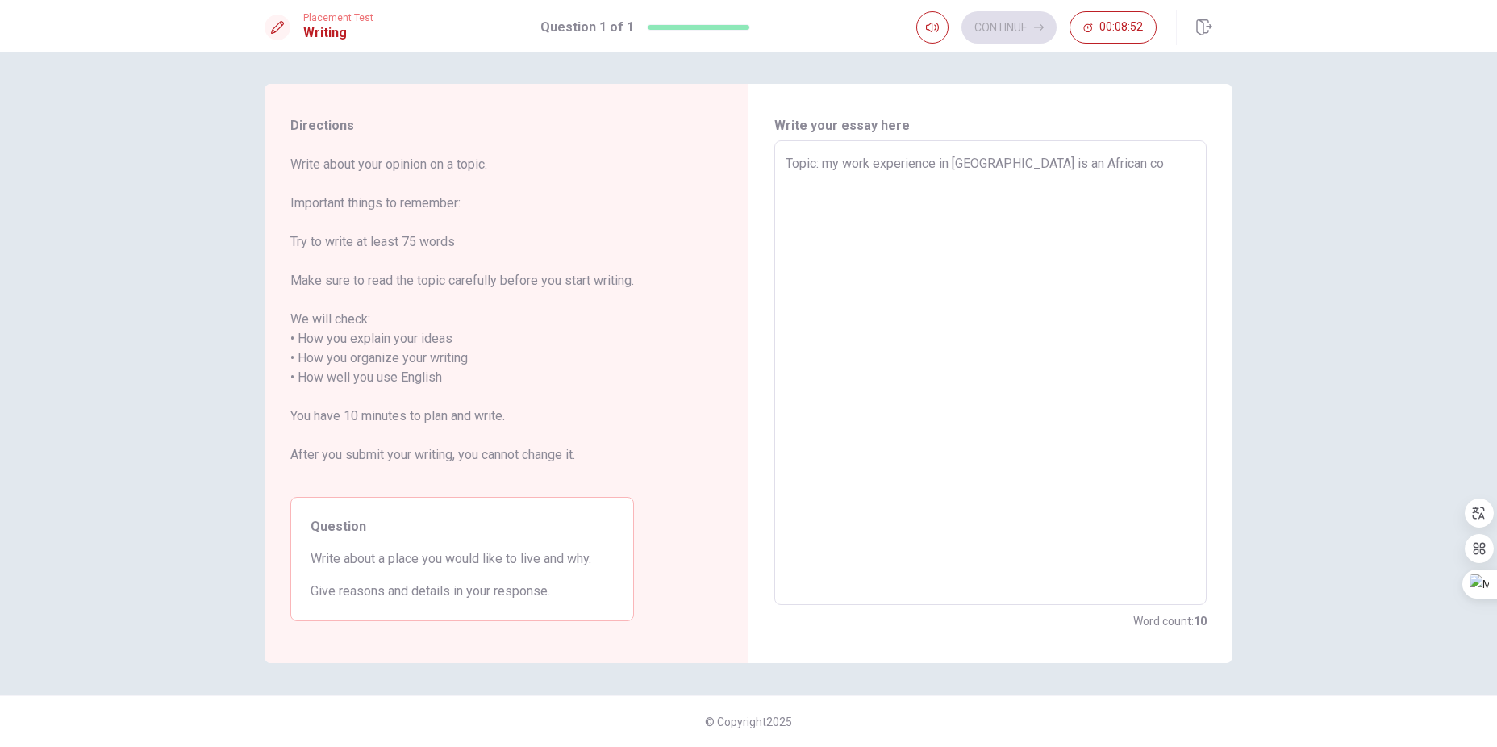
type textarea "x"
type textarea "Topic: my work experience in [GEOGRAPHIC_DATA] is an [DEMOGRAPHIC_DATA] comp"
type textarea "x"
type textarea "Topic: my work experience in [GEOGRAPHIC_DATA] is an [DEMOGRAPHIC_DATA] compa"
type textarea "x"
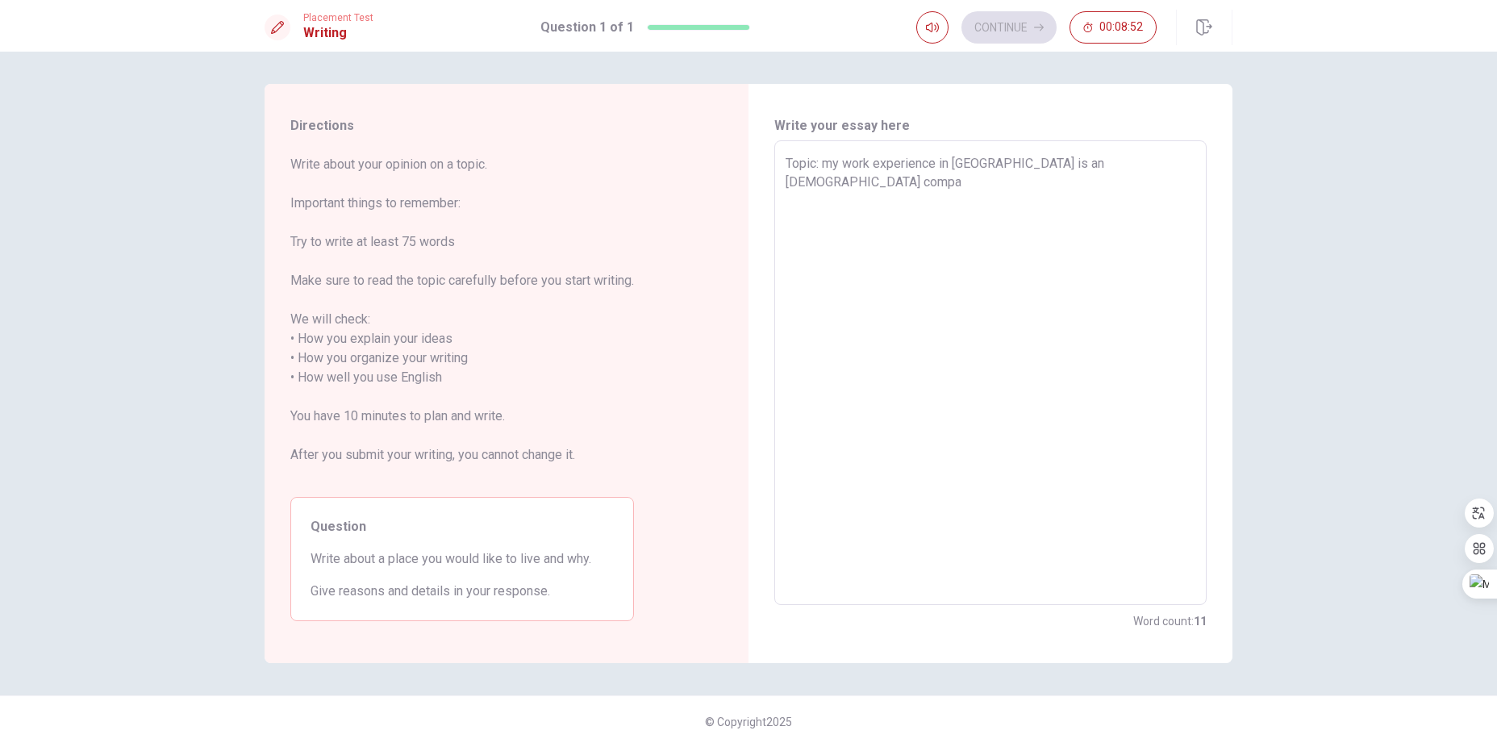
type textarea "Topic: my work experience in [GEOGRAPHIC_DATA] is an [DEMOGRAPHIC_DATA] compan"
type textarea "x"
type textarea "Topic: my work experience in [GEOGRAPHIC_DATA] is an African company"
type textarea "x"
type textarea "Topic: my work experience in [GEOGRAPHIC_DATA] is an African company,"
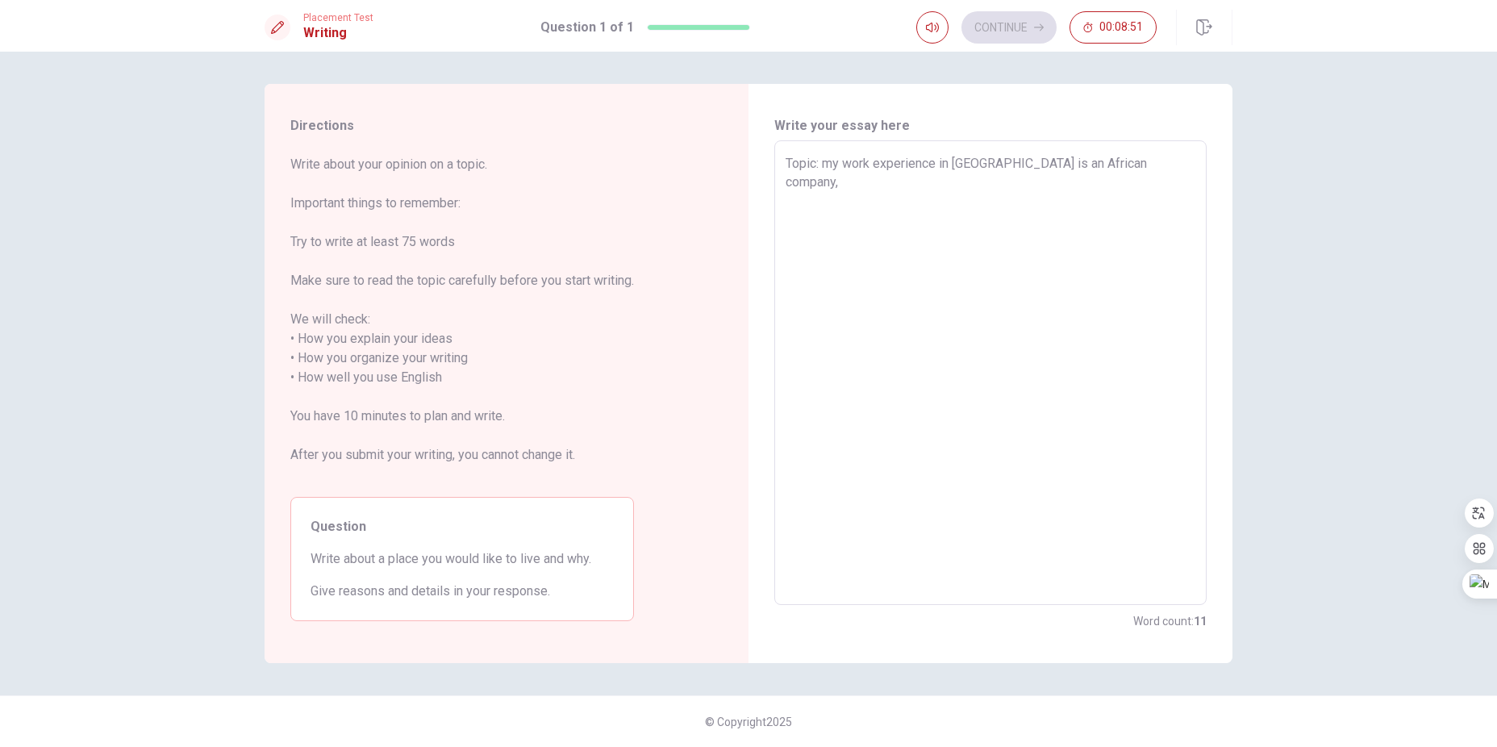
type textarea "x"
type textarea "Topic: my work experience in [GEOGRAPHIC_DATA] is an African company,"
type textarea "x"
type textarea "Topic: my work experience in [GEOGRAPHIC_DATA] is an African company, b"
type textarea "x"
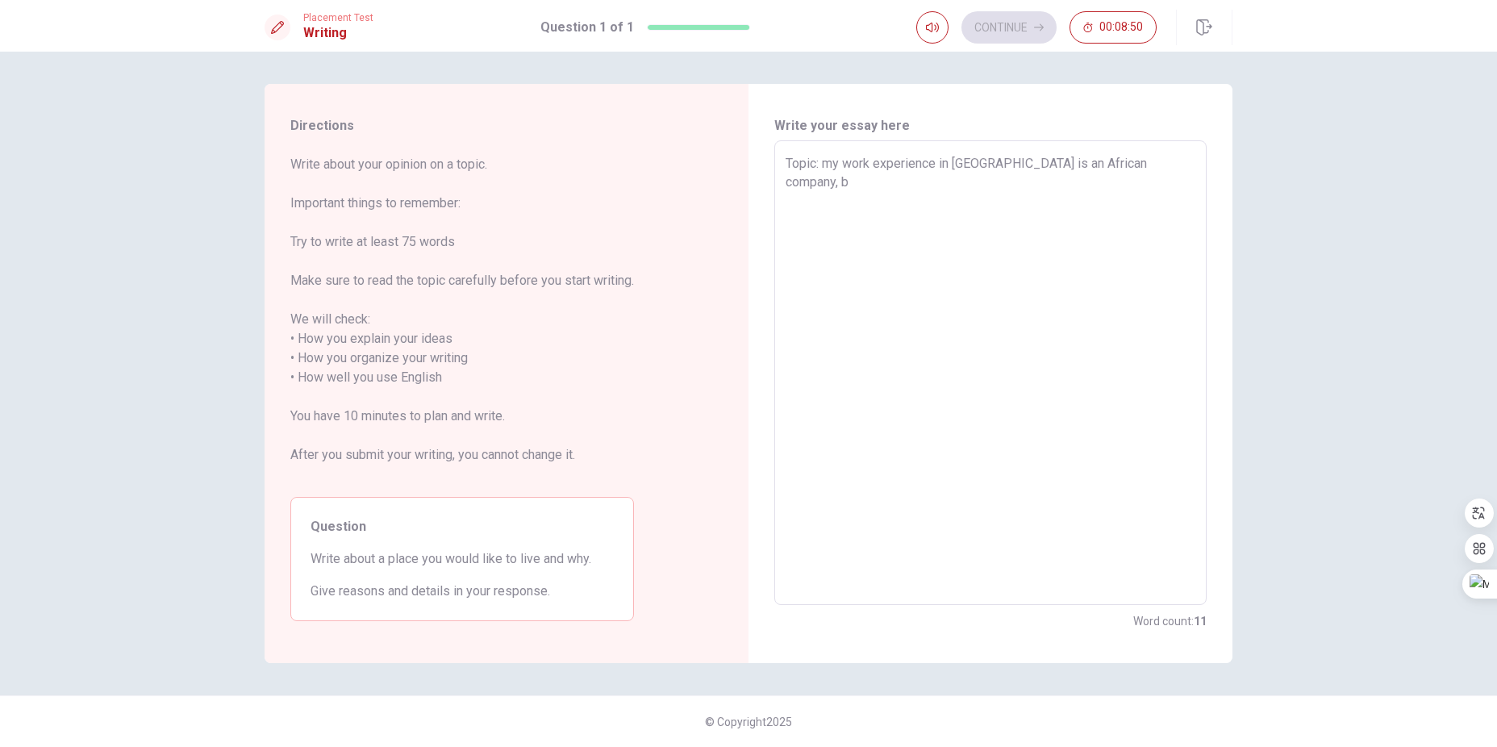
type textarea "Topic: my work experience in [GEOGRAPHIC_DATA] is an African company, bu"
type textarea "x"
type textarea "Topic: my work experience in [GEOGRAPHIC_DATA] is an African company, but"
type textarea "x"
type textarea "Topic: my work experience in [GEOGRAPHIC_DATA] is an African company, but"
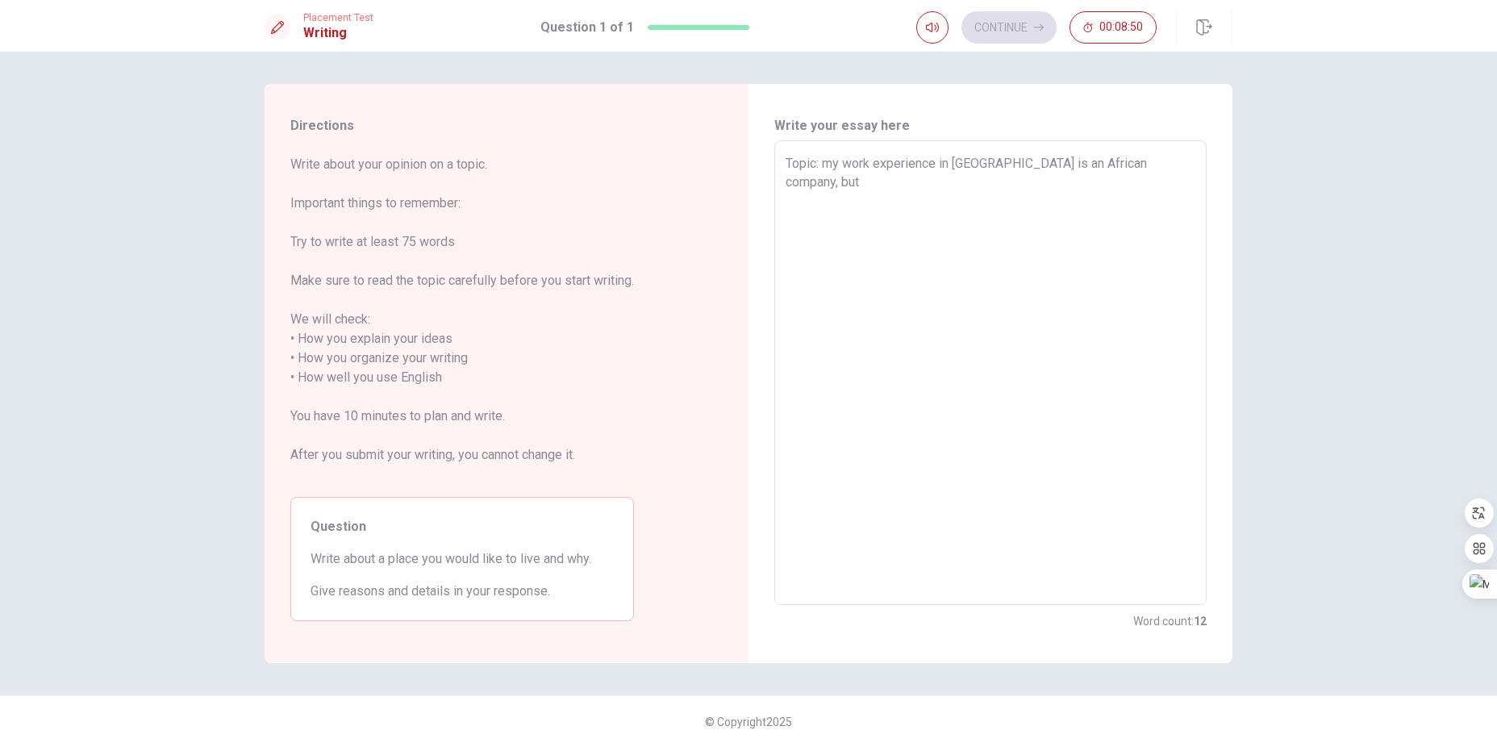
type textarea "x"
type textarea "Topic: my work experience in [GEOGRAPHIC_DATA] is an African company, but t"
type textarea "x"
type textarea "Topic: my work experience in [GEOGRAPHIC_DATA] is an African company, but th"
type textarea "x"
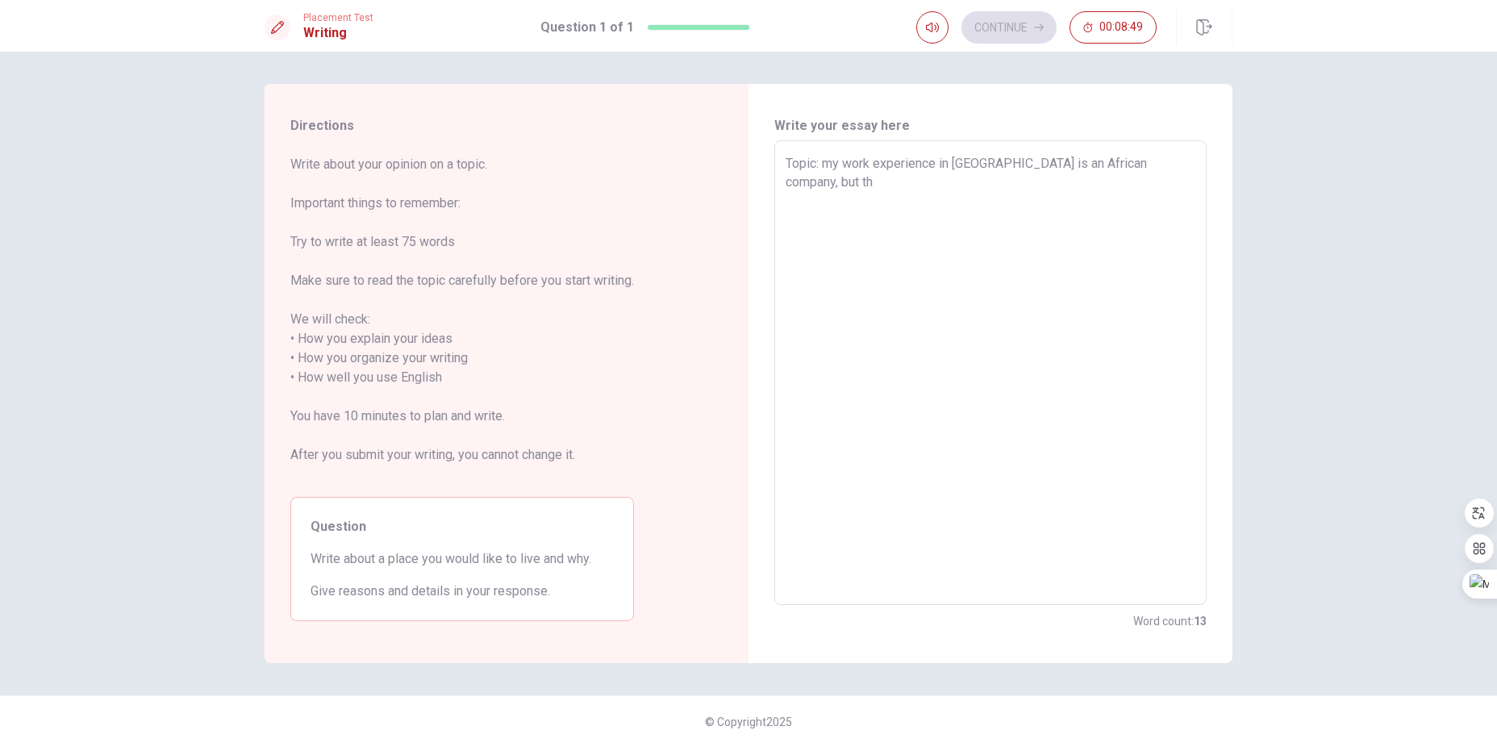
type textarea "Topic: my work experience in [GEOGRAPHIC_DATA] is an African company, but the"
type textarea "x"
type textarea "Topic: my work experience in [GEOGRAPHIC_DATA] is an African company, but thei"
type textarea "x"
type textarea "Topic: my work experience in [GEOGRAPHIC_DATA] is an African company, but their"
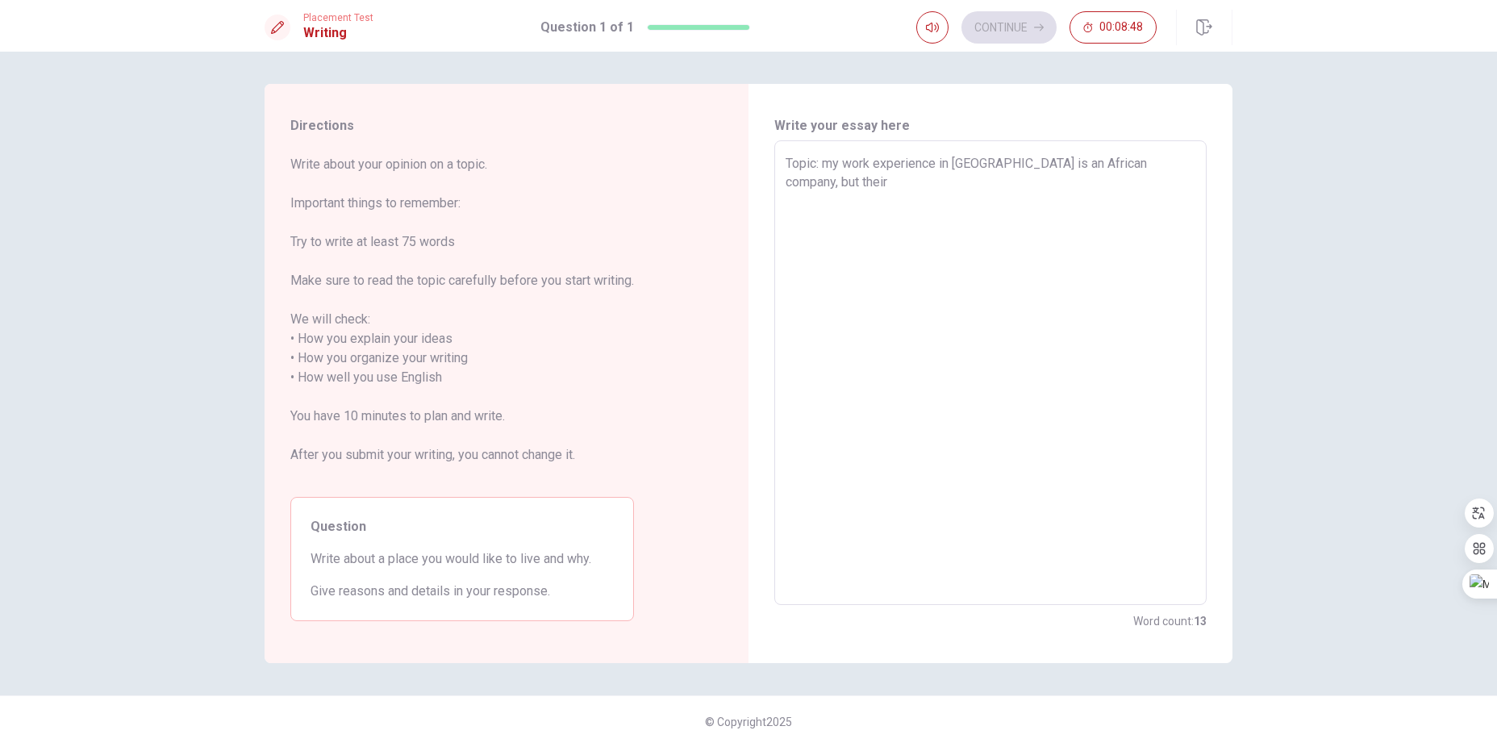
type textarea "x"
type textarea "Topic: my work experience in [GEOGRAPHIC_DATA] is an African company, but their"
type textarea "x"
type textarea "Topic: my work experience in [GEOGRAPHIC_DATA] is an African company, but their…"
type textarea "x"
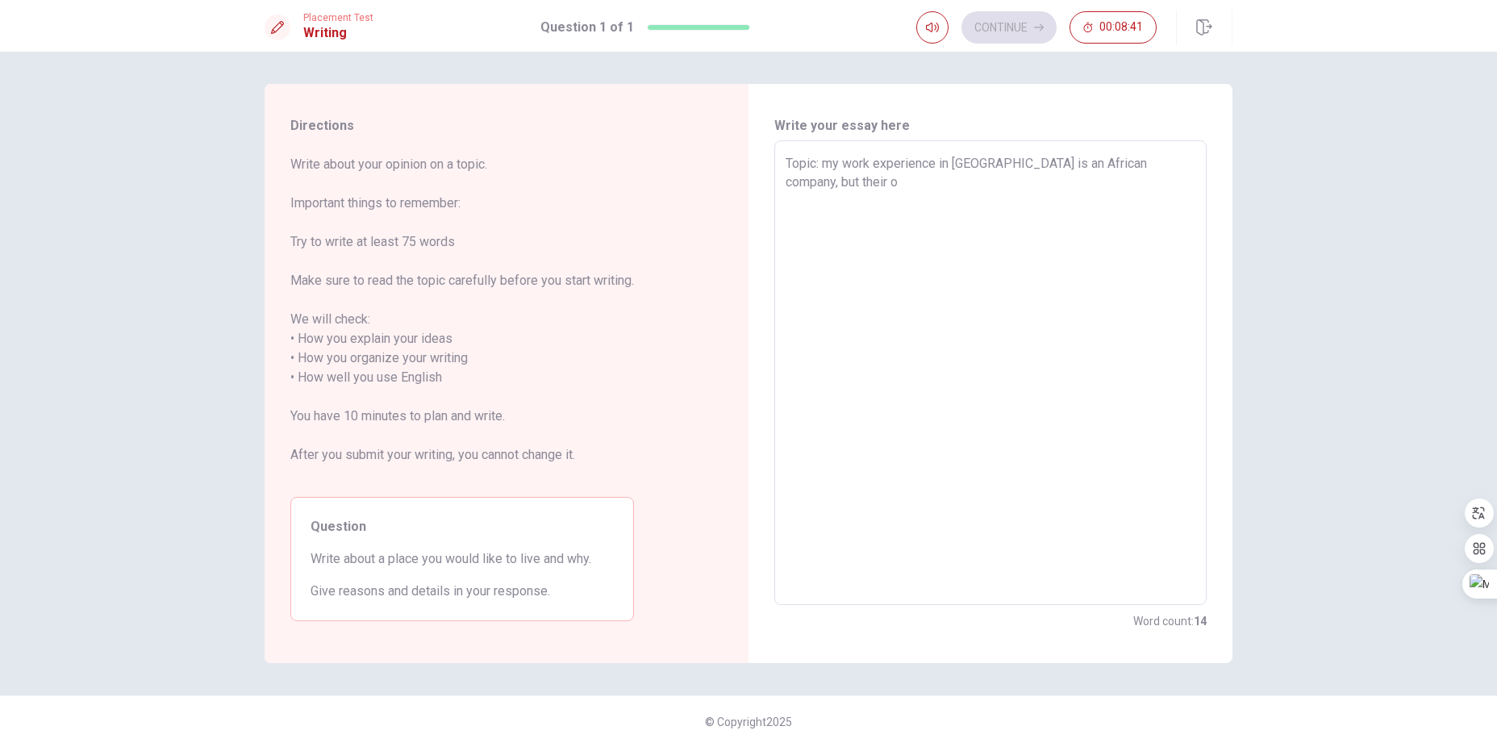
type textarea "Topic: my work experience in [GEOGRAPHIC_DATA] is an African company, but their…"
type textarea "x"
type textarea "Topic: my work experience in [GEOGRAPHIC_DATA] is an African company, but their…"
type textarea "x"
type textarea "Topic: my work experience in [GEOGRAPHIC_DATA] is an African company, but their…"
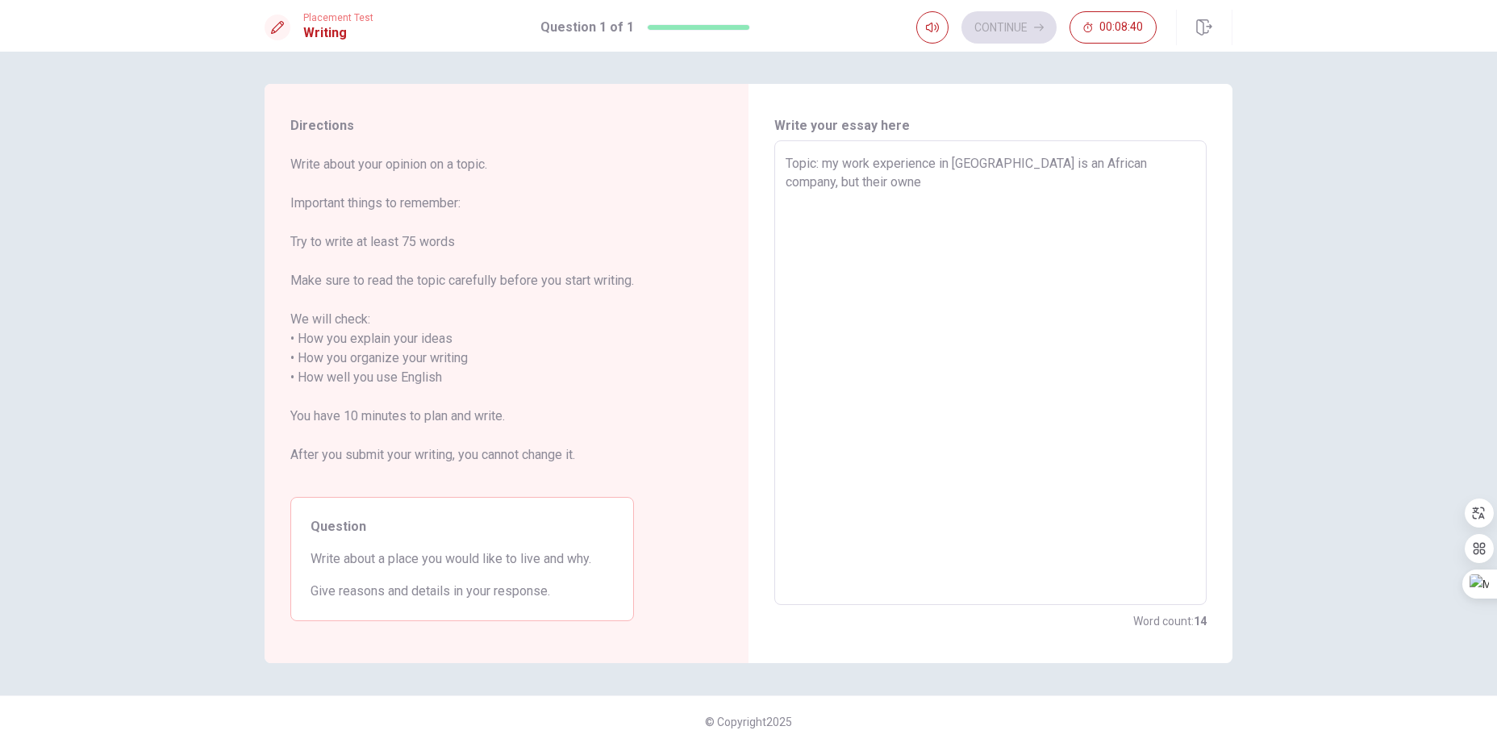
type textarea "x"
type textarea "Topic: my work experience in [GEOGRAPHIC_DATA] is an African company, but their…"
type textarea "x"
type textarea "Topic: my work experience in [GEOGRAPHIC_DATA] is an African company, but their…"
type textarea "x"
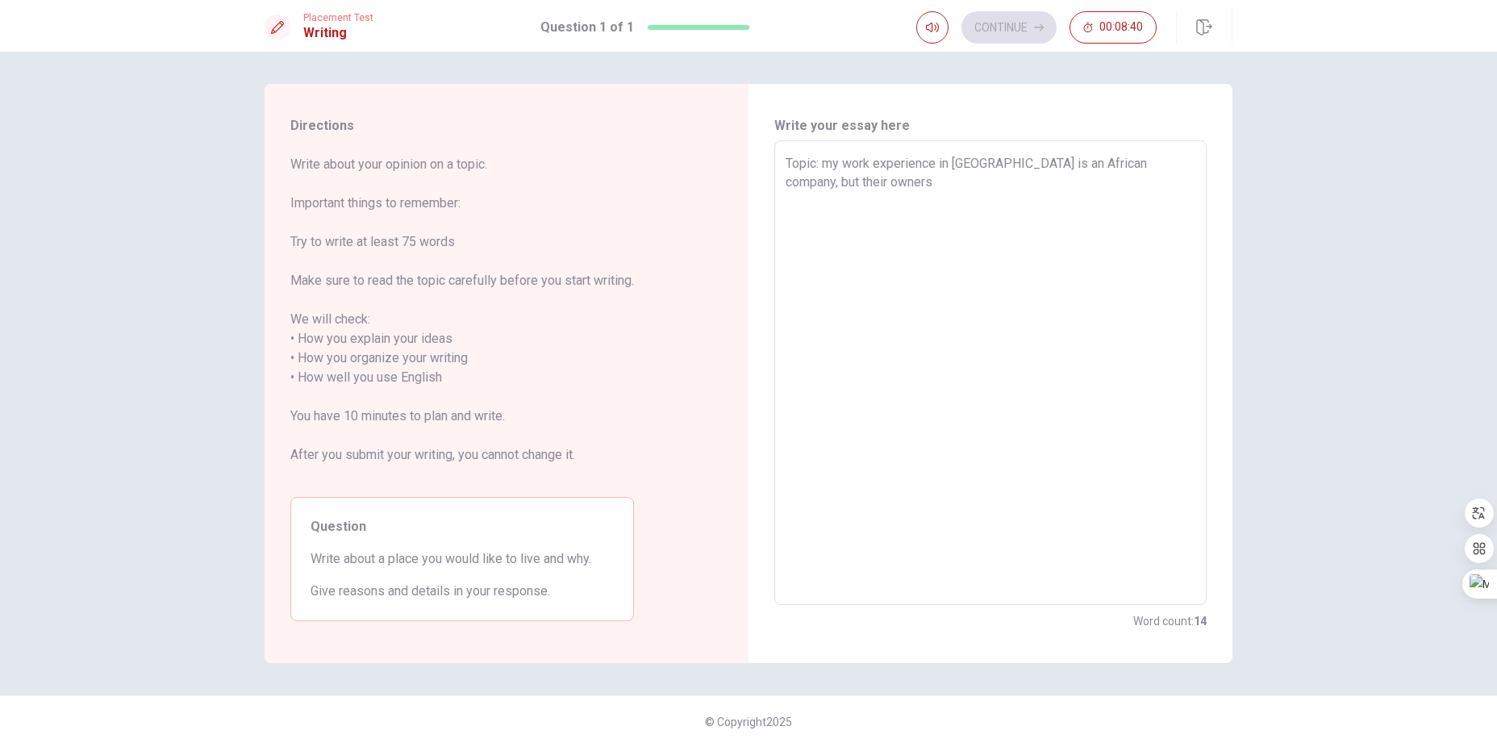
type textarea "Topic: my work experience in [GEOGRAPHIC_DATA] is an African company, but their…"
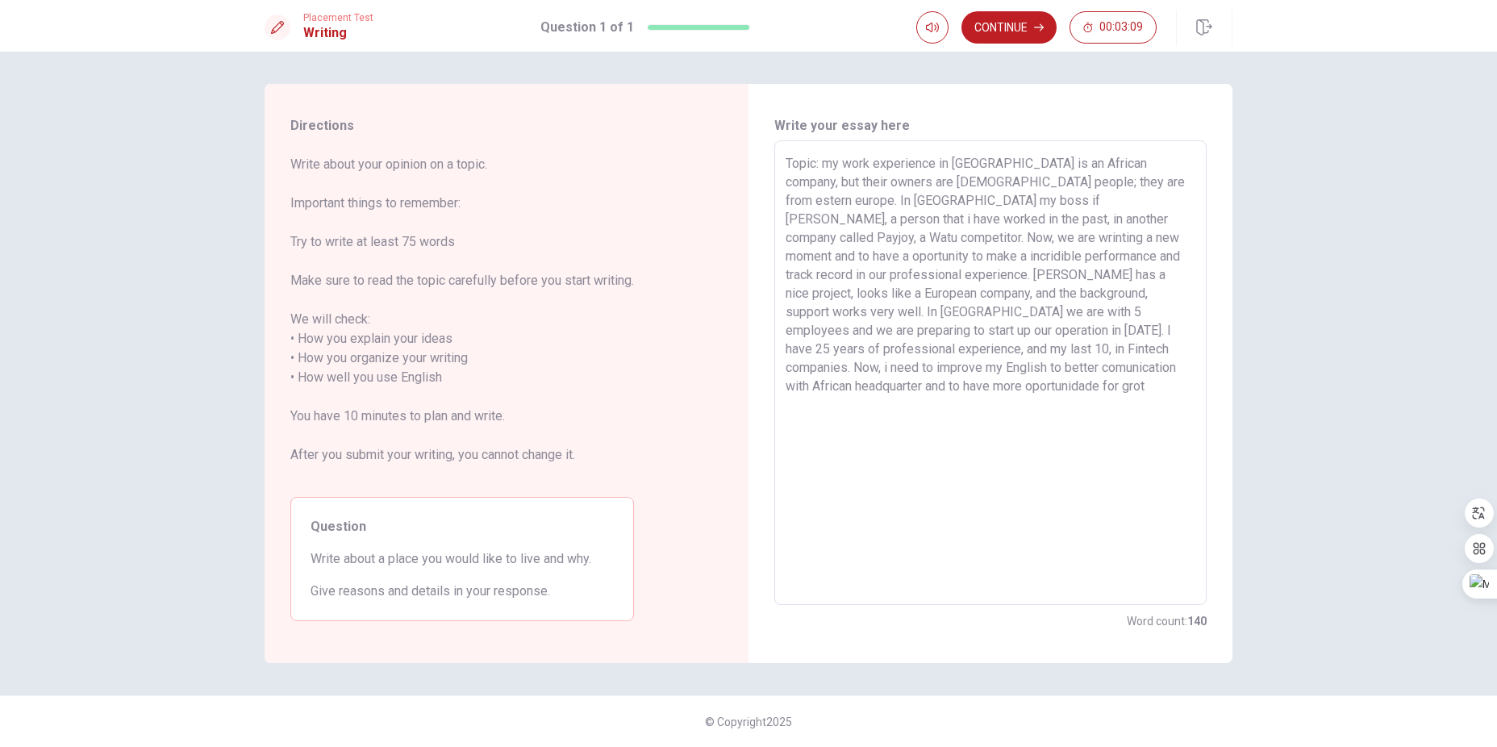
drag, startPoint x: 894, startPoint y: 388, endPoint x: 1012, endPoint y: 492, distance: 157.7
click at [894, 388] on textarea "Topic: my work experience in [GEOGRAPHIC_DATA] is an African company, but their…" at bounding box center [990, 373] width 410 height 438
click at [991, 165] on textarea "Topic: my work experience in [GEOGRAPHIC_DATA] is an African company, but their…" at bounding box center [990, 373] width 410 height 438
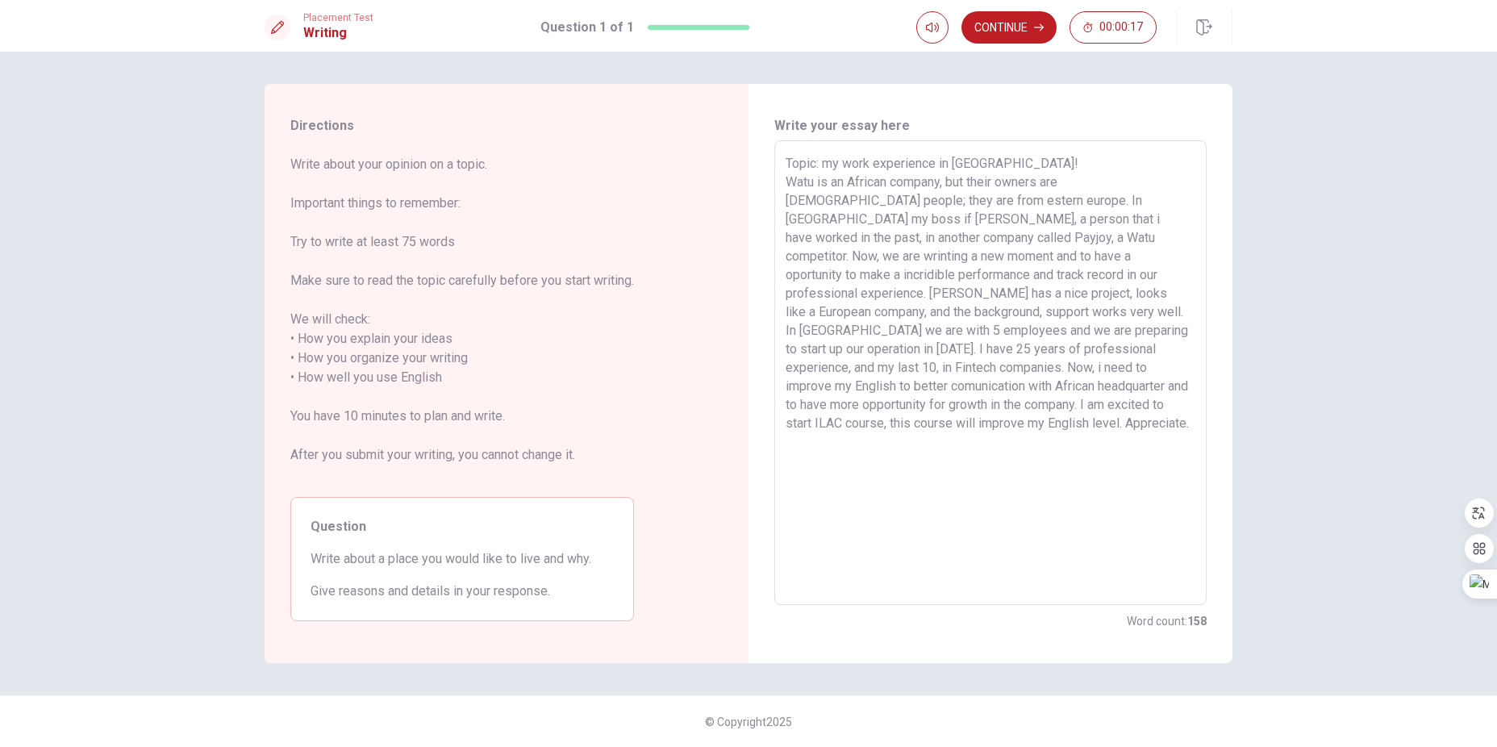
drag, startPoint x: 998, startPoint y: 183, endPoint x: 1010, endPoint y: 252, distance: 70.3
click at [998, 183] on textarea "Topic: my work experience in [GEOGRAPHIC_DATA]! Watu is an African company, but…" at bounding box center [990, 373] width 410 height 438
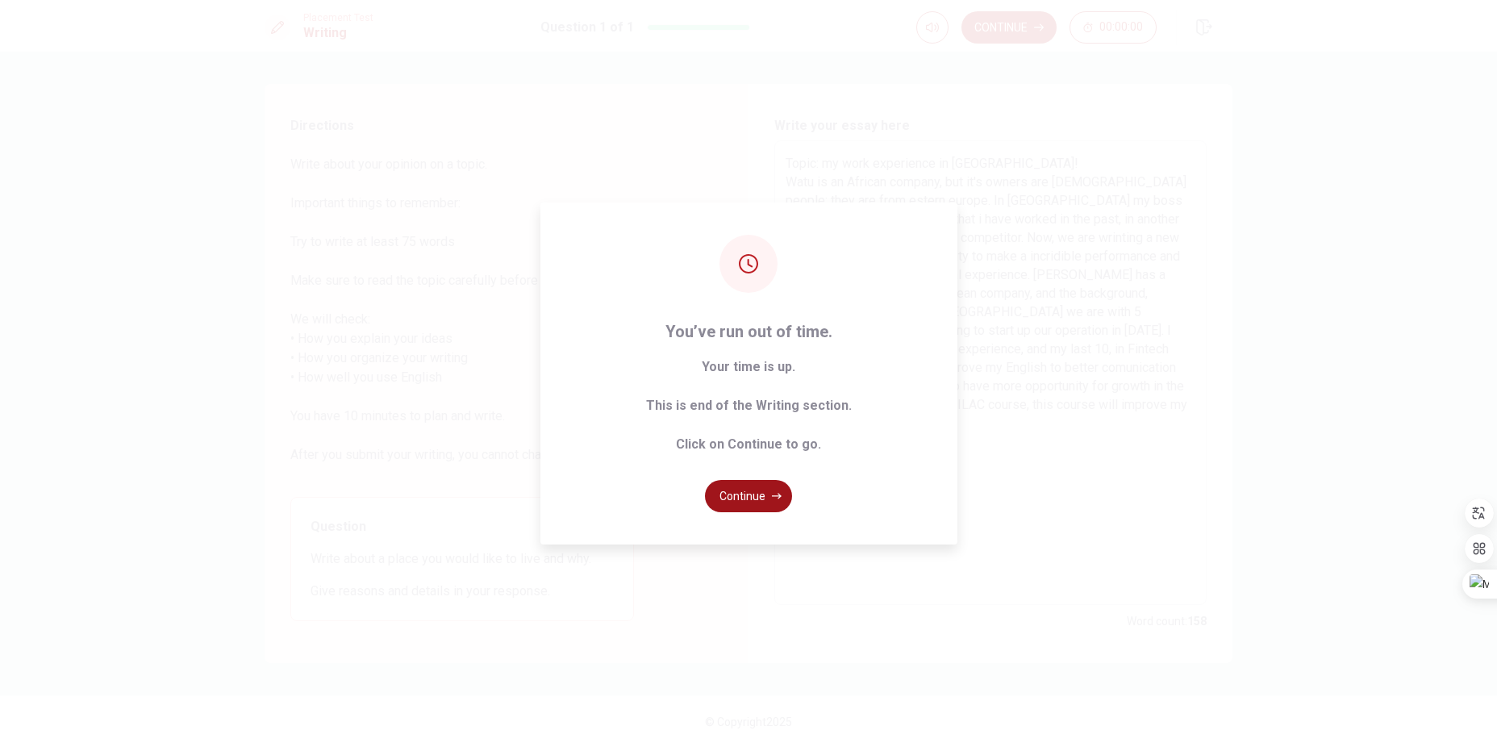
click at [748, 497] on button "Continue" at bounding box center [748, 496] width 87 height 32
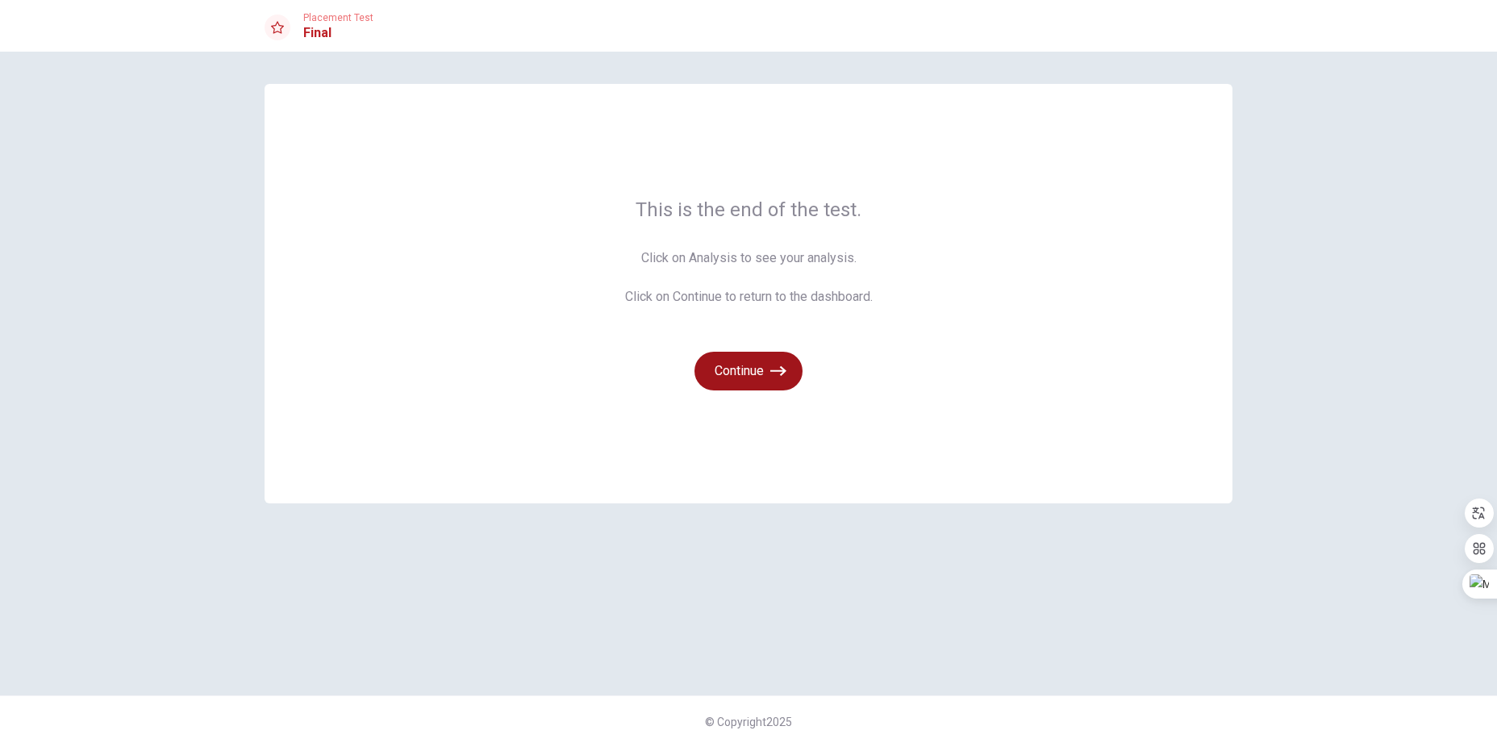
click at [764, 375] on button "Continue" at bounding box center [748, 371] width 108 height 39
